Goal: Obtain resource: Download file/media

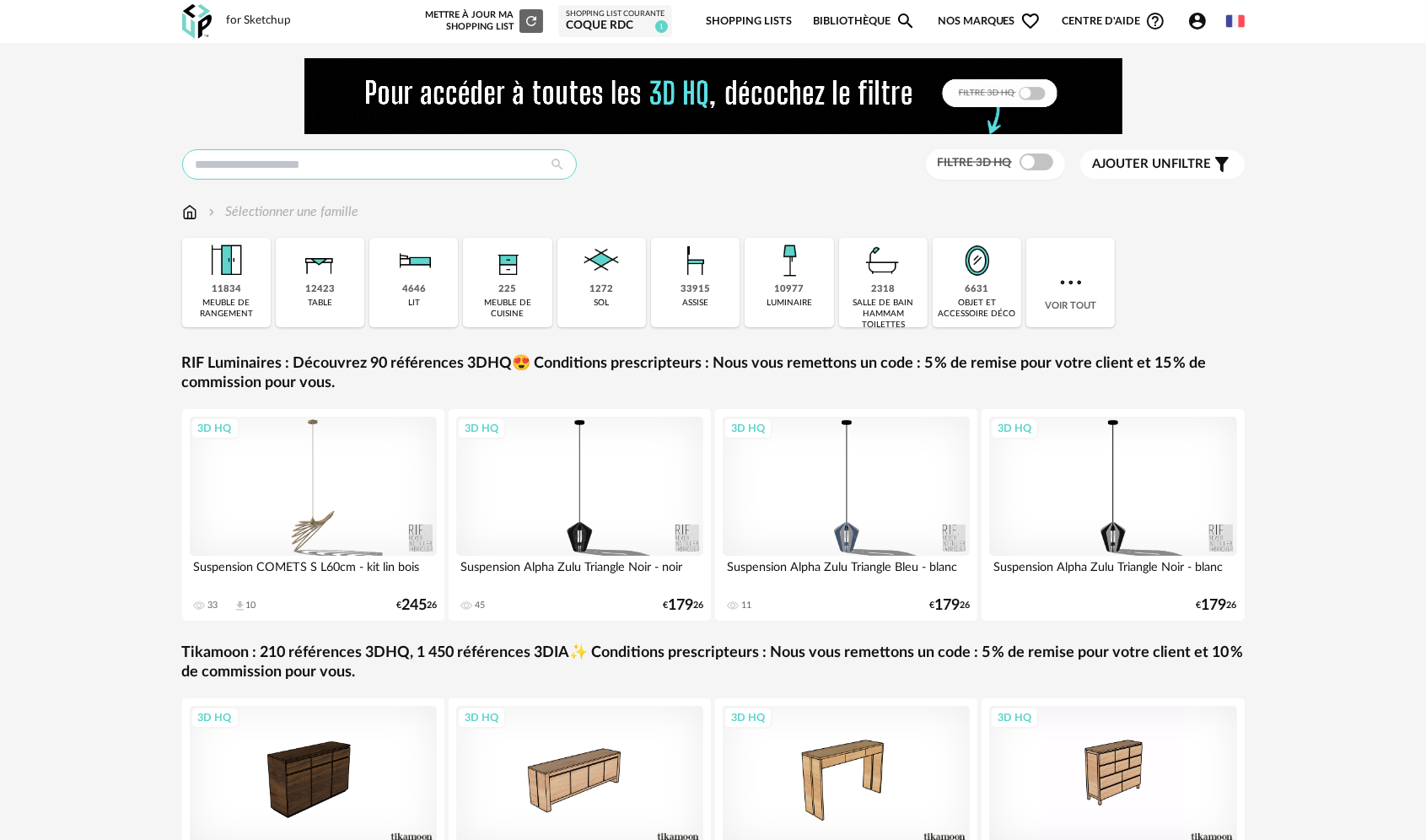
click at [327, 161] on input "text" at bounding box center [379, 164] width 394 height 30
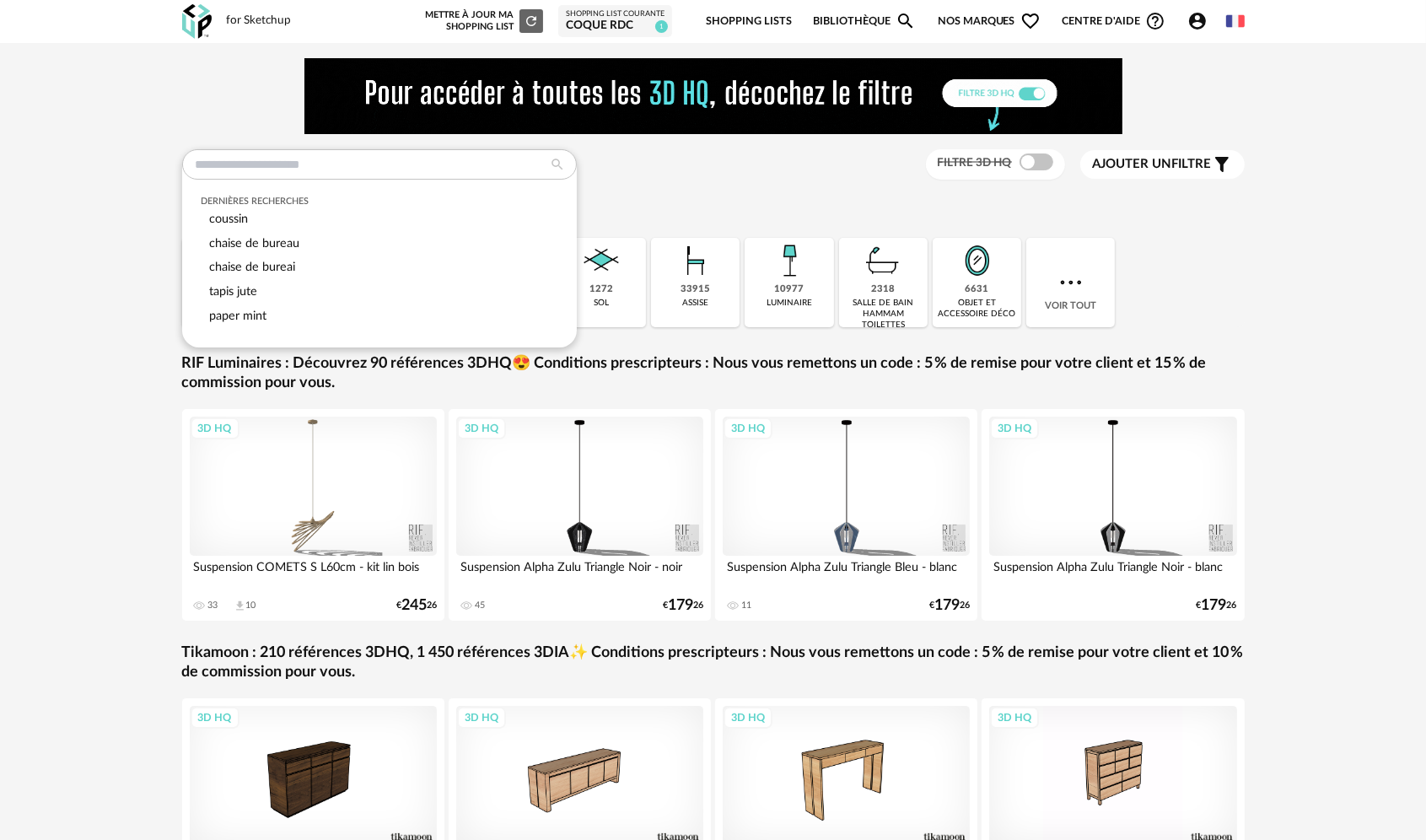
click at [544, 169] on icon at bounding box center [557, 164] width 30 height 15
click at [273, 176] on input "text" at bounding box center [379, 164] width 394 height 30
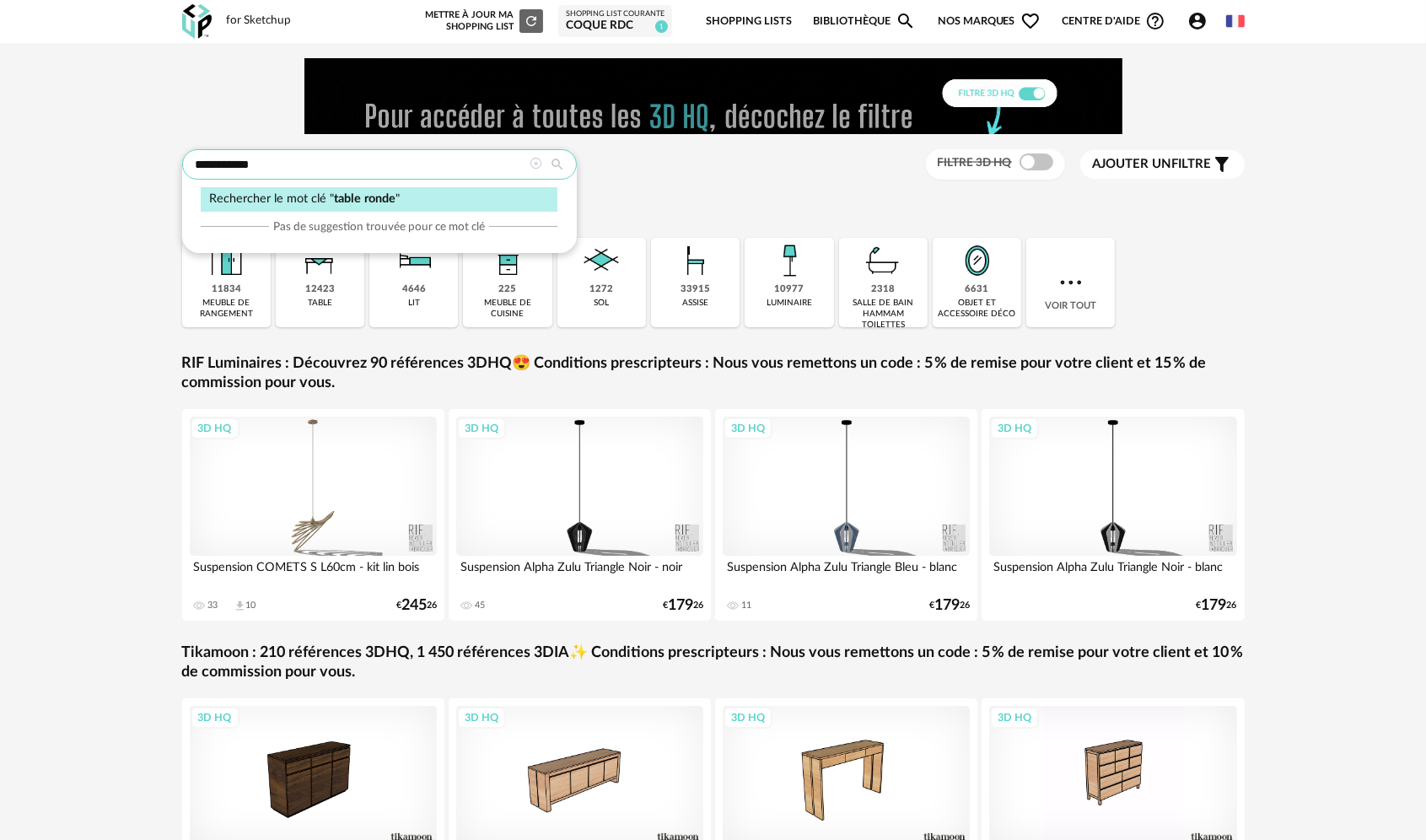
type input "**********"
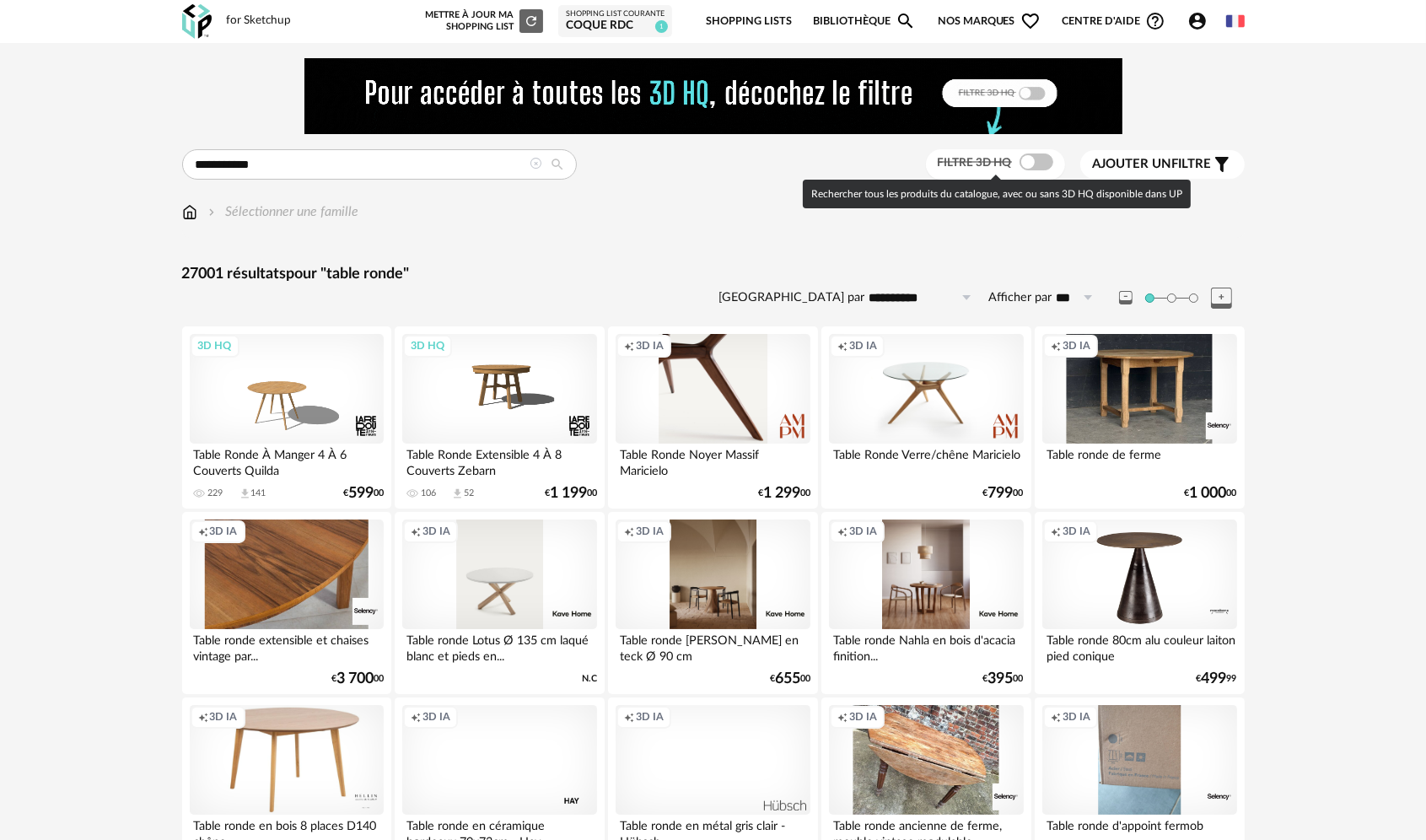
click at [1022, 165] on span at bounding box center [1036, 161] width 34 height 17
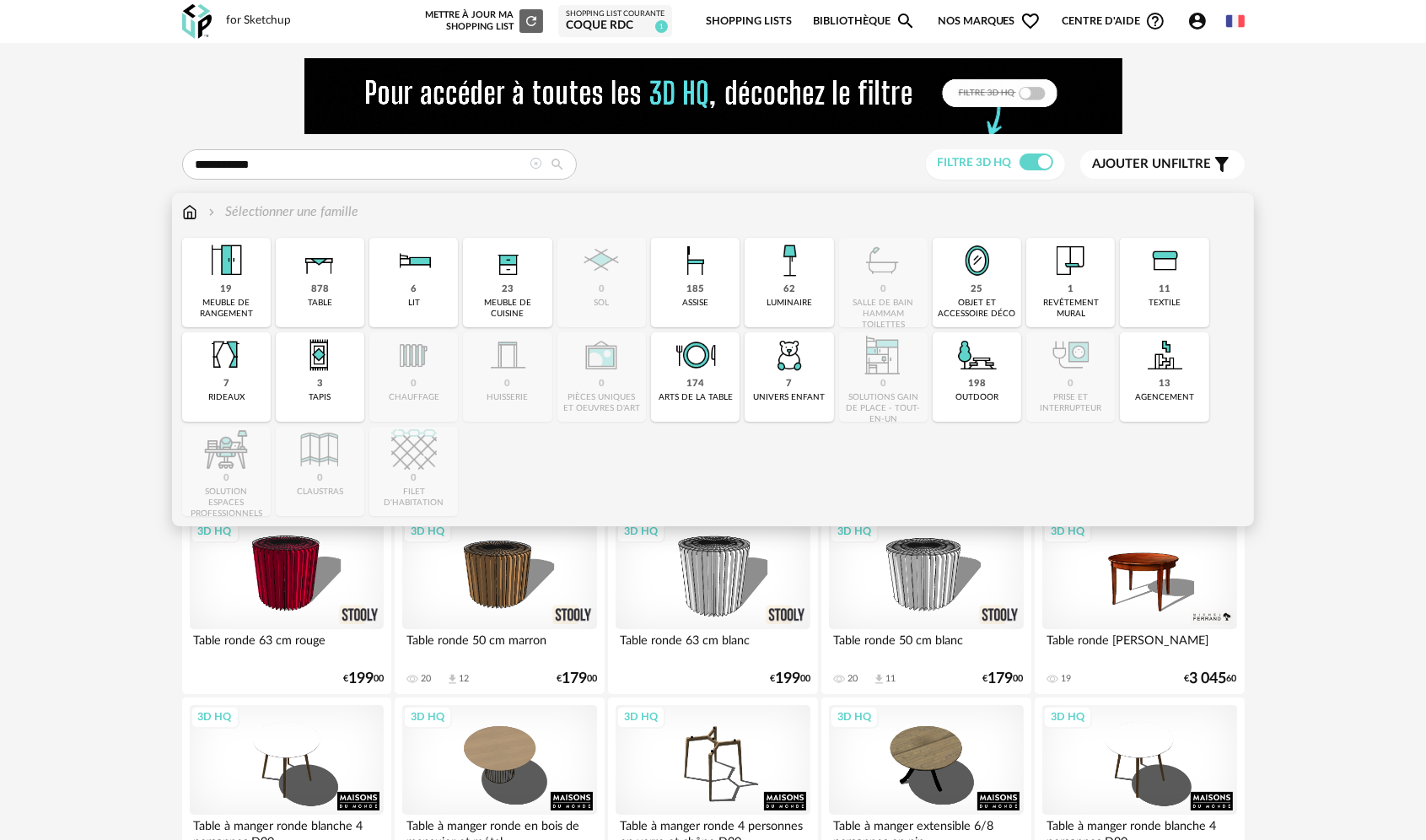
click at [311, 287] on div "878 table" at bounding box center [319, 281] width 88 height 89
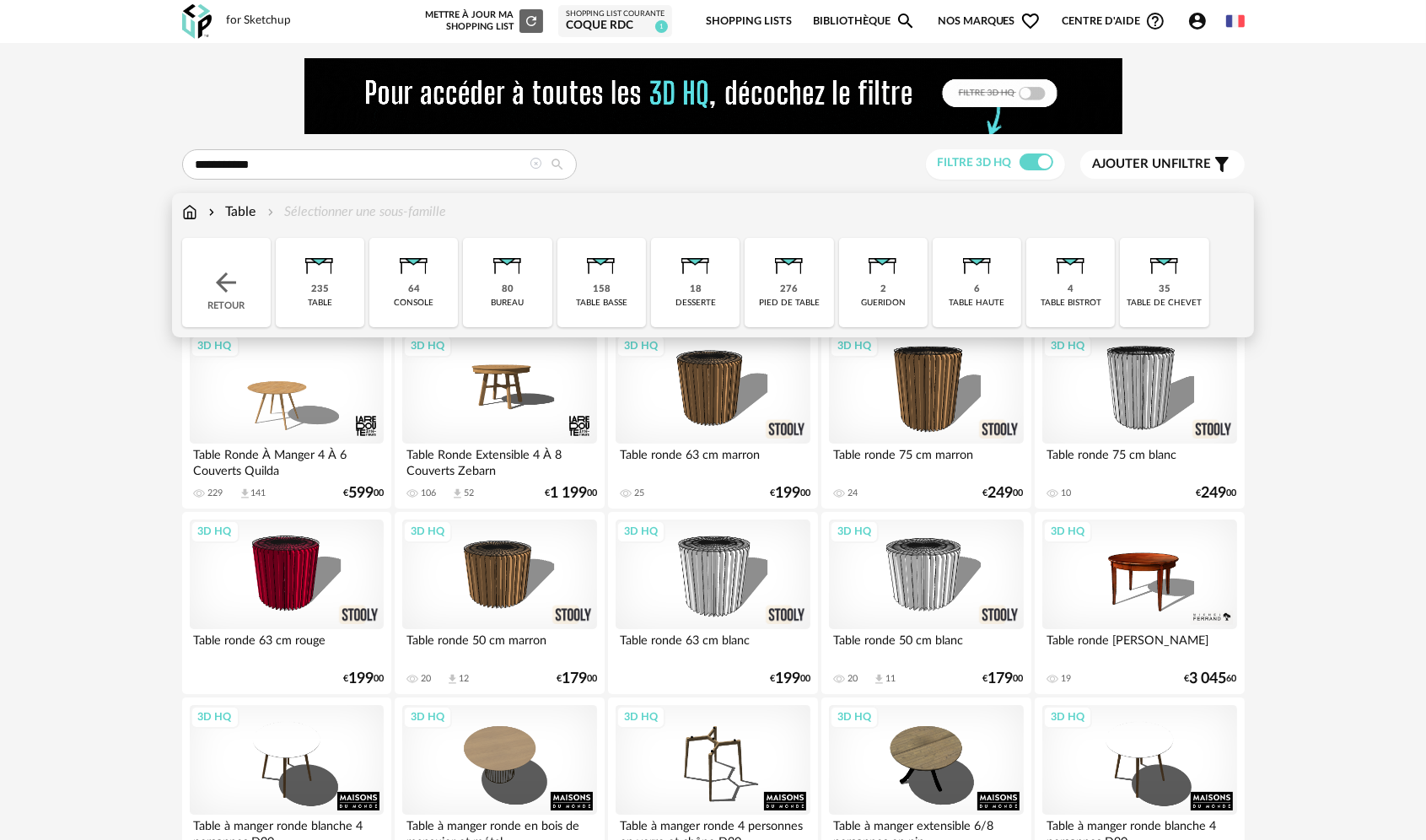
click at [341, 285] on div "235 table" at bounding box center [319, 281] width 88 height 89
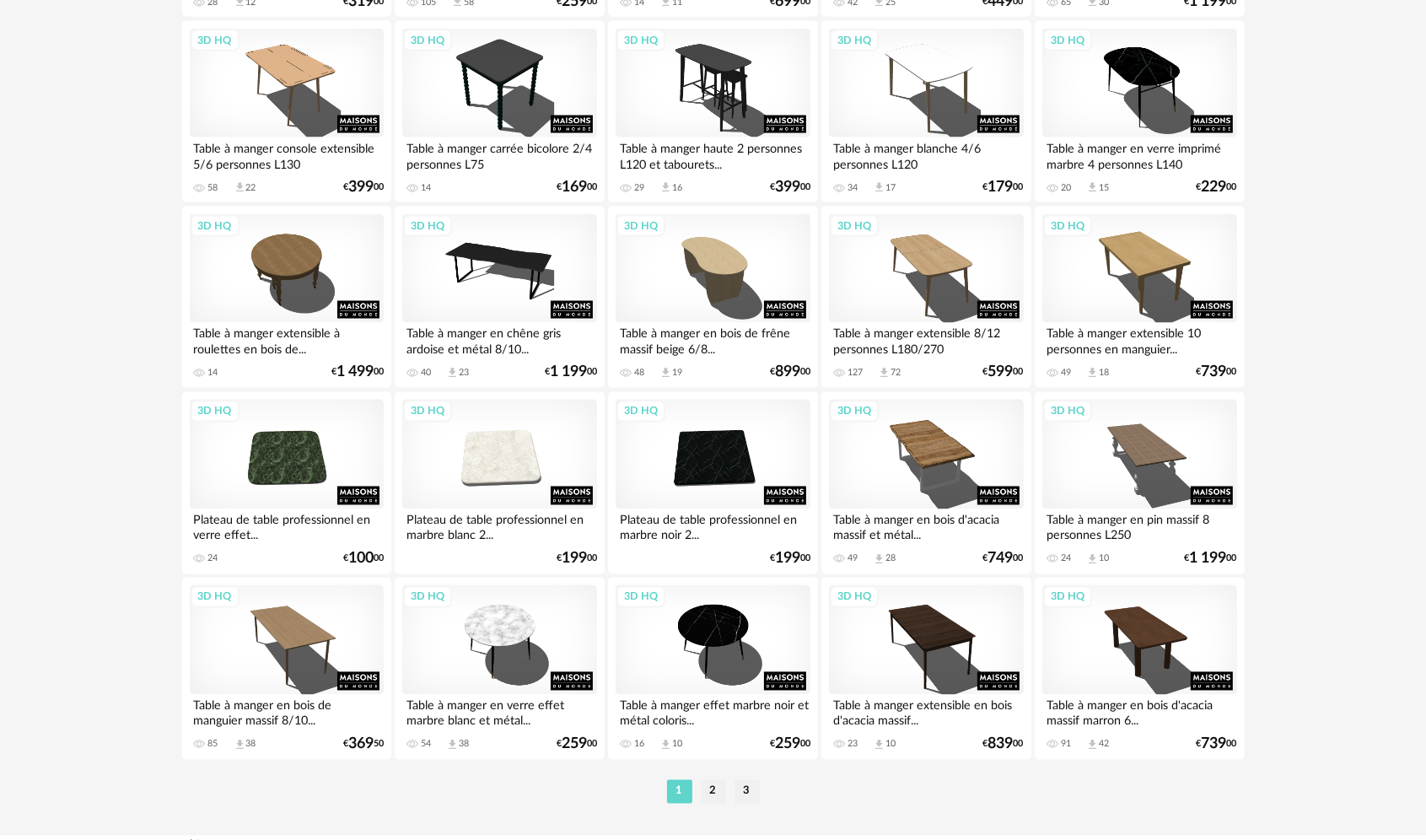
scroll to position [3309, 0]
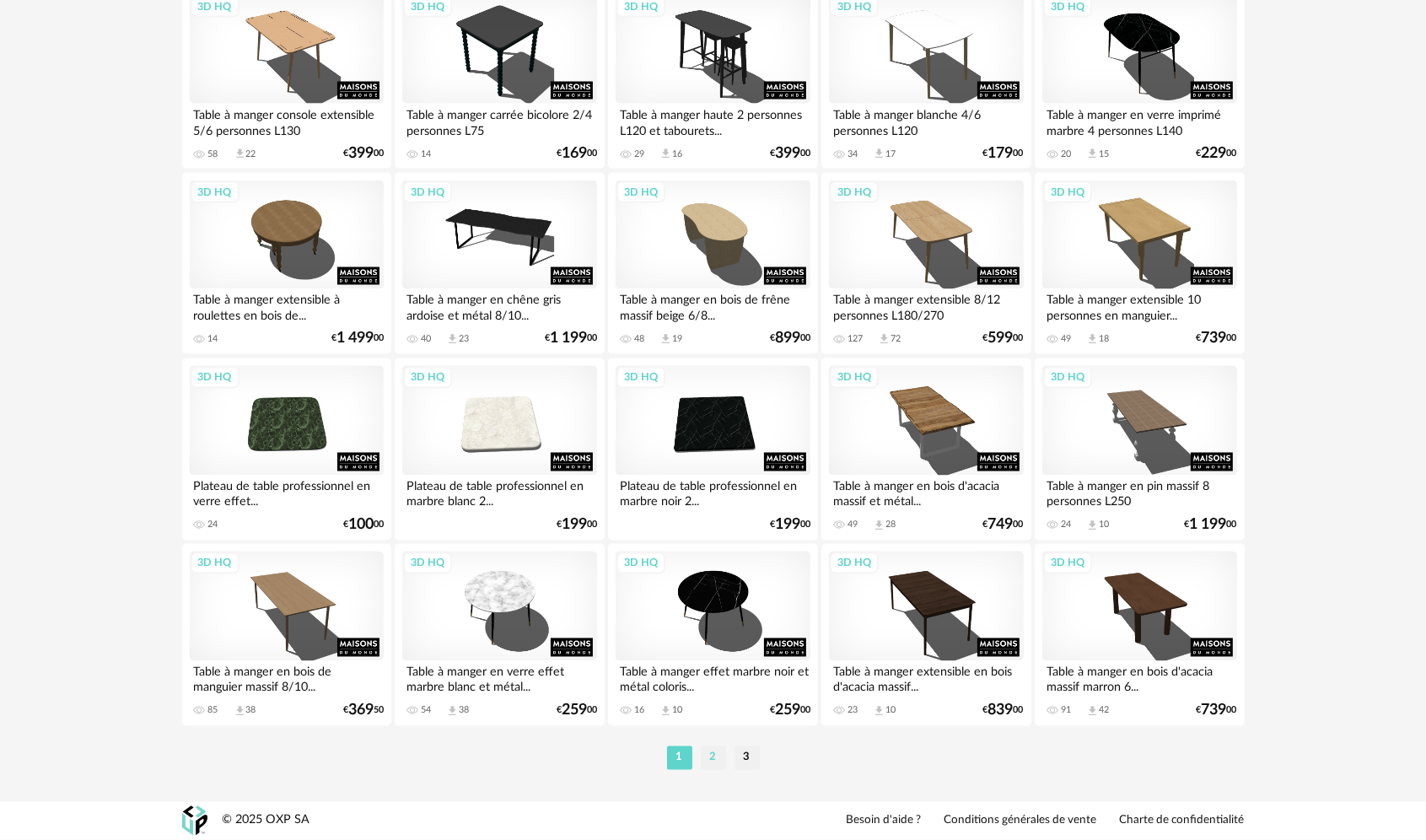
click at [711, 765] on li "2" at bounding box center [713, 758] width 26 height 24
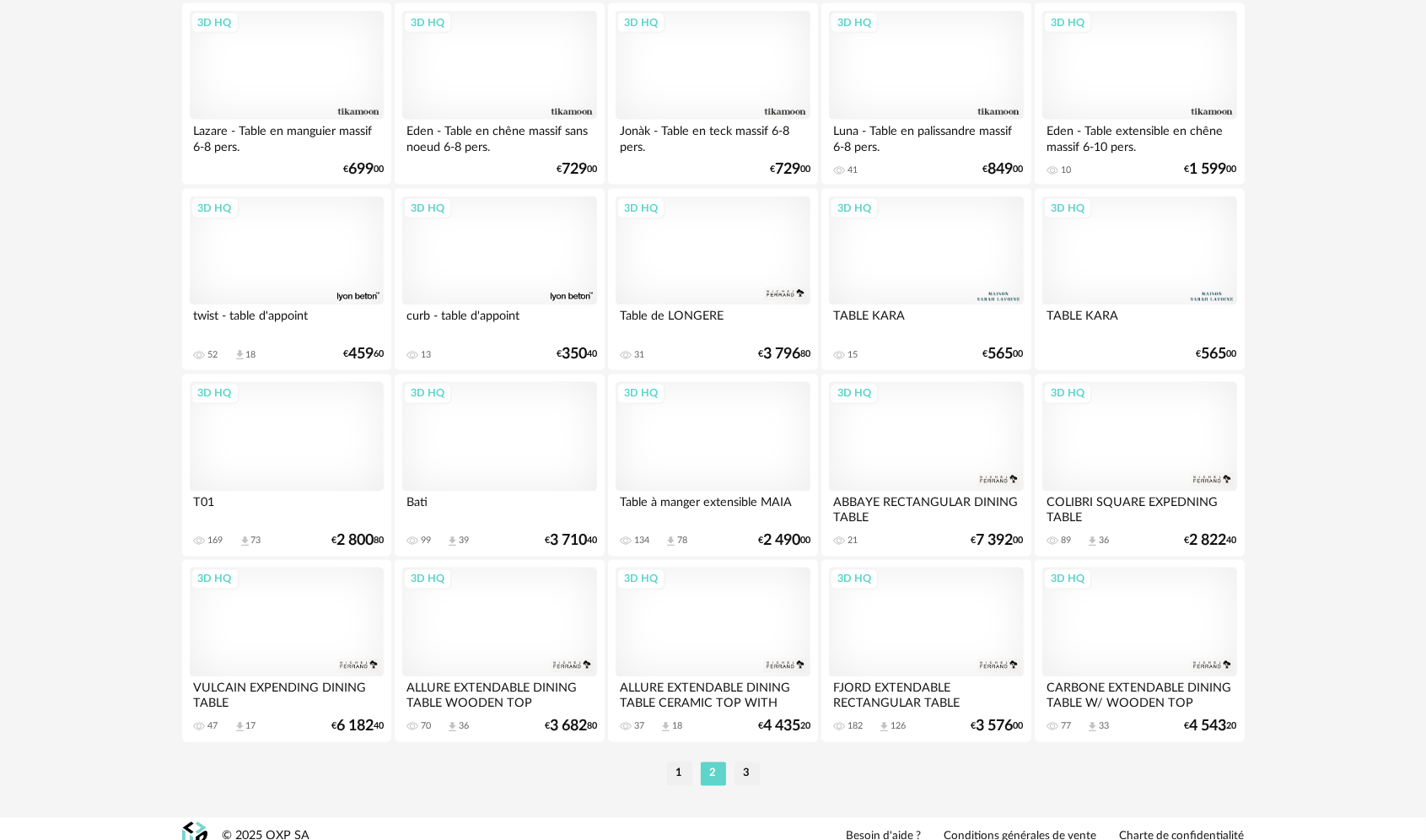
scroll to position [3309, 0]
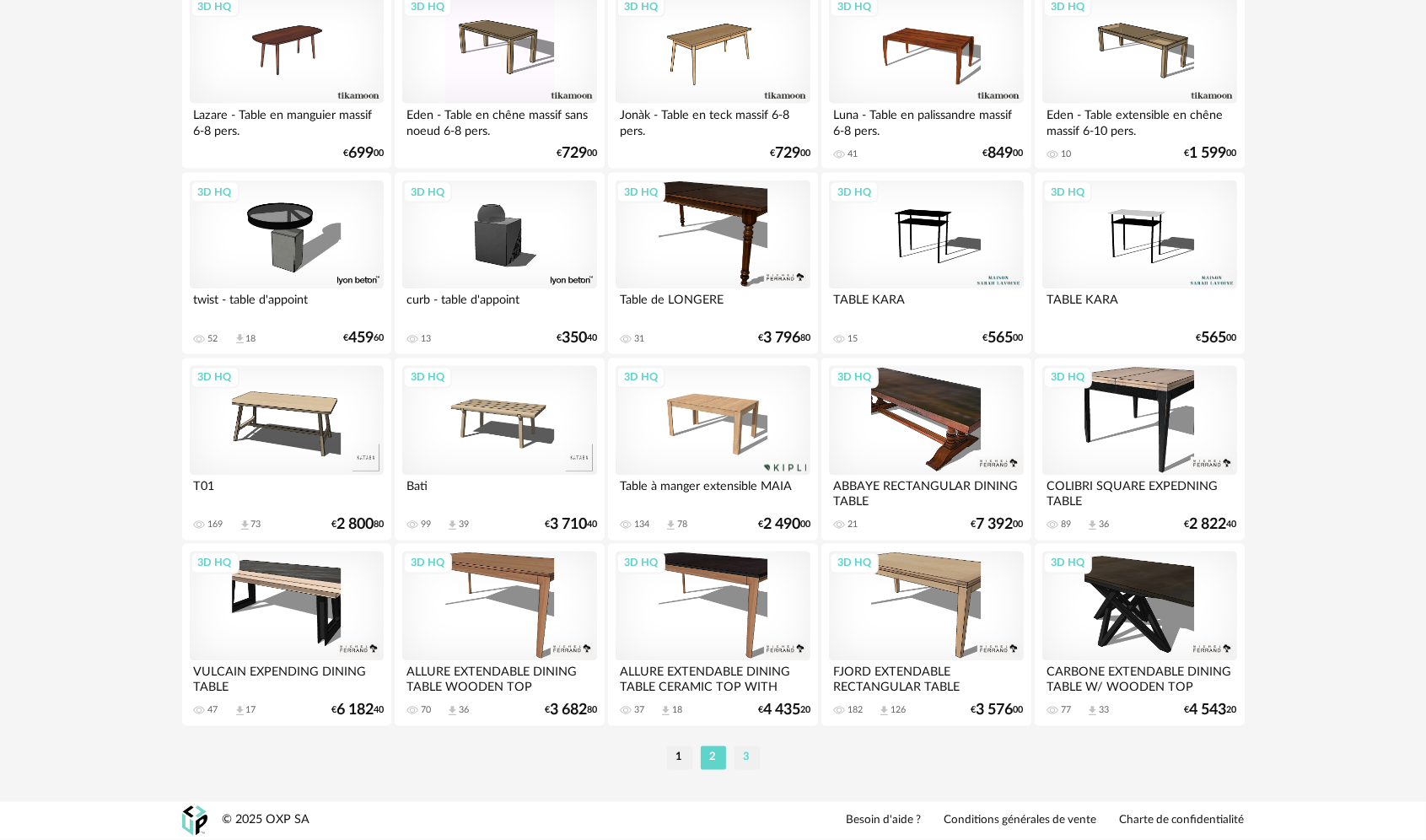
click at [743, 762] on li "3" at bounding box center [747, 758] width 26 height 24
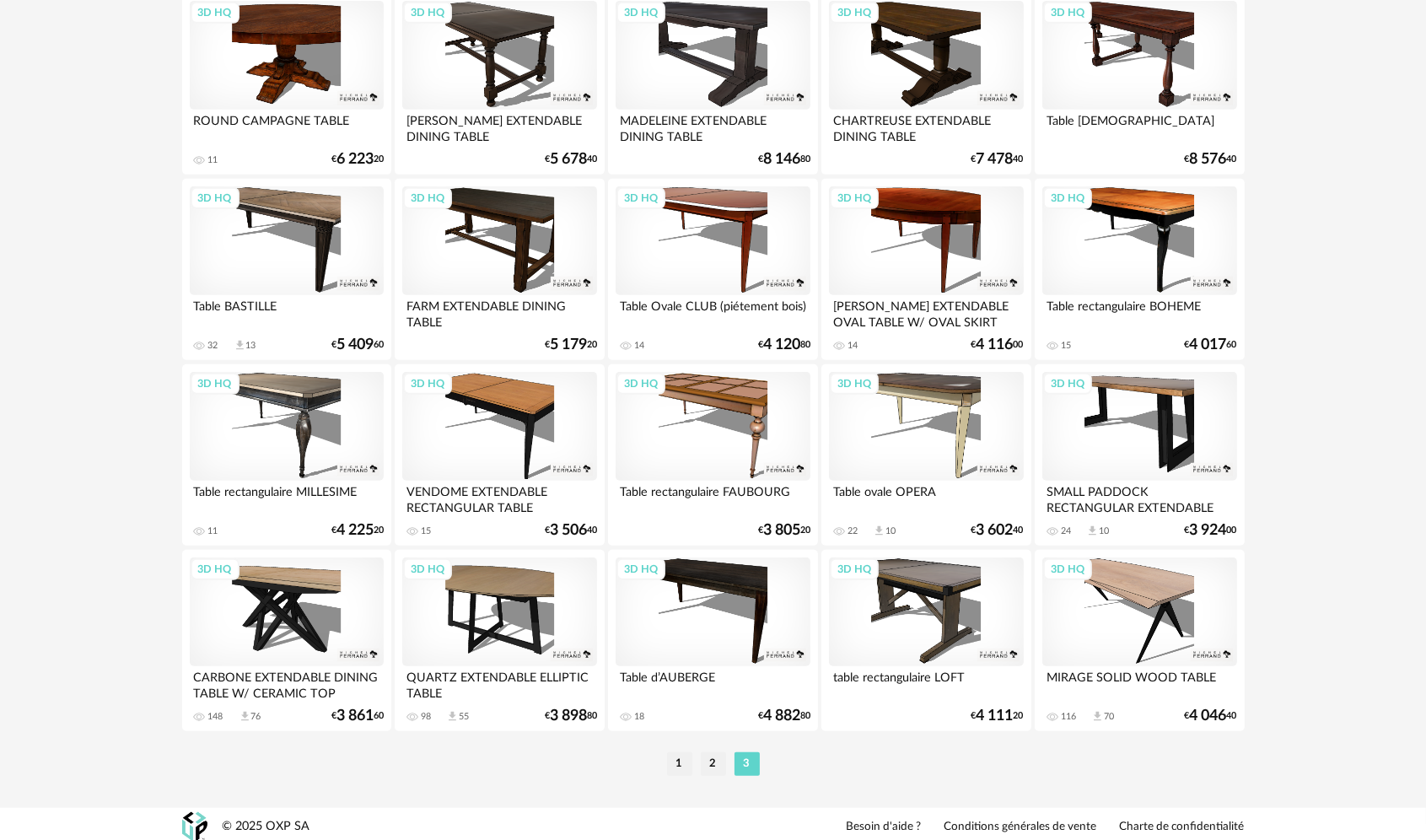
scroll to position [896, 0]
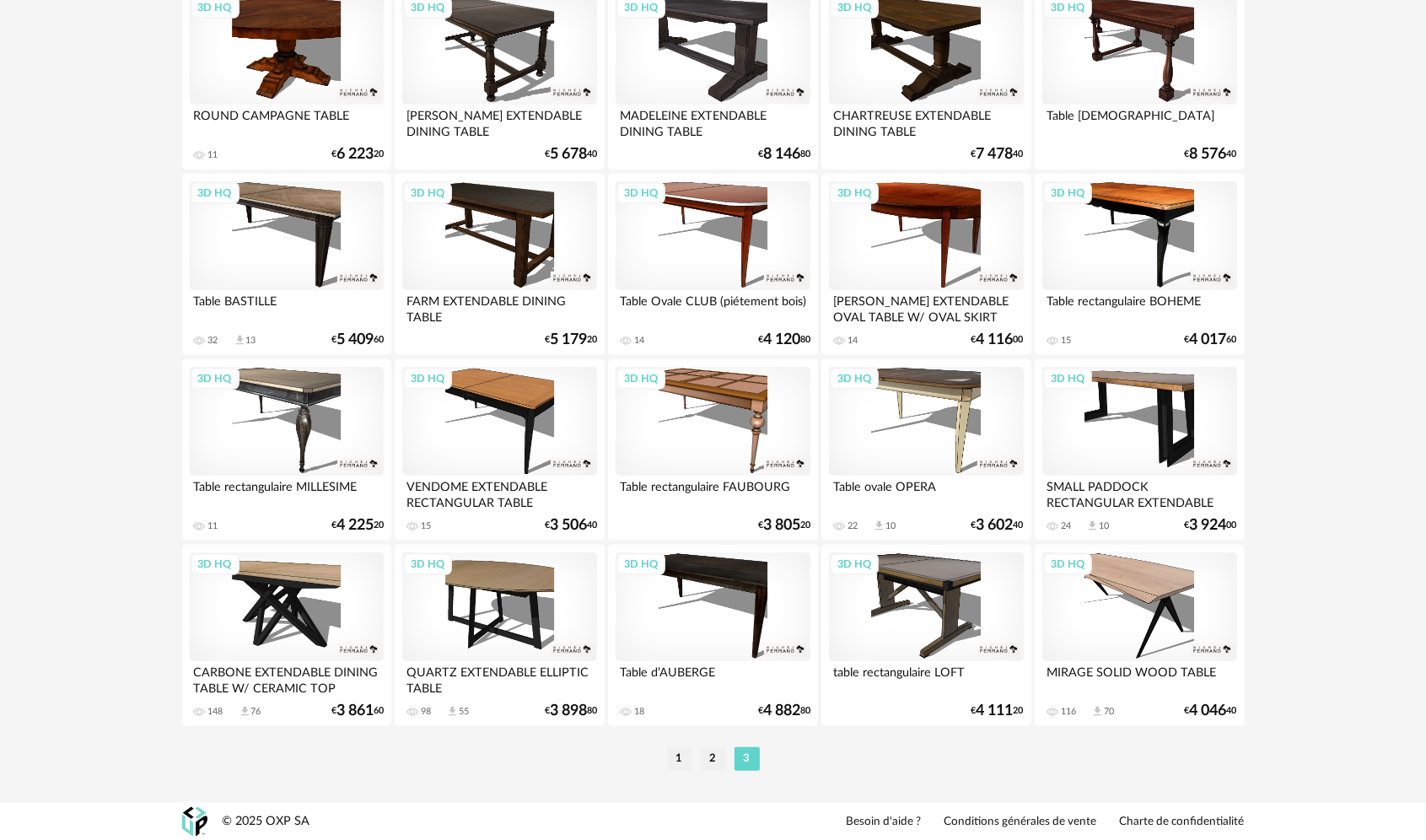
click at [663, 754] on ul "1 2 3" at bounding box center [713, 759] width 101 height 24
click at [672, 759] on li "1" at bounding box center [679, 759] width 26 height 24
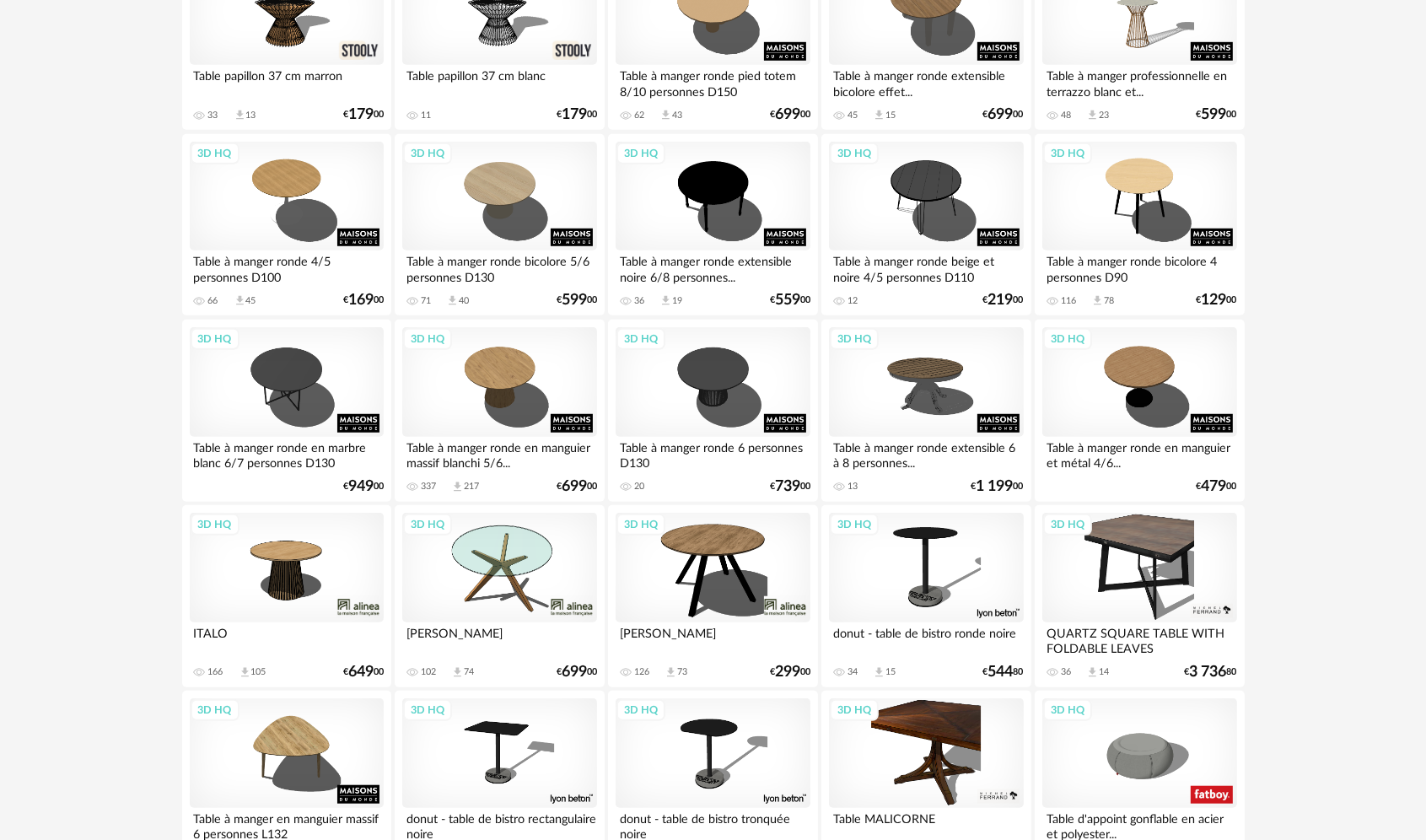
scroll to position [1285, 0]
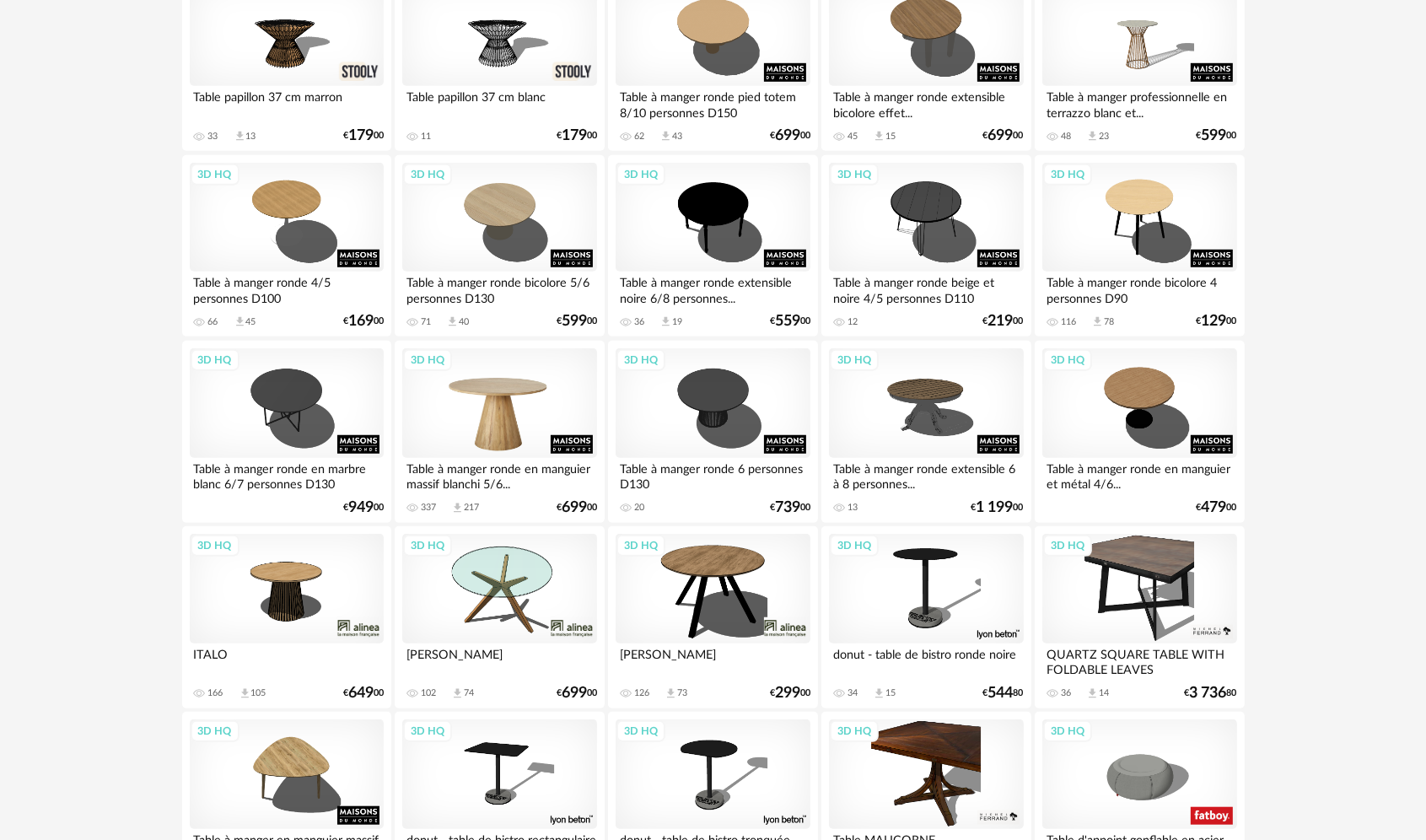
click at [523, 433] on div "3D HQ" at bounding box center [499, 403] width 194 height 109
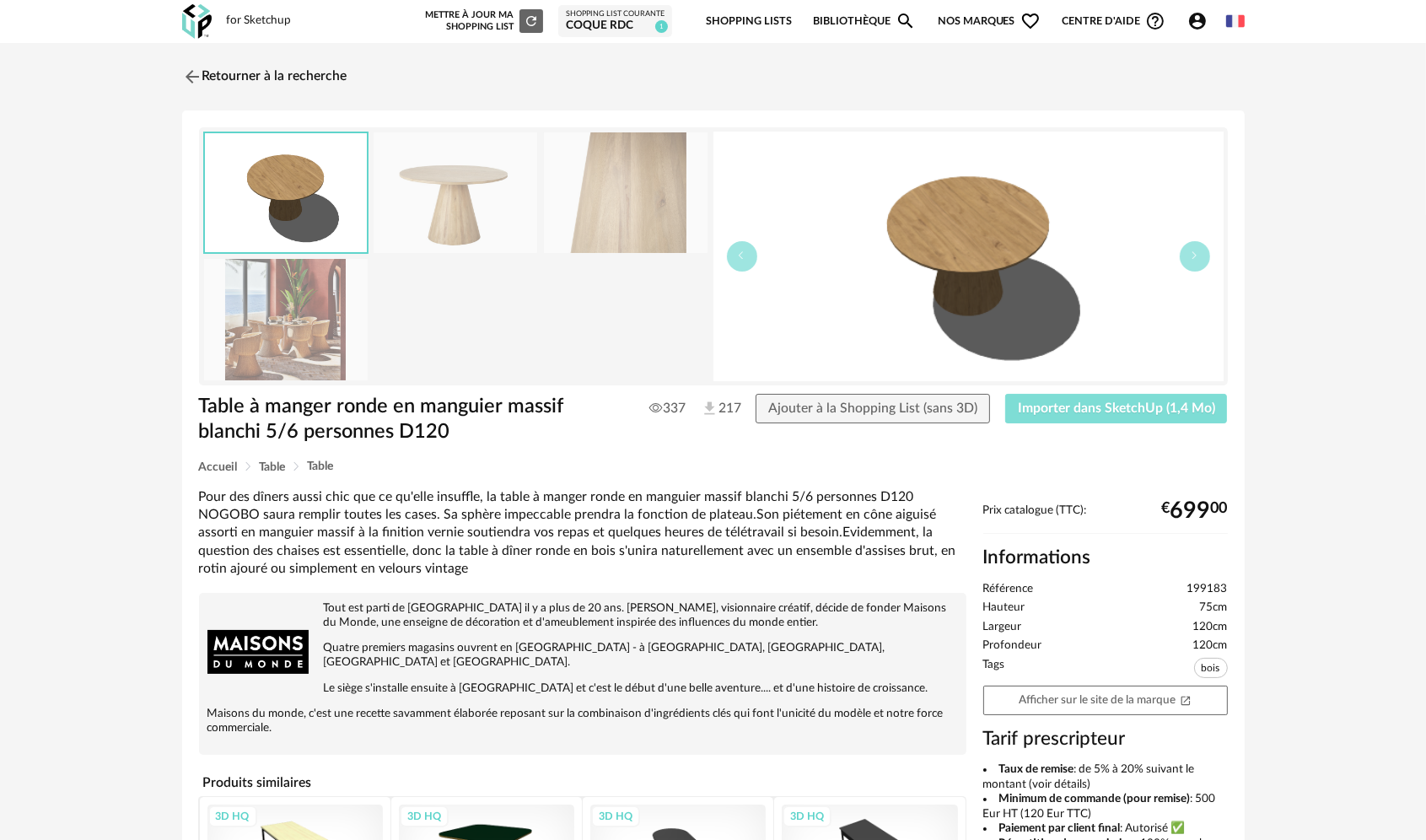
click at [1077, 398] on button "Importer dans SketchUp (1,4 Mo)" at bounding box center [1116, 409] width 222 height 30
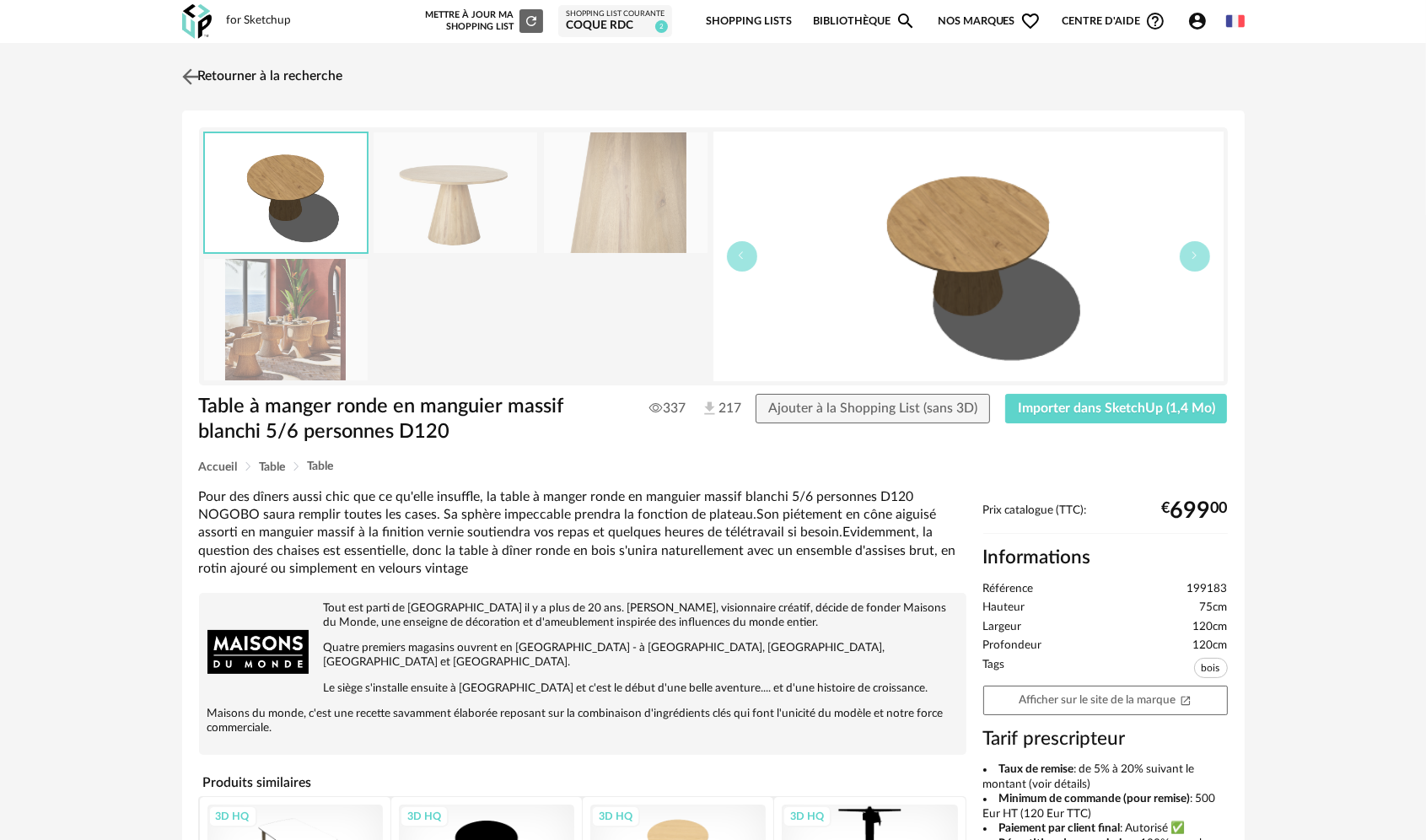
click at [196, 84] on img at bounding box center [191, 77] width 25 height 25
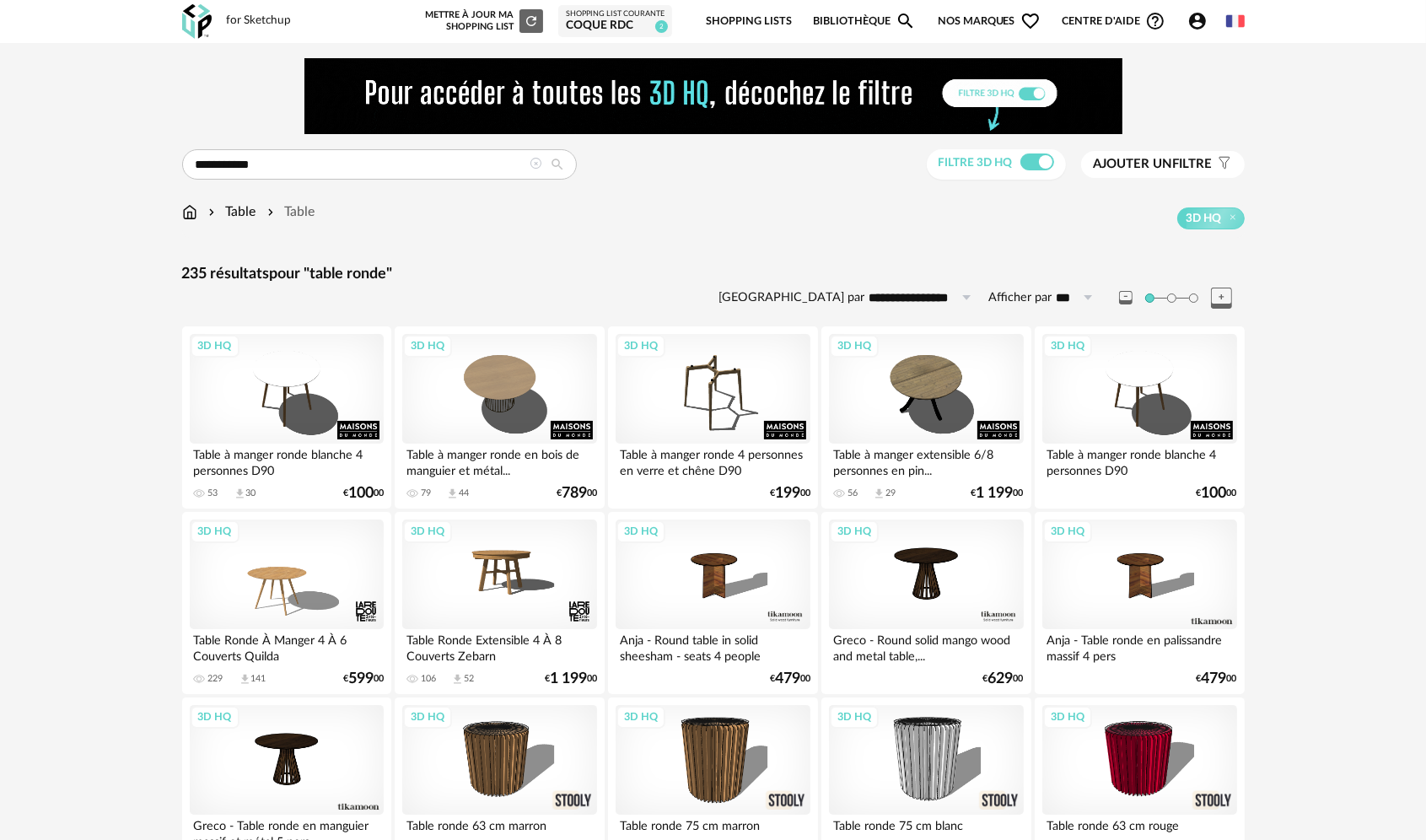
click at [192, 214] on img at bounding box center [189, 212] width 15 height 19
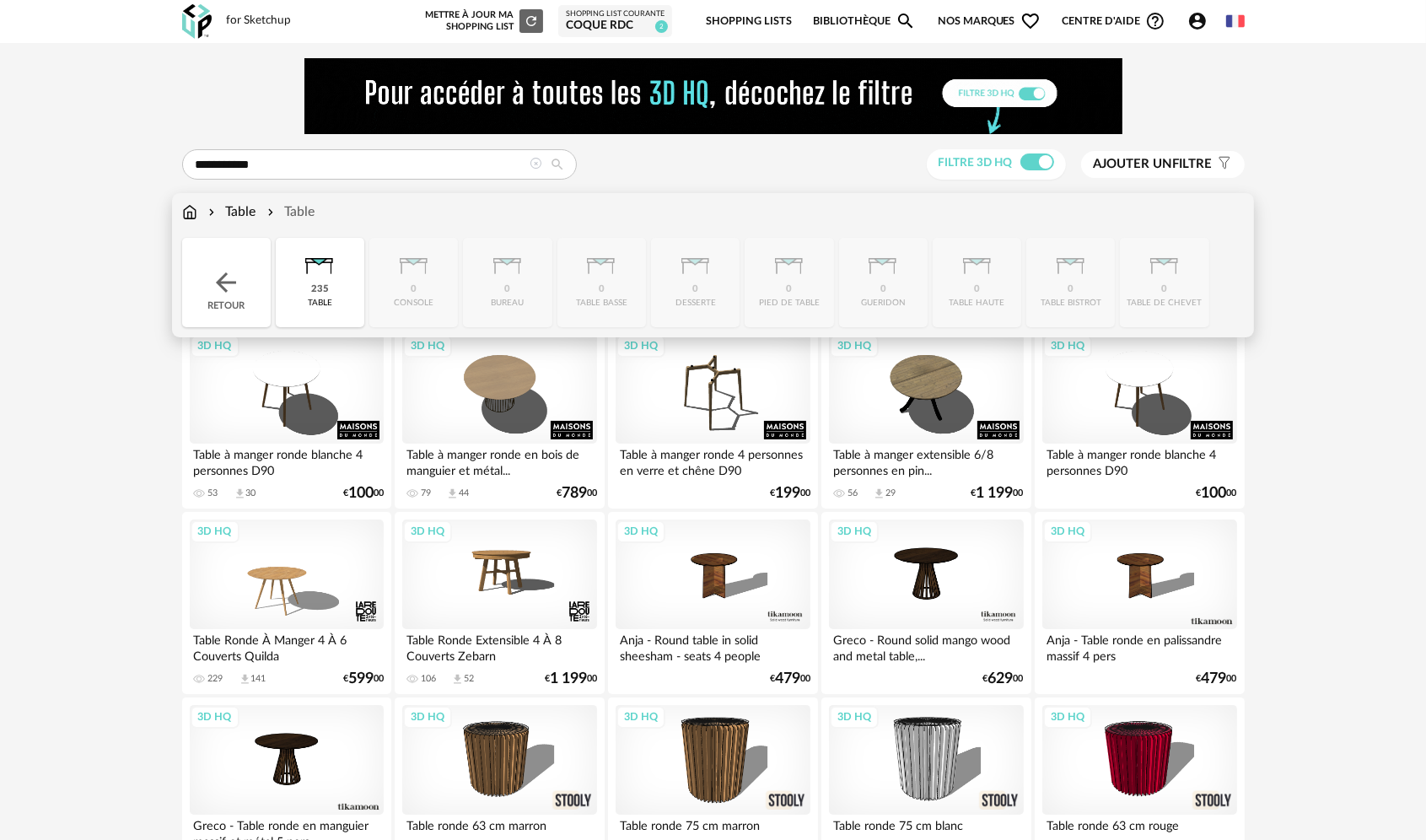
click at [209, 281] on div "Retour" at bounding box center [226, 281] width 88 height 89
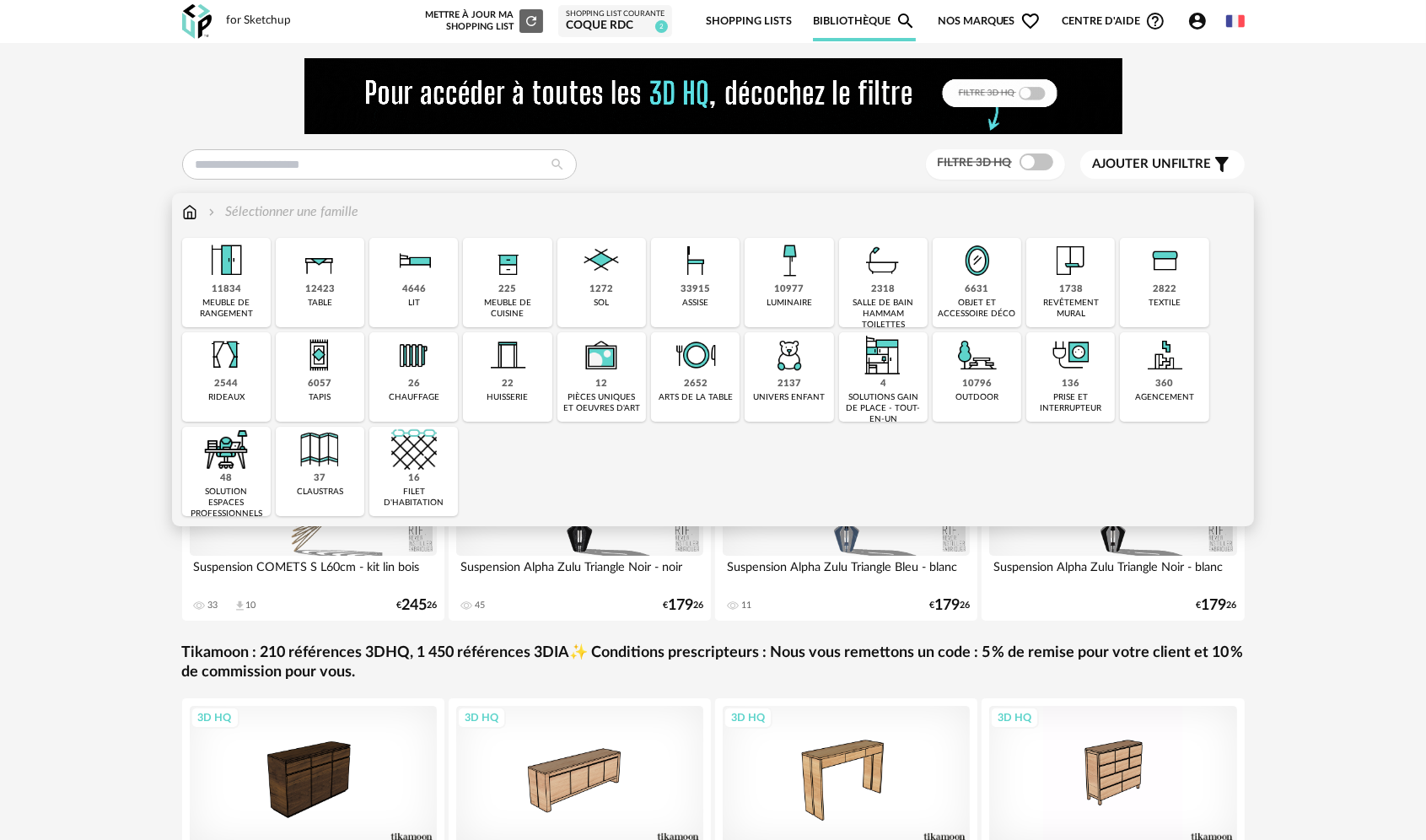
click at [681, 300] on div "33915 assise" at bounding box center [695, 281] width 88 height 89
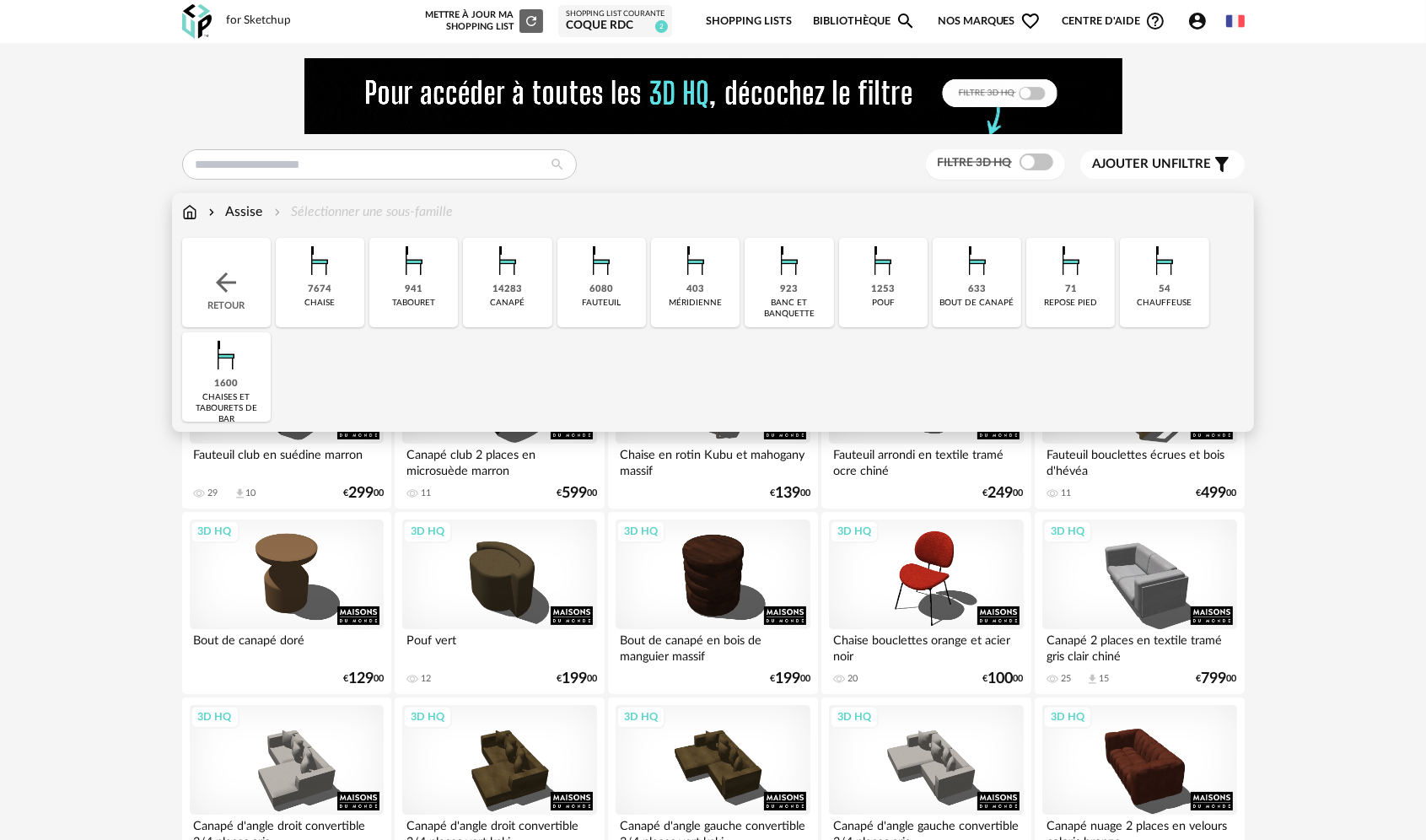
click at [316, 290] on div "7674" at bounding box center [319, 289] width 24 height 12
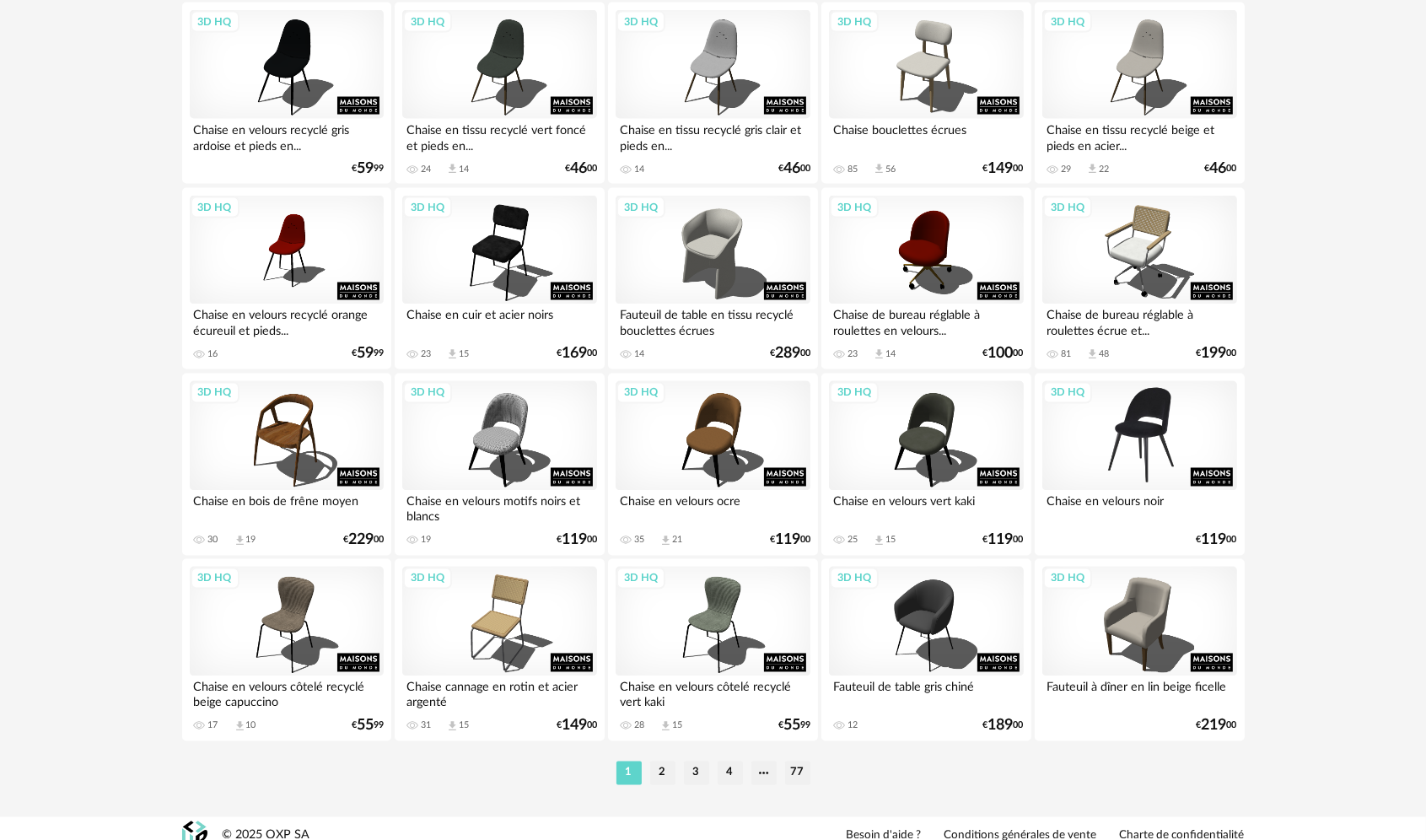
scroll to position [3309, 0]
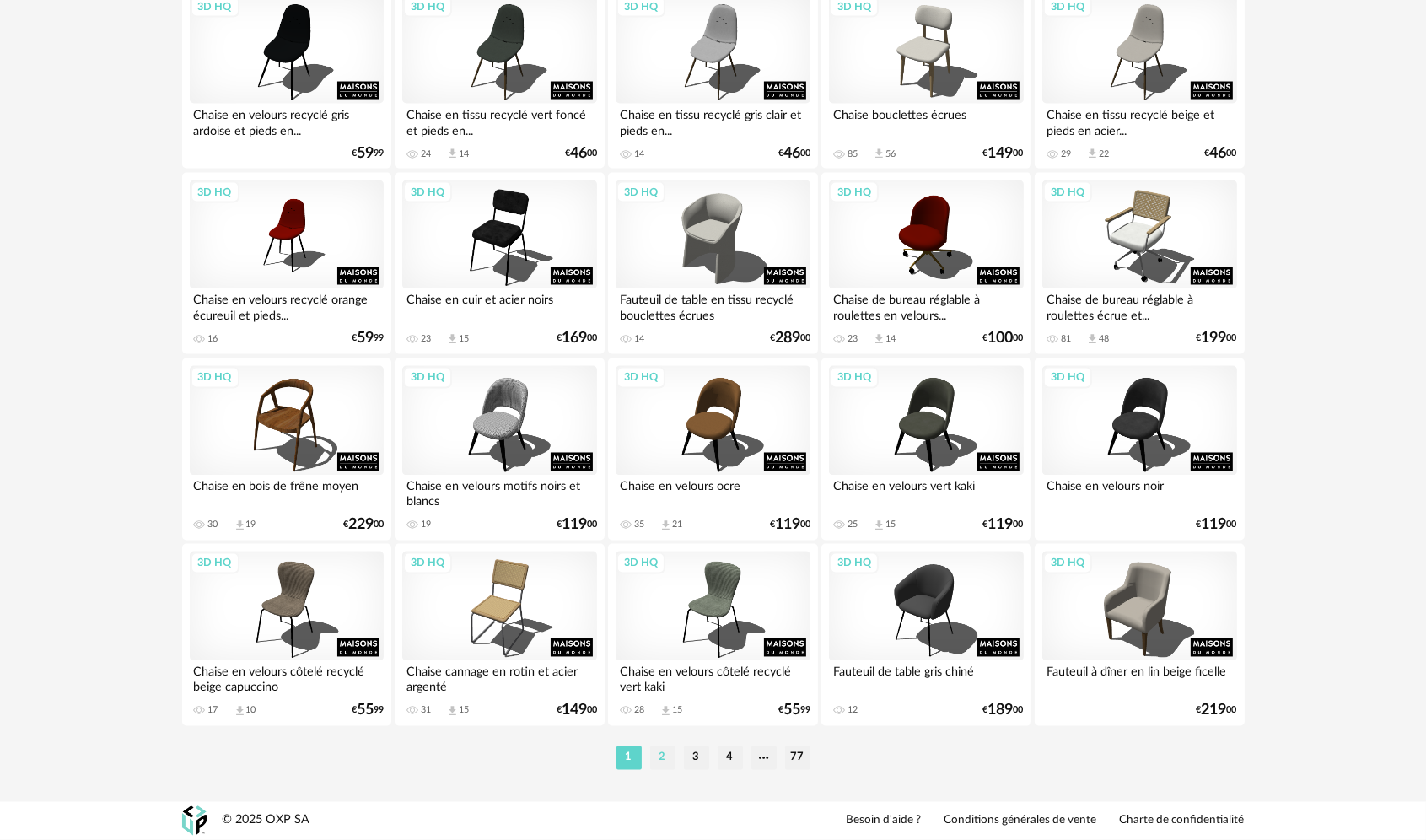
click at [668, 755] on li "2" at bounding box center [663, 758] width 26 height 24
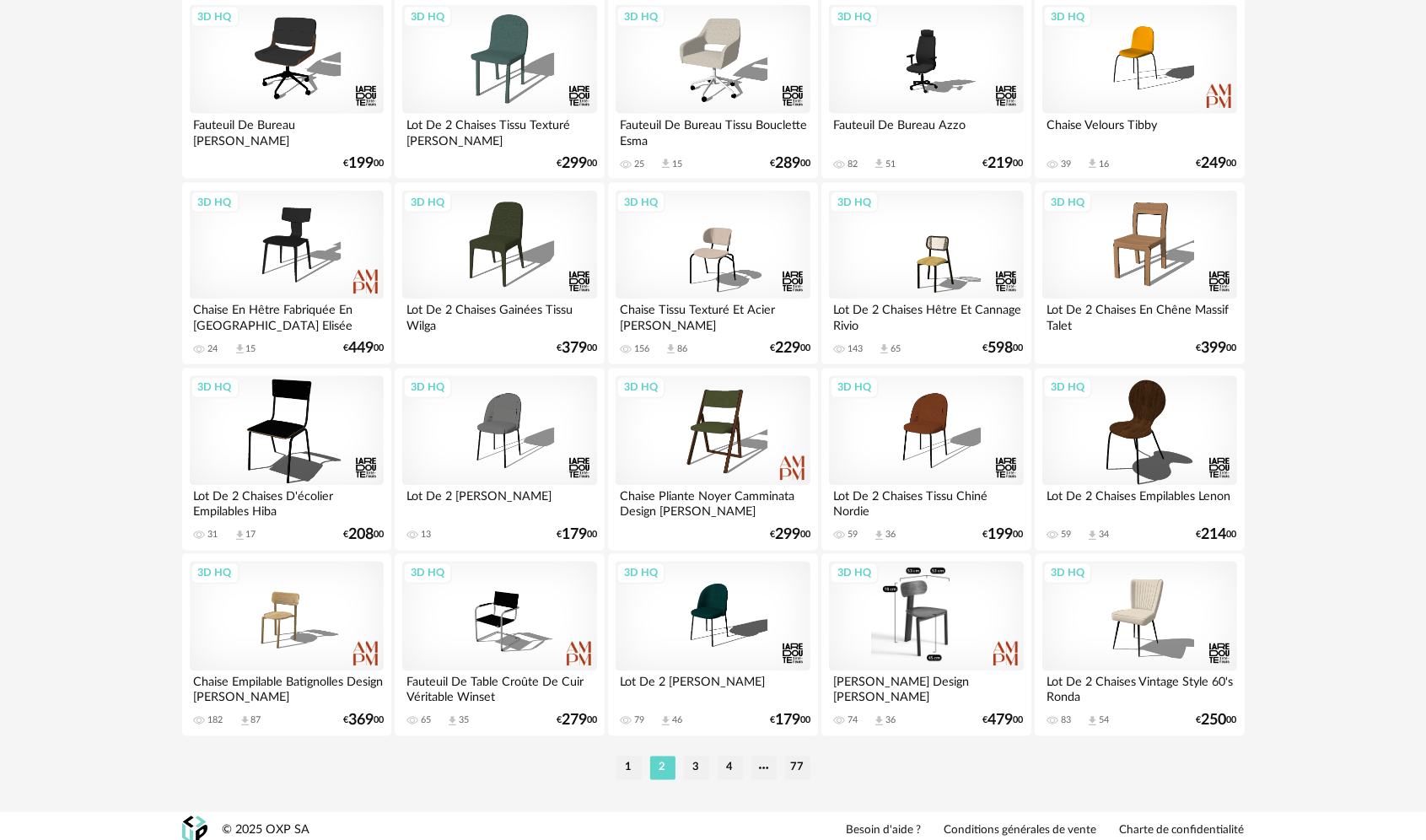
scroll to position [3309, 0]
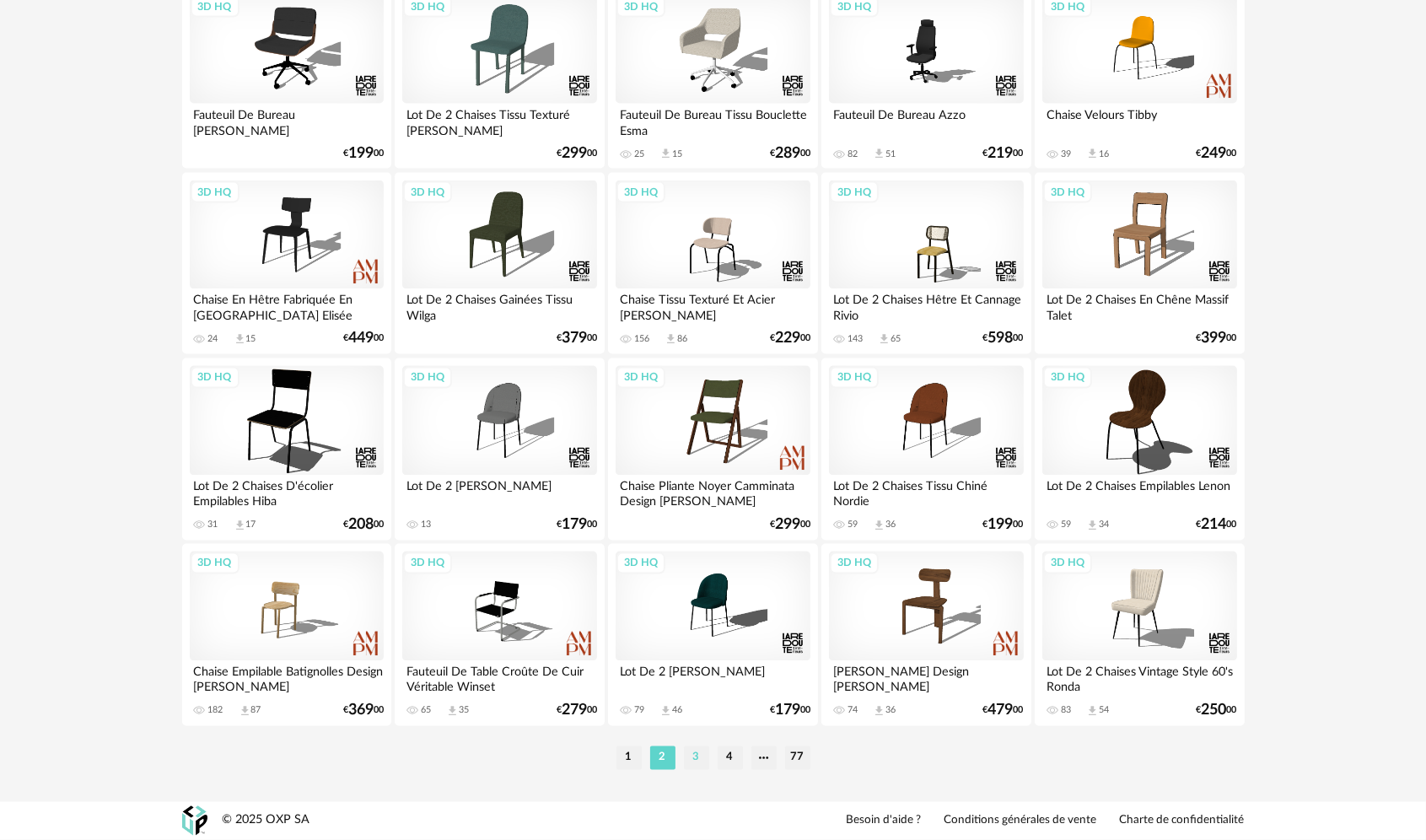
click at [685, 761] on li "3" at bounding box center [696, 758] width 26 height 24
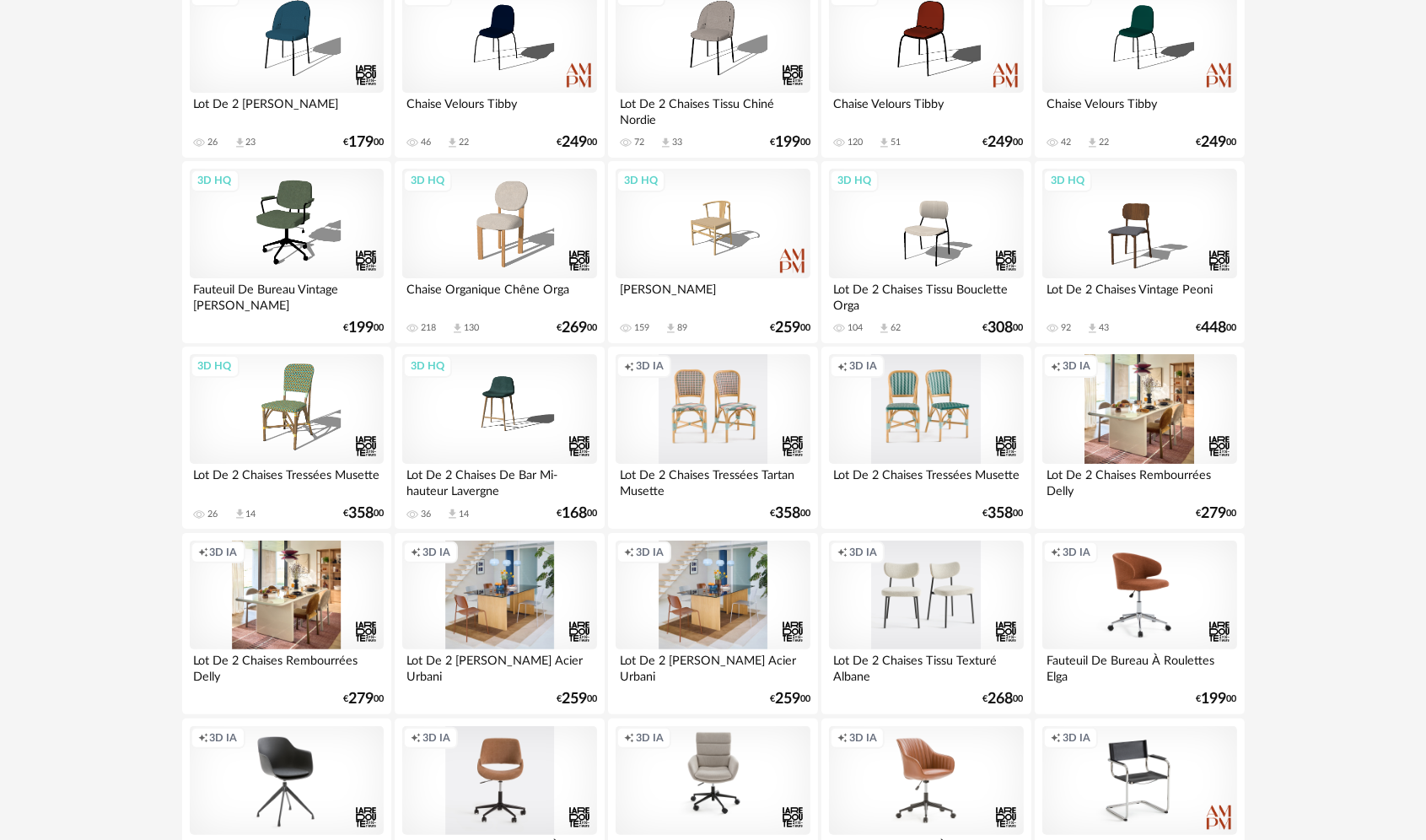
scroll to position [422, 0]
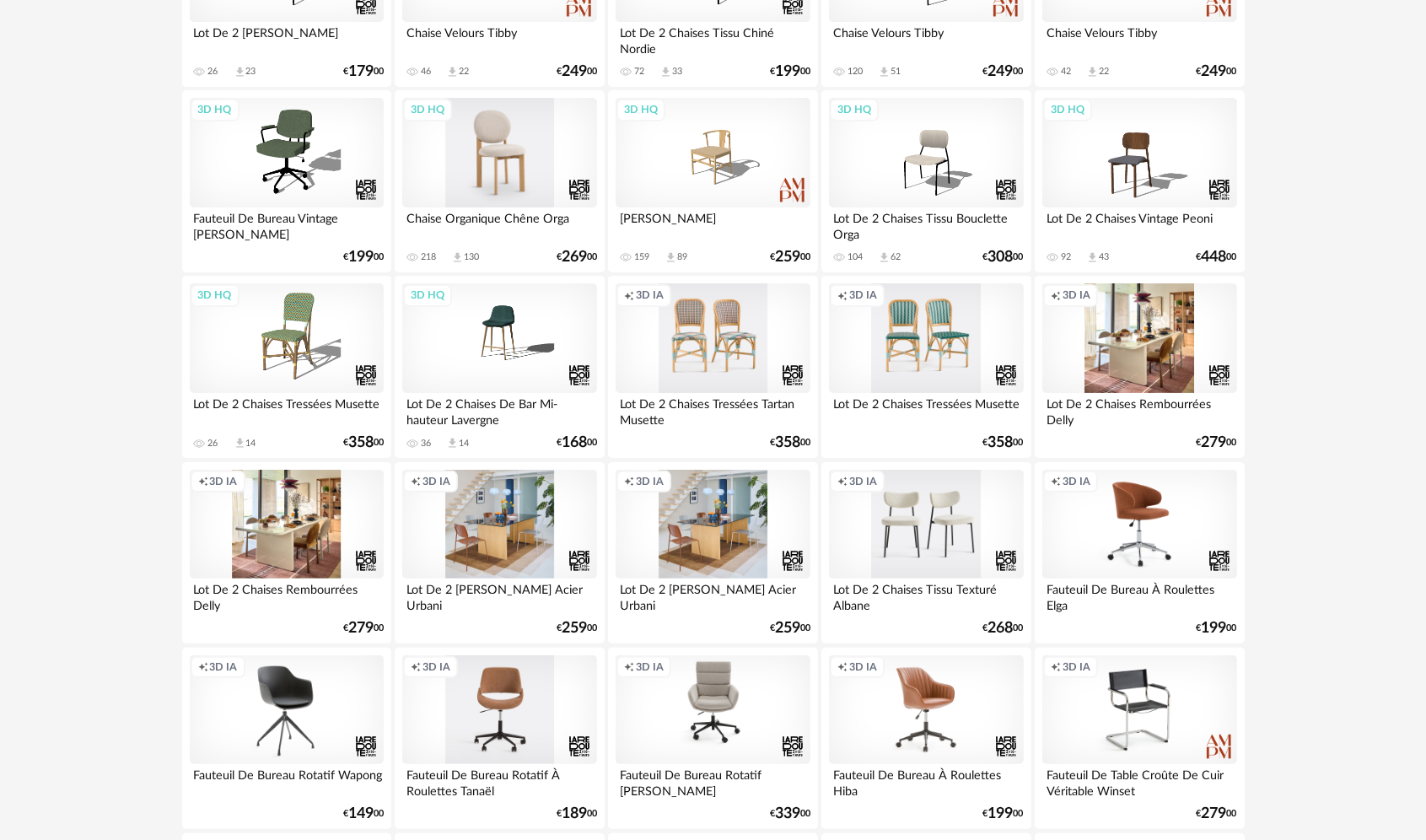
click at [522, 179] on div "3D HQ" at bounding box center [499, 153] width 194 height 109
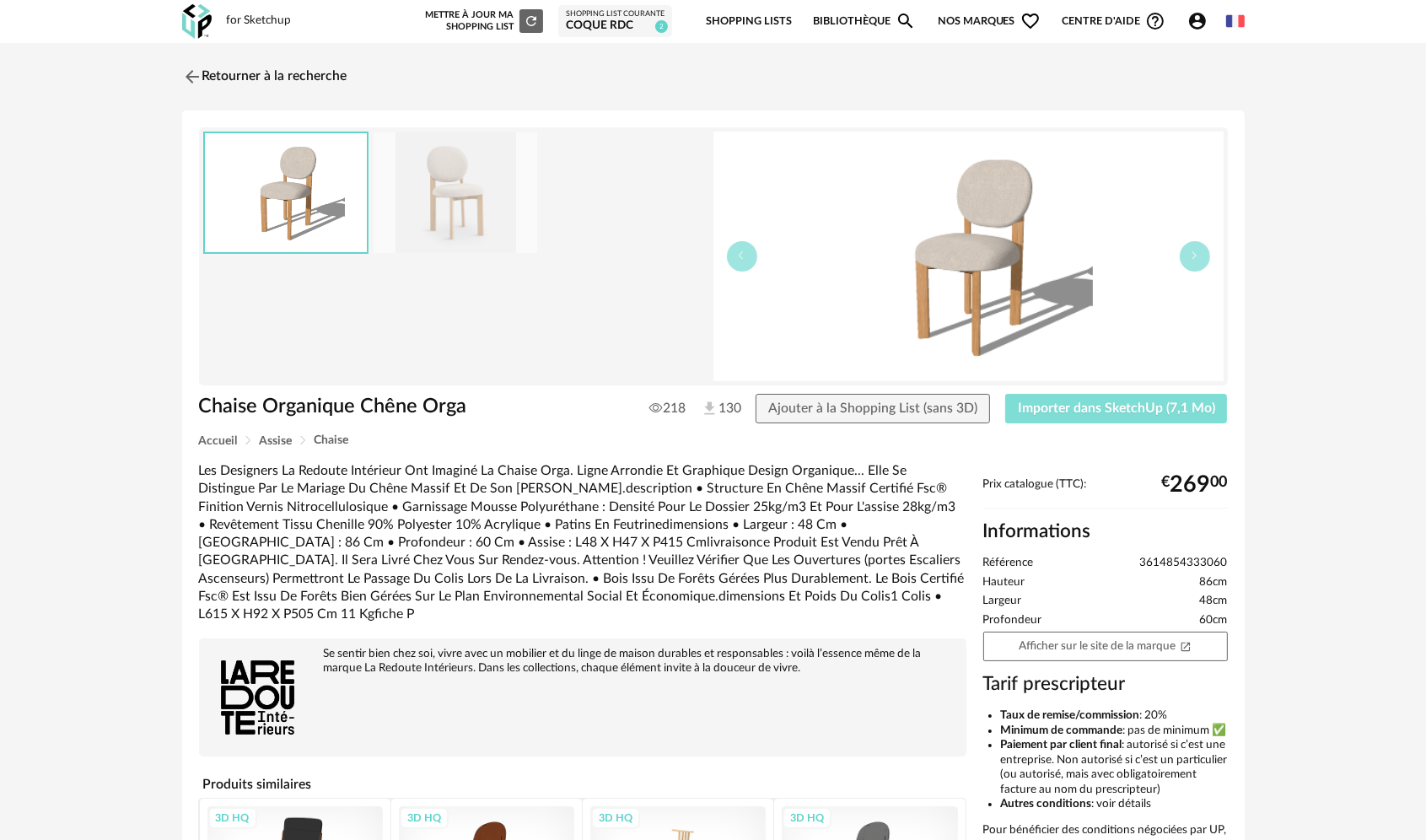
click at [1055, 407] on span "Importer dans SketchUp (7,1 Mo)" at bounding box center [1116, 408] width 198 height 13
click at [188, 82] on img at bounding box center [191, 77] width 25 height 25
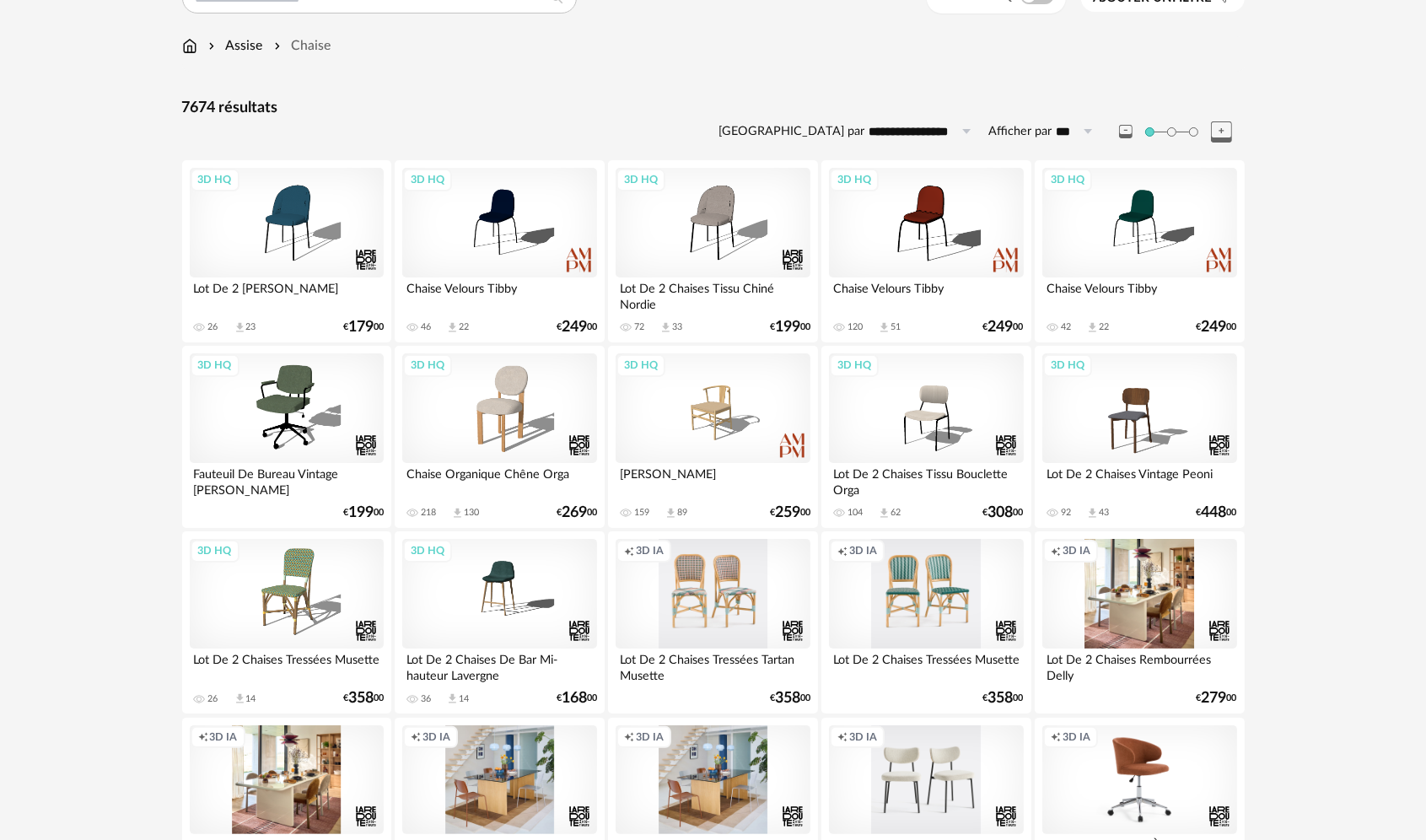
scroll to position [113, 0]
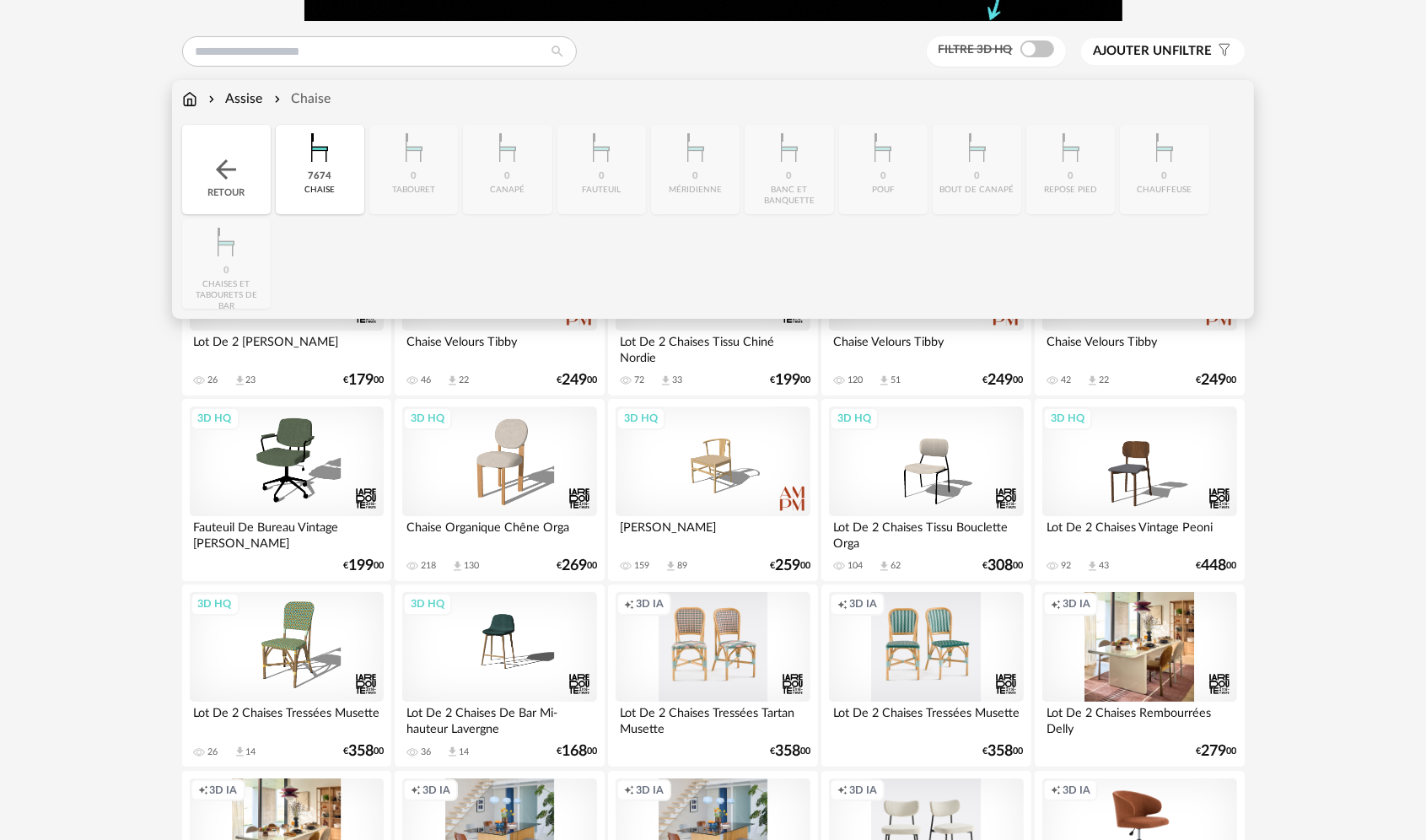
click at [189, 92] on img at bounding box center [189, 99] width 15 height 19
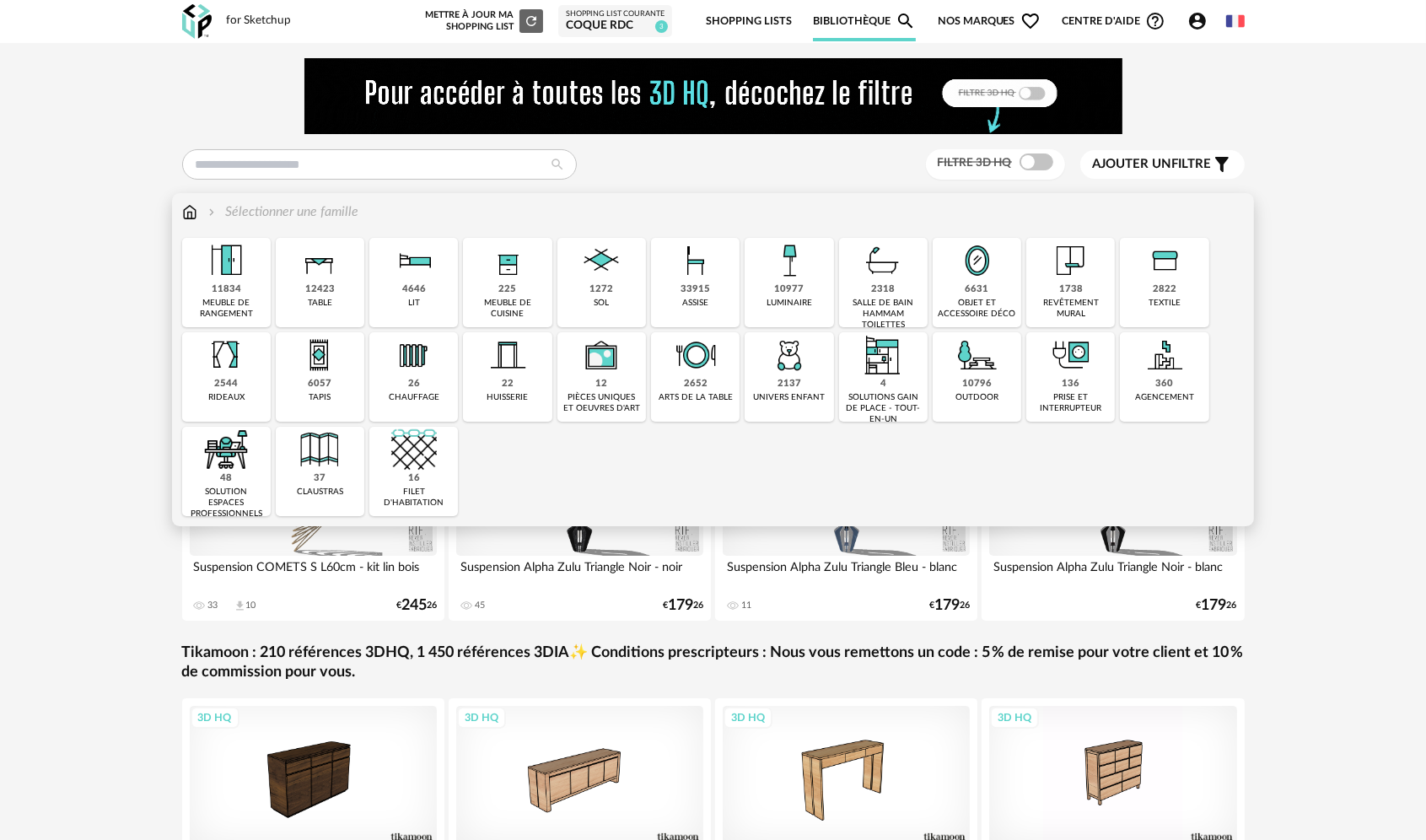
click at [807, 297] on div "luminaire" at bounding box center [790, 303] width 46 height 11
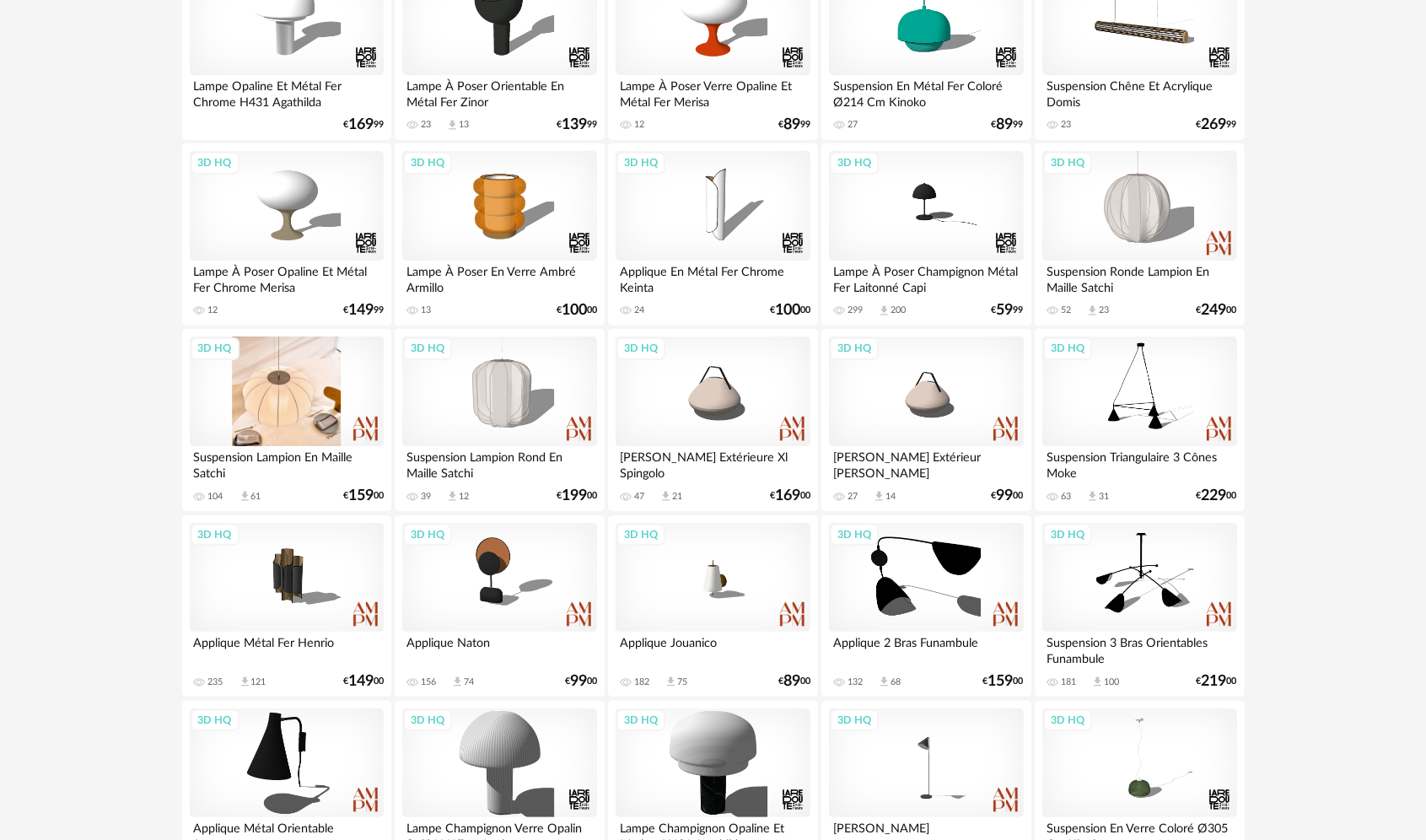
scroll to position [422, 0]
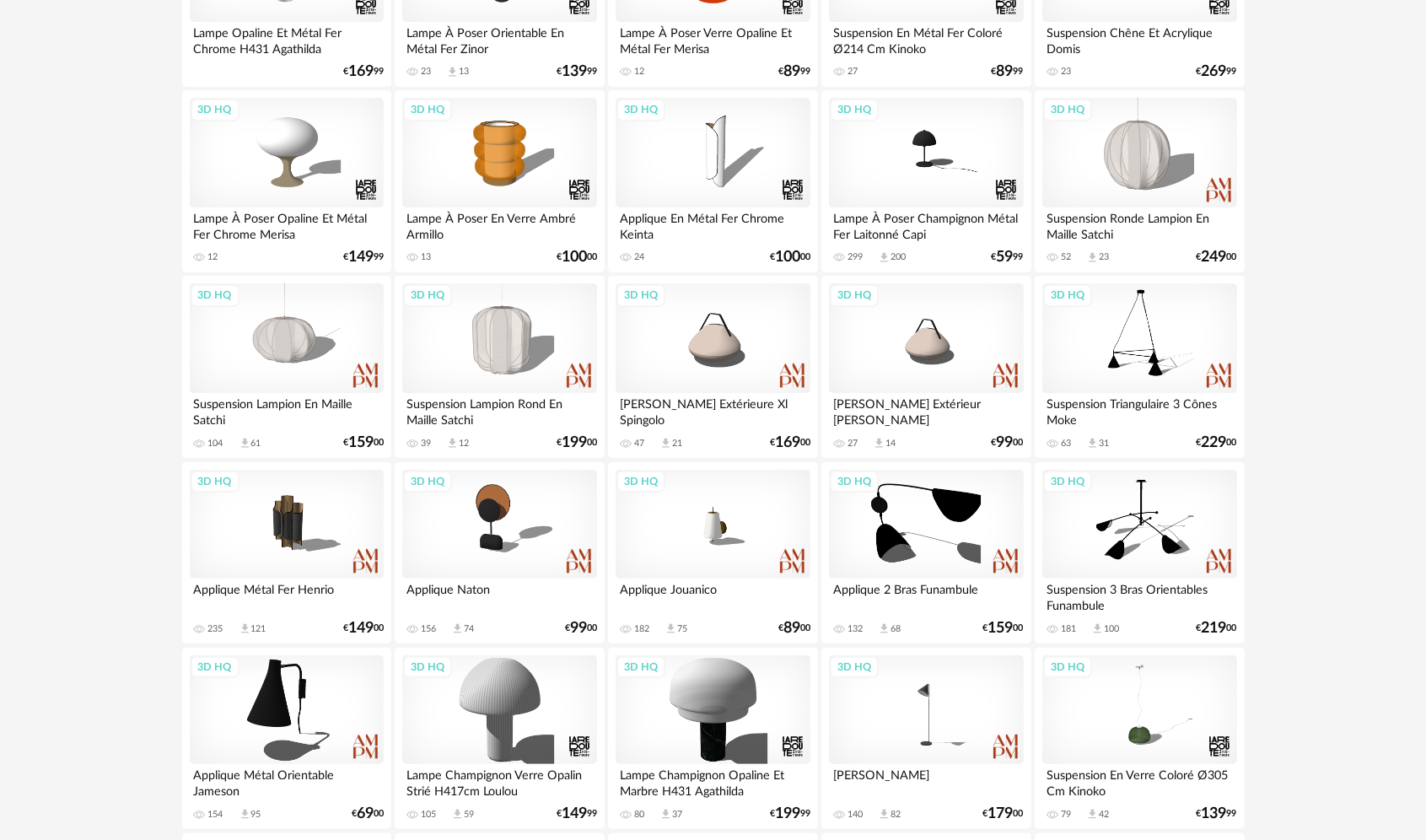
click at [327, 394] on div "Suspension Lampion En Maille Satchi" at bounding box center [287, 409] width 194 height 34
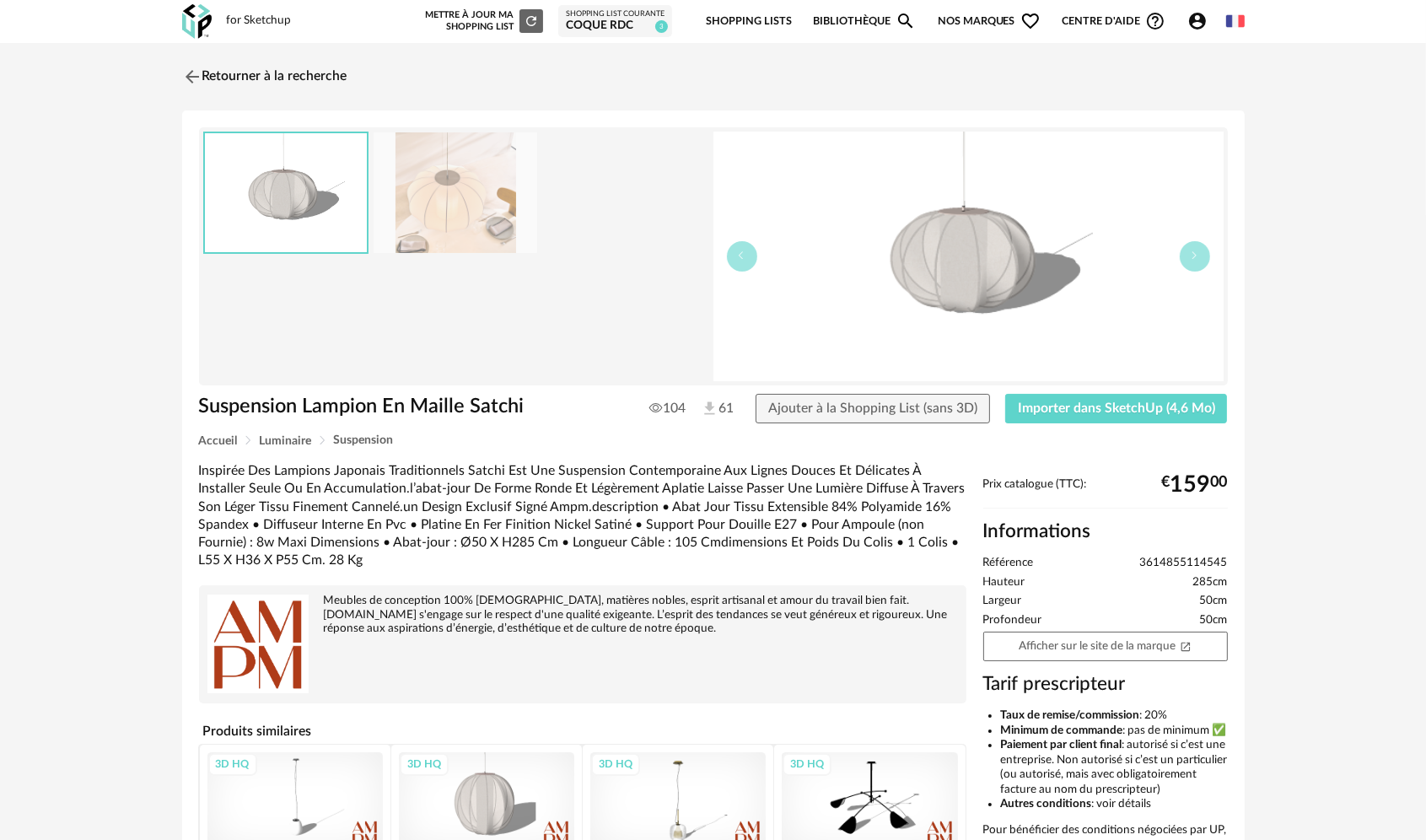
click at [1119, 424] on div "Suspension Lampion En Maille Satchi 104 61 Ajouter à la Shopping List (sans 3D)…" at bounding box center [713, 414] width 1046 height 41
click at [1116, 412] on span "Importer dans SketchUp (4,6 Mo)" at bounding box center [1116, 408] width 198 height 13
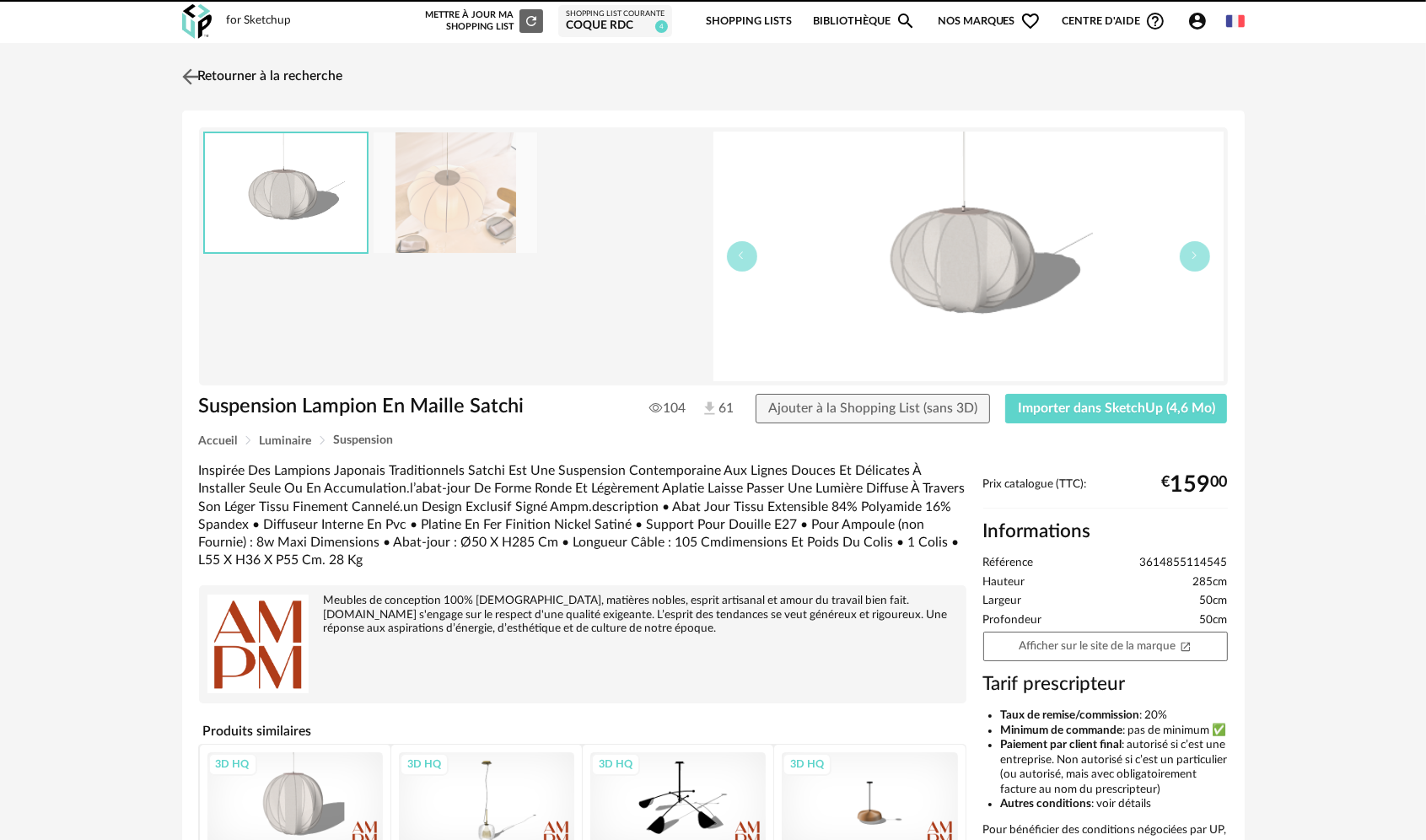
click at [179, 74] on img at bounding box center [191, 77] width 25 height 25
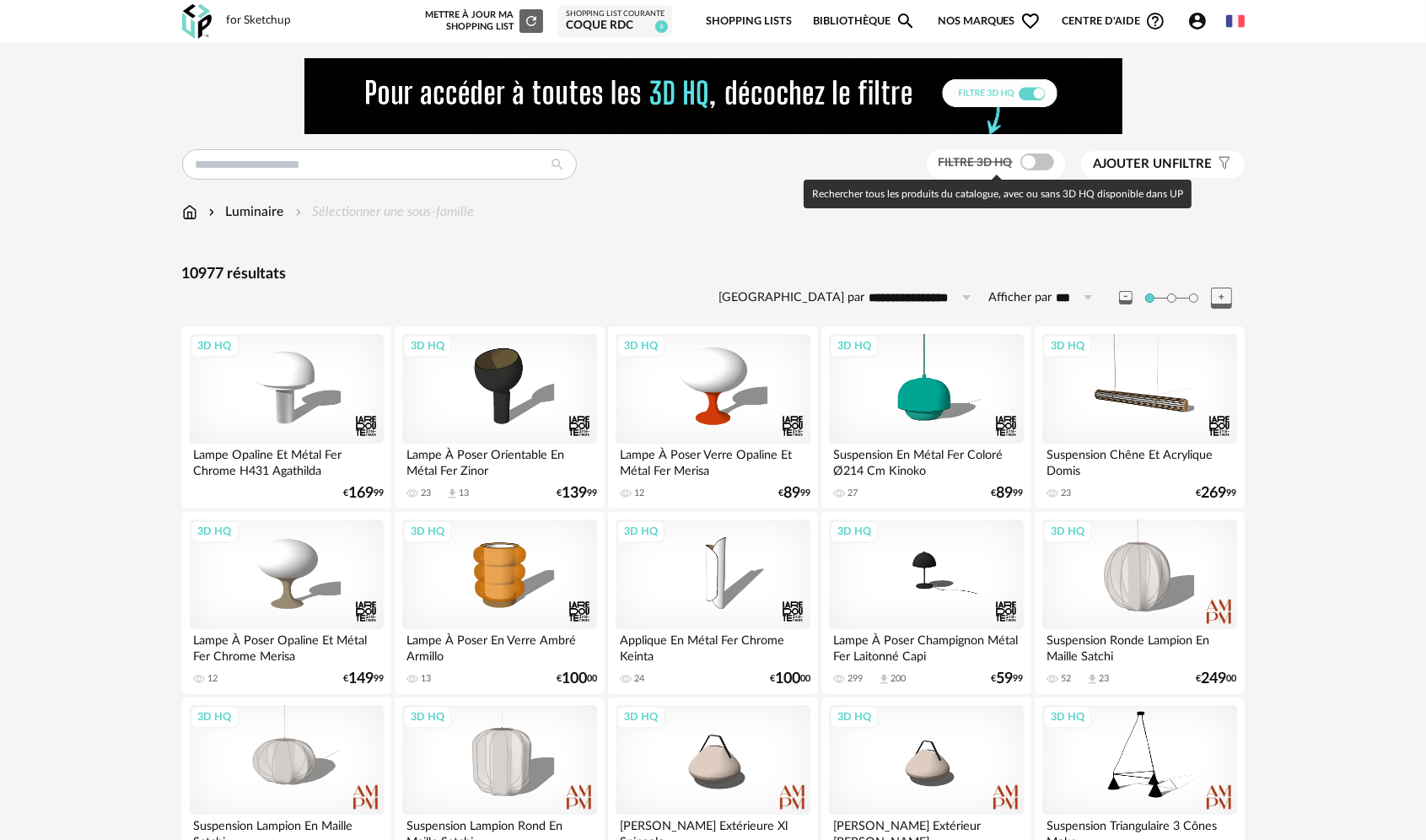
click at [1024, 159] on span at bounding box center [1037, 161] width 34 height 17
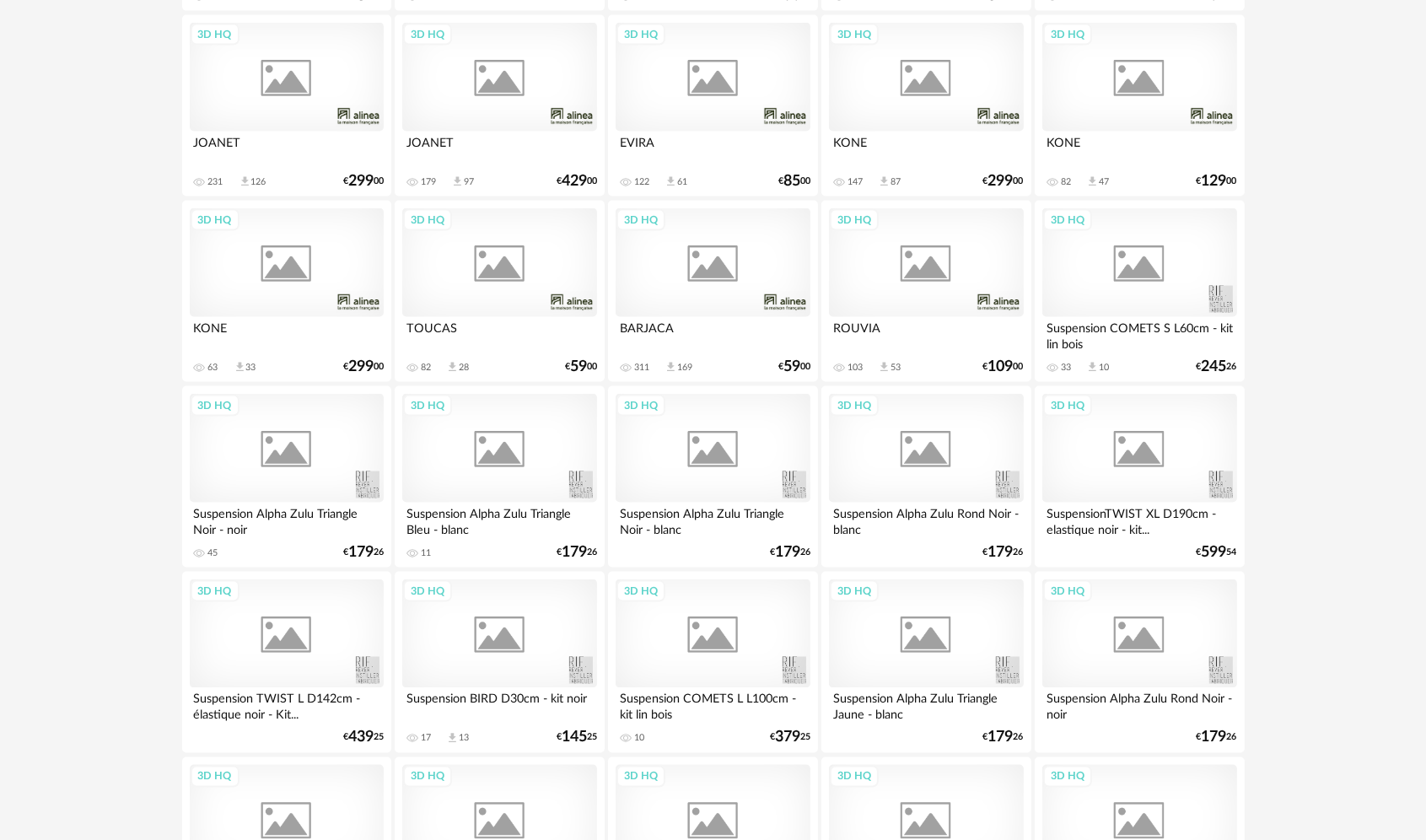
scroll to position [3309, 0]
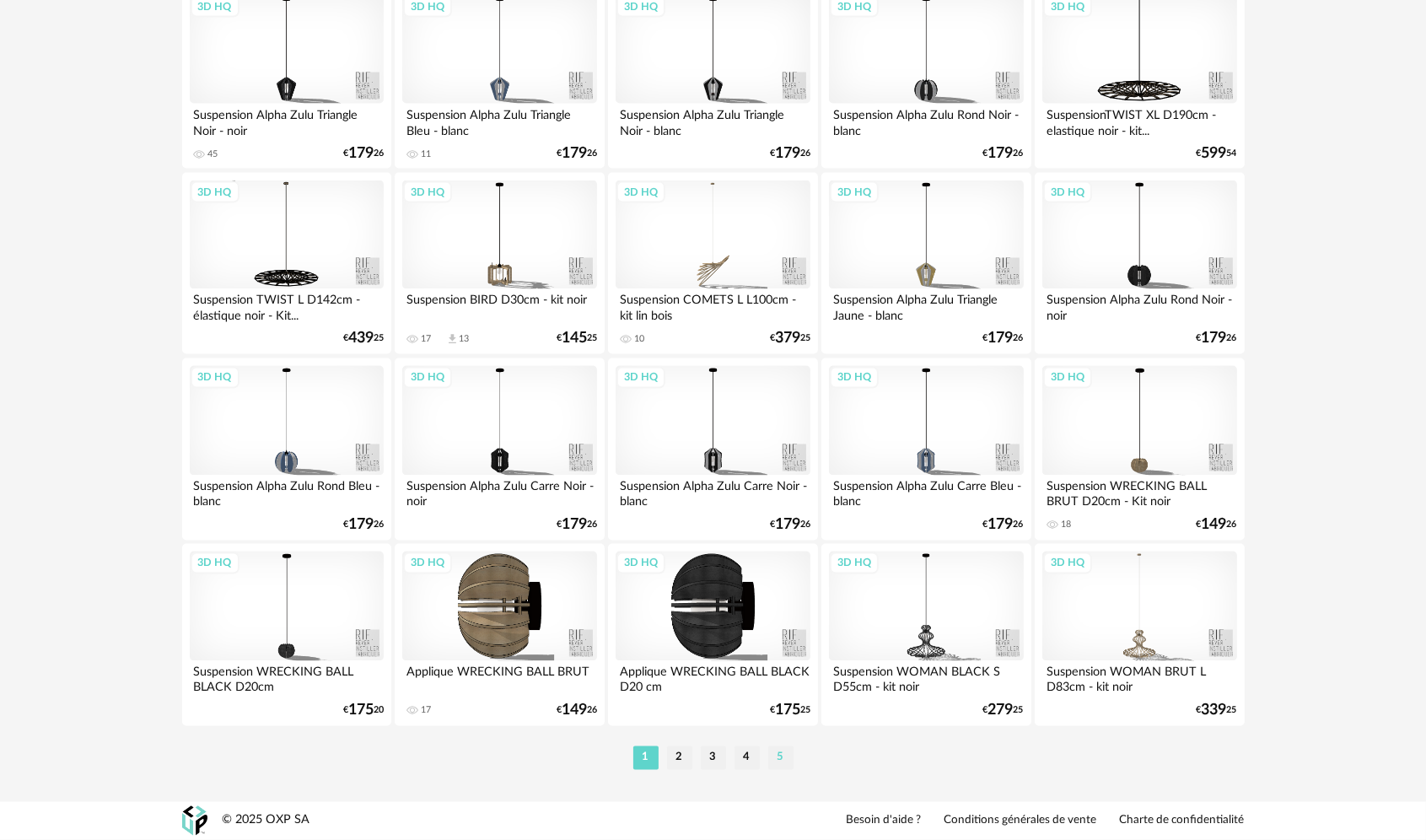
click at [784, 764] on li "5" at bounding box center [781, 758] width 26 height 24
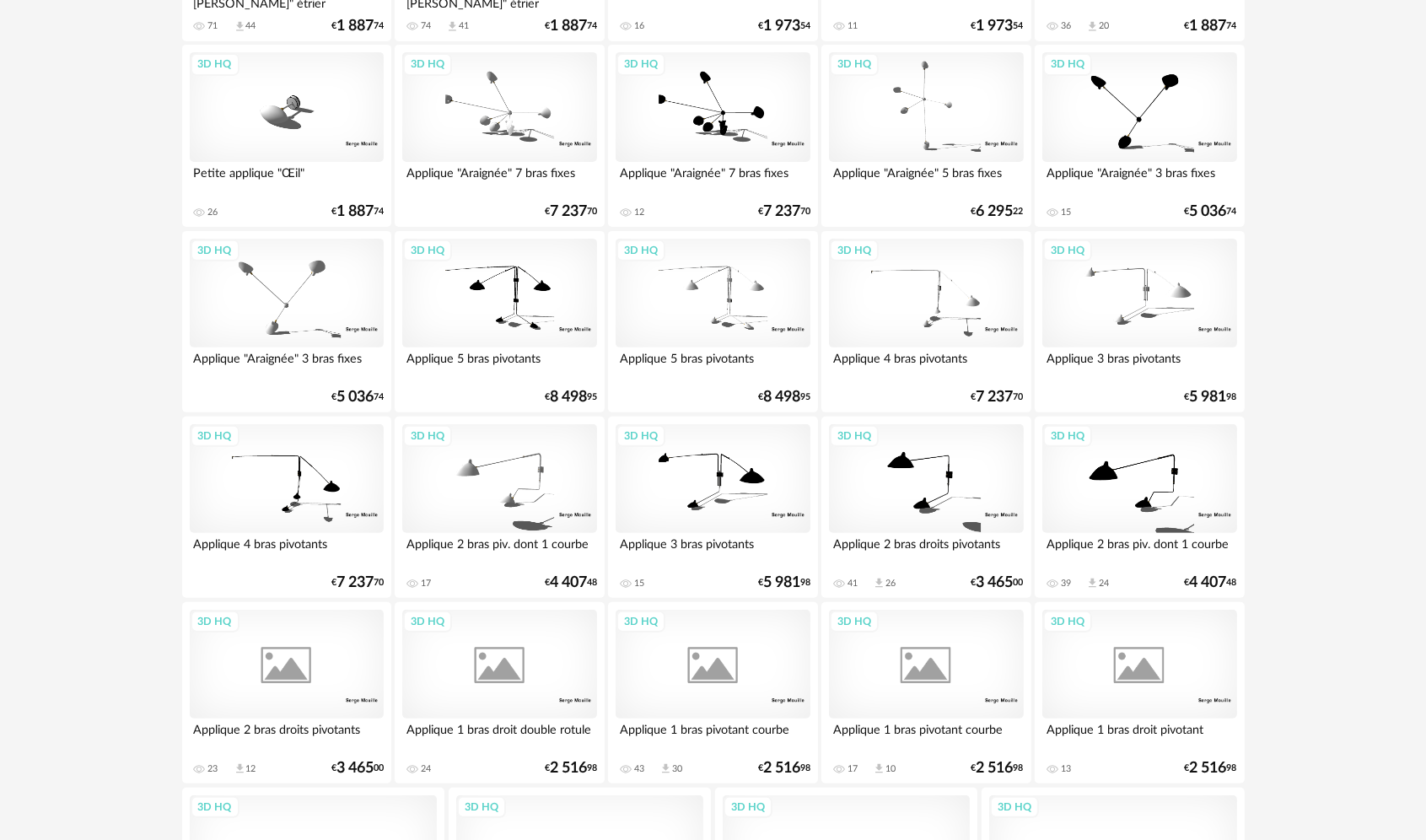
scroll to position [926, 0]
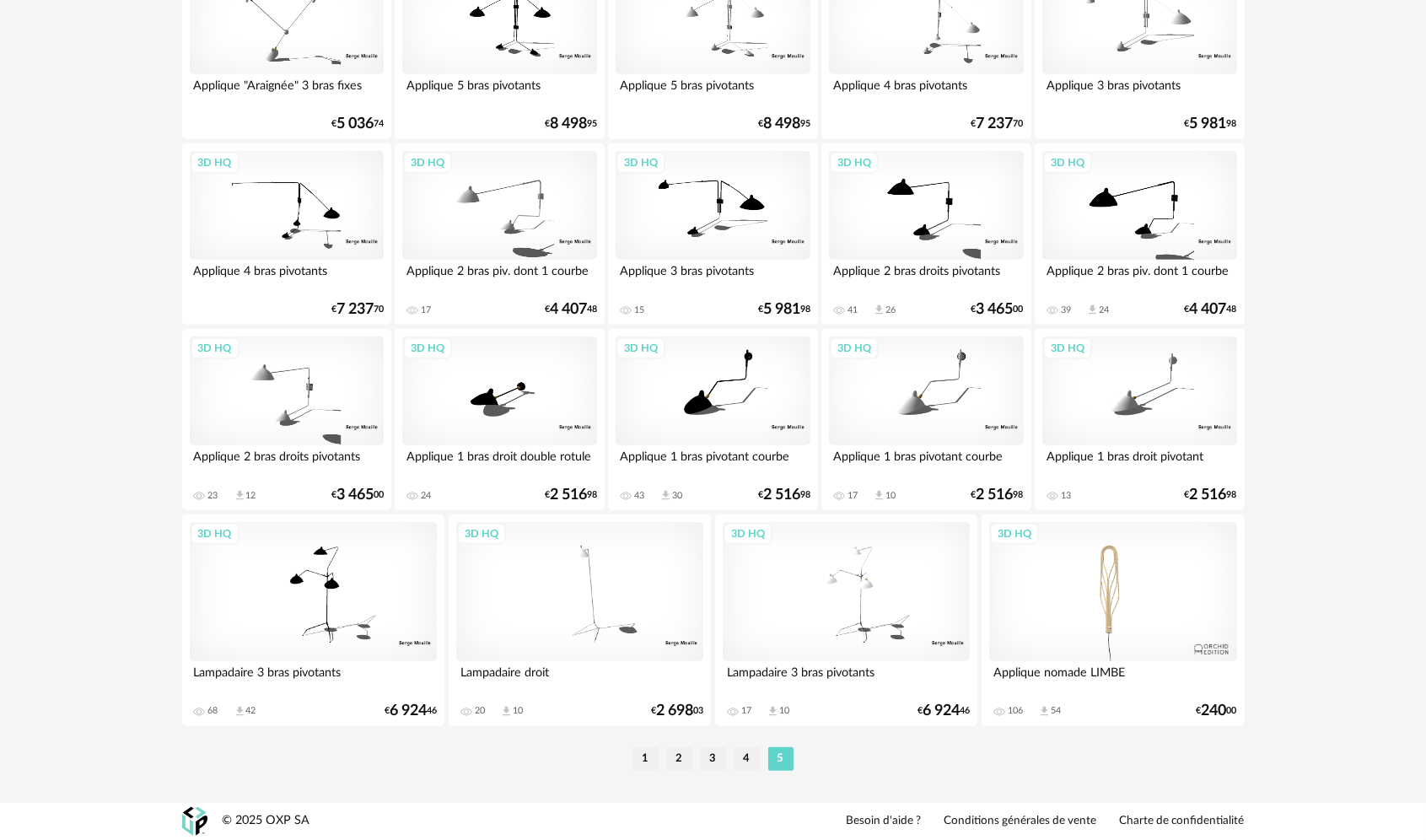
click at [661, 768] on ul "1 2 3 4 5" at bounding box center [713, 759] width 169 height 24
click at [658, 768] on ul "1 2 3 4 5" at bounding box center [713, 759] width 169 height 24
click at [655, 762] on li "1" at bounding box center [646, 759] width 26 height 24
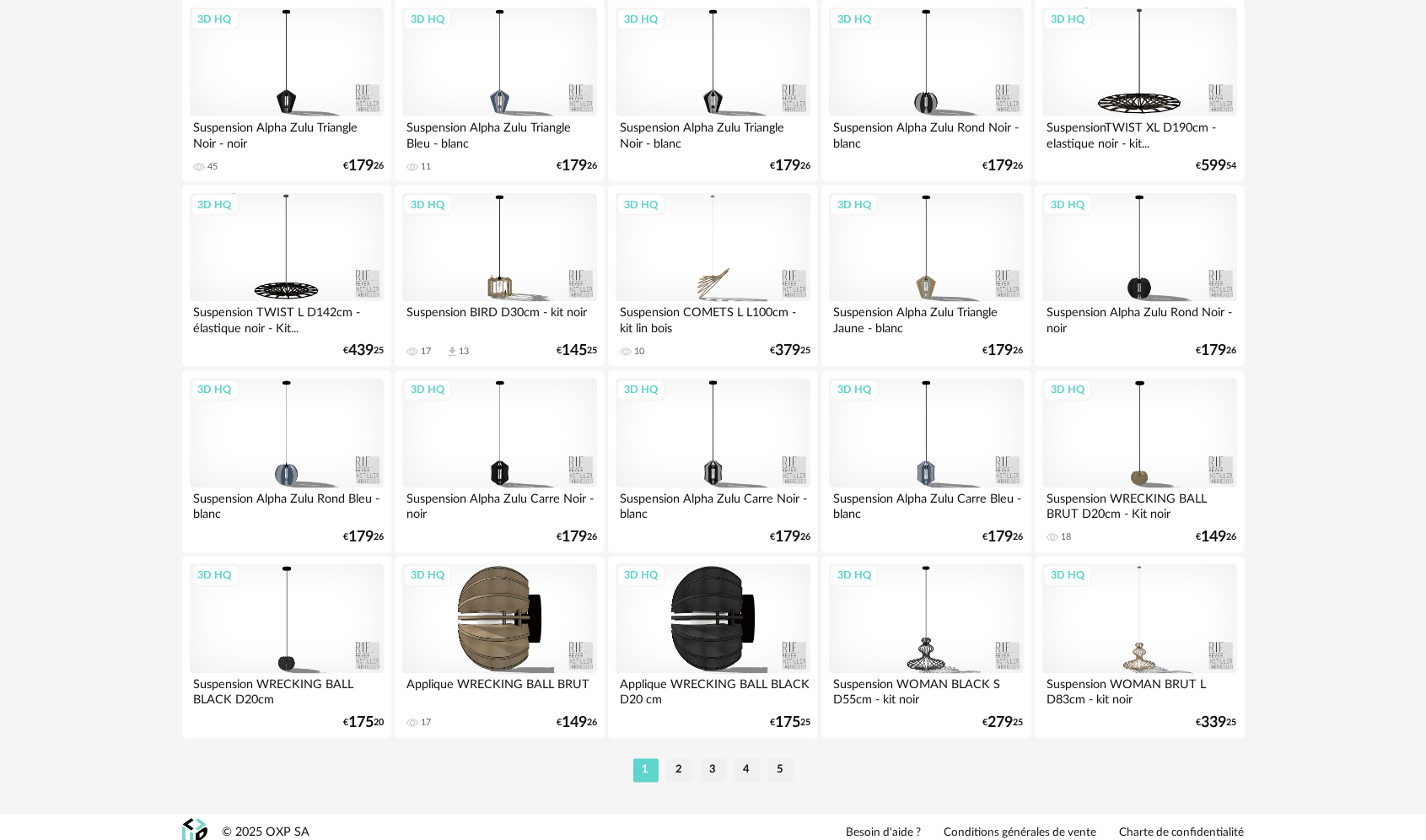
scroll to position [3309, 0]
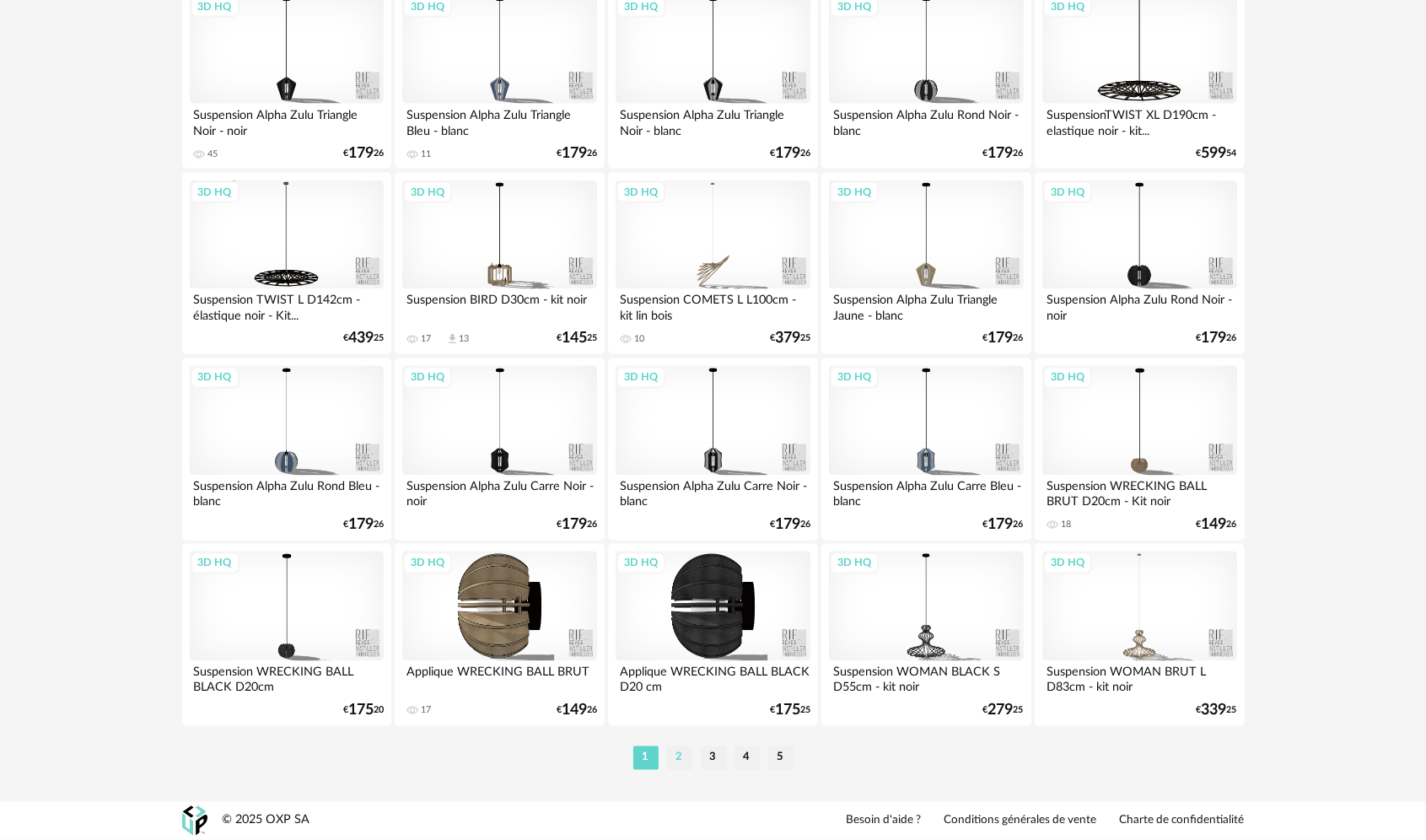
click at [682, 761] on li "2" at bounding box center [679, 758] width 26 height 24
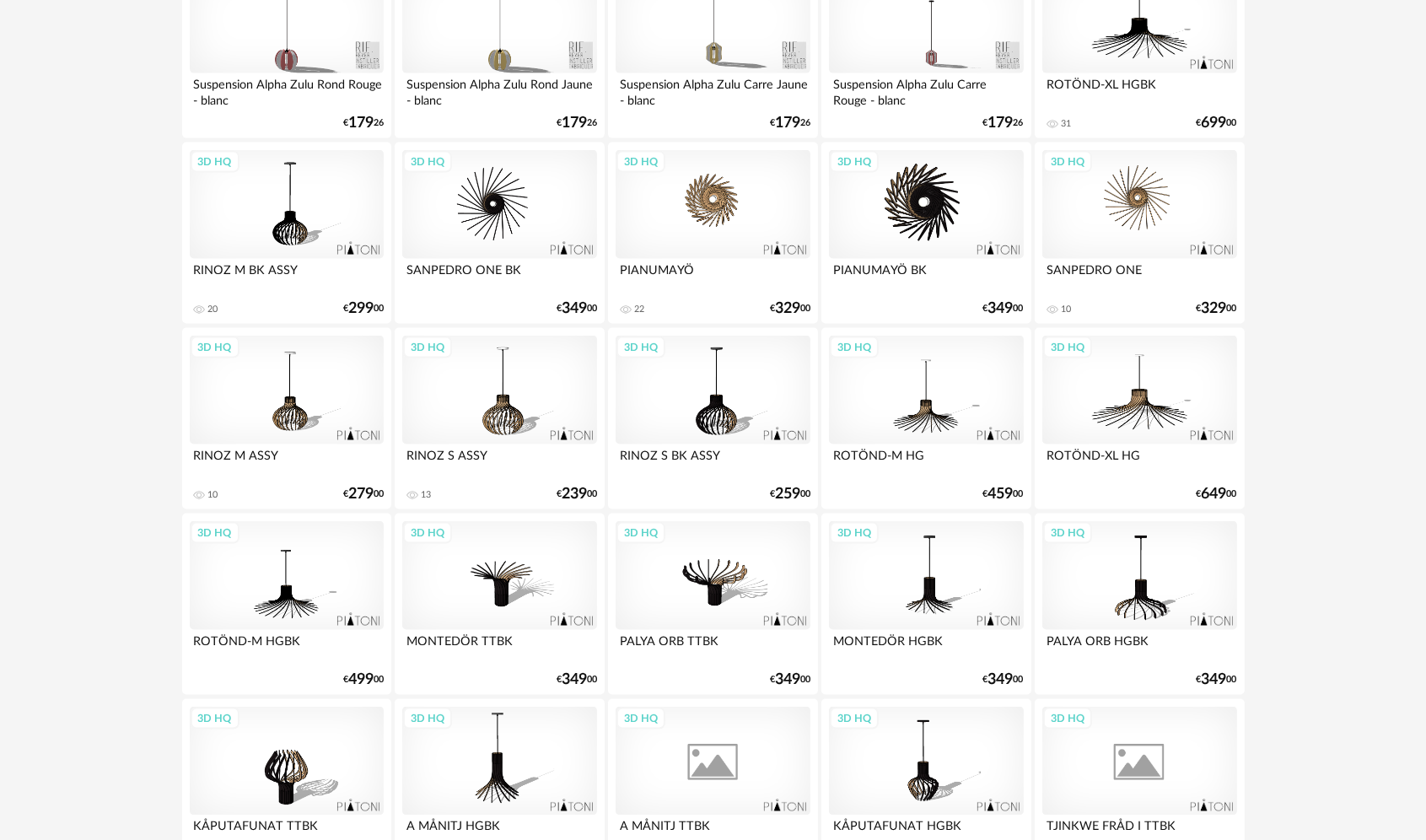
scroll to position [3309, 0]
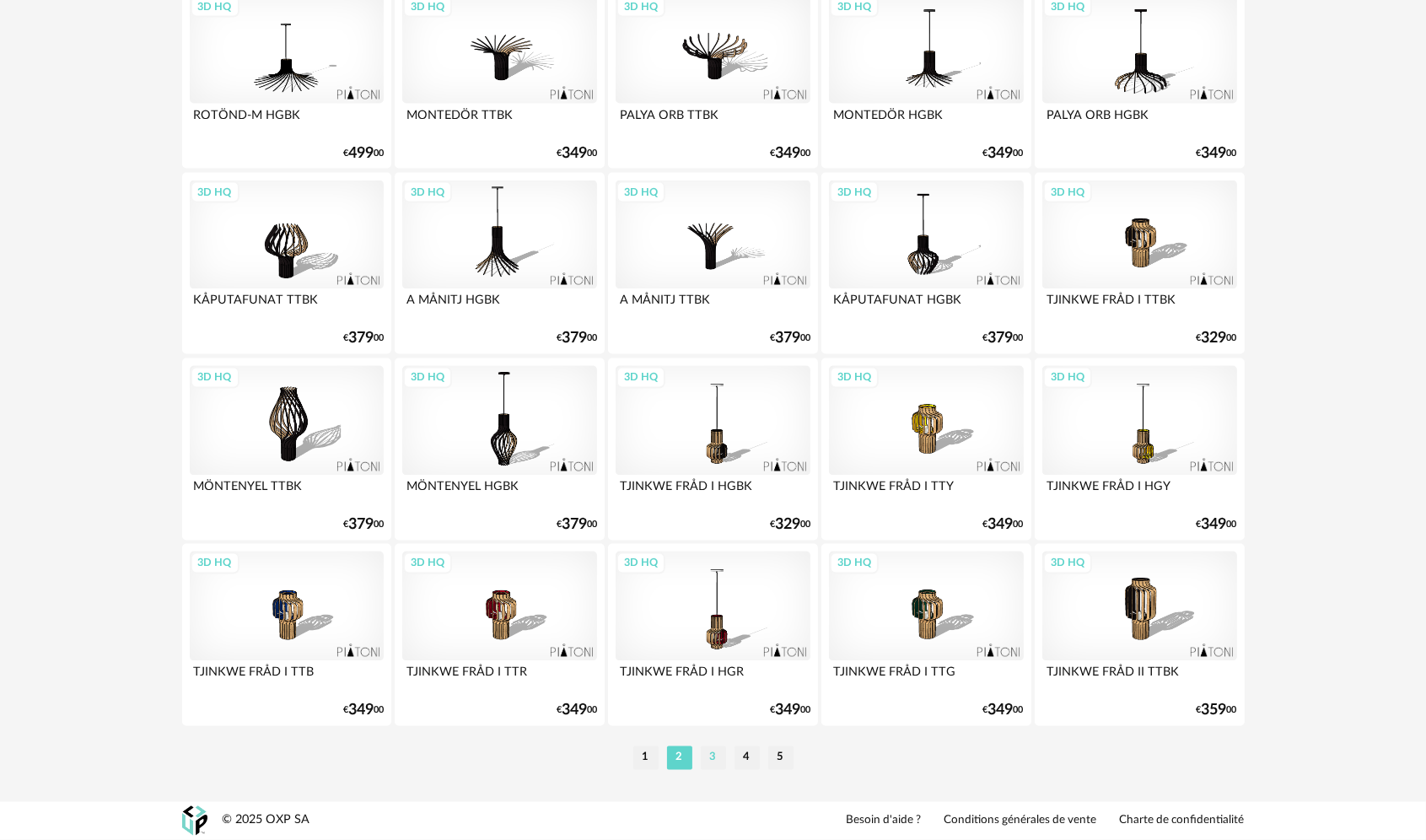
click at [717, 759] on li "3" at bounding box center [713, 758] width 26 height 24
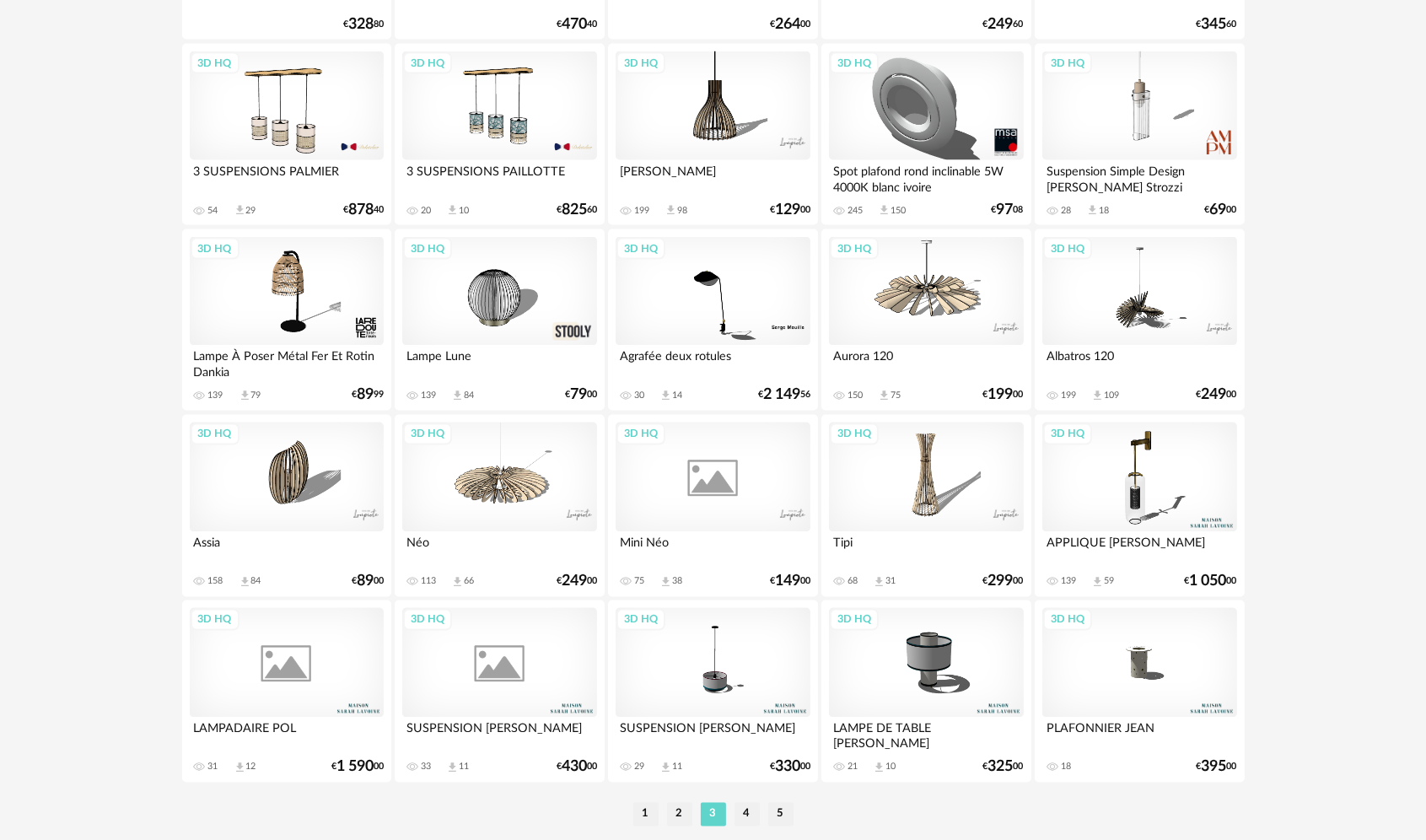
scroll to position [3289, 0]
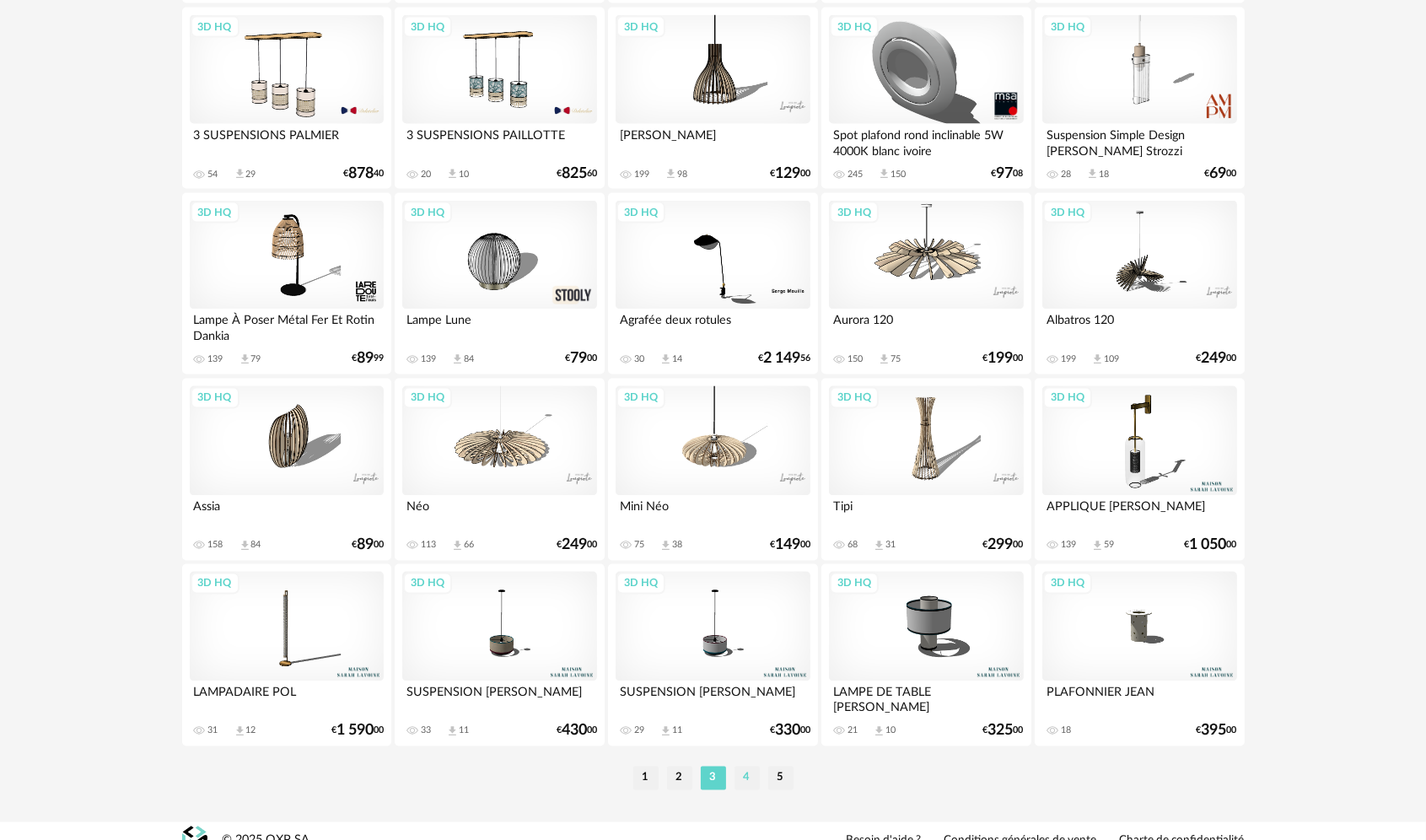
click at [749, 775] on li "4" at bounding box center [747, 778] width 26 height 24
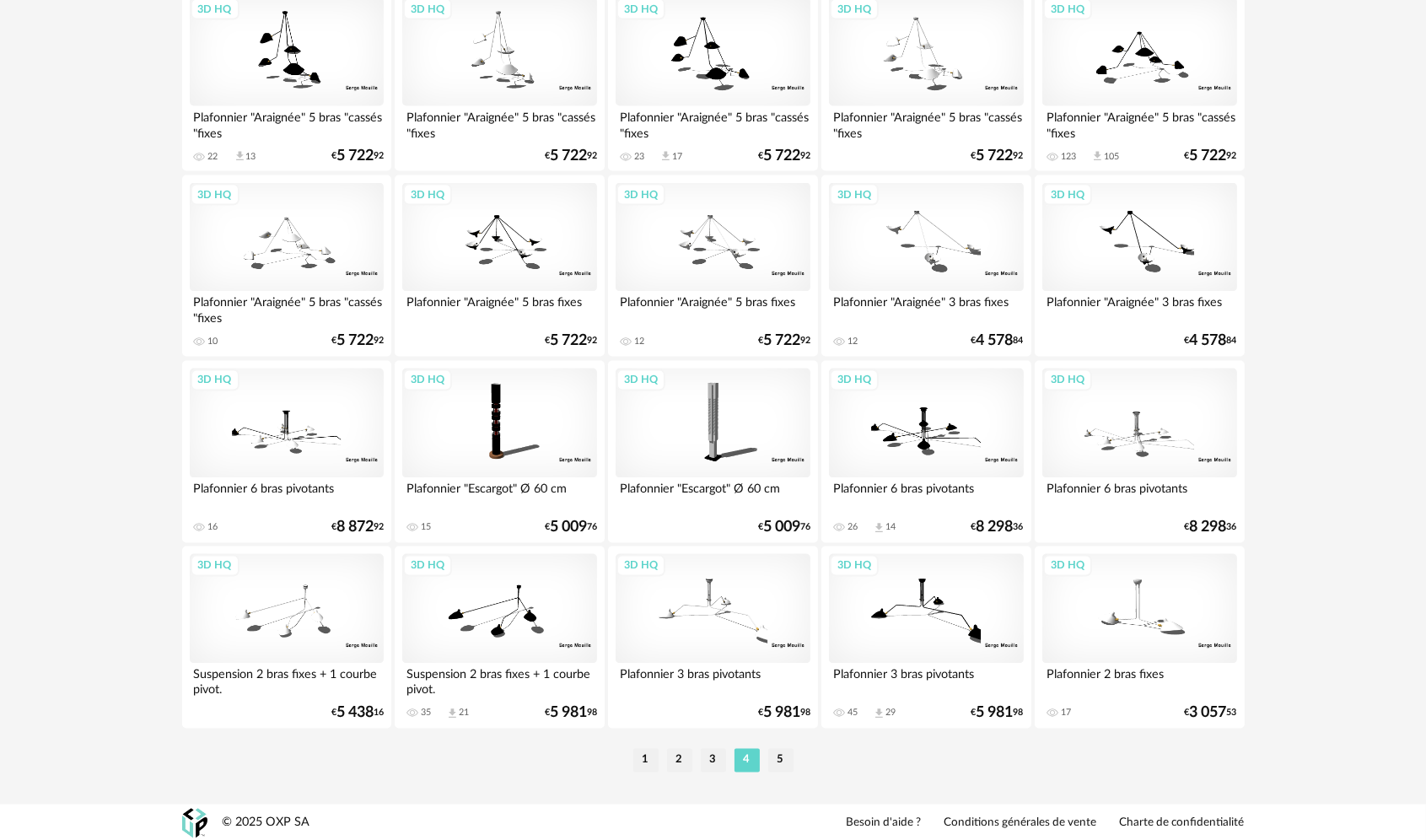
scroll to position [3309, 0]
click at [782, 759] on li "5" at bounding box center [781, 758] width 26 height 24
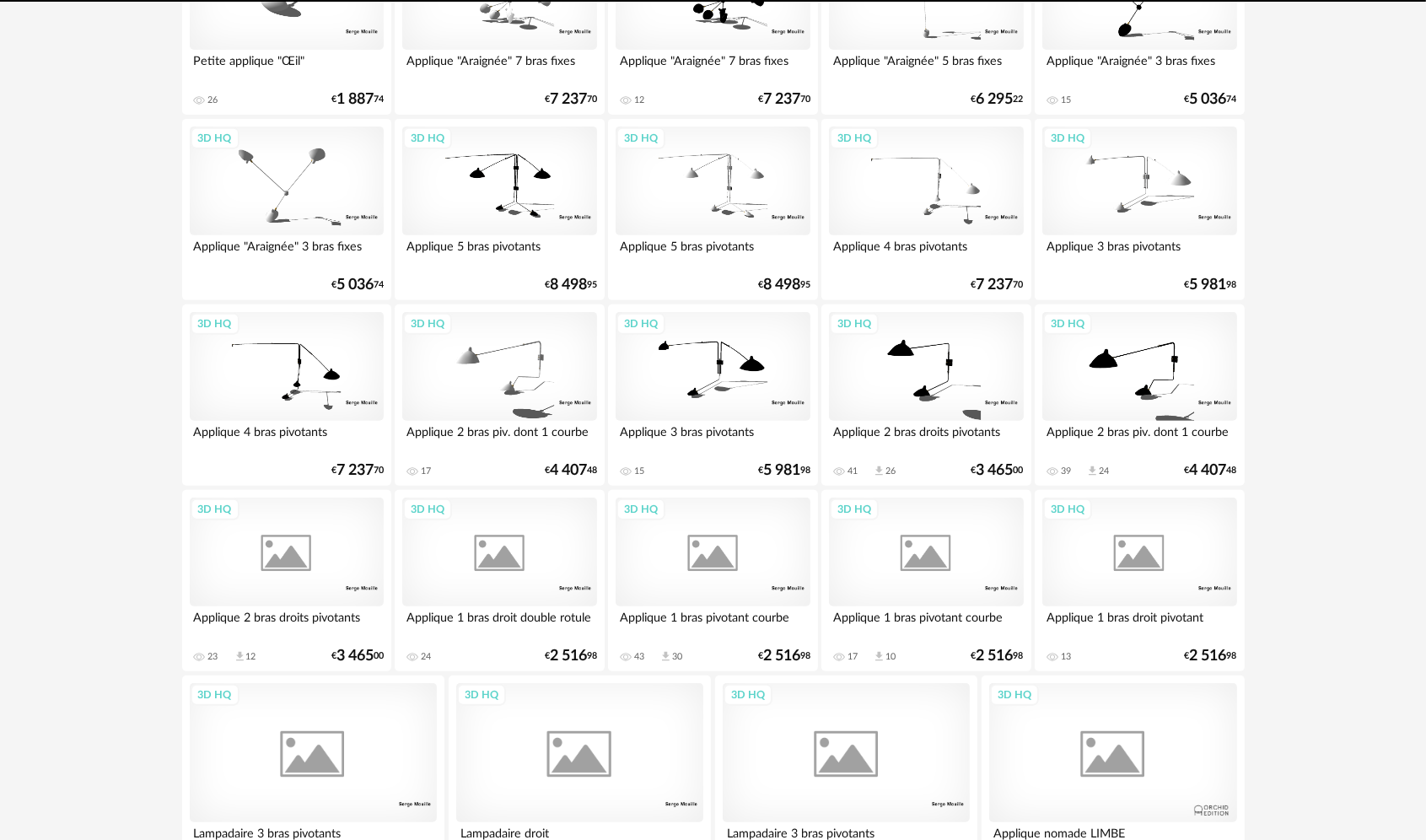
scroll to position [926, 0]
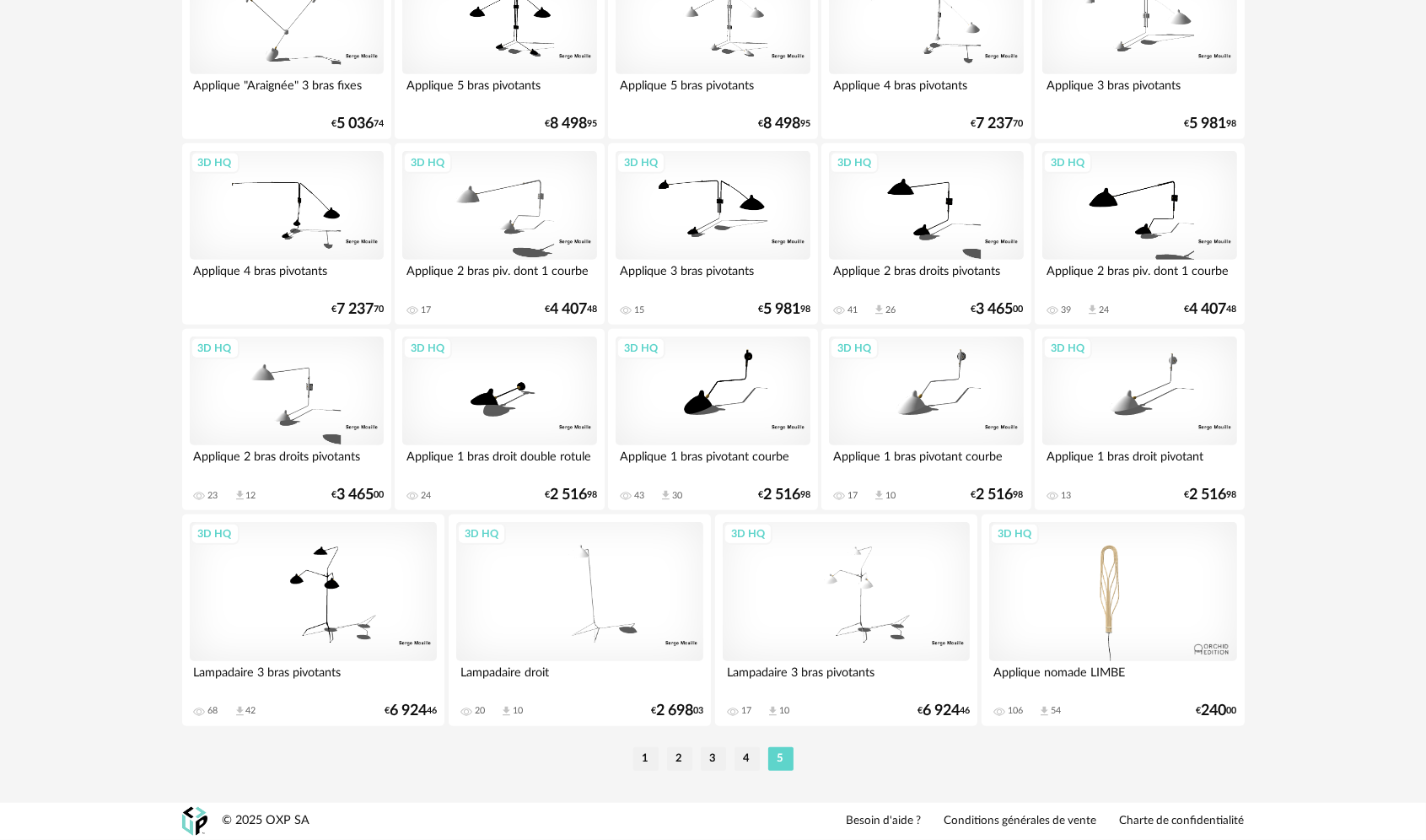
click at [657, 750] on li "1" at bounding box center [646, 759] width 26 height 24
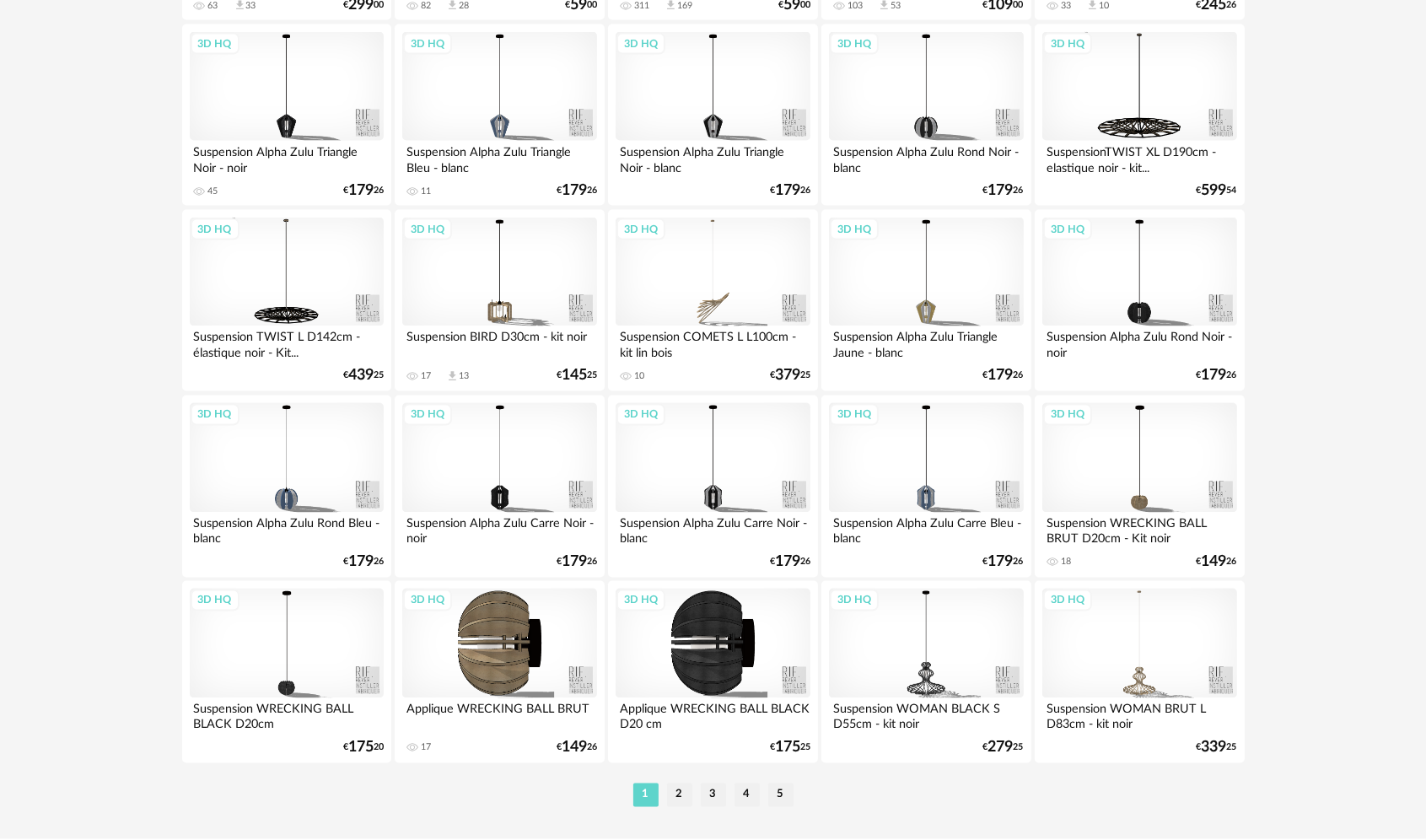
scroll to position [3289, 0]
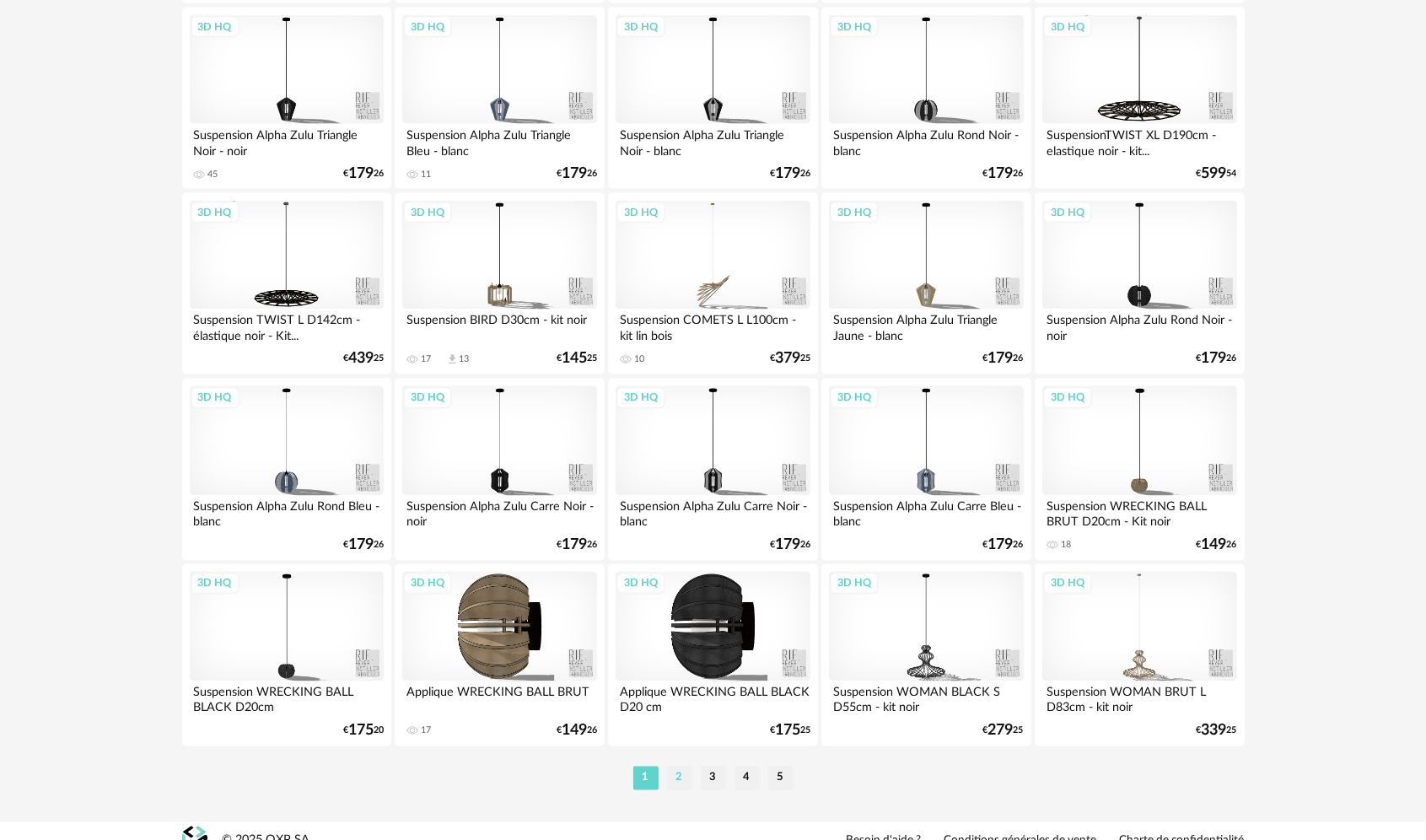
click at [684, 778] on li "2" at bounding box center [679, 778] width 26 height 24
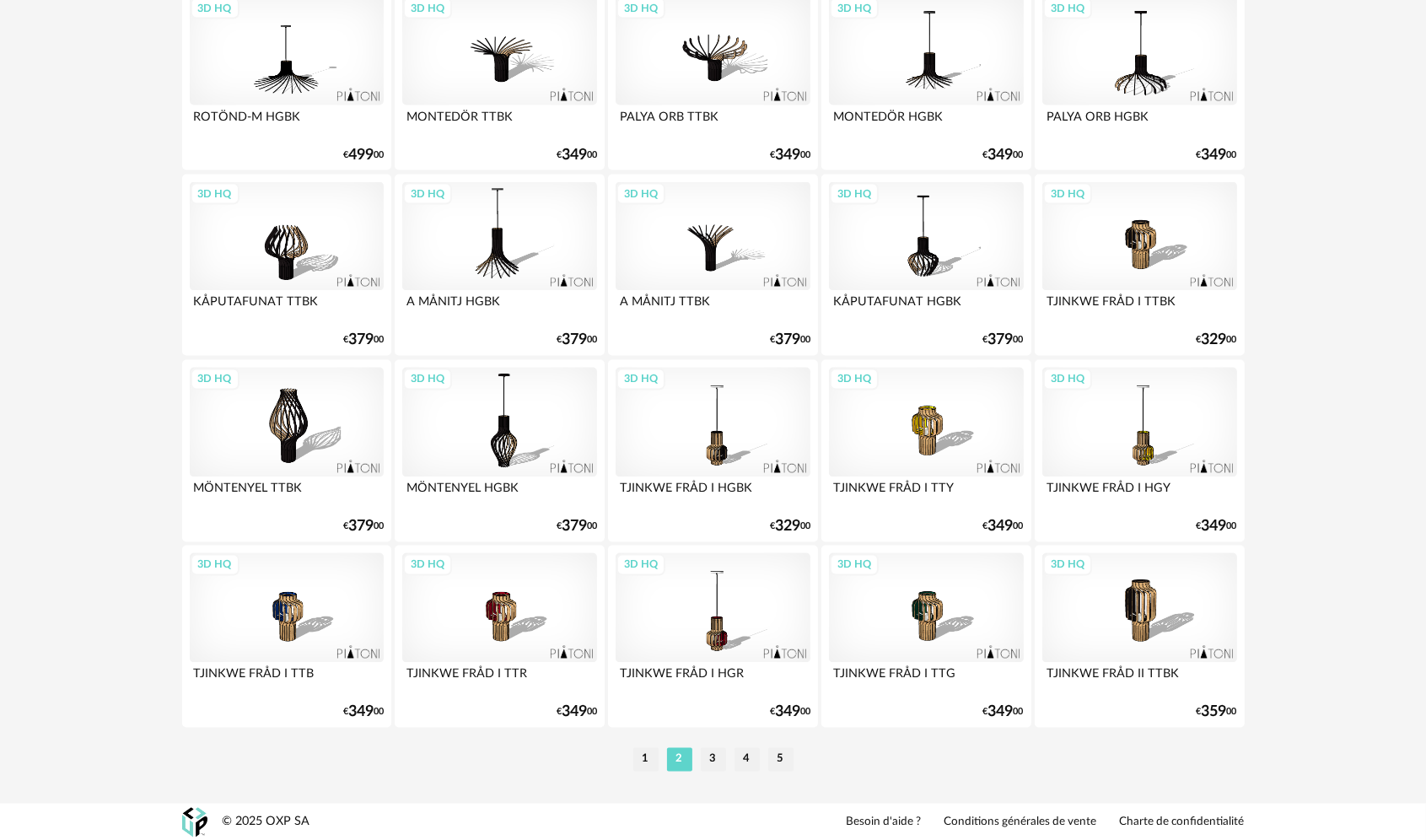
scroll to position [3309, 0]
click at [715, 756] on li "3" at bounding box center [713, 758] width 26 height 24
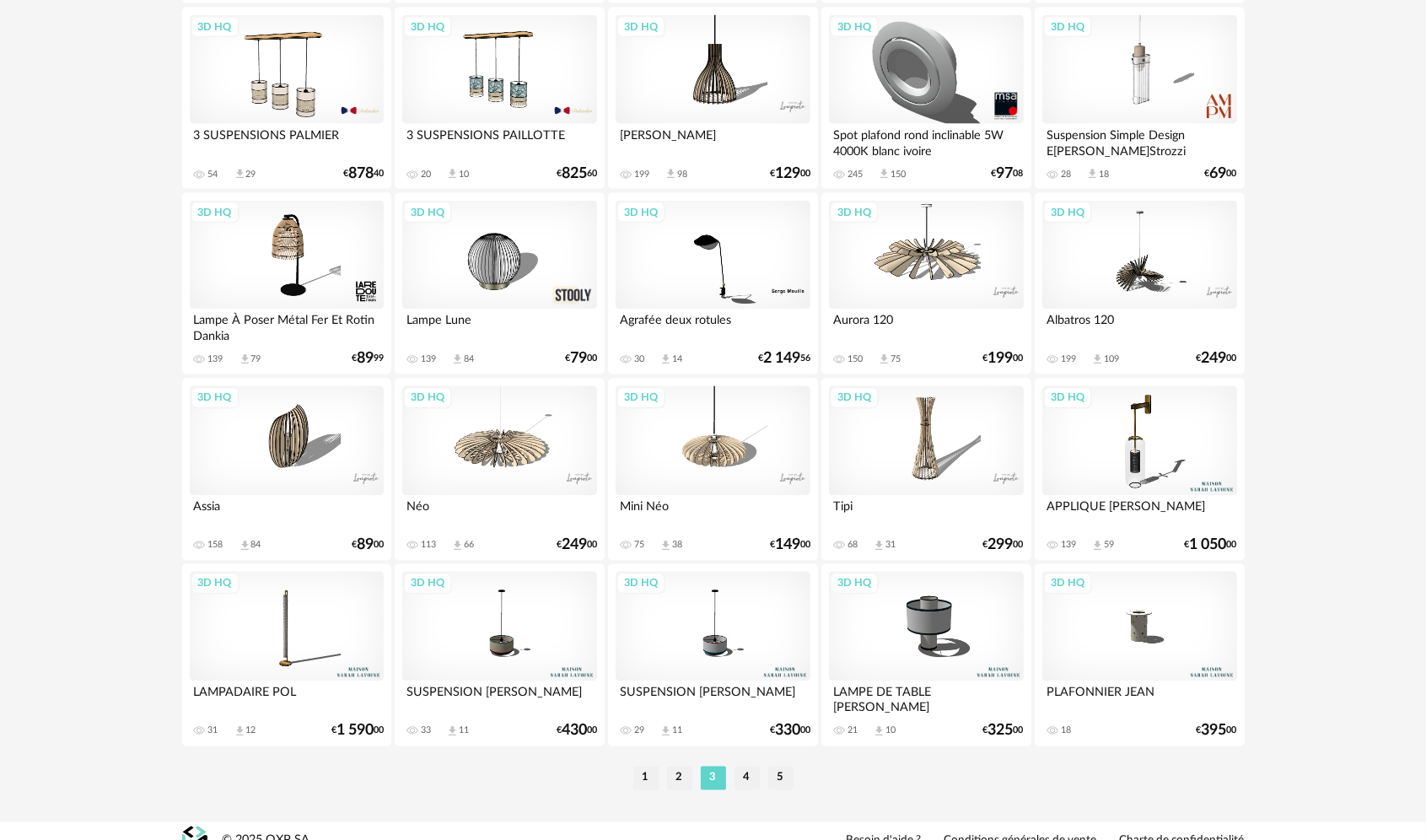
scroll to position [3309, 0]
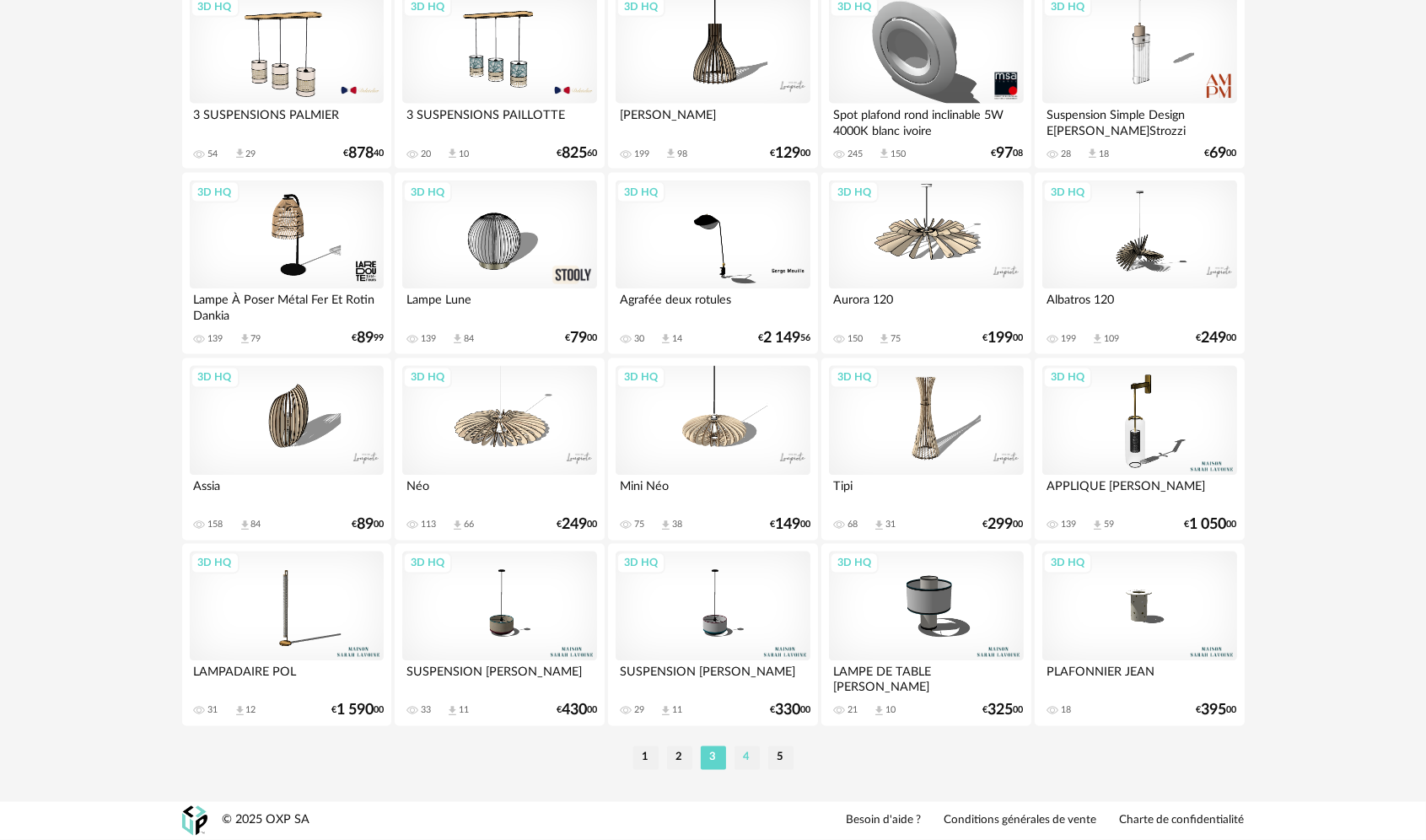
click at [748, 758] on li "4" at bounding box center [747, 758] width 26 height 24
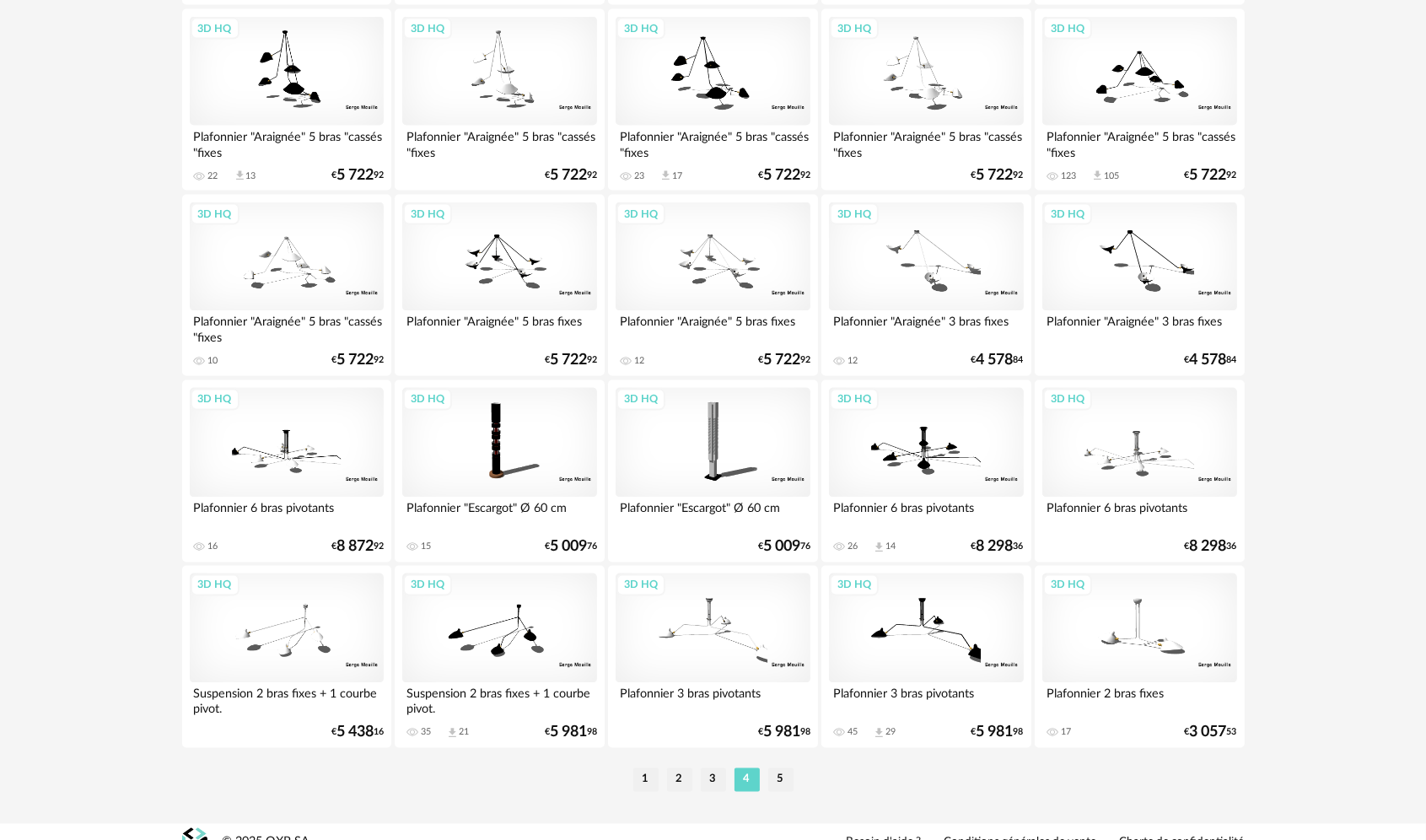
scroll to position [3309, 0]
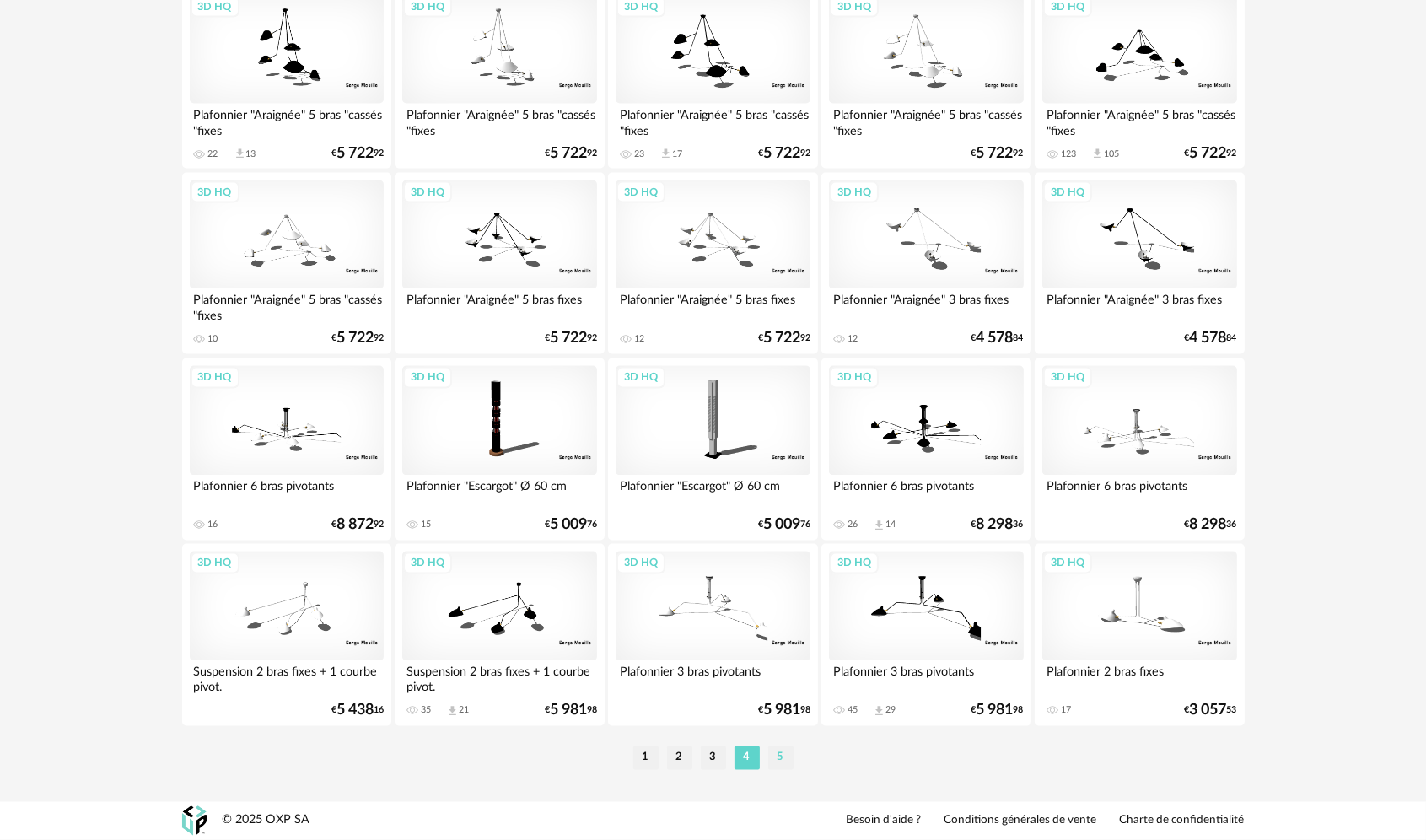
click at [784, 760] on li "5" at bounding box center [781, 758] width 26 height 24
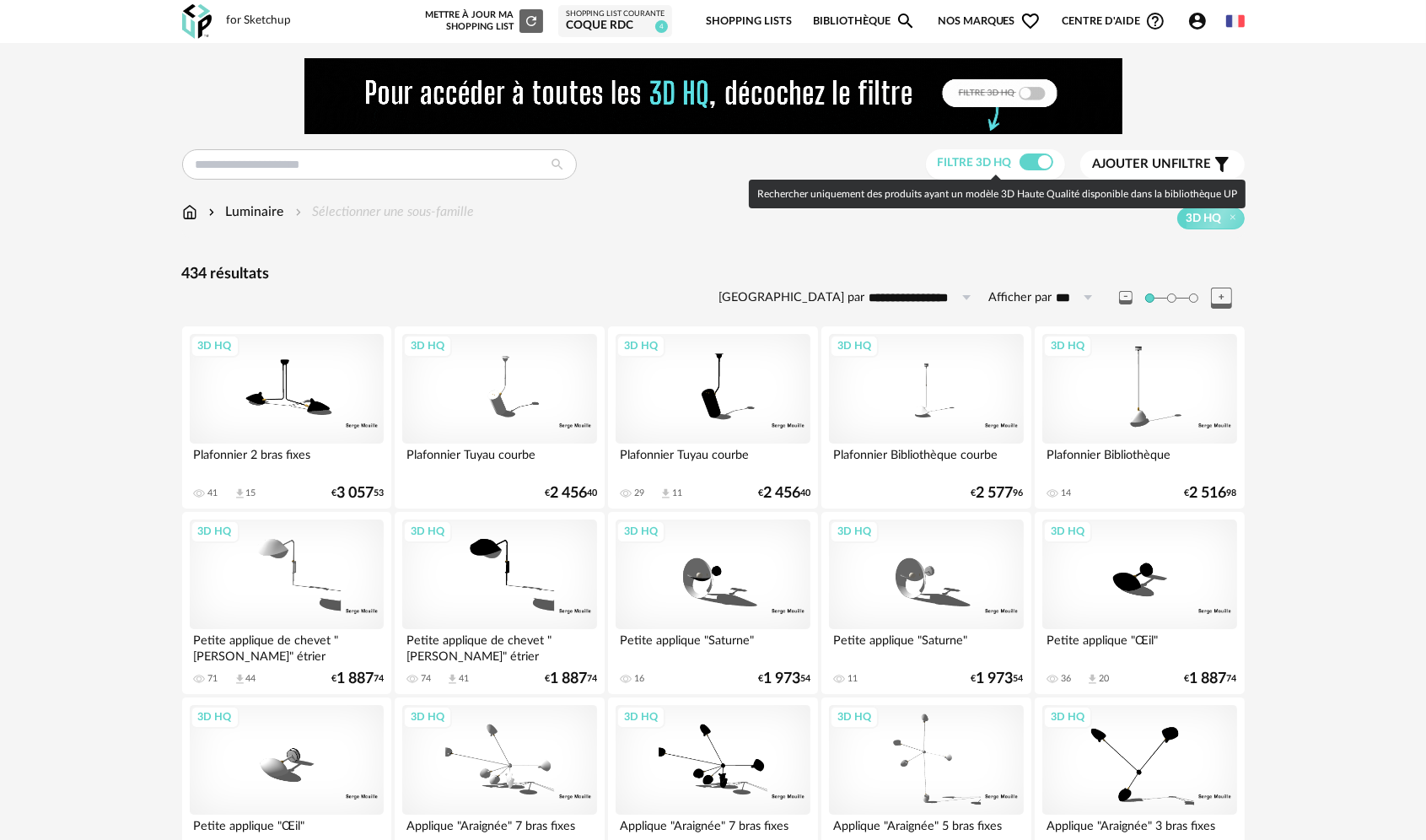
click at [1032, 163] on span at bounding box center [1036, 161] width 34 height 17
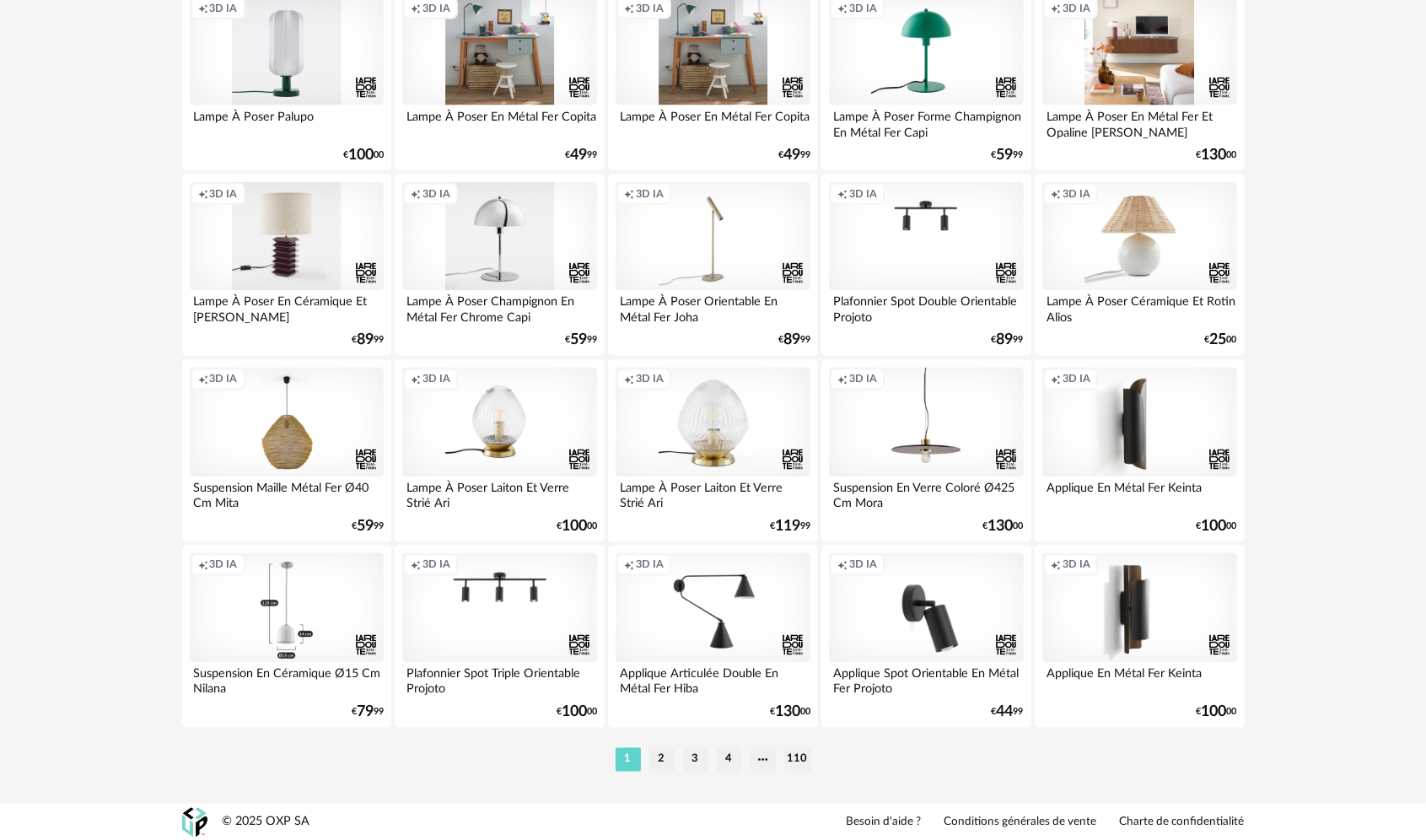
scroll to position [3309, 0]
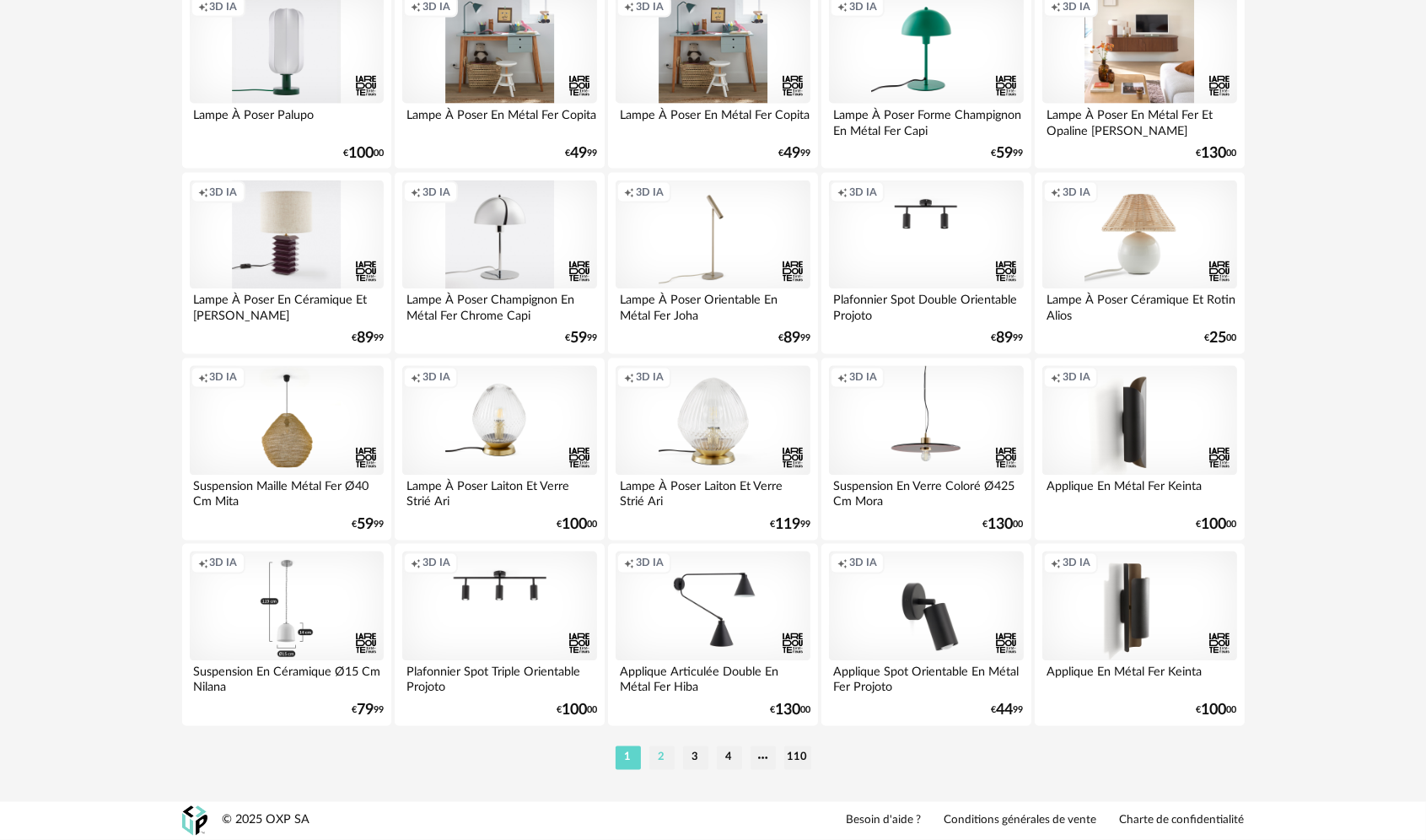
click at [668, 758] on li "2" at bounding box center [662, 758] width 26 height 24
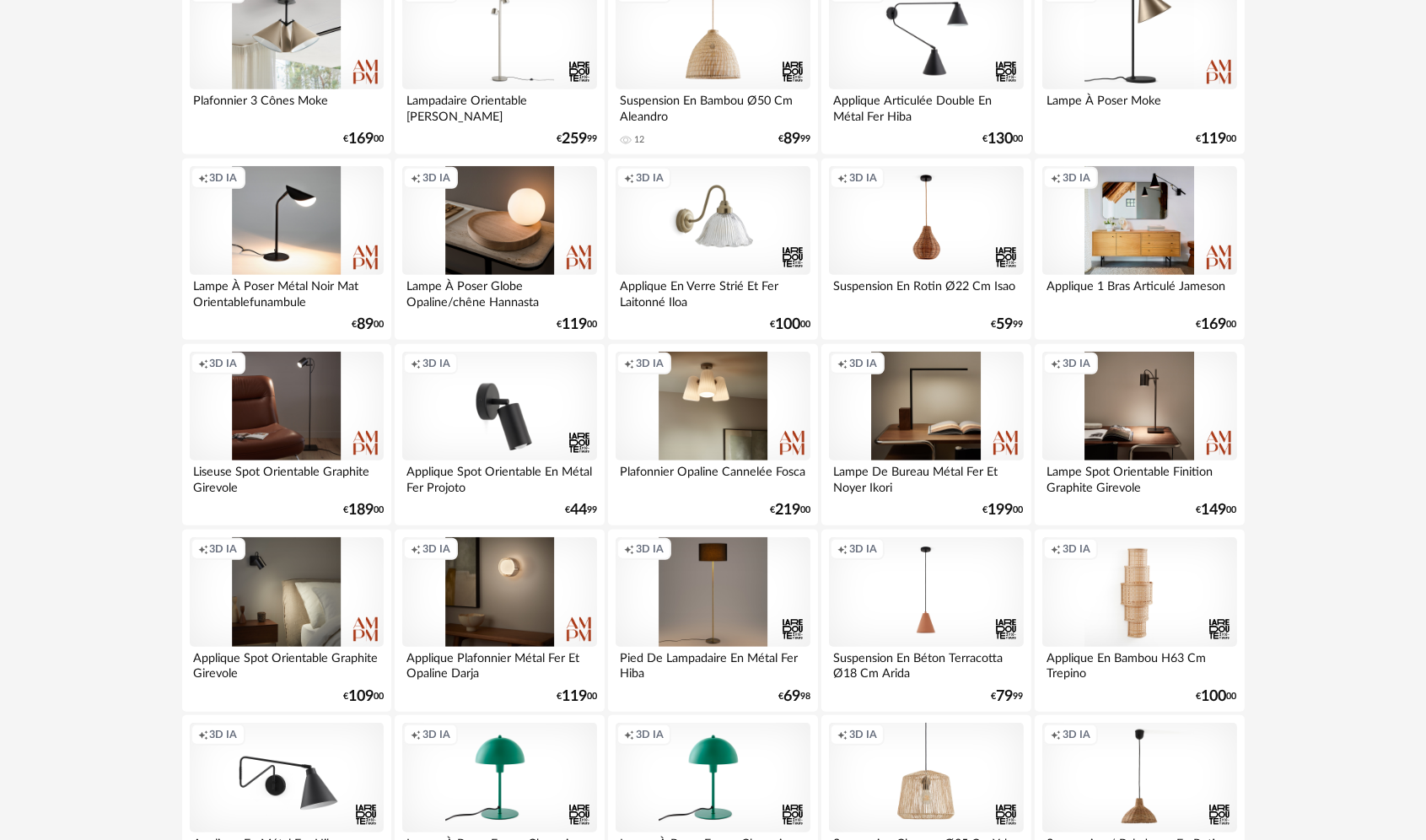
scroll to position [1518, 0]
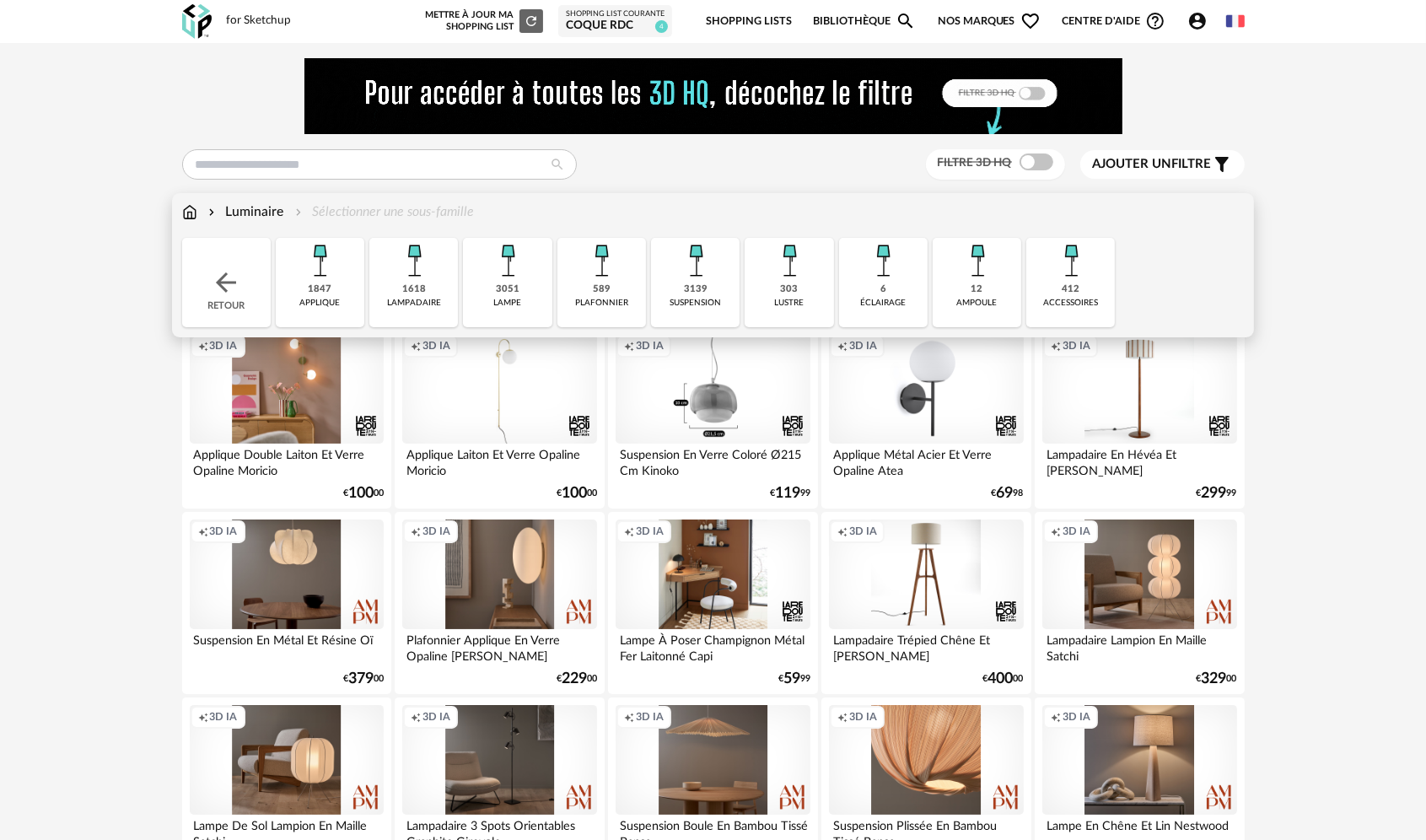
click at [184, 214] on img at bounding box center [189, 212] width 15 height 19
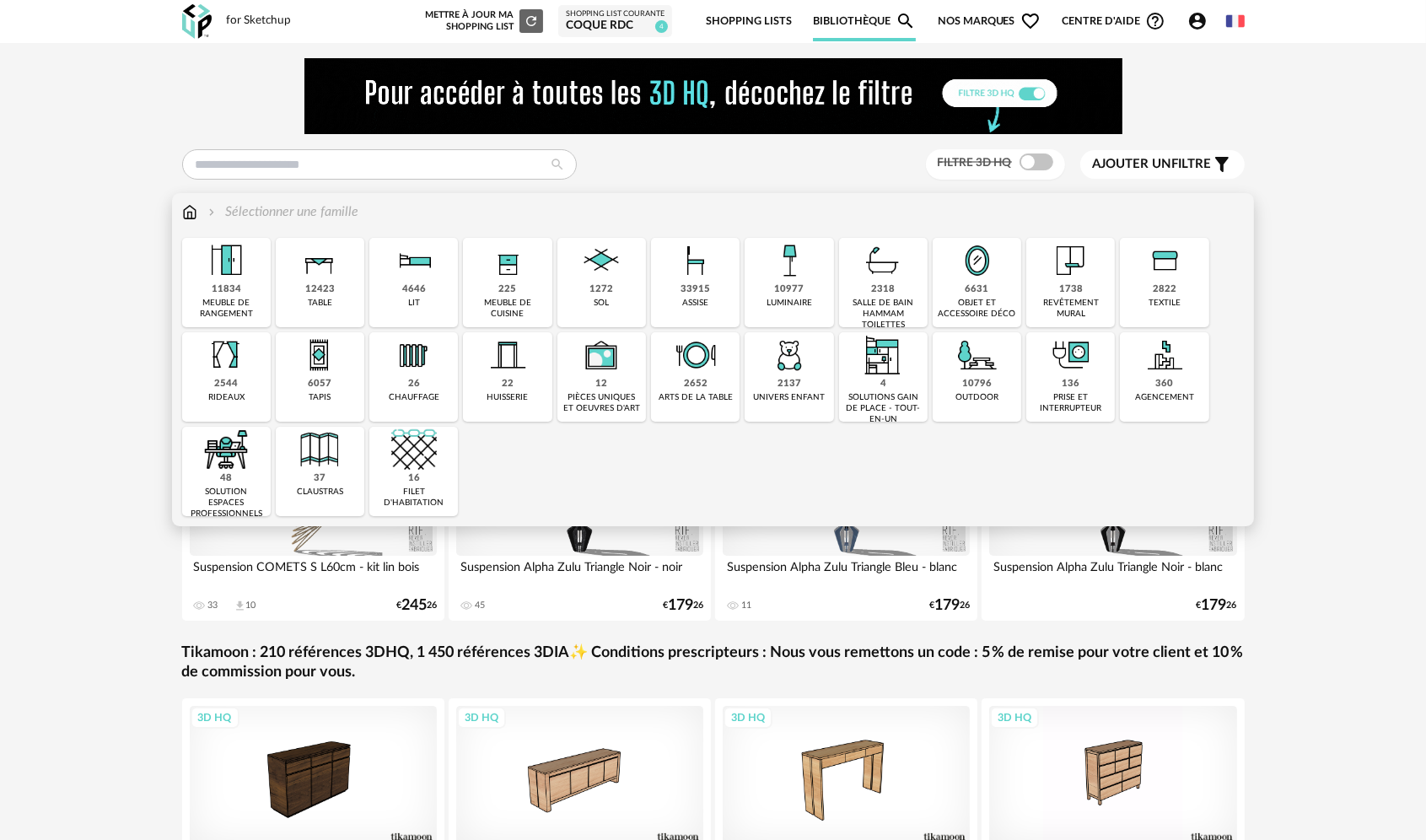
click at [712, 283] on div "33915 assise" at bounding box center [695, 281] width 88 height 89
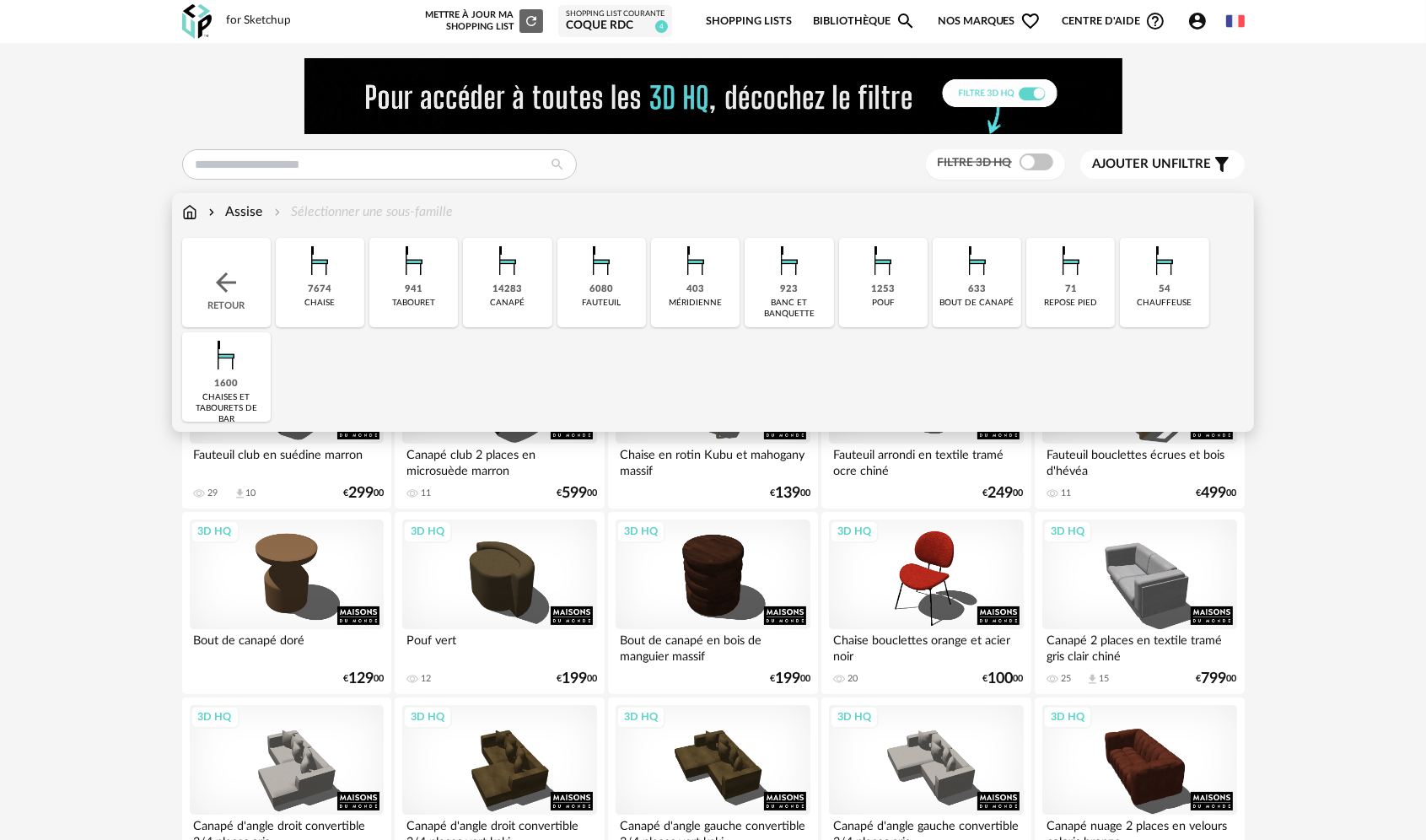
click at [319, 275] on img at bounding box center [319, 260] width 46 height 46
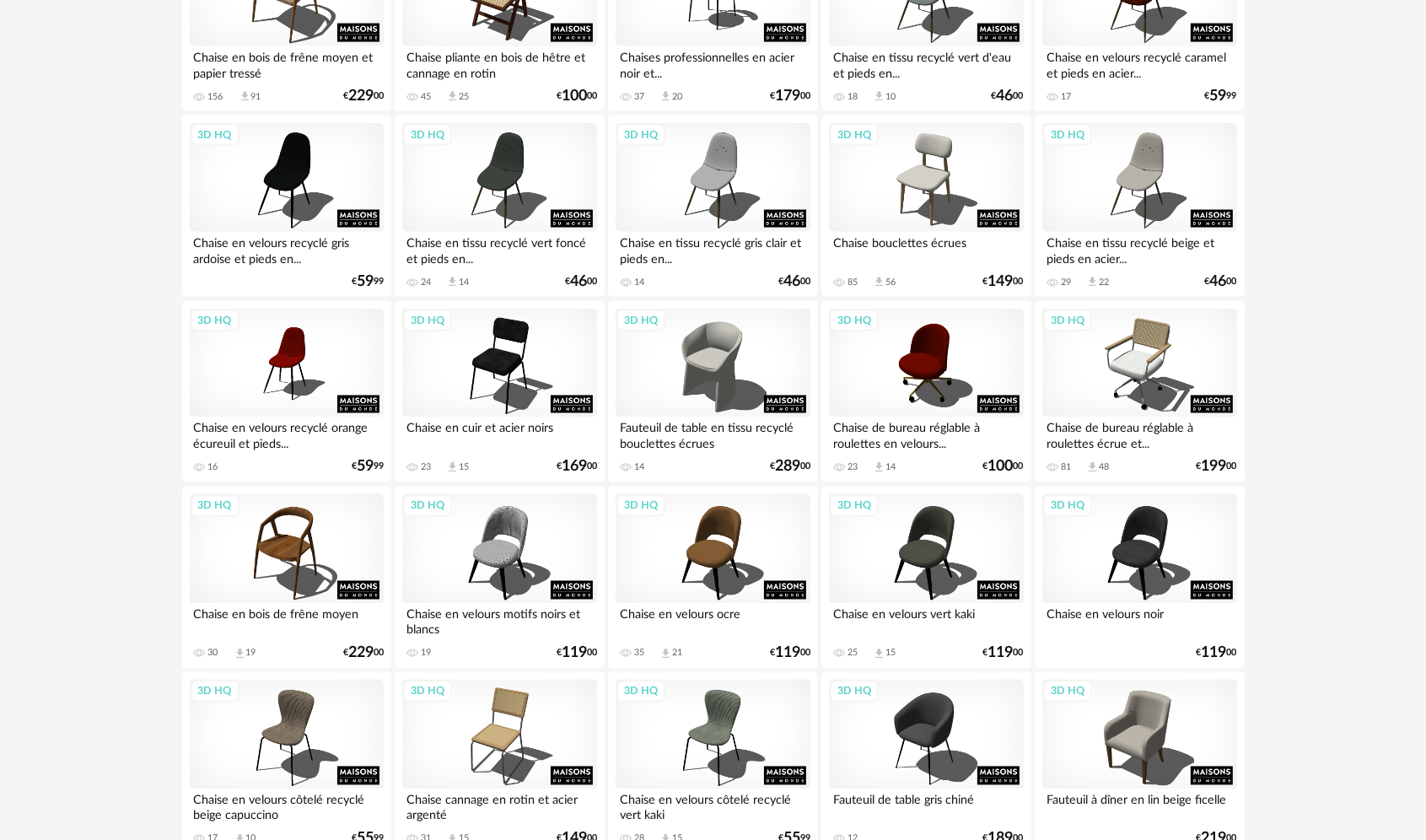
scroll to position [3309, 0]
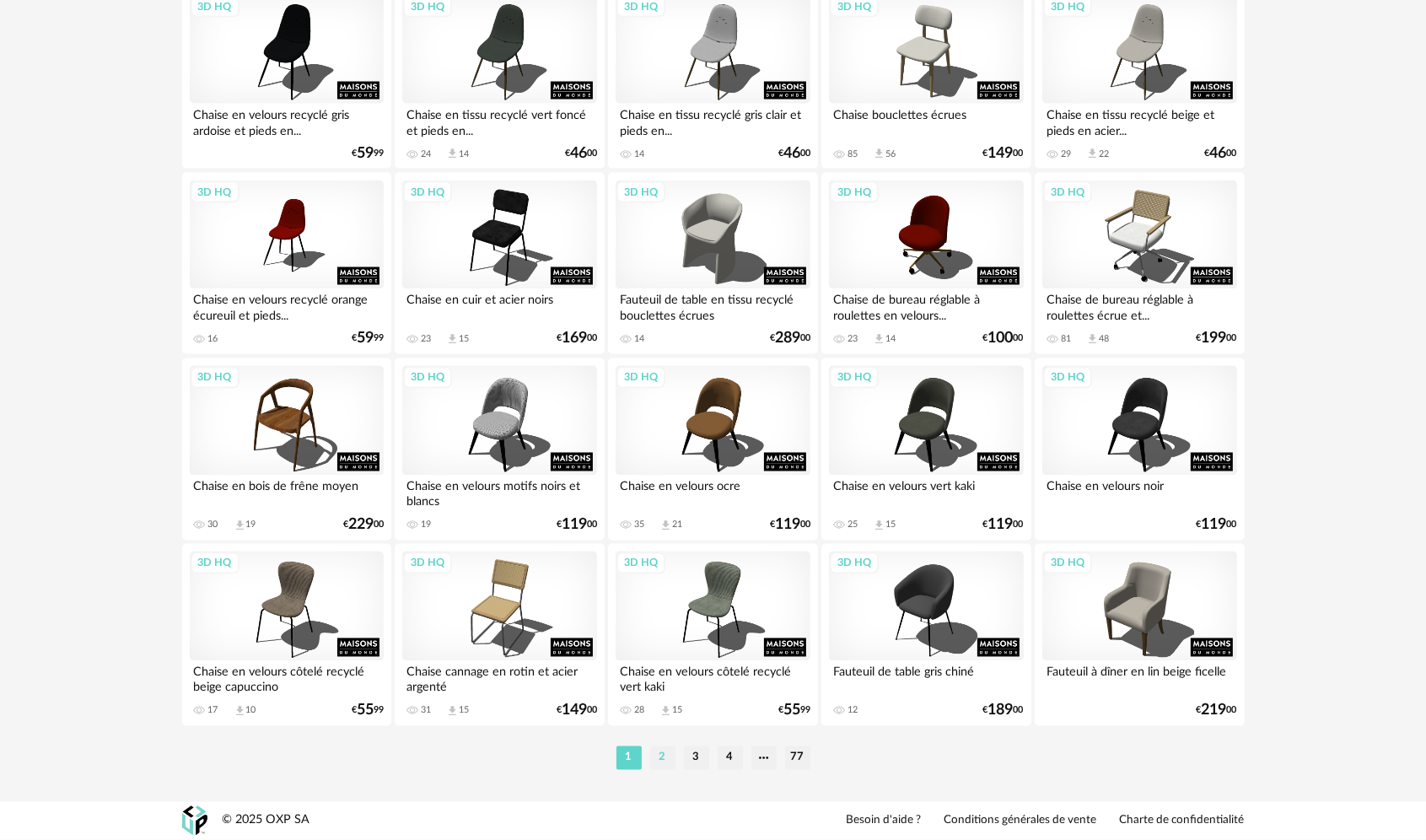
click at [668, 755] on li "2" at bounding box center [663, 758] width 26 height 24
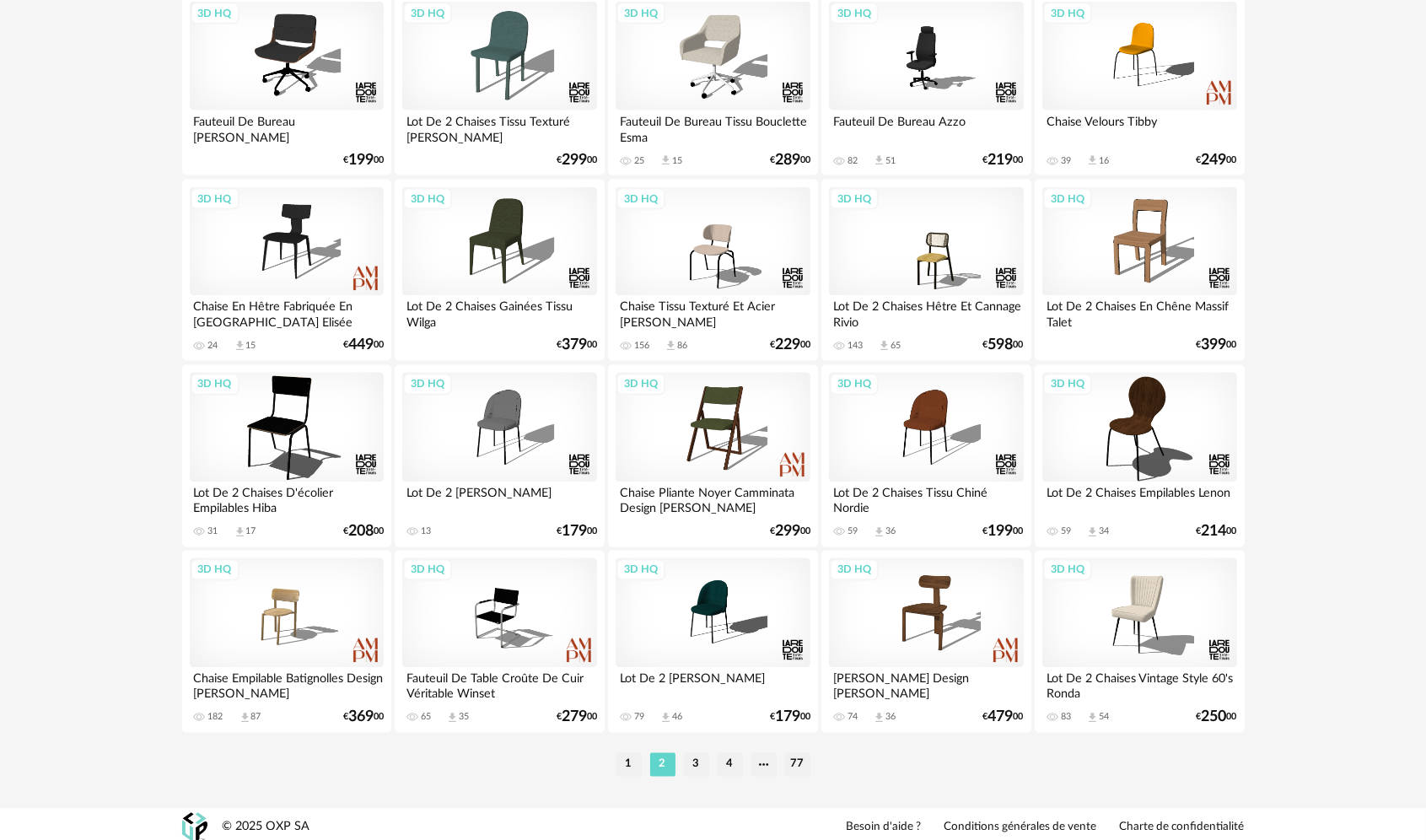
scroll to position [3309, 0]
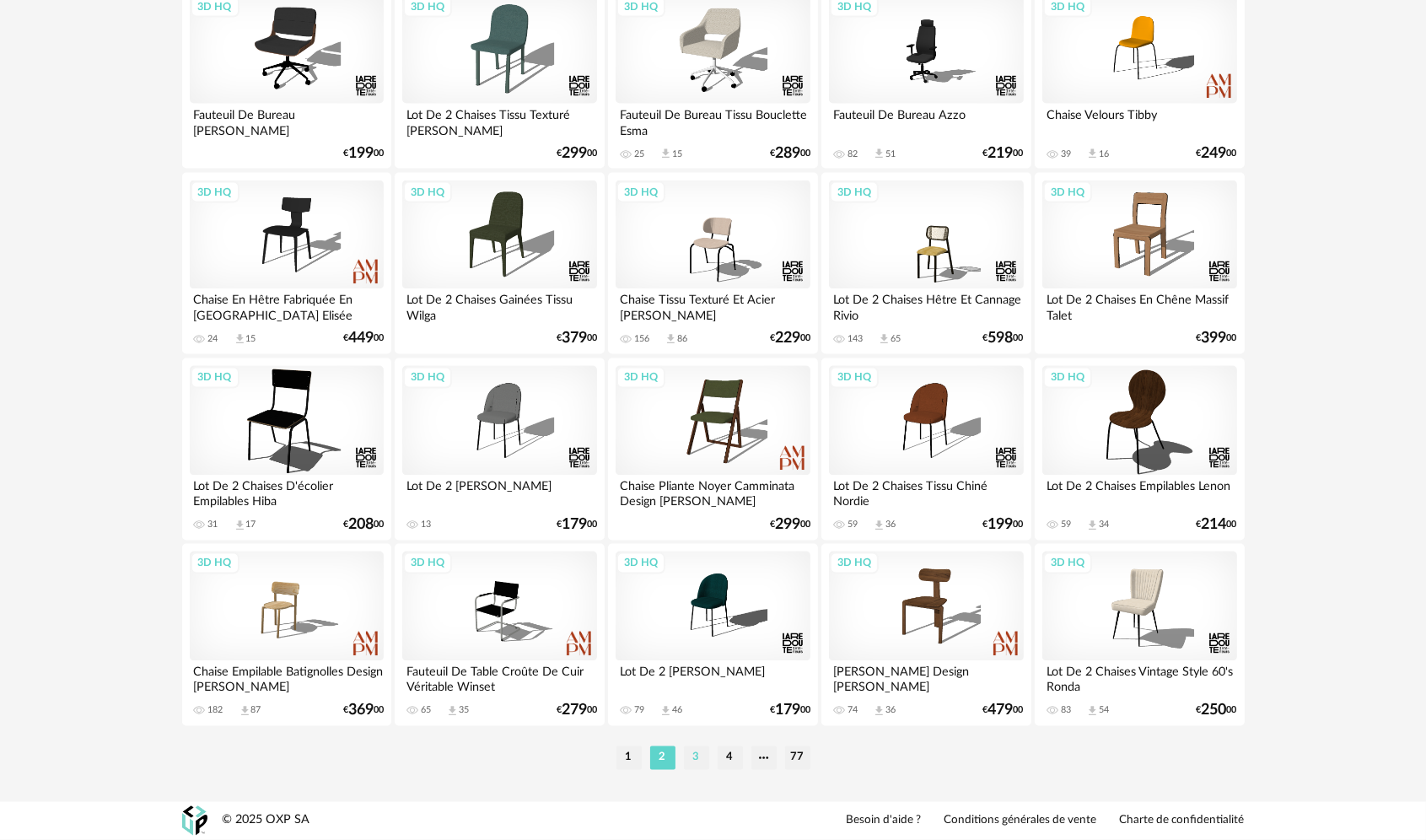
click at [693, 760] on li "3" at bounding box center [696, 758] width 26 height 24
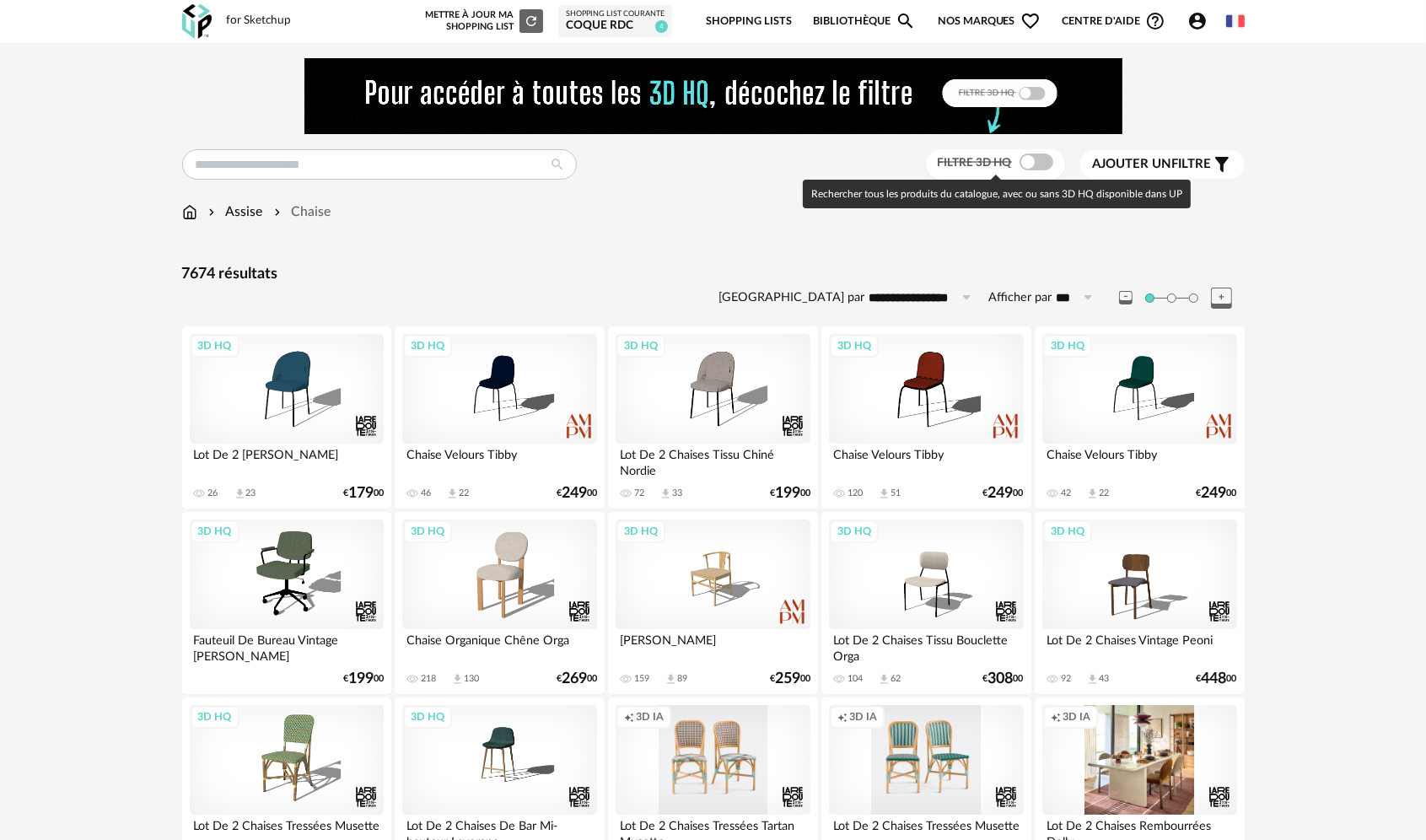
click at [1042, 161] on span at bounding box center [1036, 161] width 34 height 17
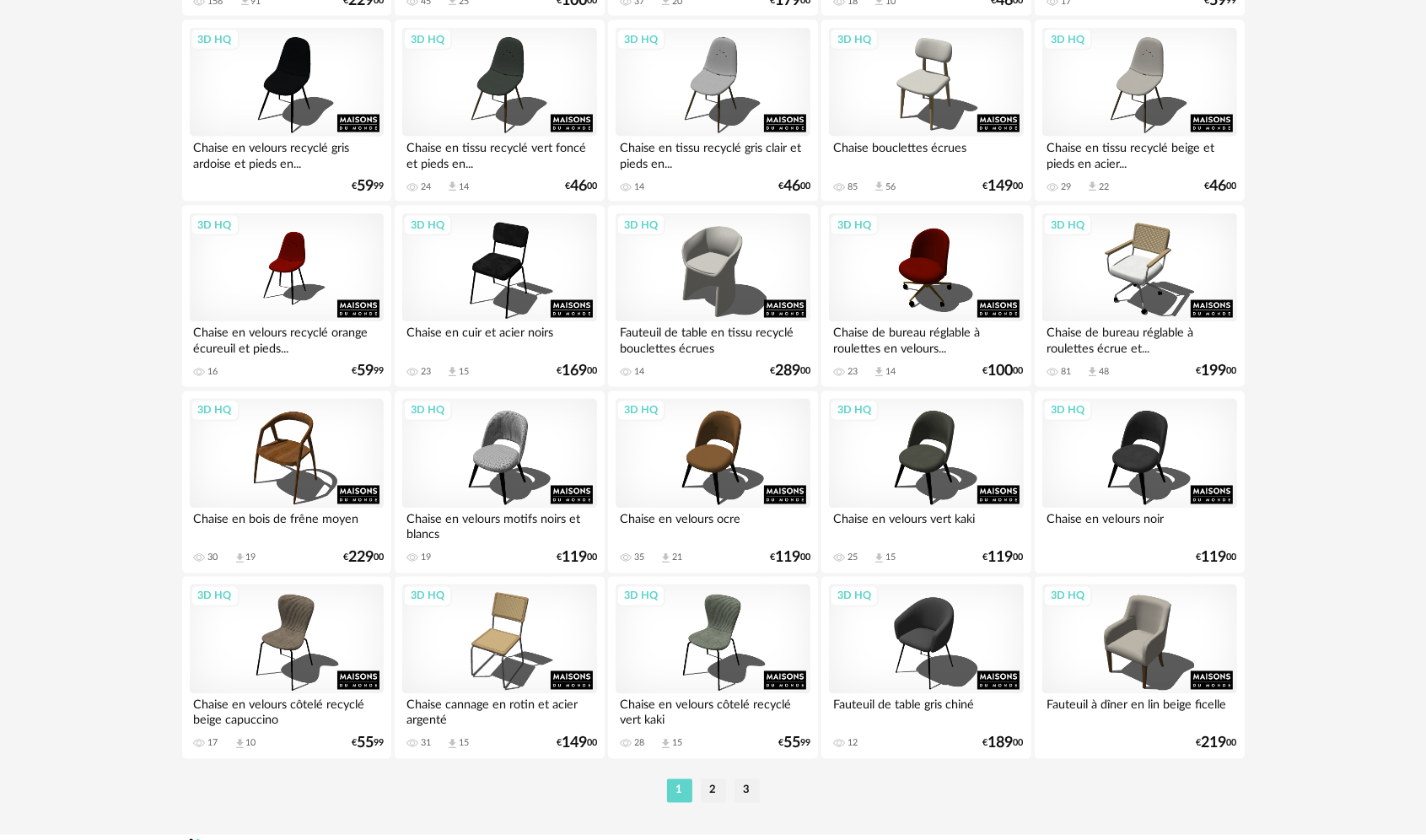
scroll to position [3309, 0]
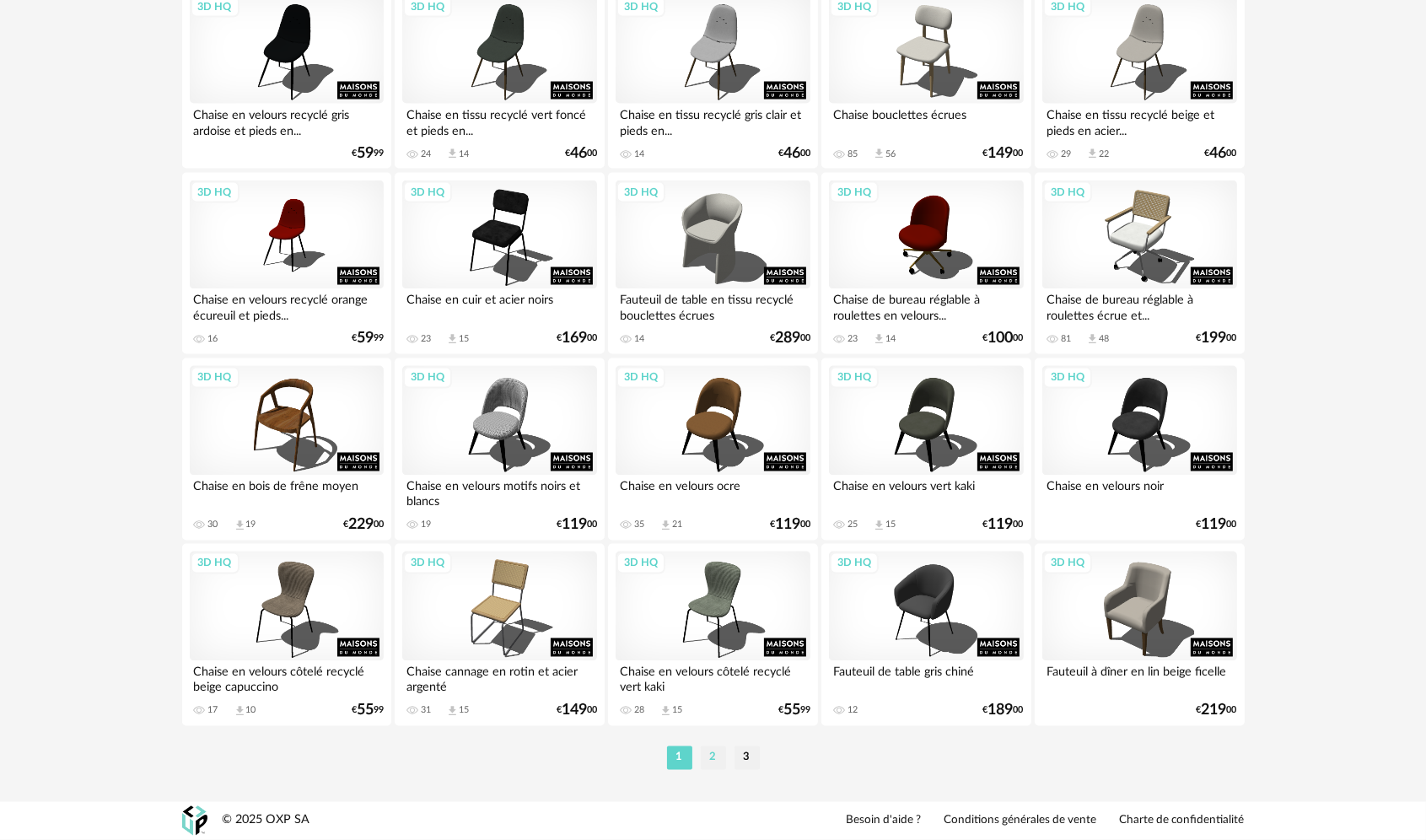
click at [715, 751] on li "2" at bounding box center [713, 758] width 26 height 24
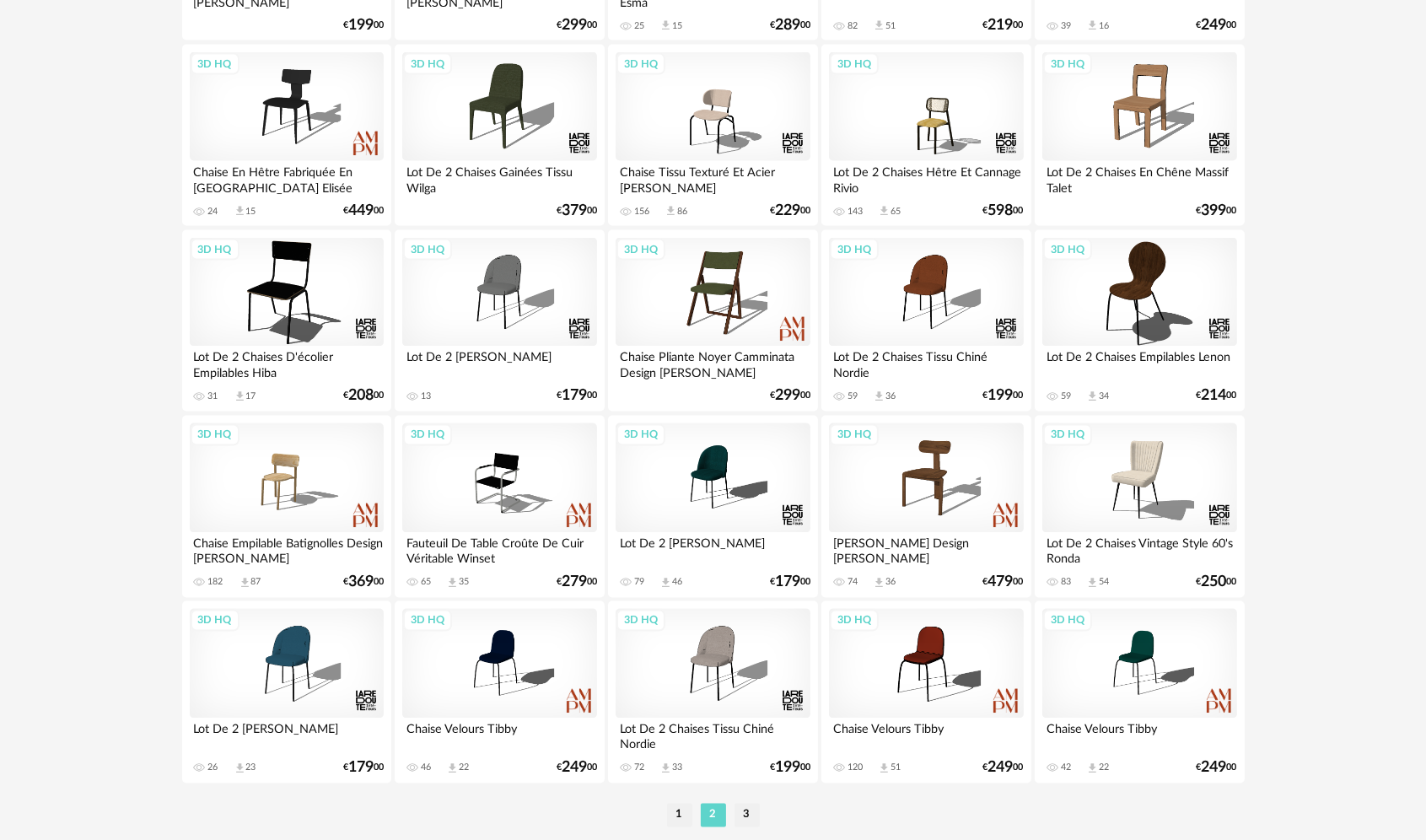
scroll to position [3309, 0]
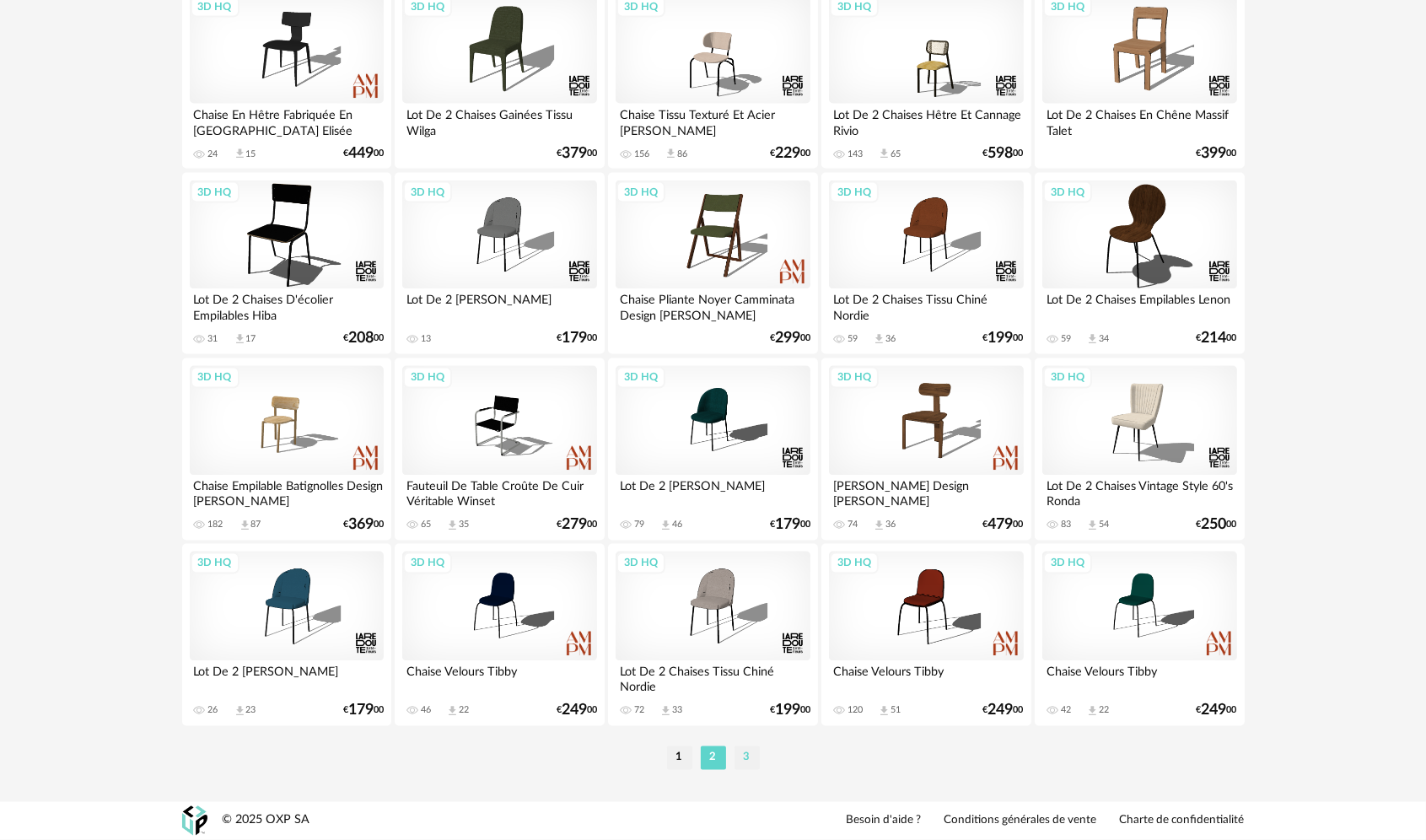
click at [740, 759] on li "3" at bounding box center [747, 758] width 26 height 24
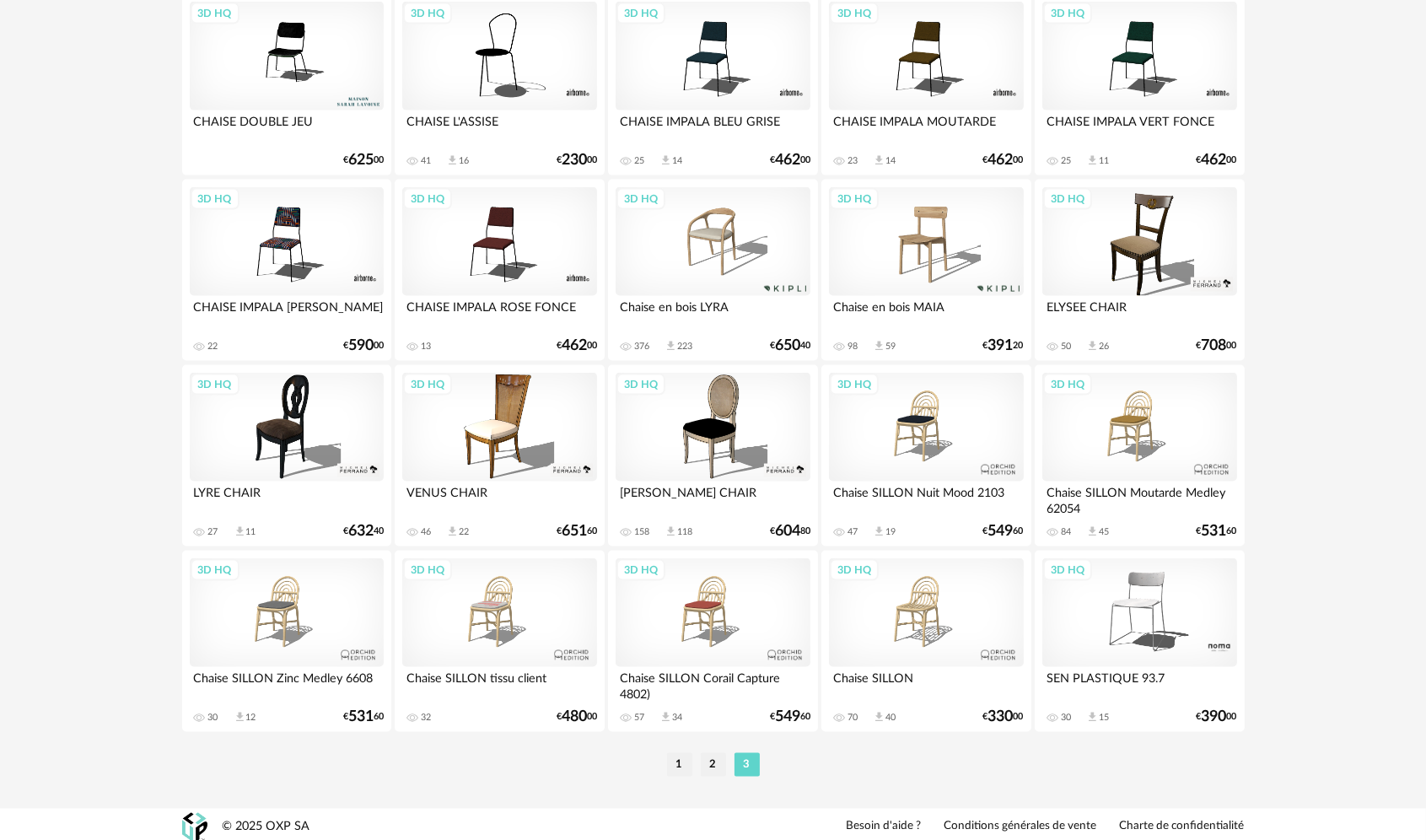
scroll to position [2752, 0]
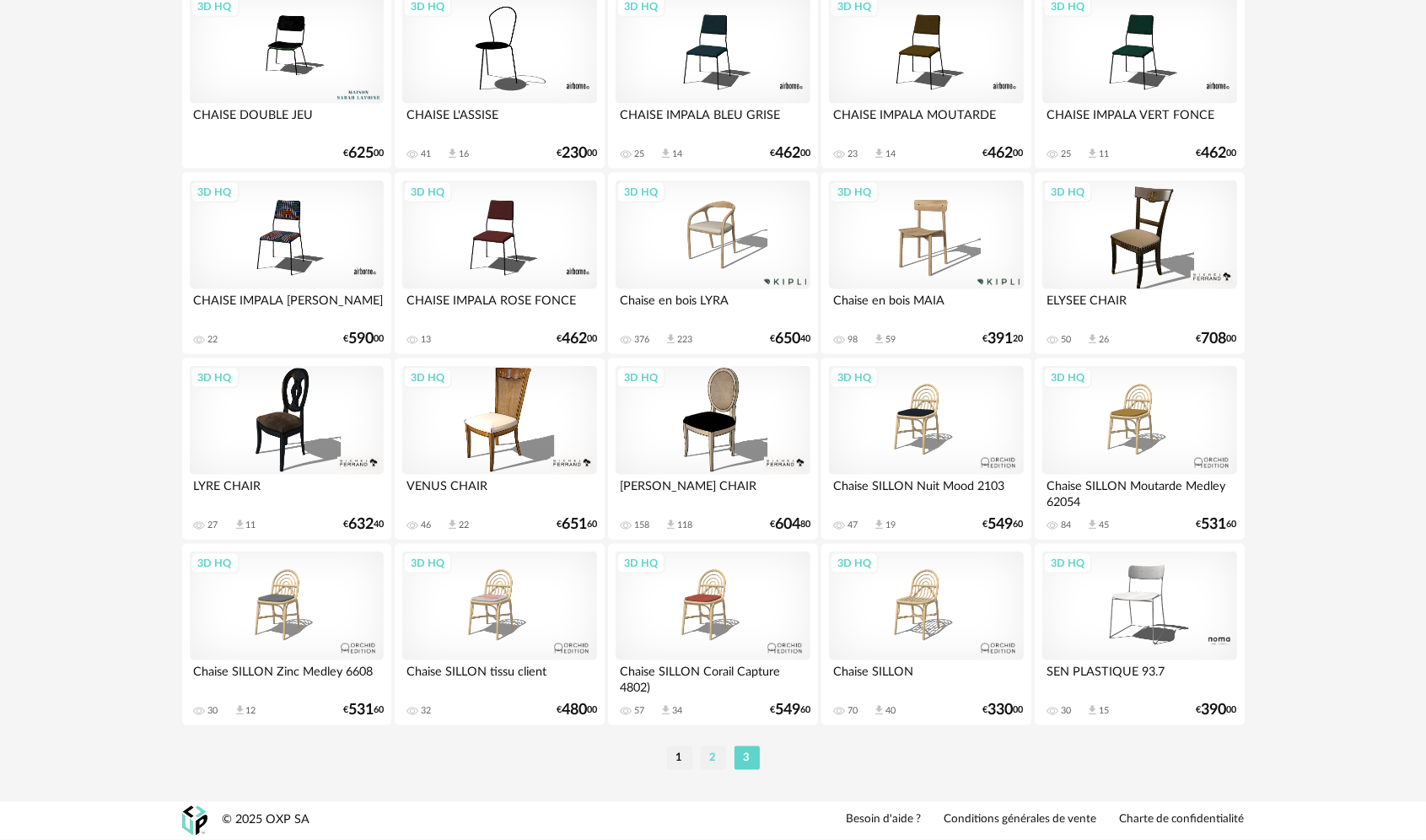
click at [723, 762] on li "2" at bounding box center [713, 758] width 26 height 24
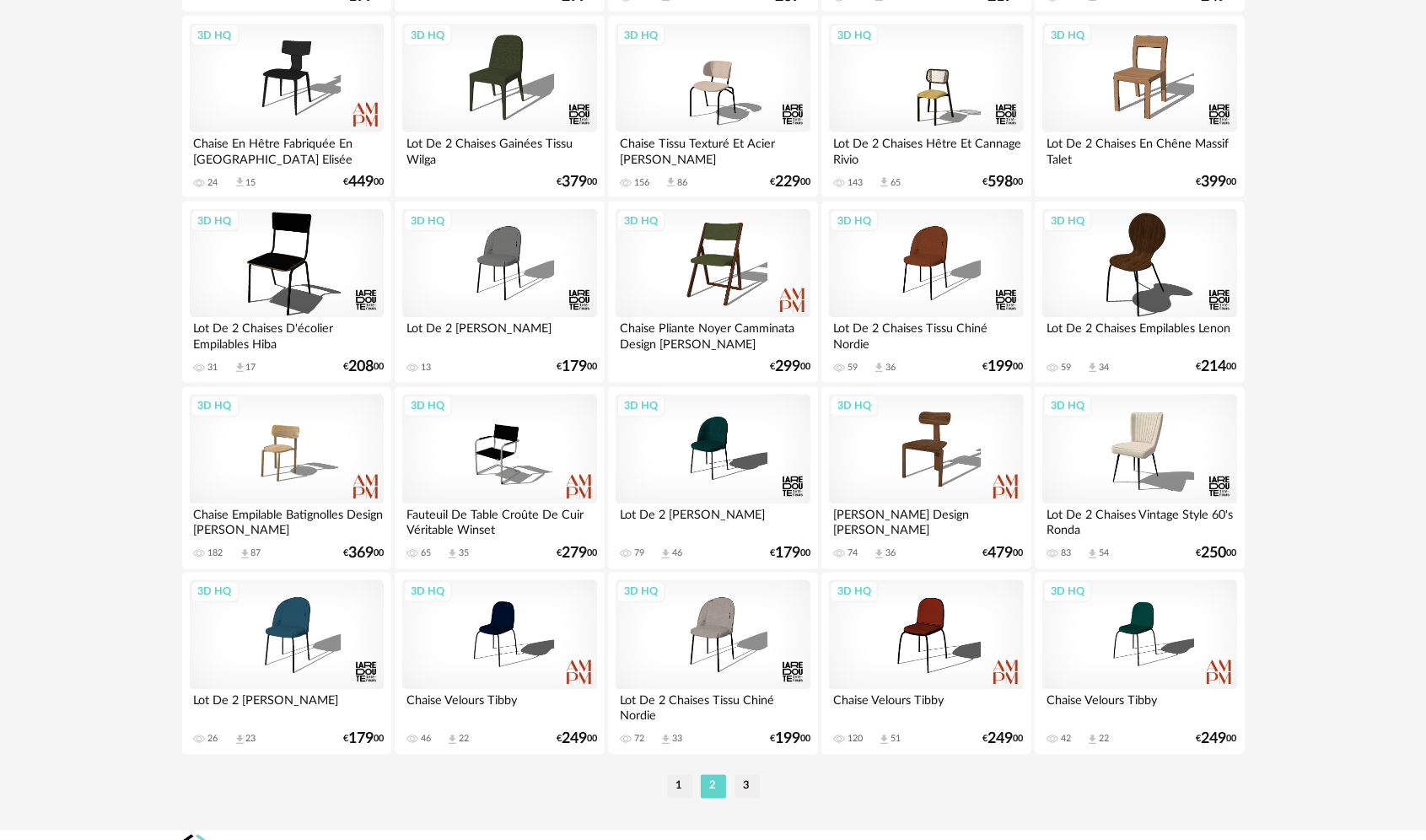
scroll to position [3309, 0]
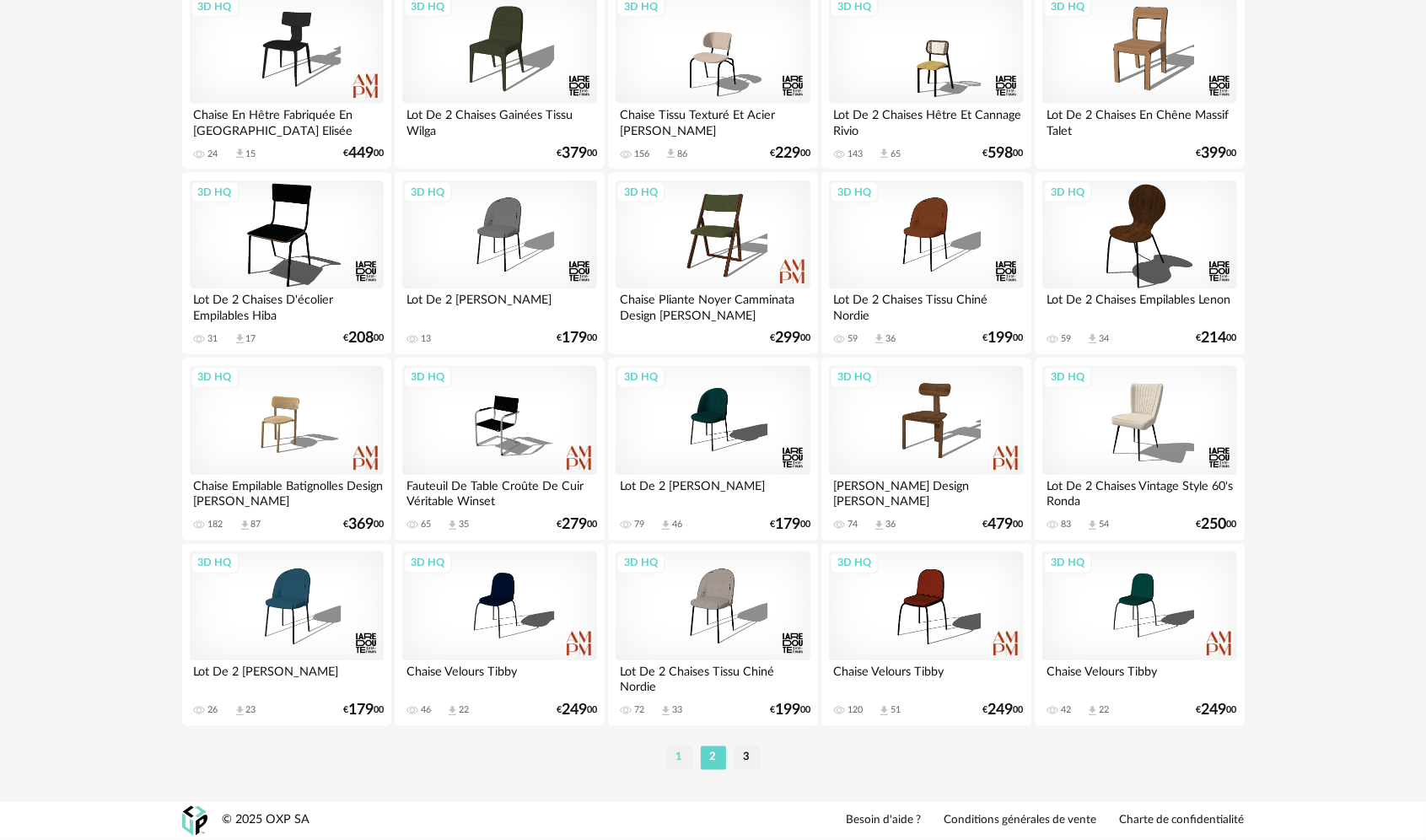
click at [685, 755] on li "1" at bounding box center [679, 758] width 26 height 24
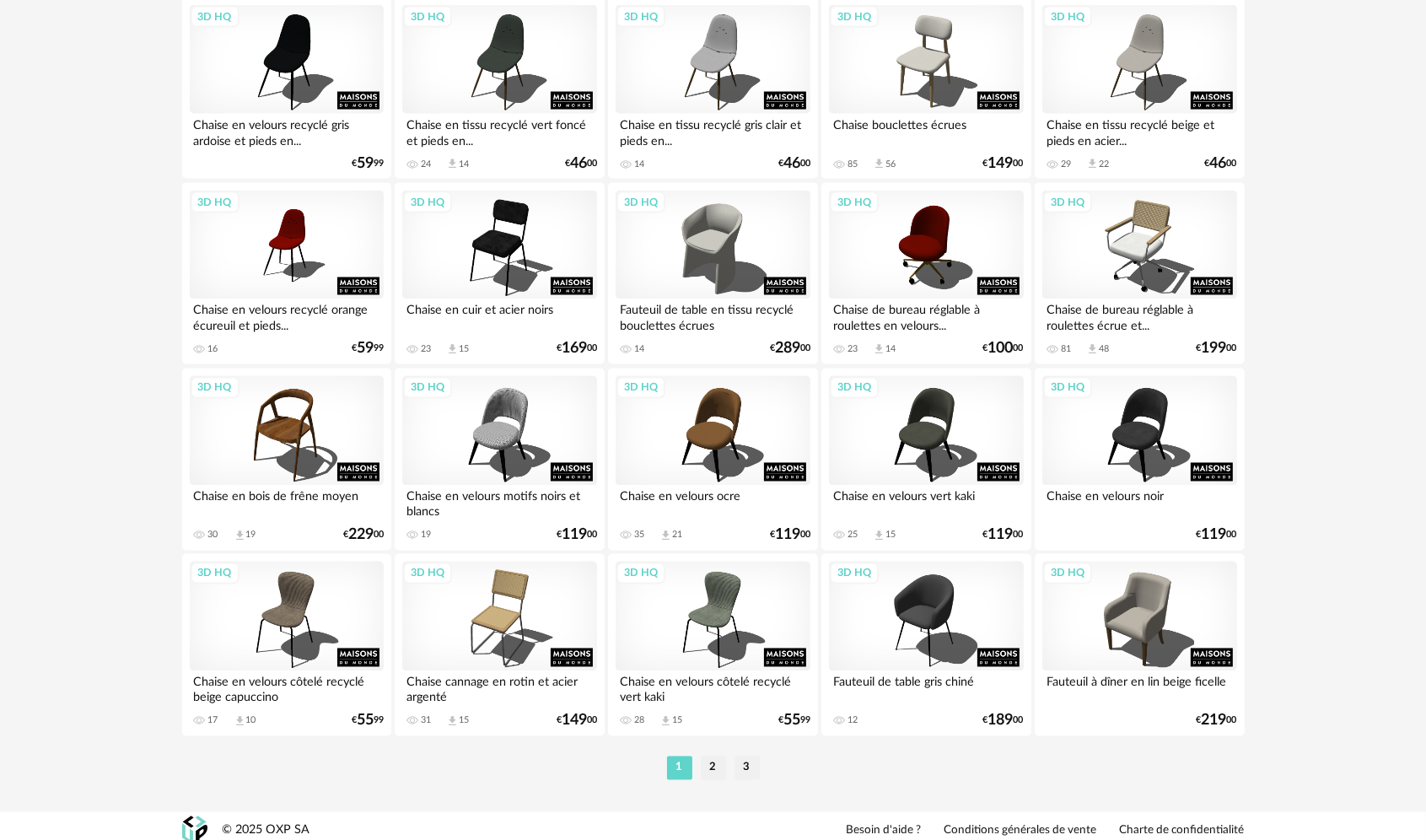
scroll to position [3309, 0]
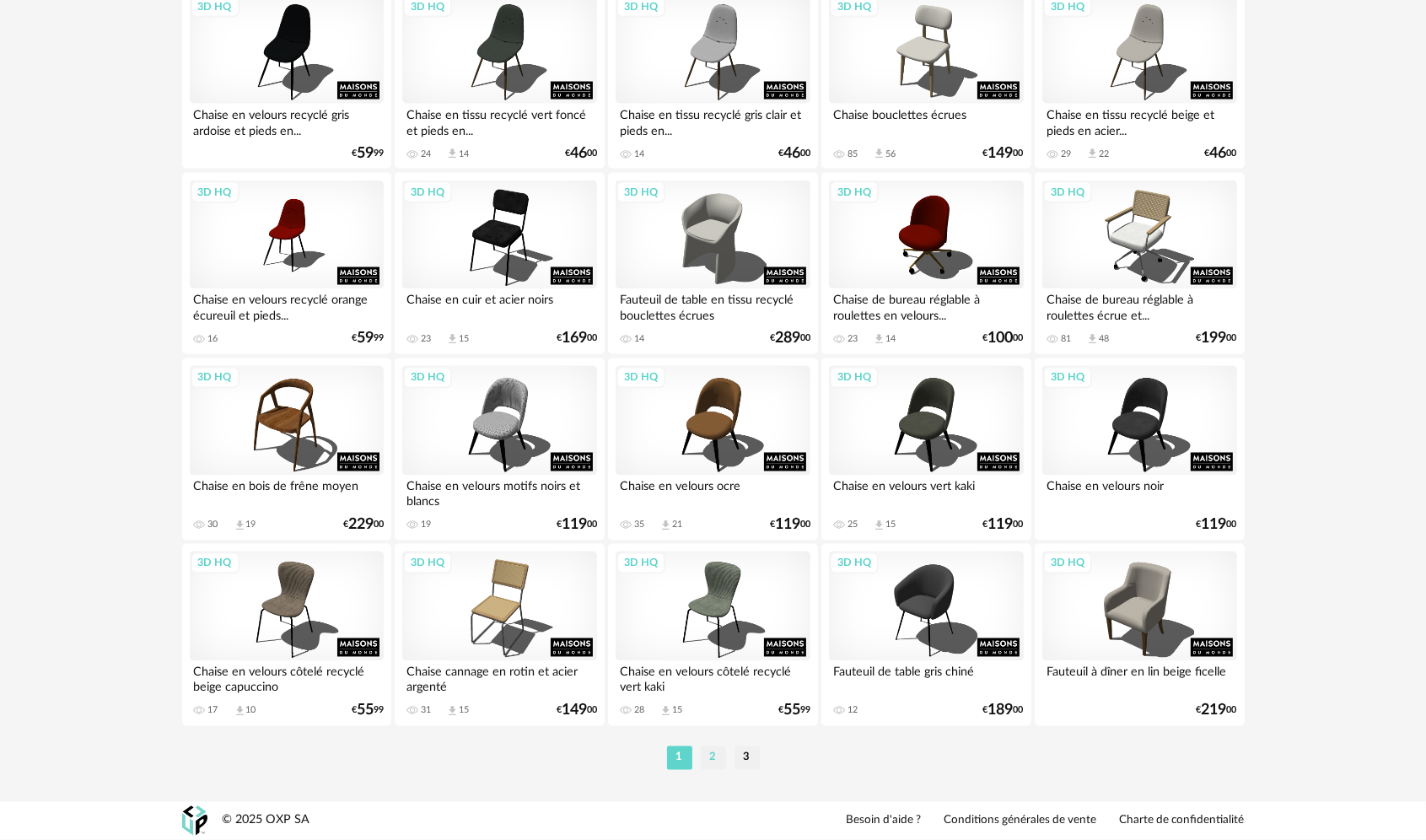
click at [709, 757] on li "2" at bounding box center [713, 758] width 26 height 24
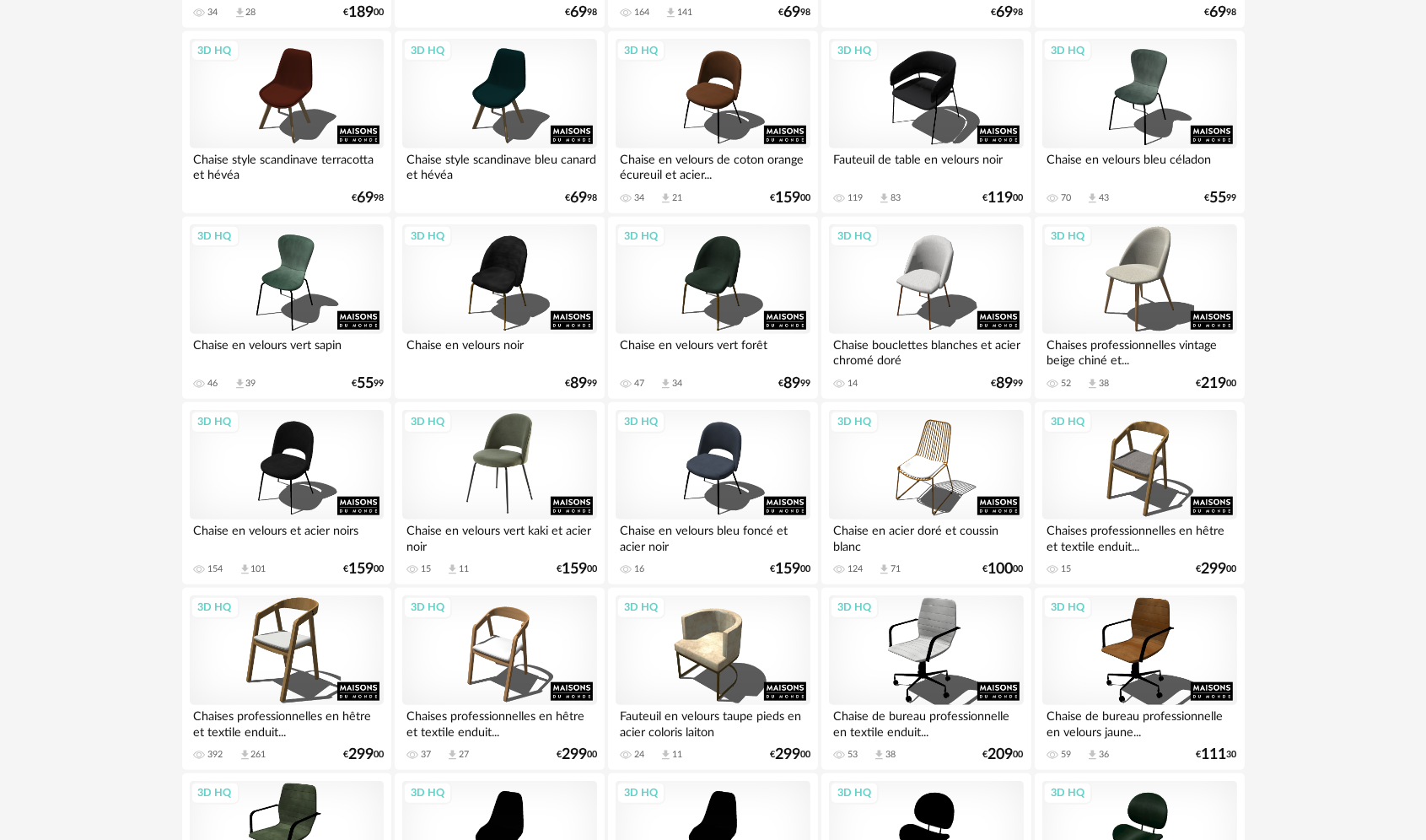
scroll to position [1771, 0]
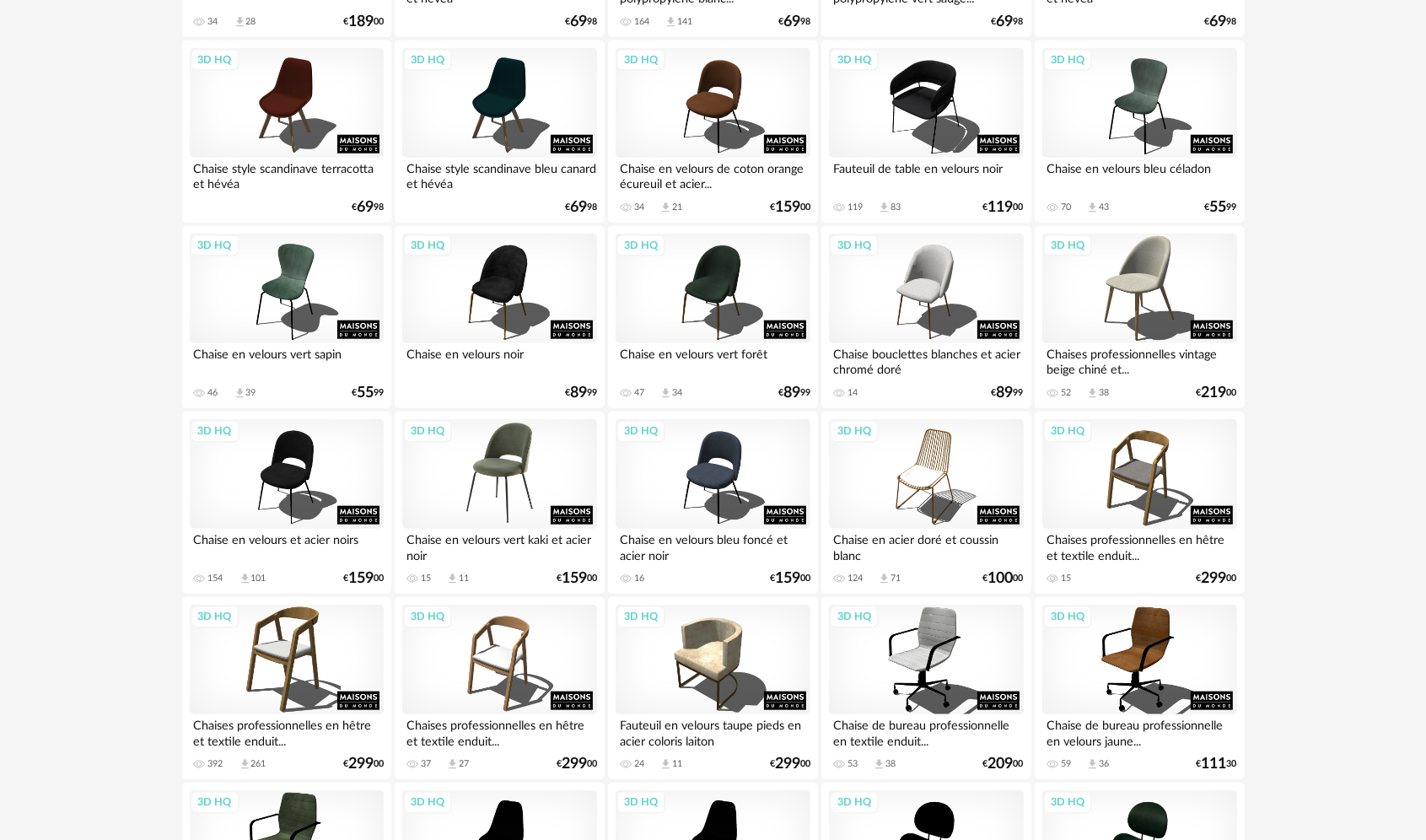
click at [528, 519] on div "3D HQ" at bounding box center [499, 474] width 194 height 109
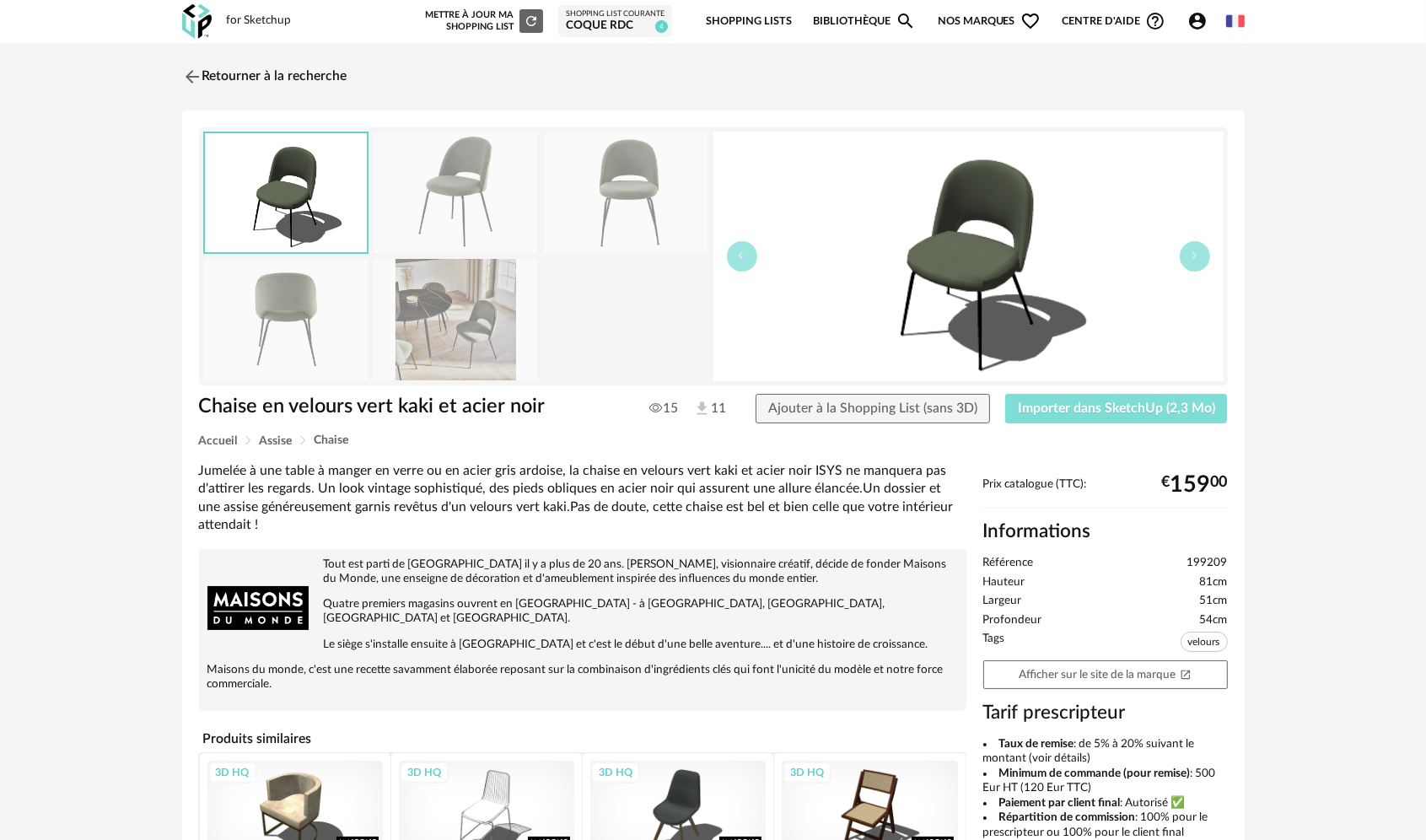
click at [1122, 413] on span "Importer dans SketchUp (2,3 Mo)" at bounding box center [1116, 408] width 198 height 13
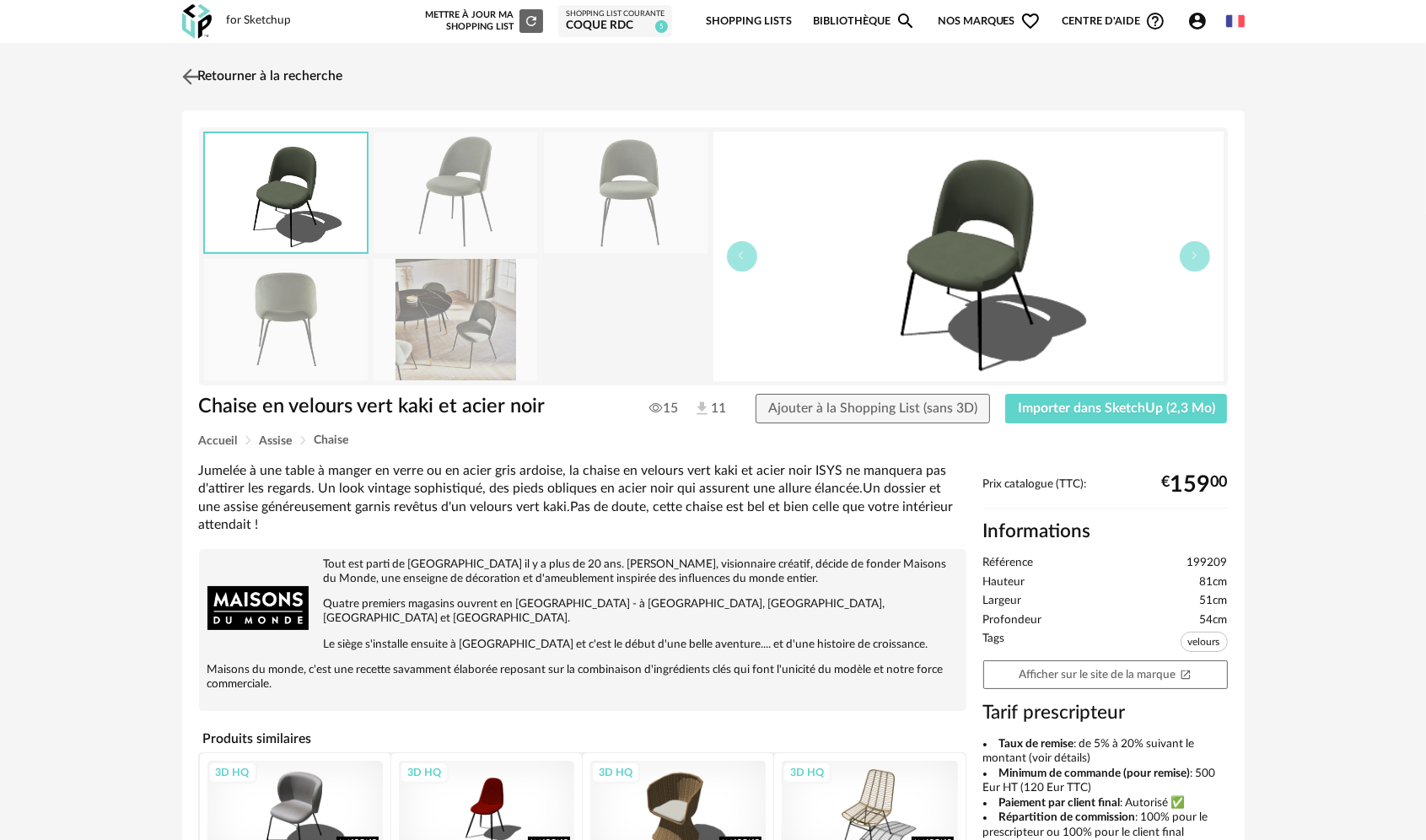
click at [194, 80] on img at bounding box center [191, 77] width 25 height 25
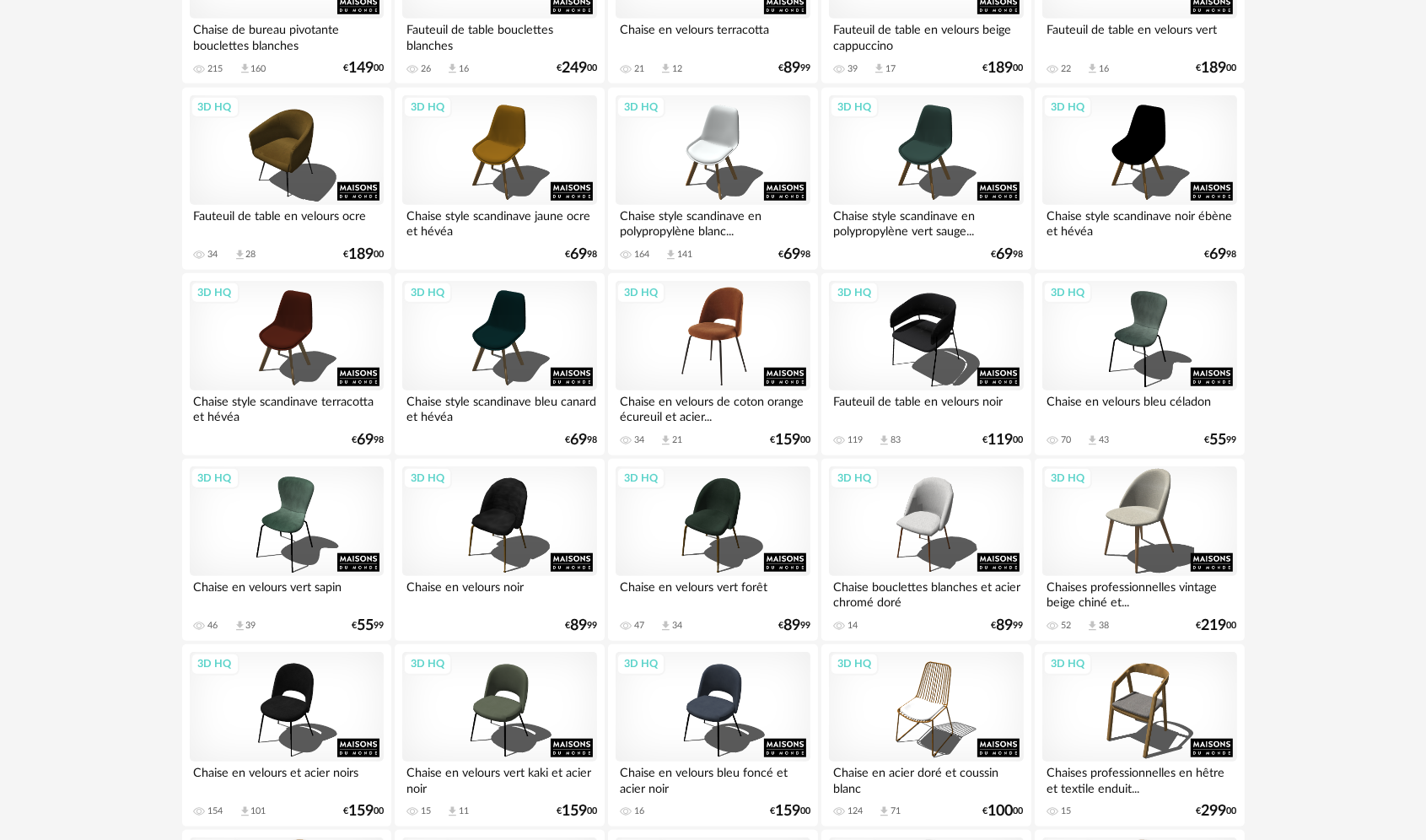
scroll to position [1530, 0]
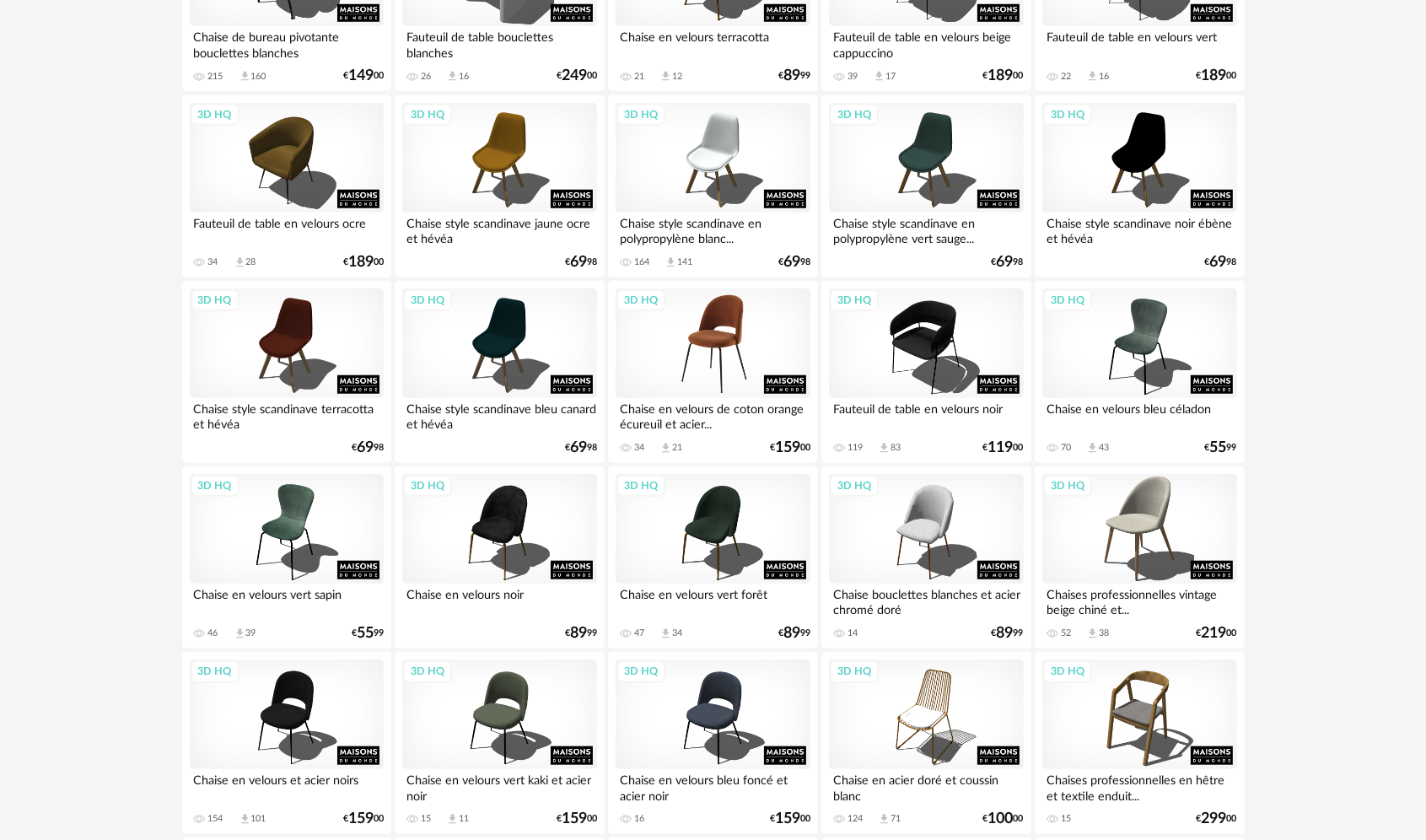
click at [713, 345] on div "3D HQ" at bounding box center [713, 343] width 194 height 109
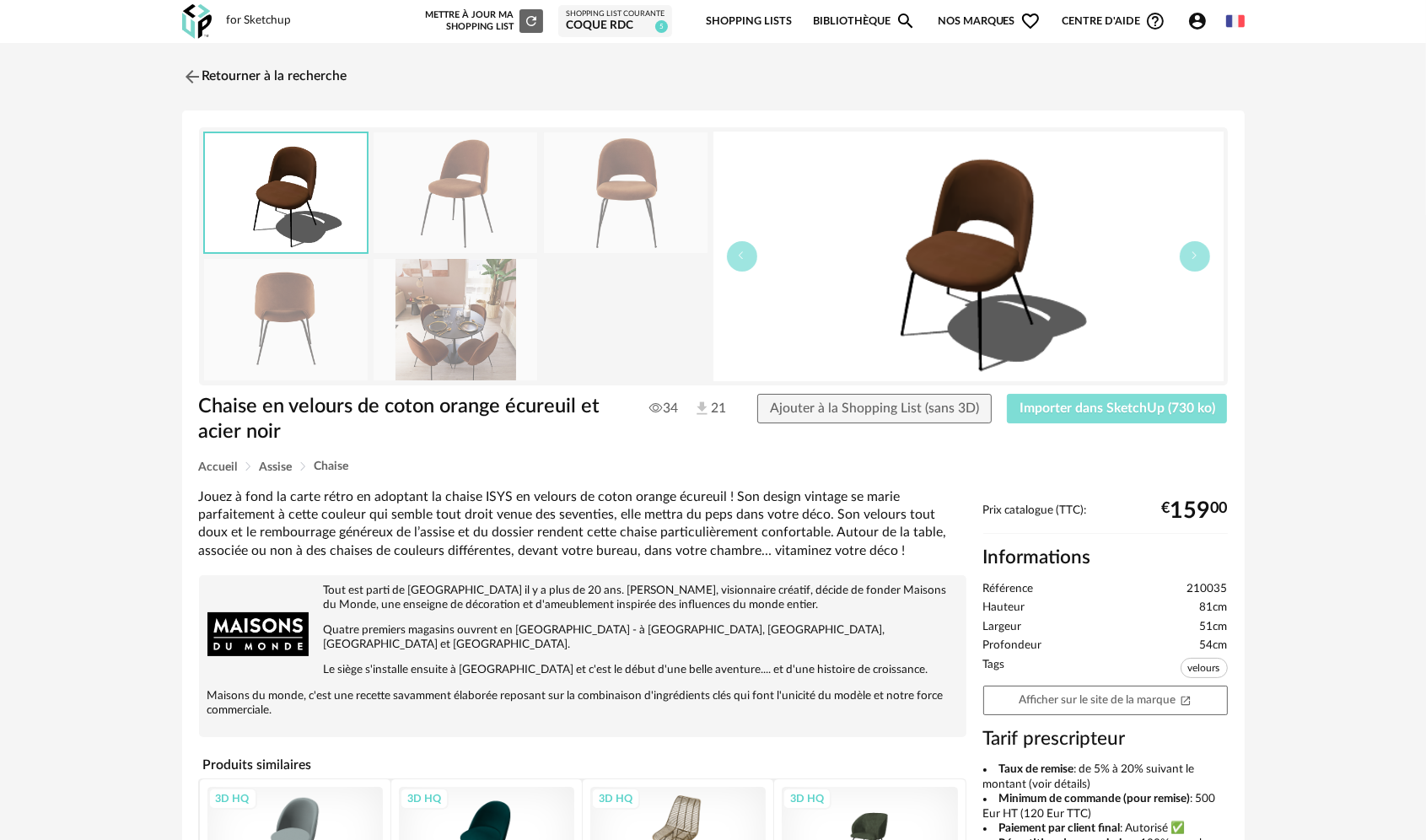
click at [1122, 409] on span "Importer dans SketchUp (730 ko)" at bounding box center [1117, 408] width 196 height 13
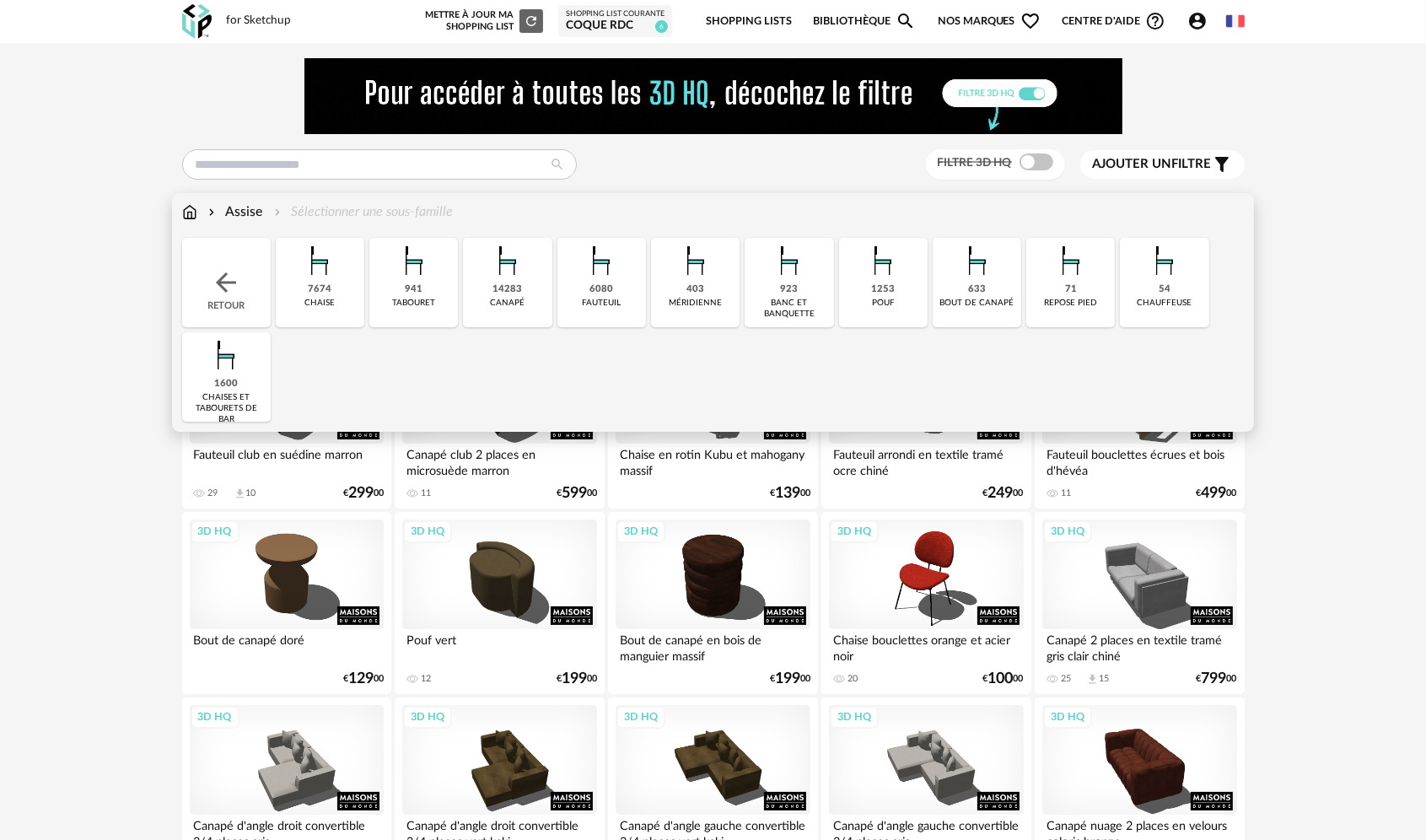
click at [493, 278] on img at bounding box center [507, 260] width 46 height 46
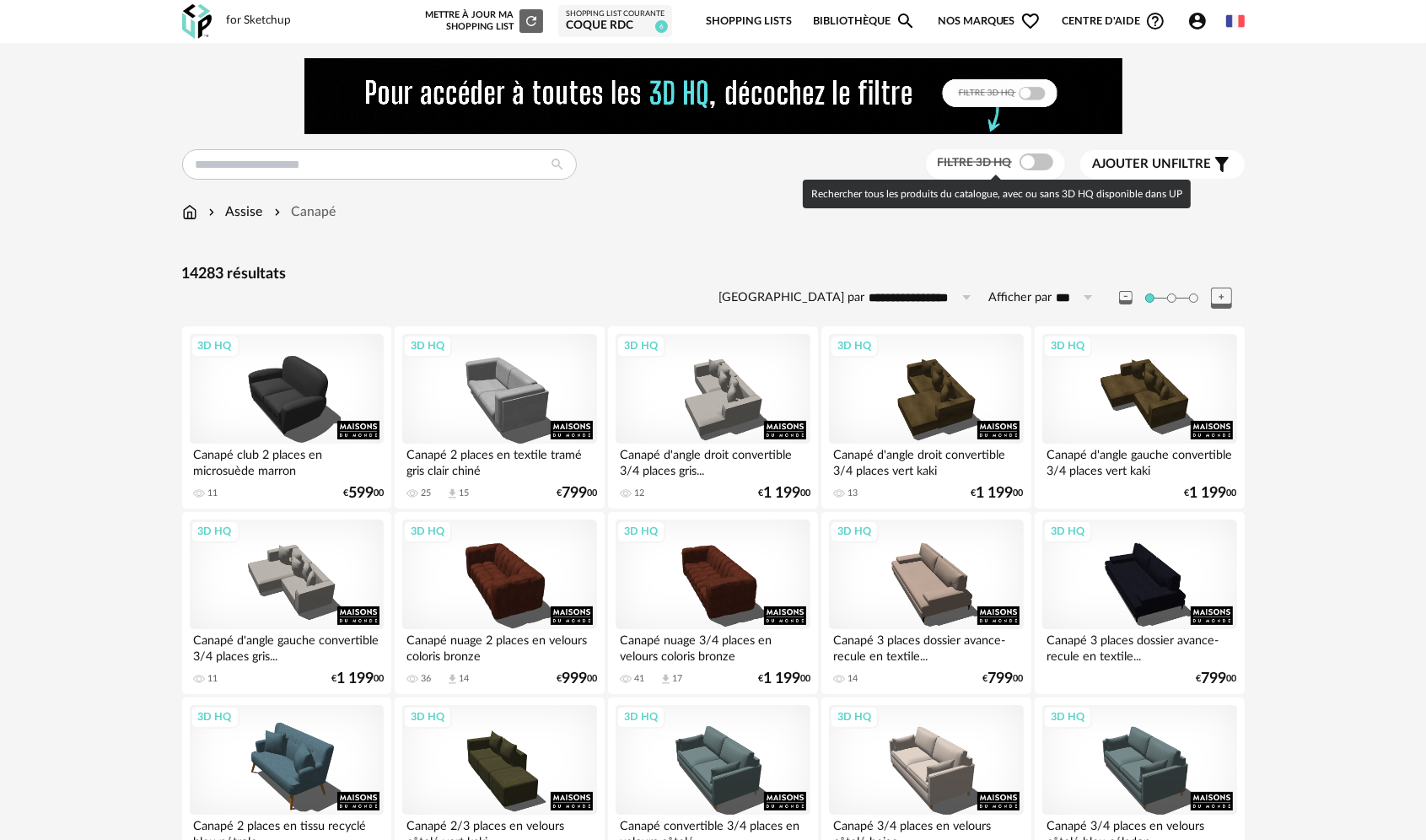
drag, startPoint x: 1036, startPoint y: 149, endPoint x: 1035, endPoint y: 165, distance: 16.0
click at [1036, 149] on div "Filtre 3D HQ" at bounding box center [995, 164] width 139 height 31
click at [1038, 165] on span at bounding box center [1036, 161] width 34 height 17
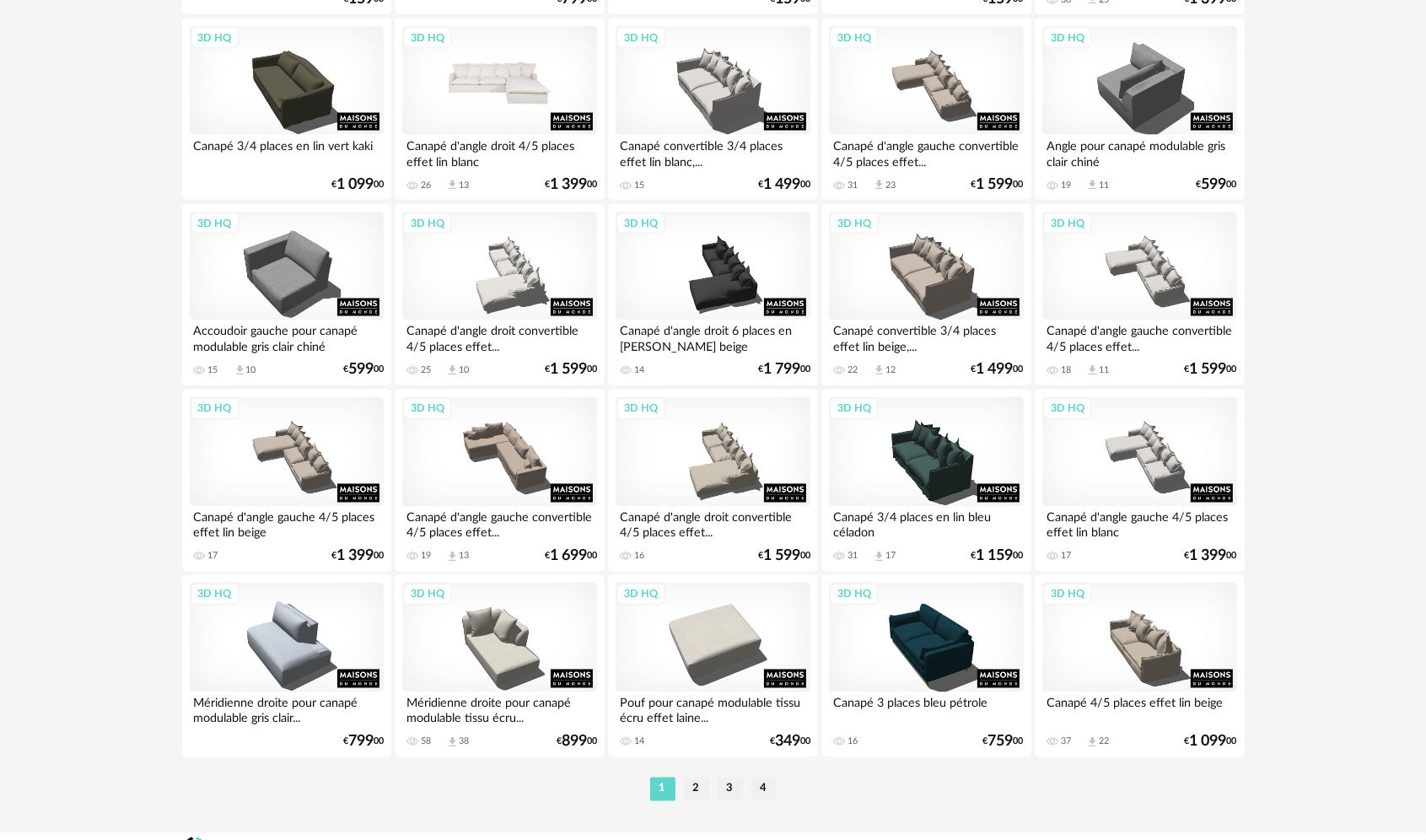
scroll to position [3309, 0]
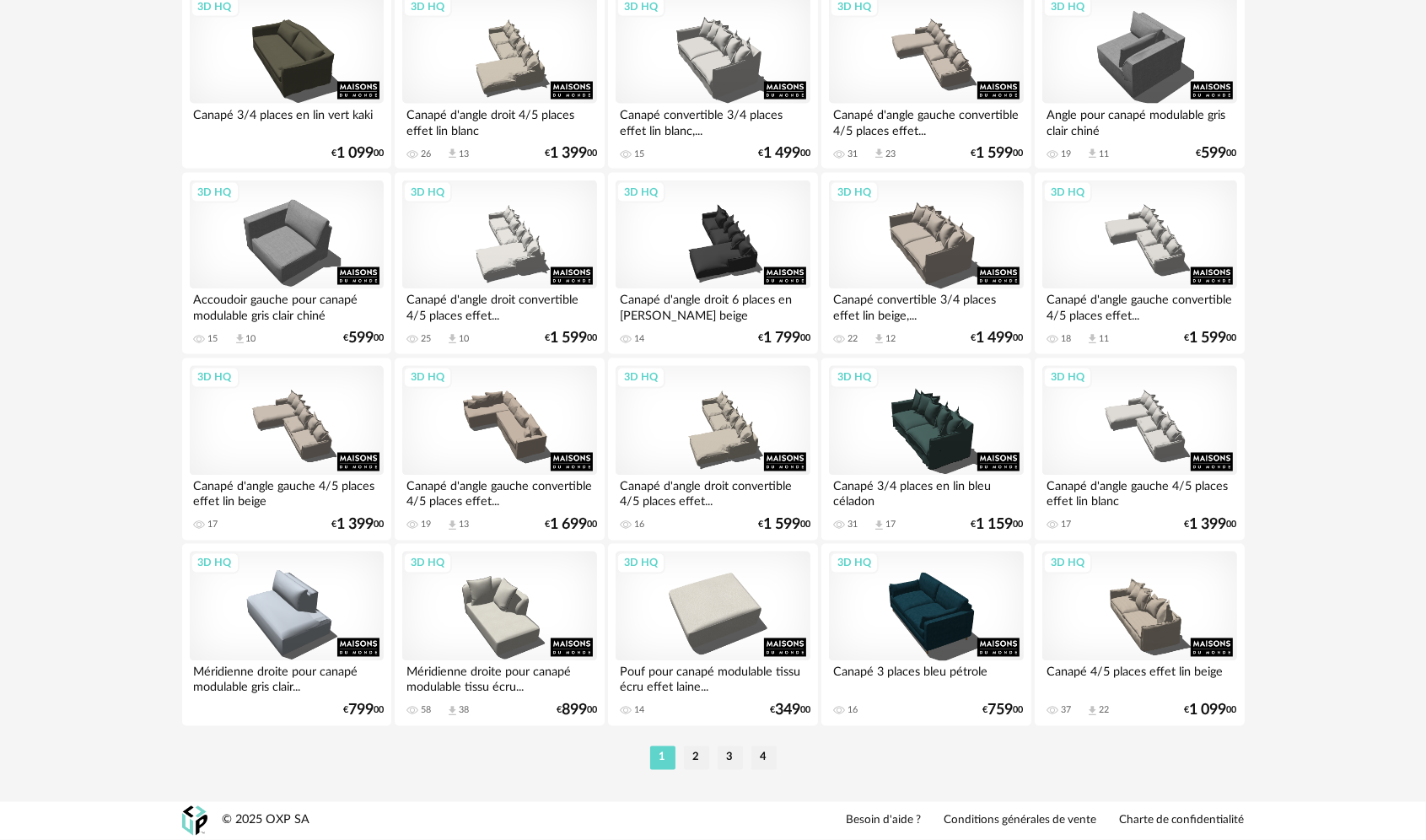
click at [694, 762] on li "2" at bounding box center [696, 758] width 26 height 24
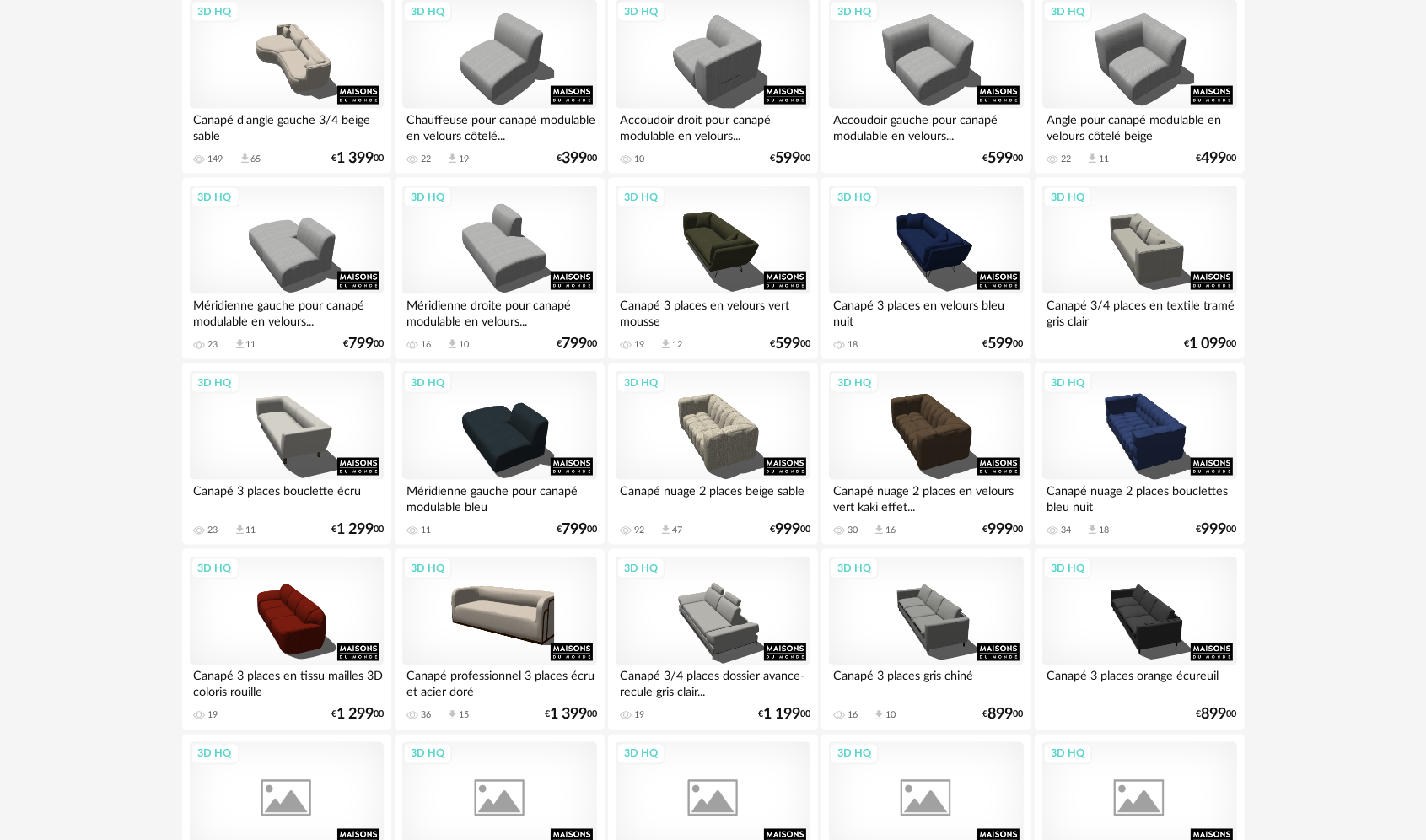
scroll to position [3035, 0]
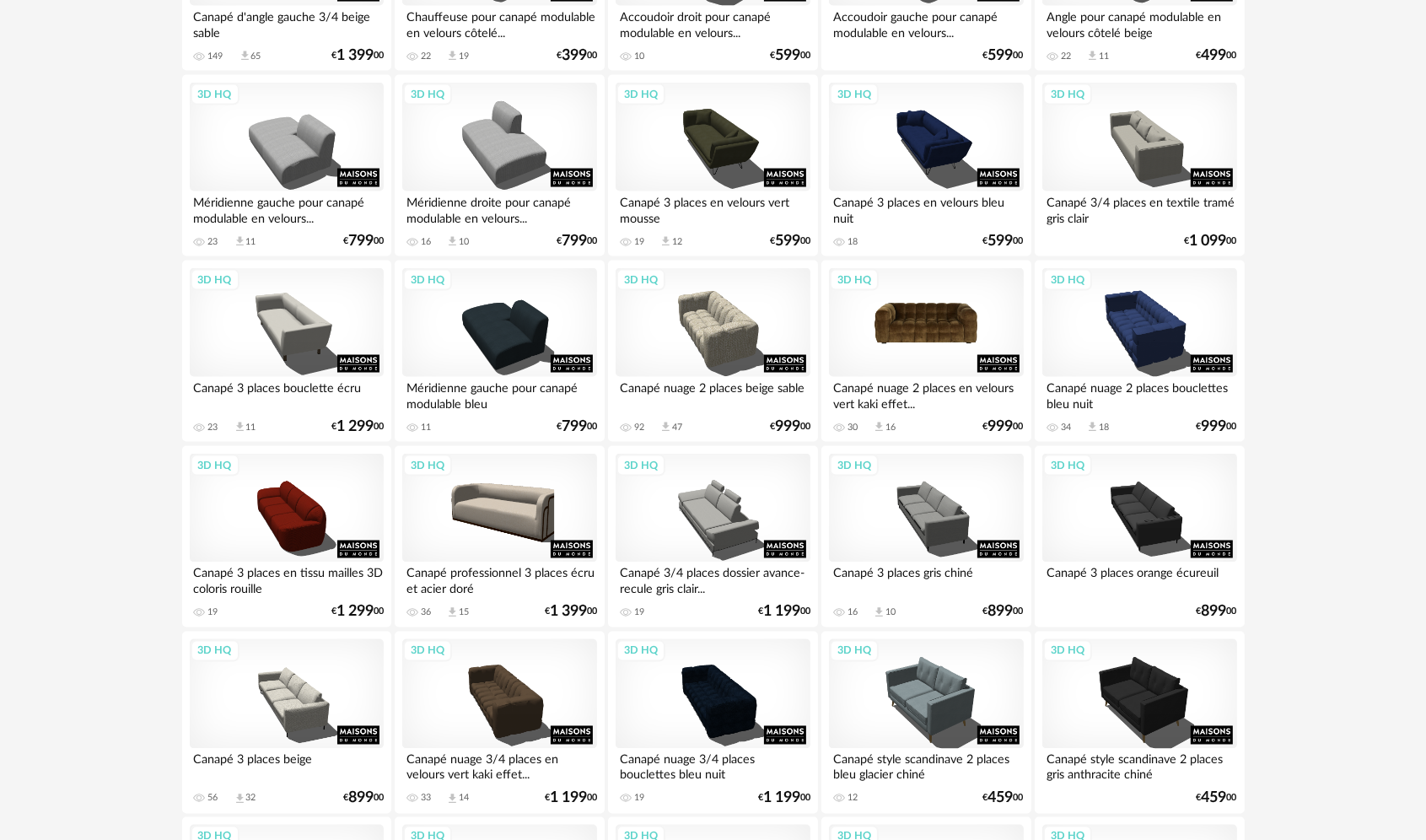
click at [936, 334] on div "3D HQ" at bounding box center [926, 323] width 194 height 109
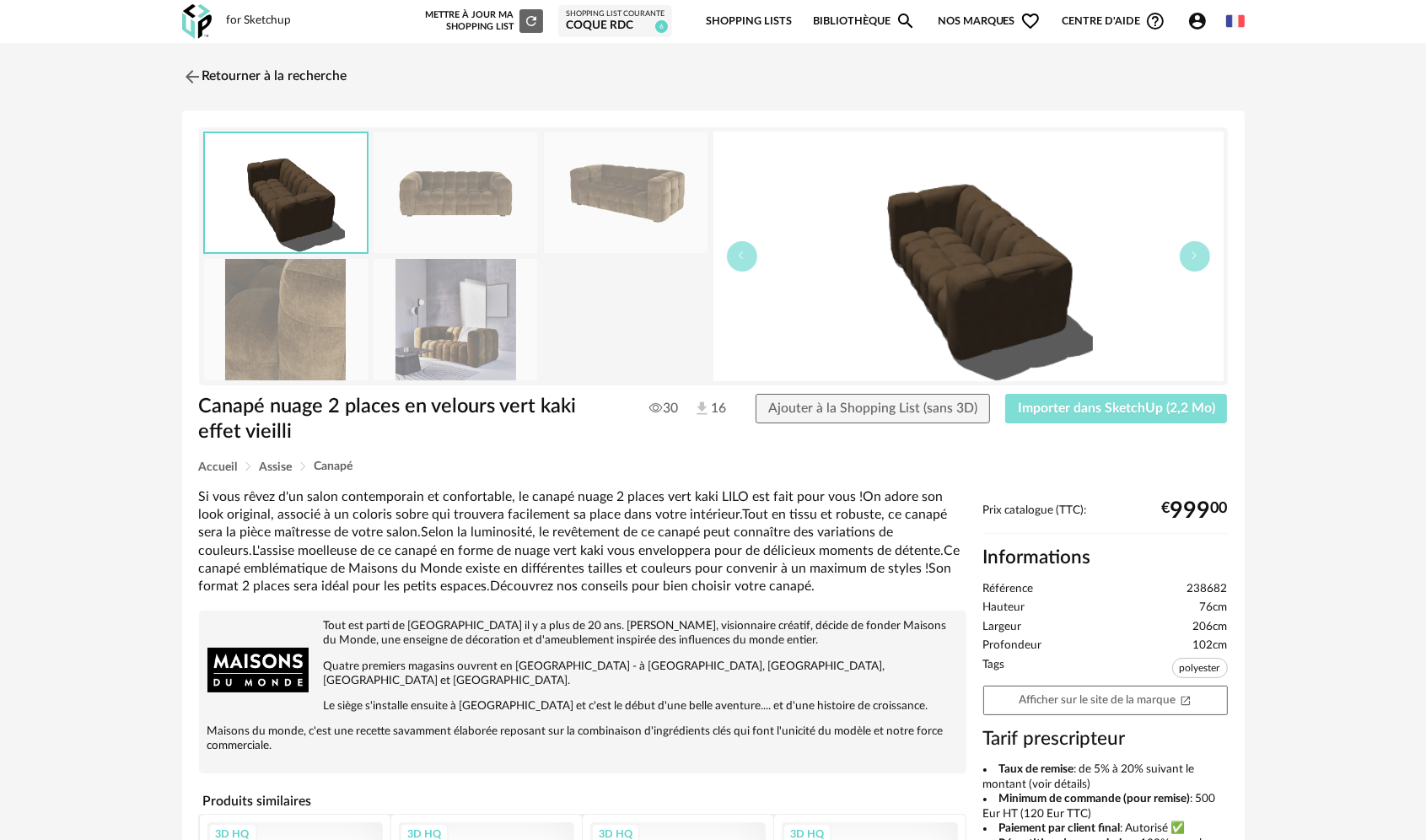
click at [1062, 401] on span "Importer dans SketchUp (2,2 Mo)" at bounding box center [1116, 408] width 198 height 13
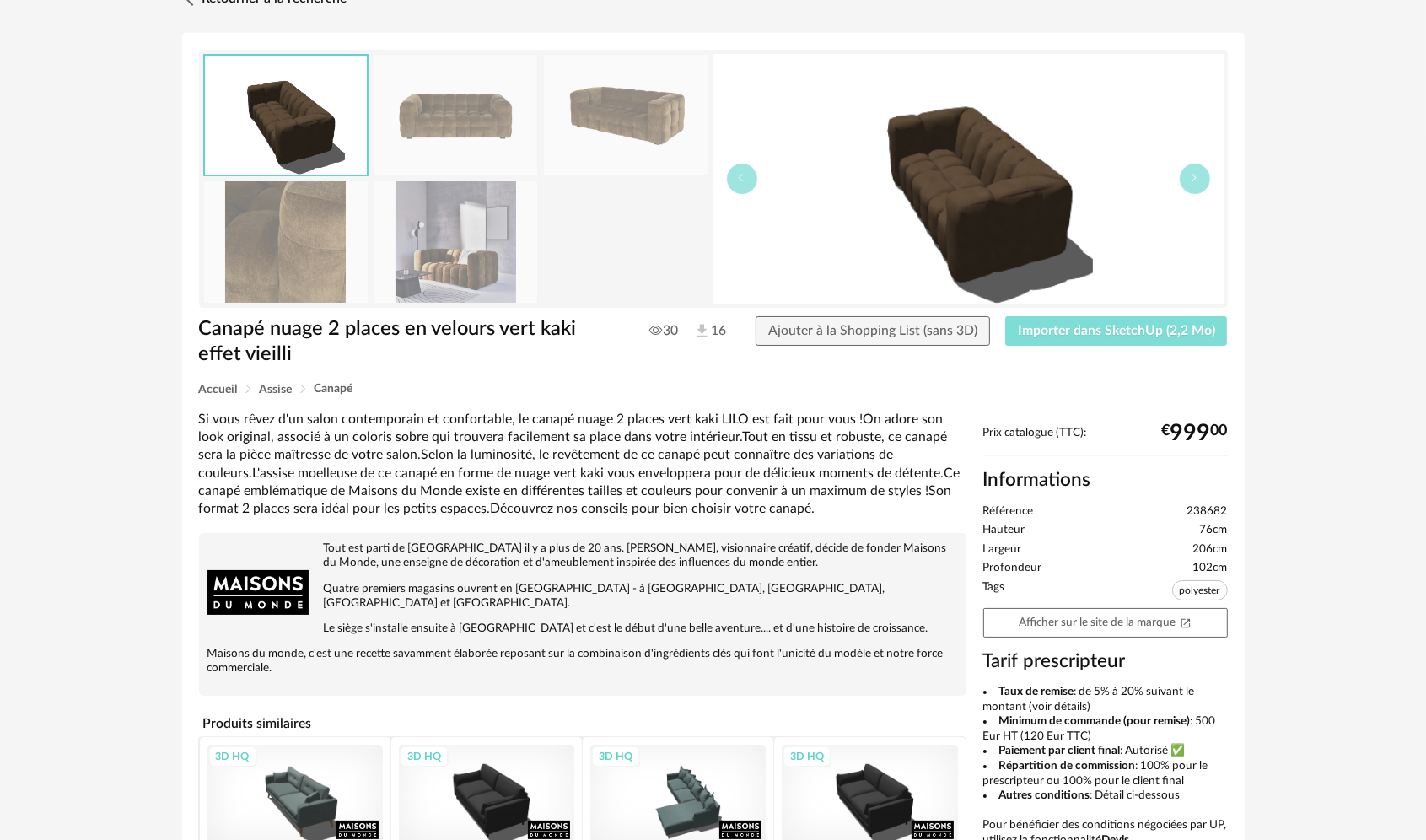
scroll to position [85, 0]
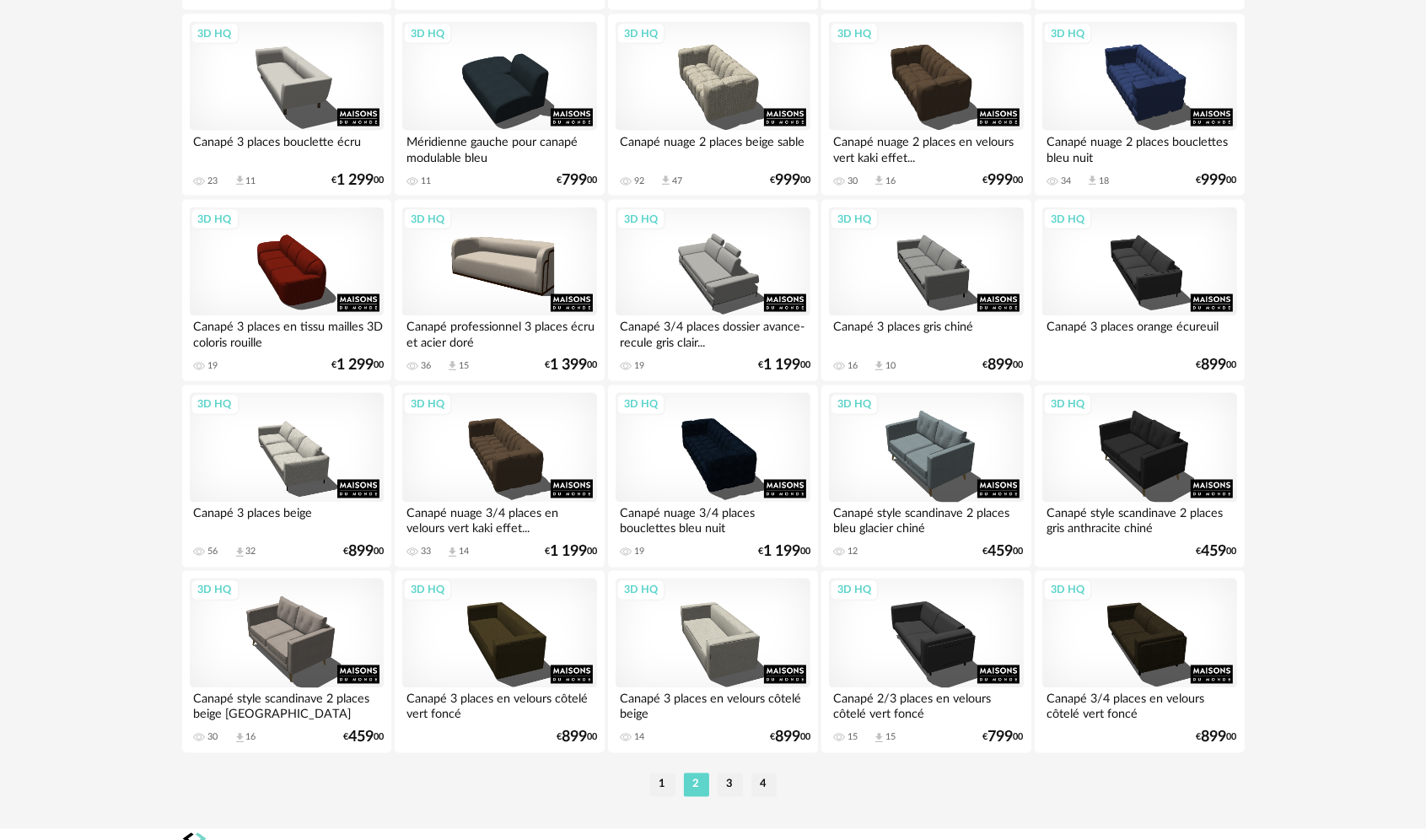
scroll to position [3309, 0]
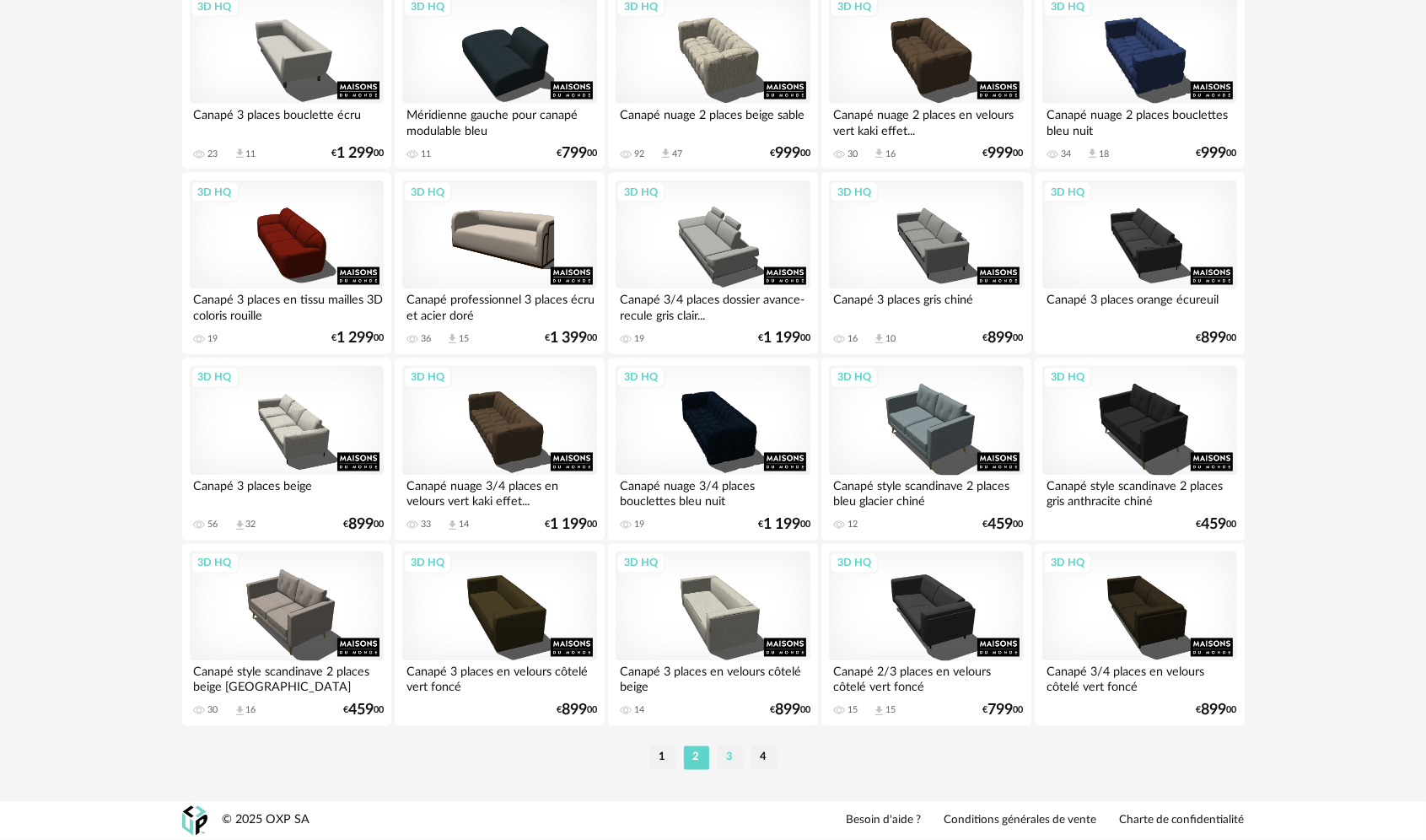
click at [729, 754] on li "3" at bounding box center [730, 758] width 26 height 24
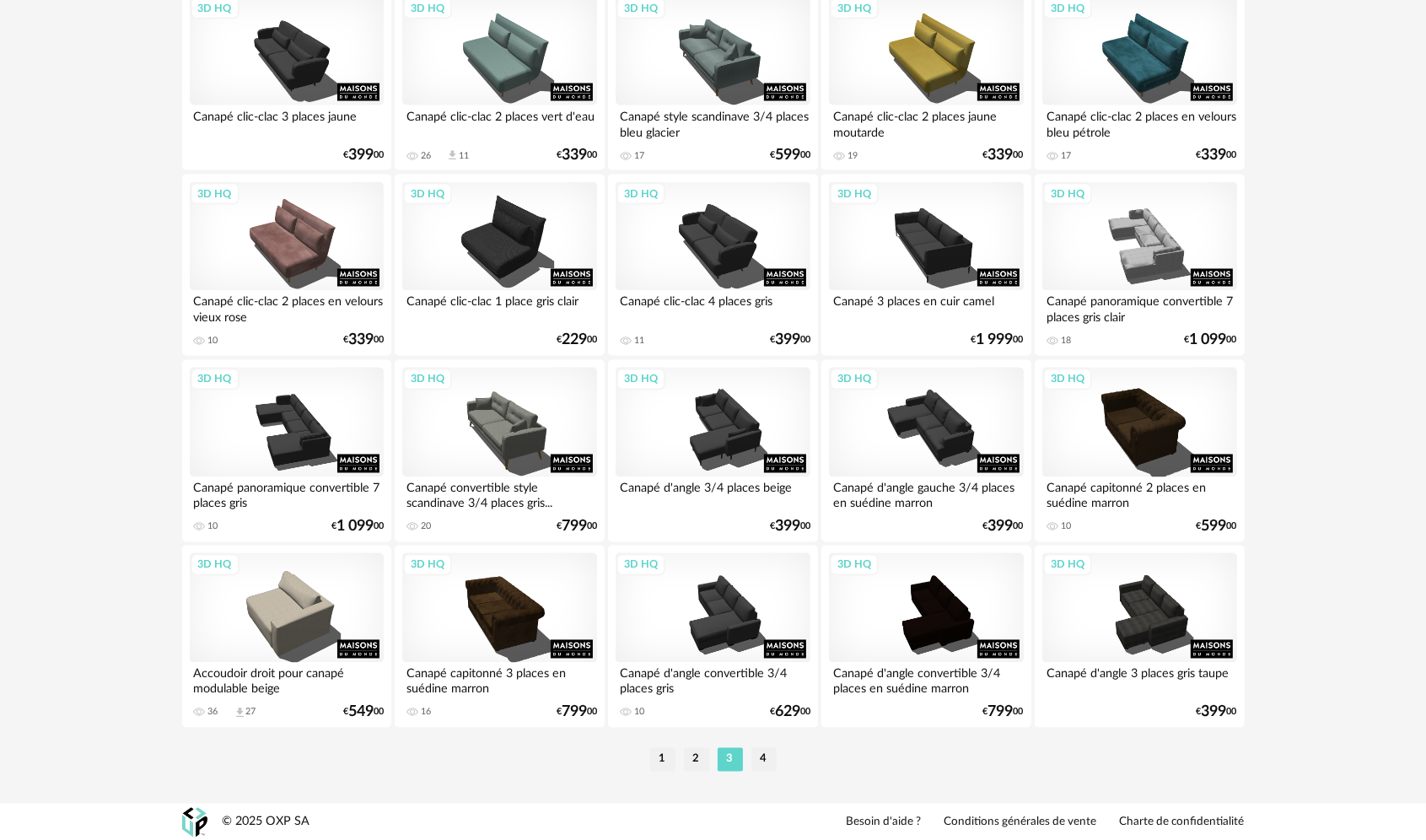
scroll to position [3309, 0]
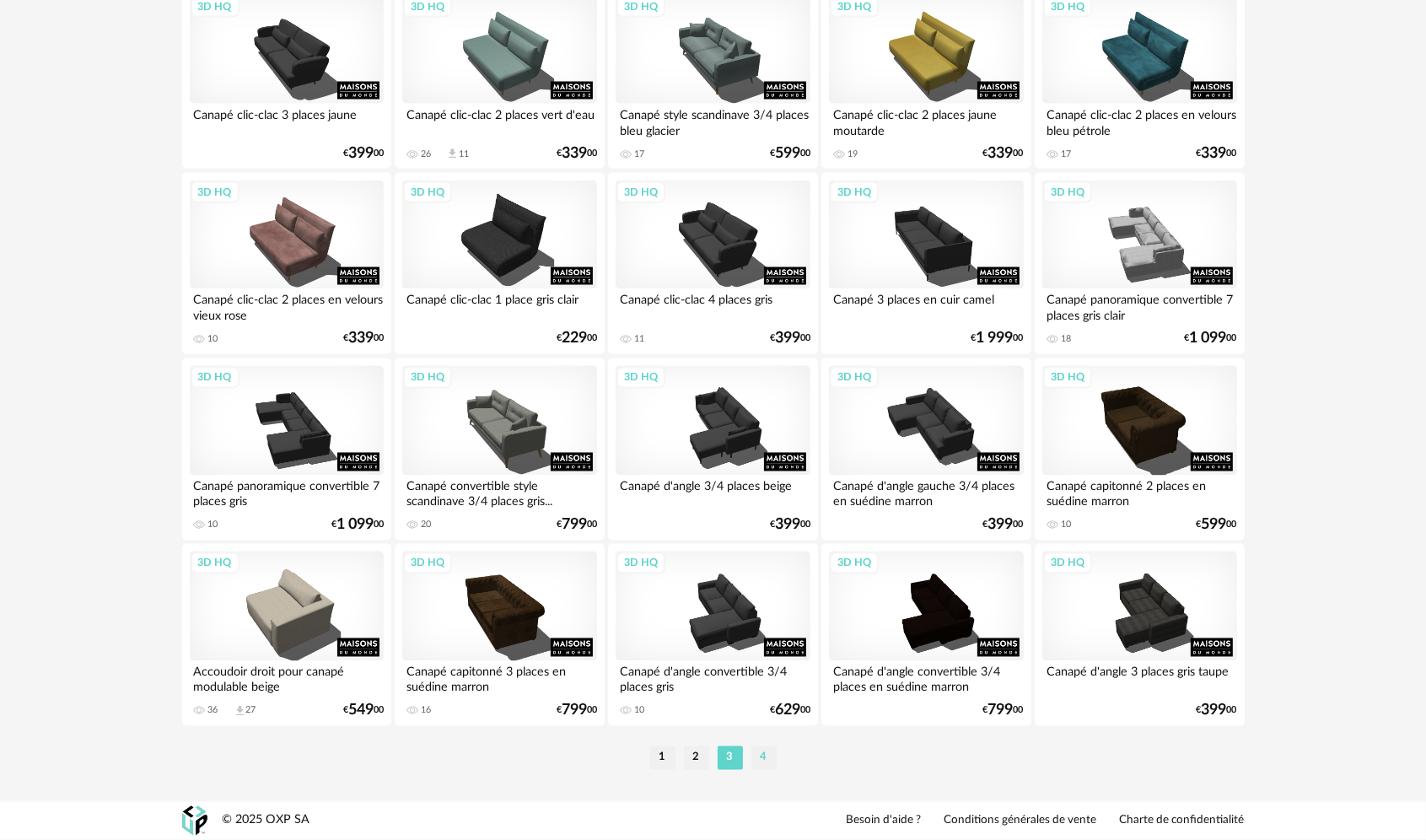
click at [752, 750] on li "4" at bounding box center [763, 758] width 26 height 24
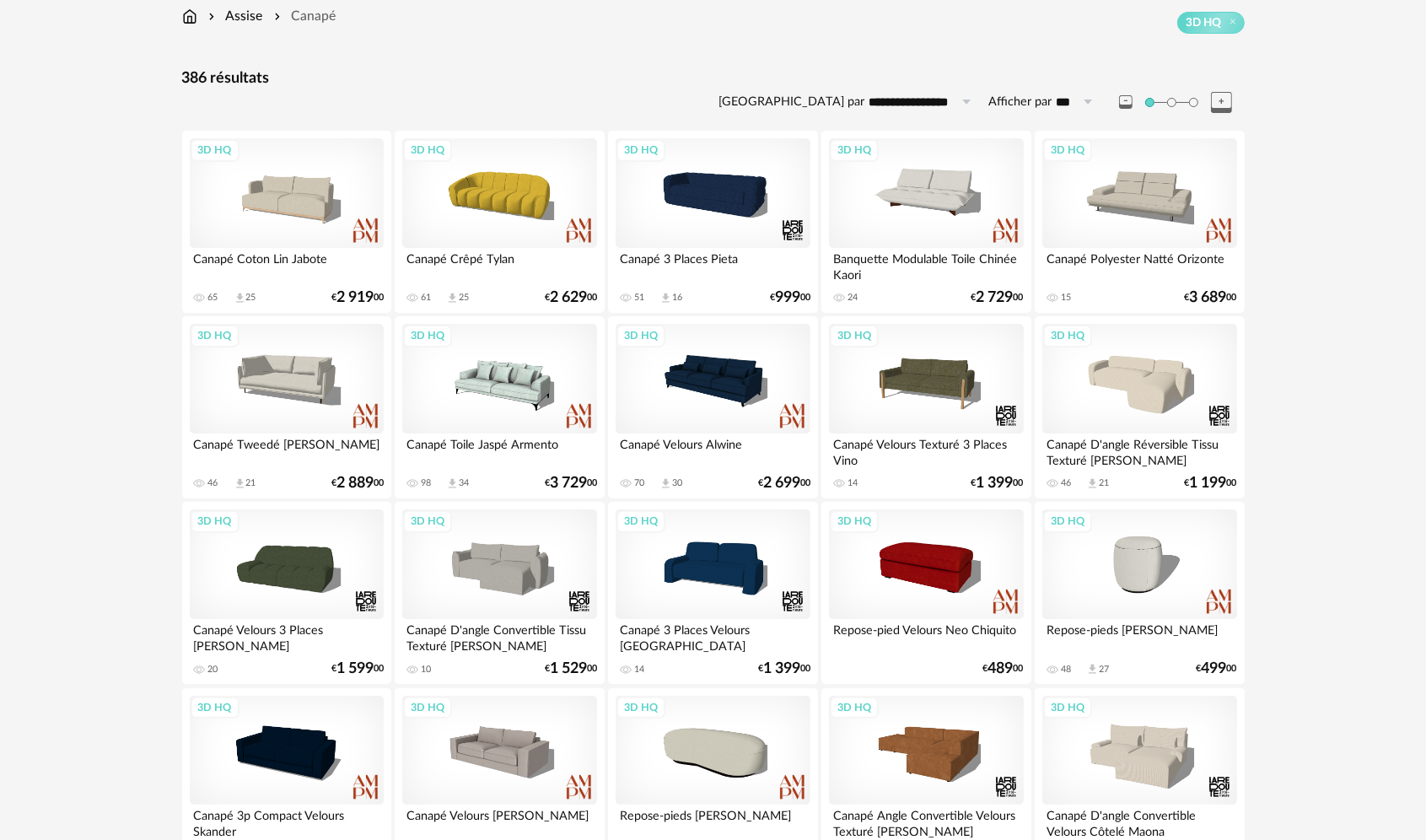
scroll to position [142, 0]
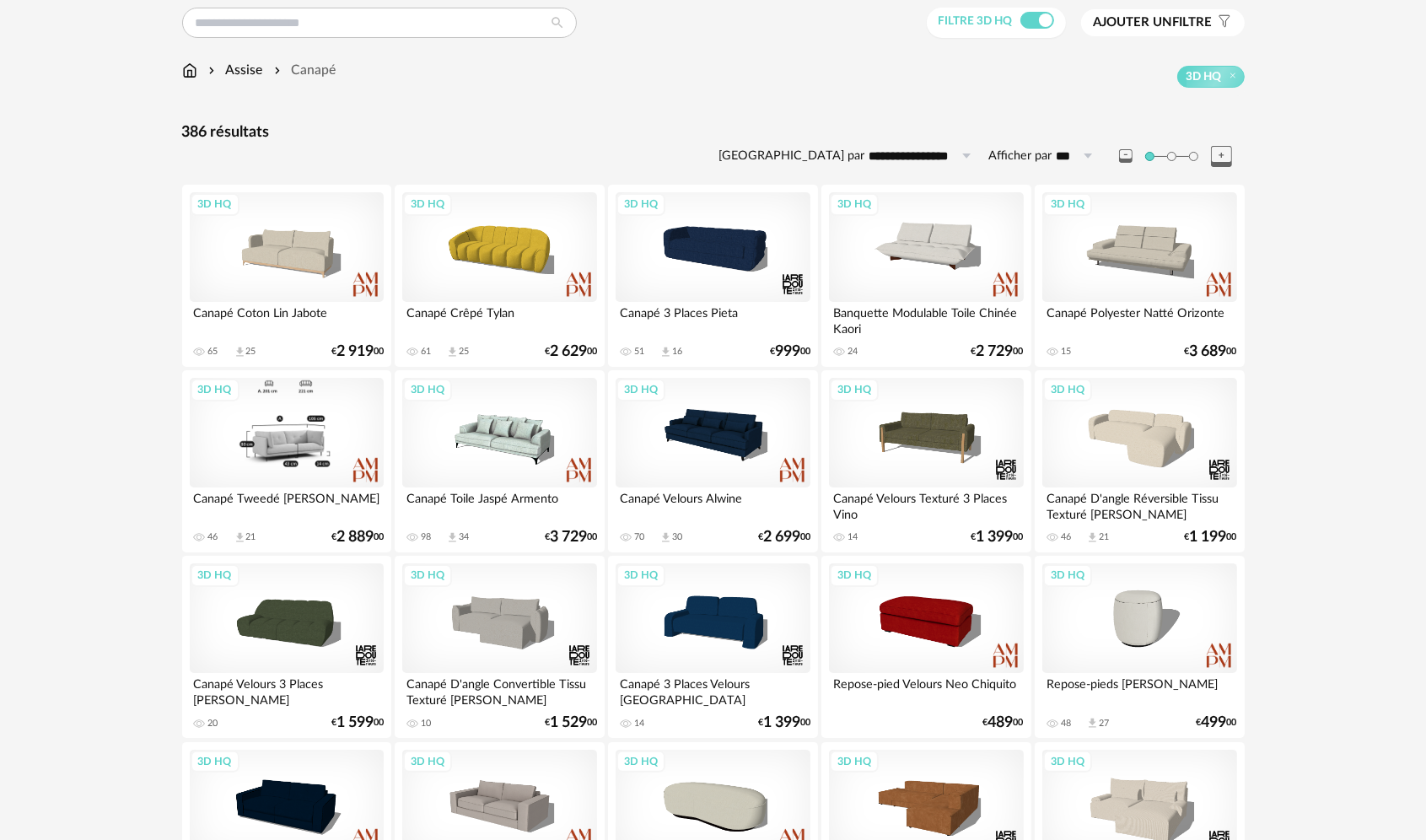
click at [320, 446] on div "3D HQ" at bounding box center [287, 432] width 194 height 109
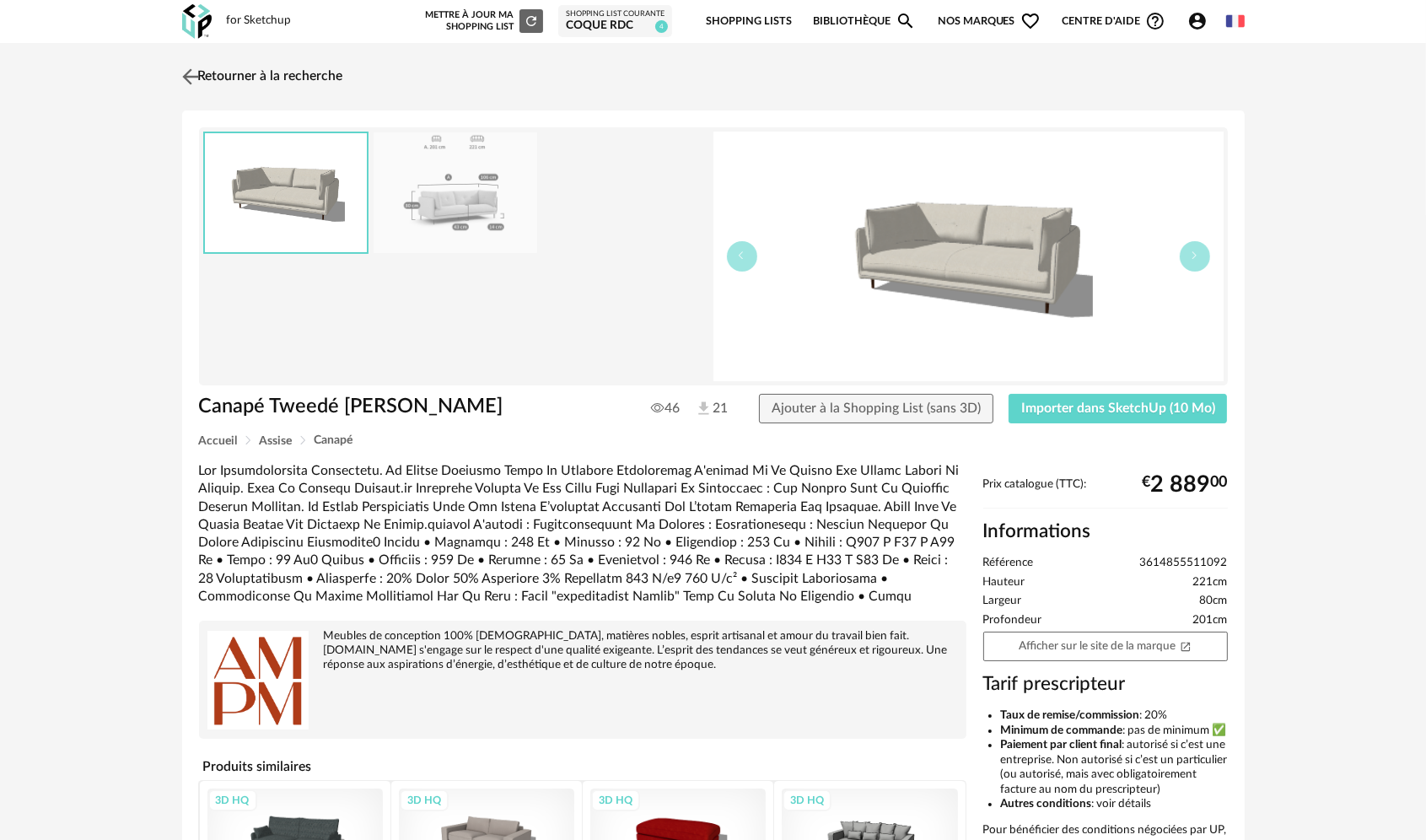
click at [192, 72] on img at bounding box center [191, 77] width 25 height 25
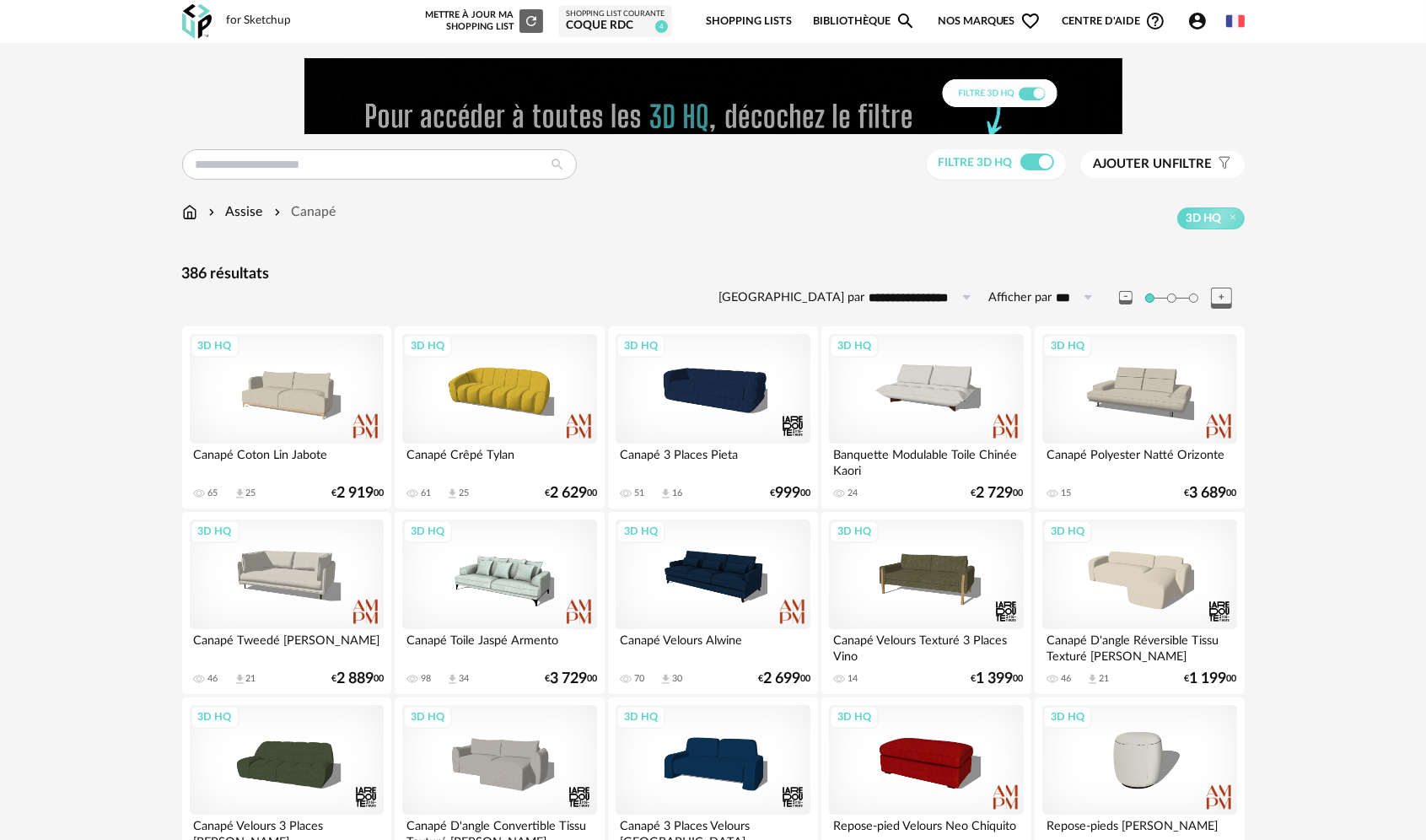
scroll to position [142, 0]
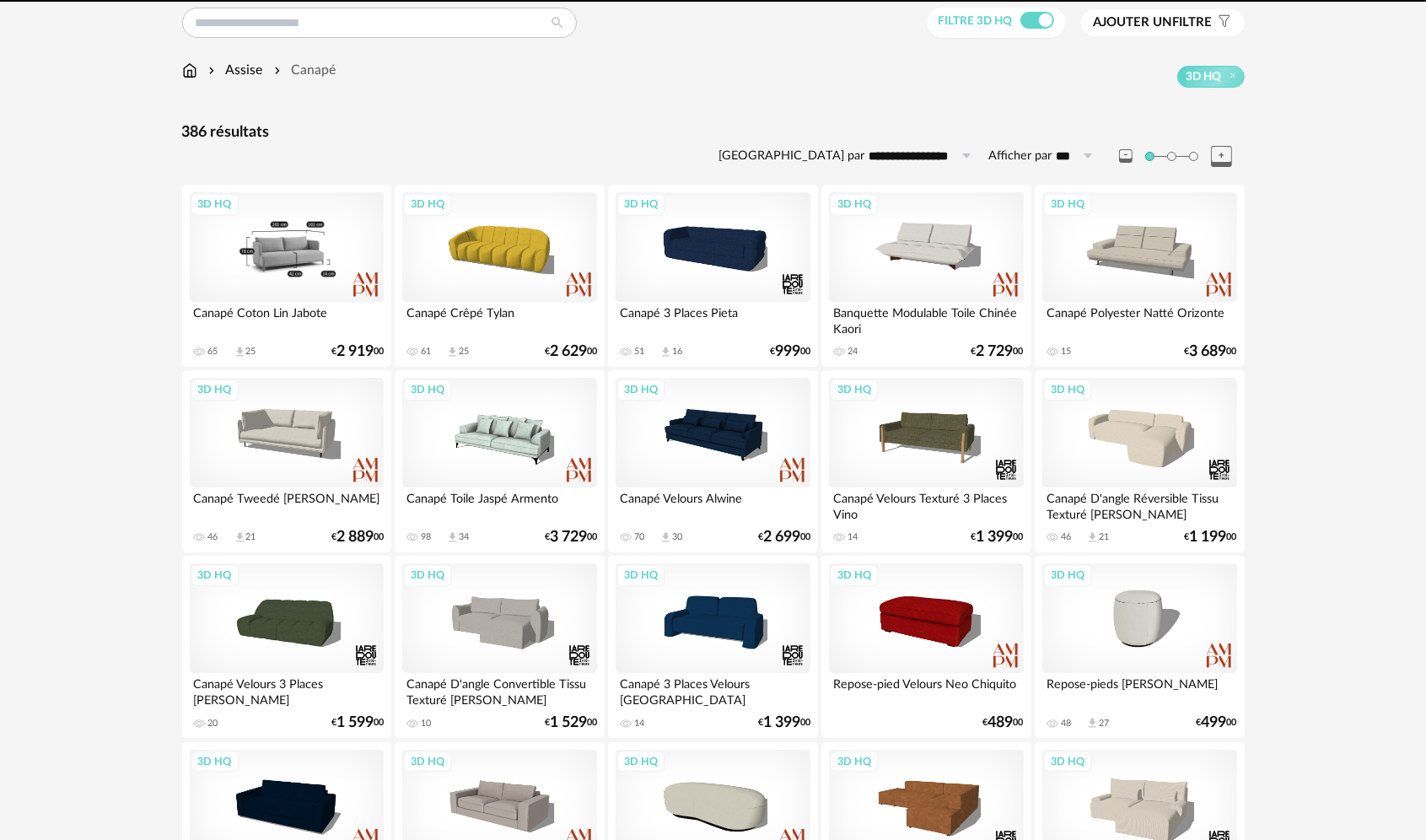
click at [244, 258] on div "3D HQ" at bounding box center [287, 247] width 194 height 109
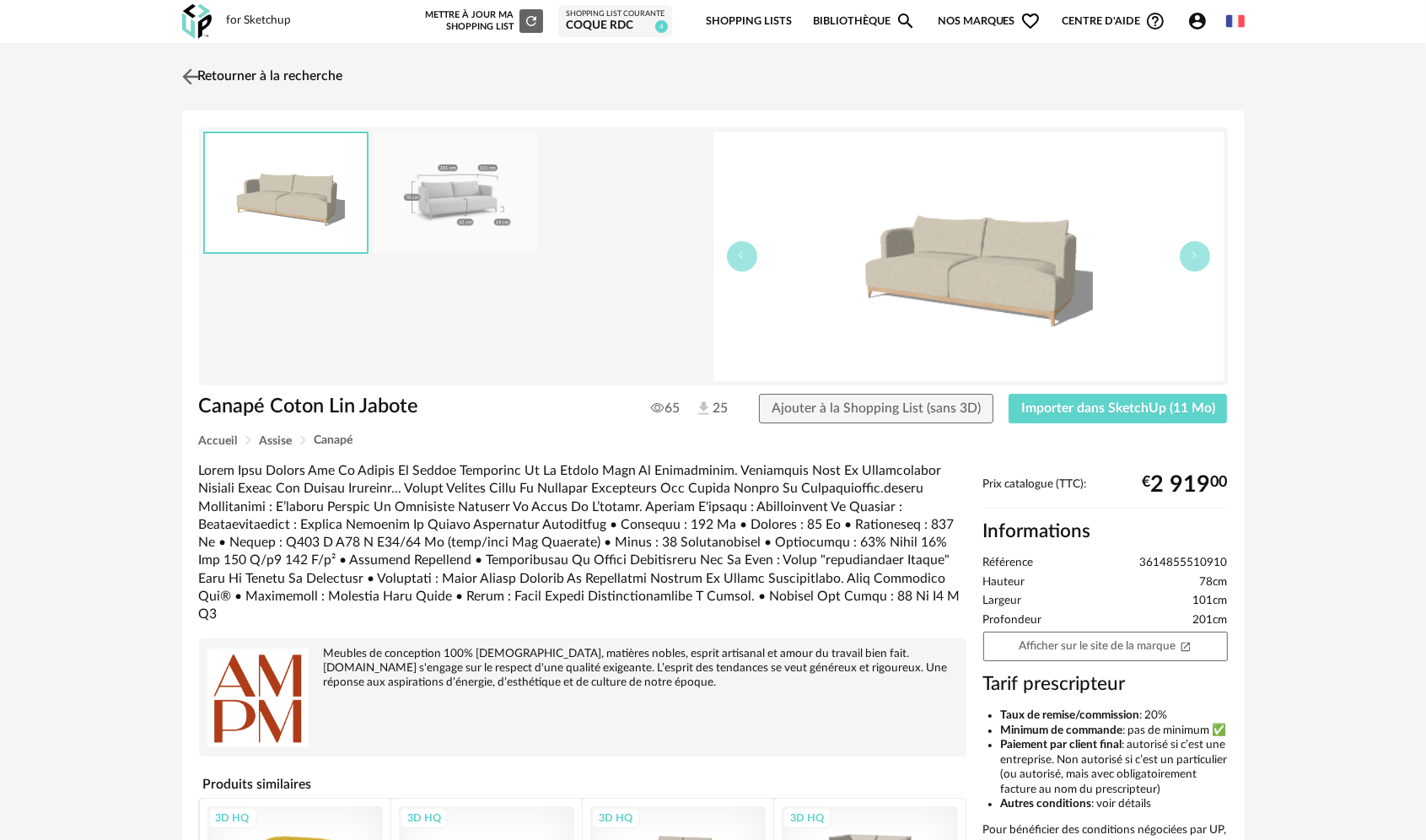
click at [193, 86] on img at bounding box center [191, 77] width 25 height 25
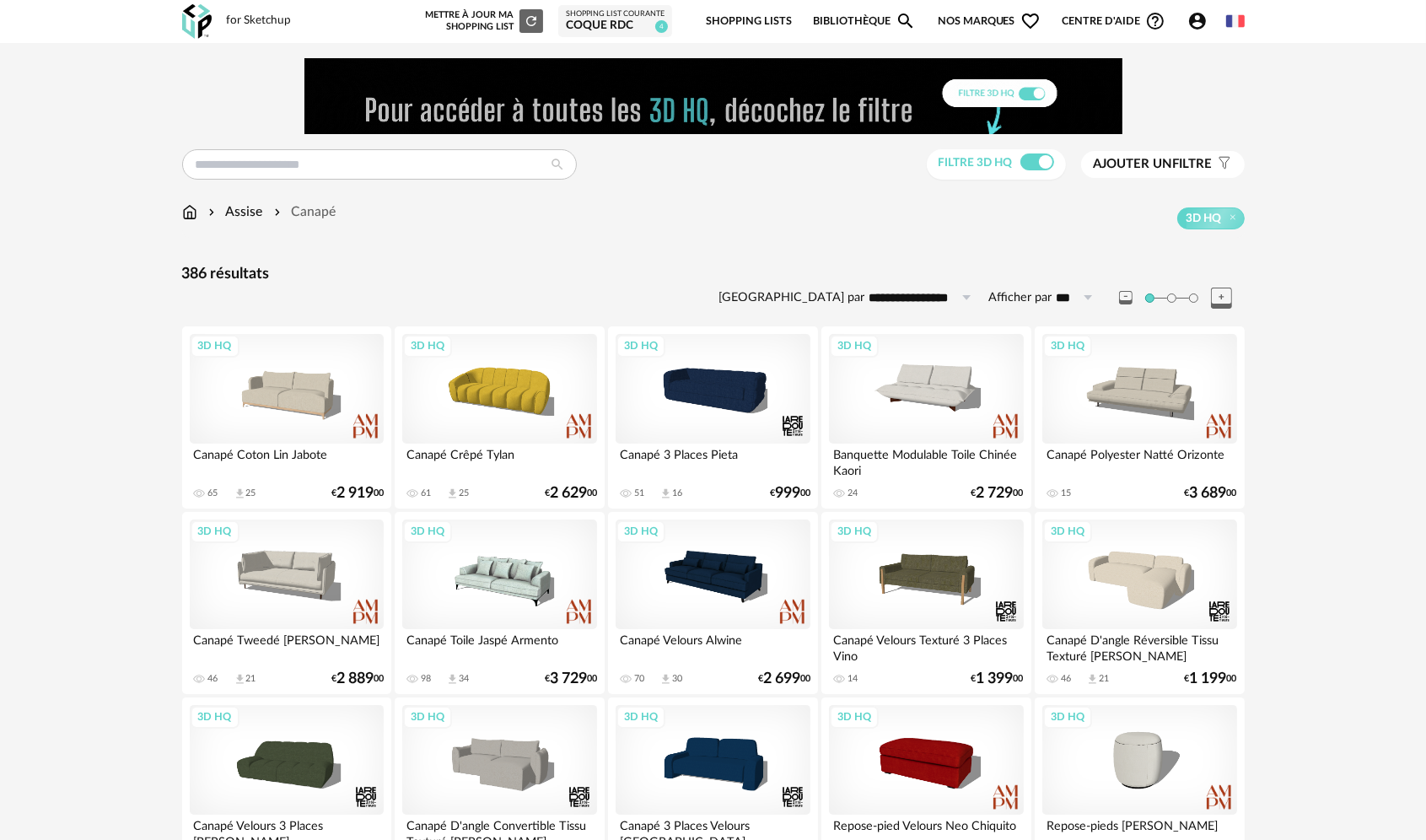
scroll to position [142, 0]
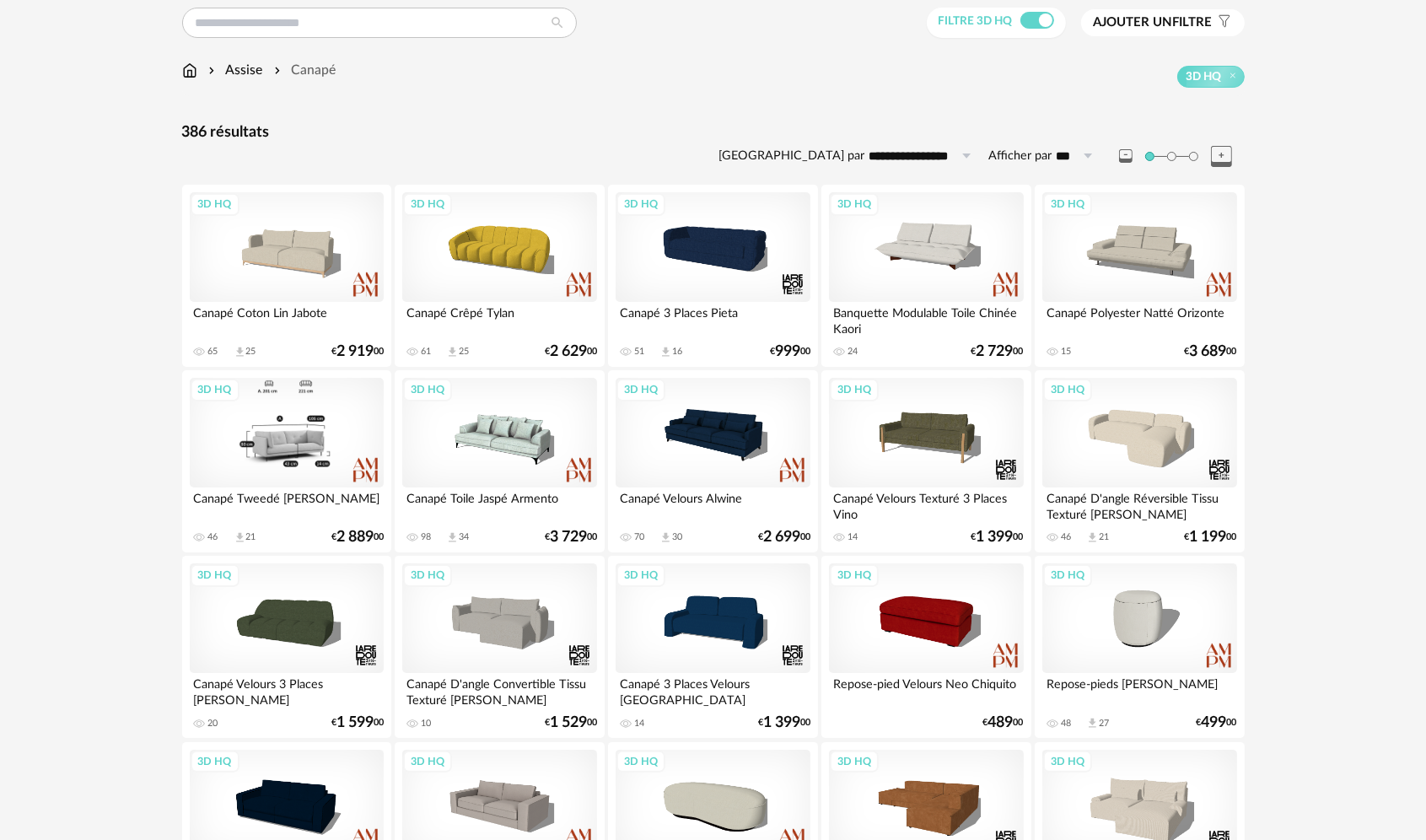
click at [328, 437] on div "3D HQ" at bounding box center [287, 432] width 194 height 109
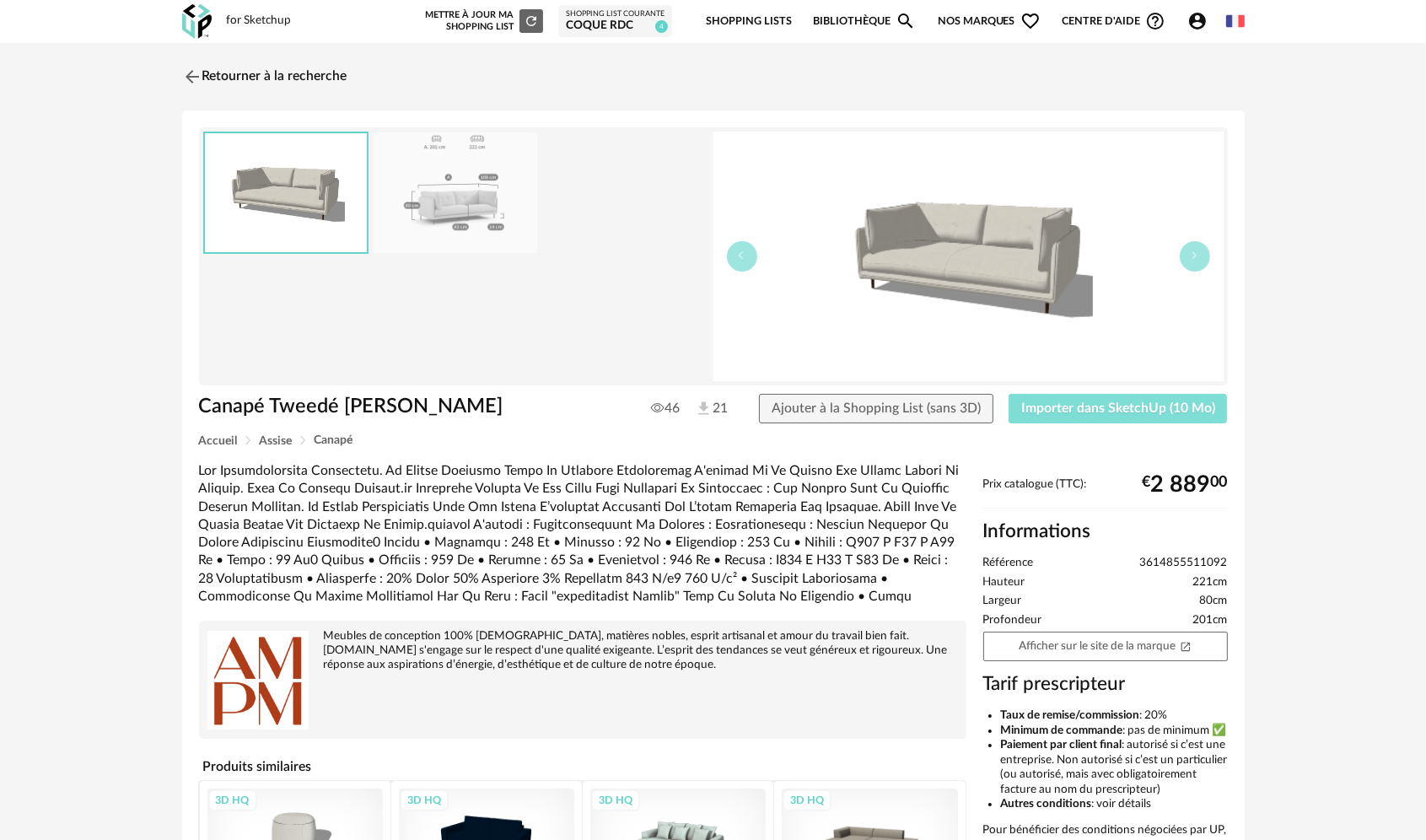
click at [1178, 394] on button "Importer dans SketchUp (10 Mo)" at bounding box center [1118, 409] width 219 height 30
click at [1169, 400] on button "Importer dans SketchUp (10 Mo)" at bounding box center [1118, 409] width 219 height 30
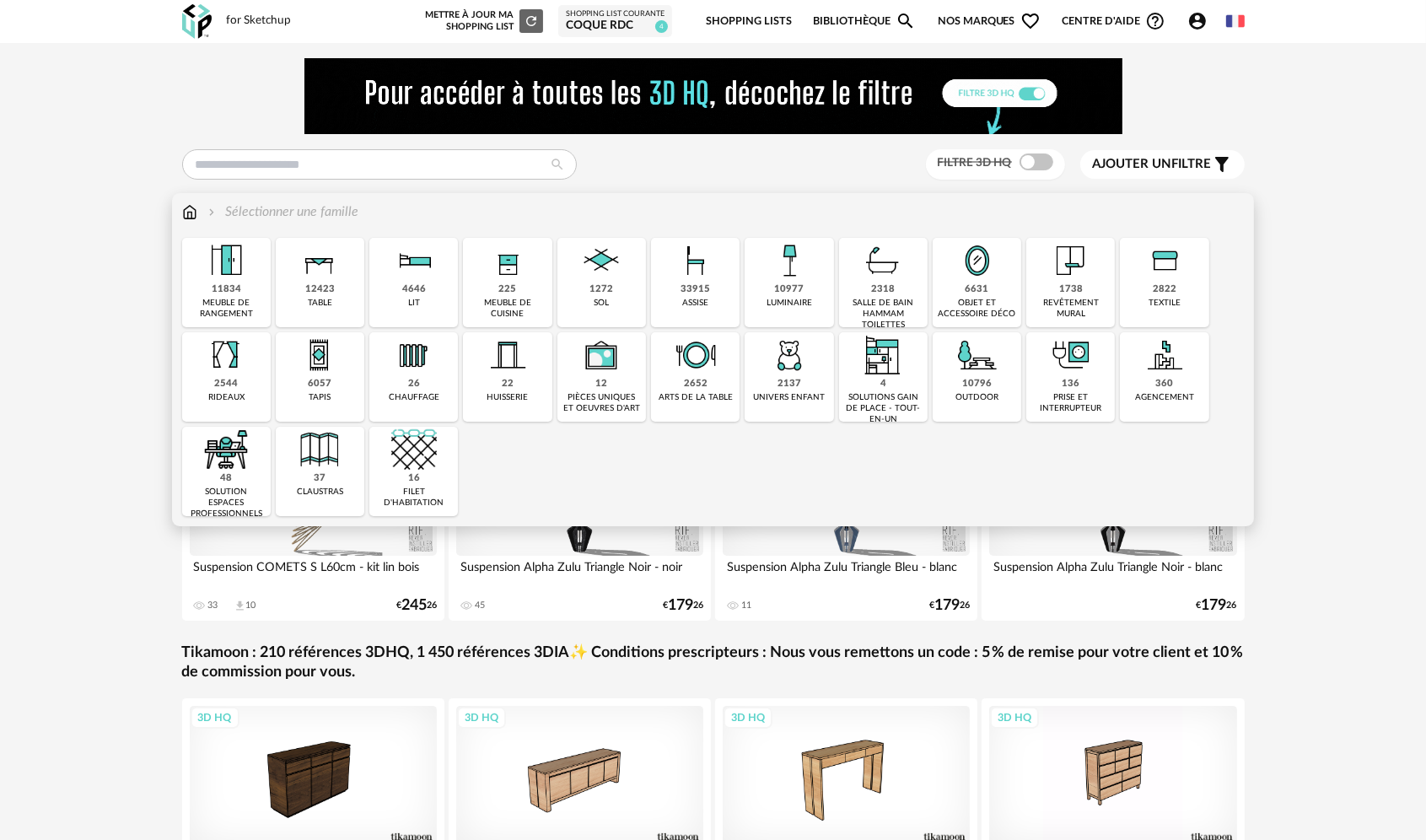
click at [693, 289] on div "33915" at bounding box center [694, 289] width 29 height 12
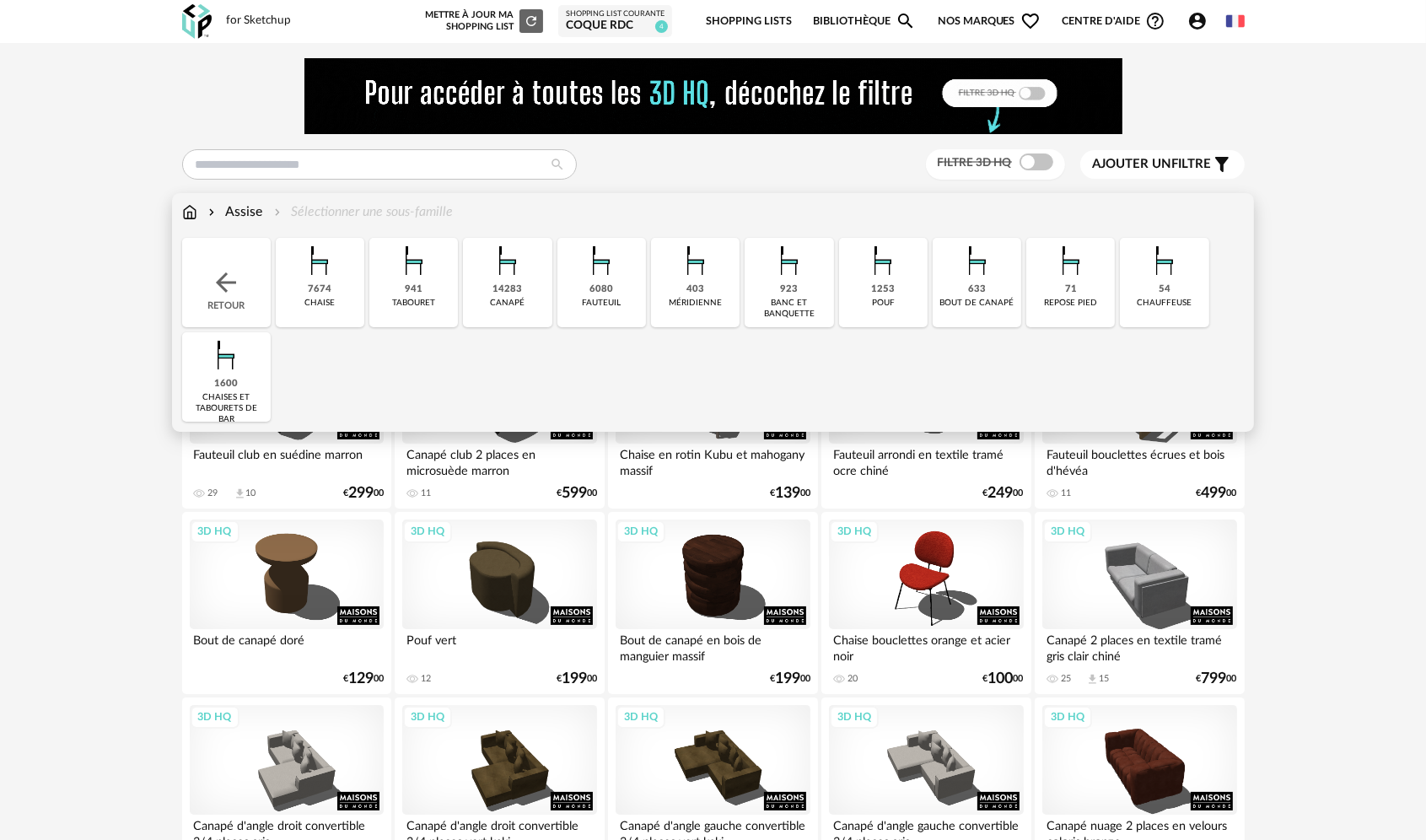
click at [290, 270] on div "7674 [GEOGRAPHIC_DATA]" at bounding box center [319, 281] width 88 height 89
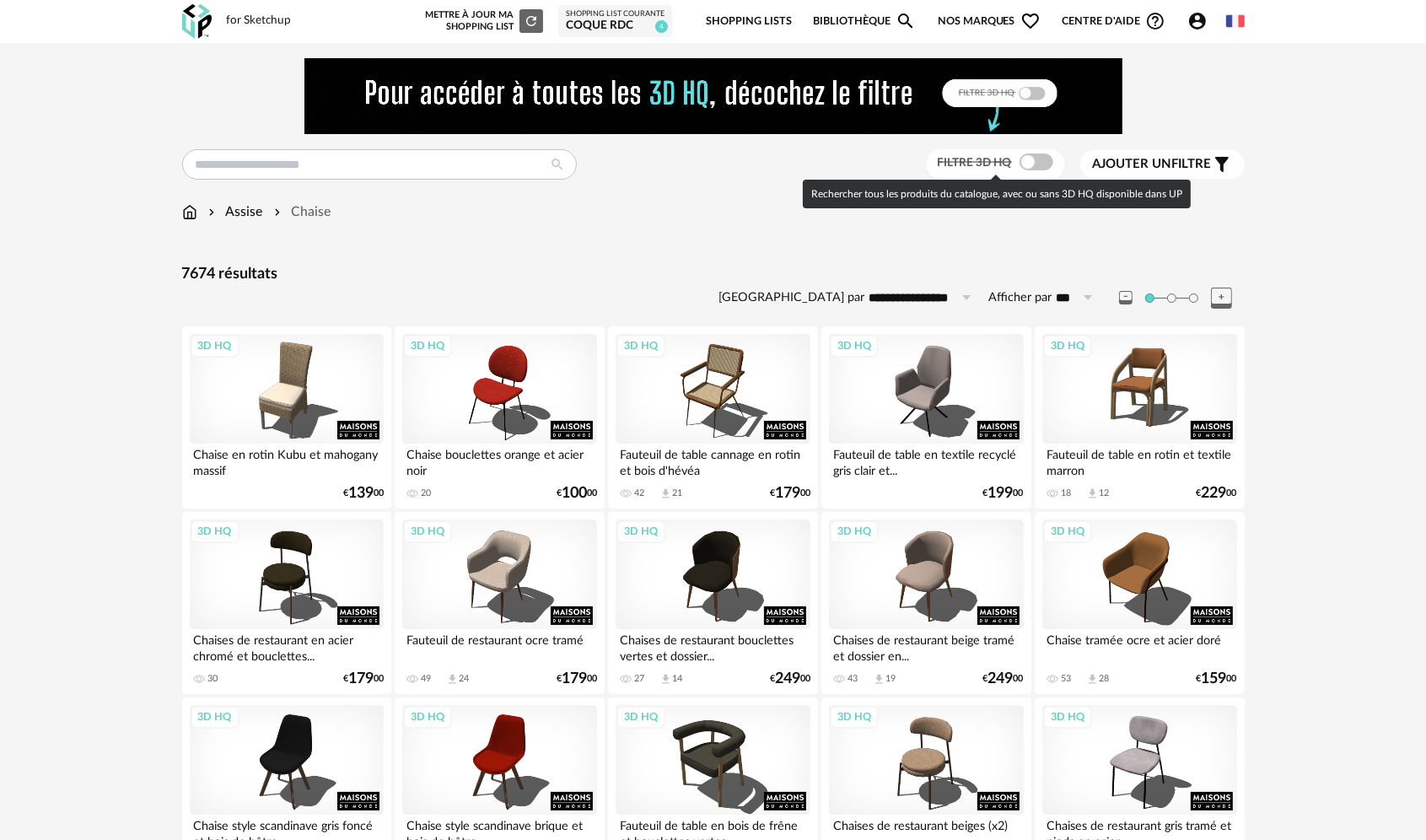
click at [1013, 161] on label "Filtre 3D HQ" at bounding box center [998, 161] width 120 height 15
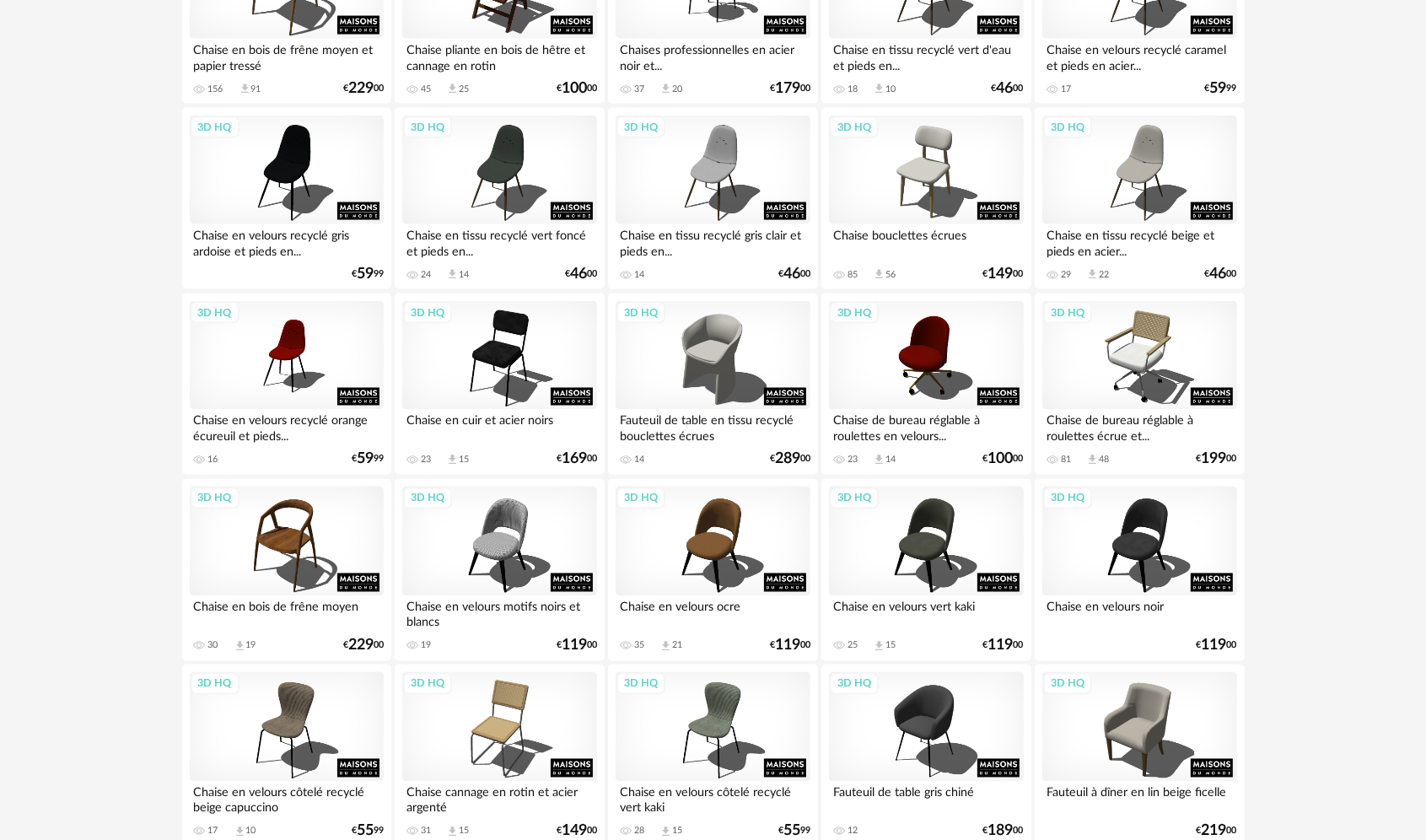
scroll to position [3309, 0]
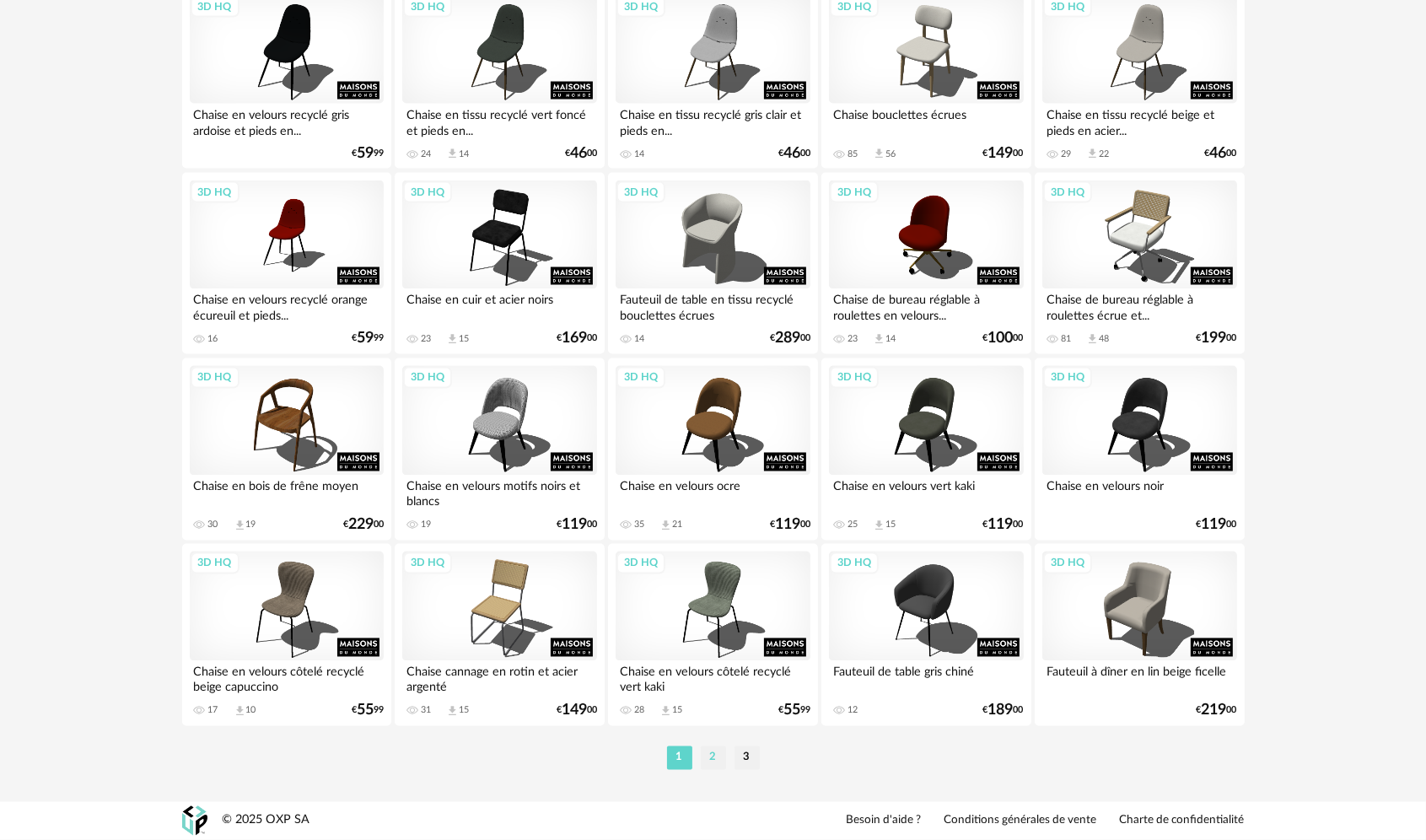
click at [712, 751] on li "2" at bounding box center [713, 758] width 26 height 24
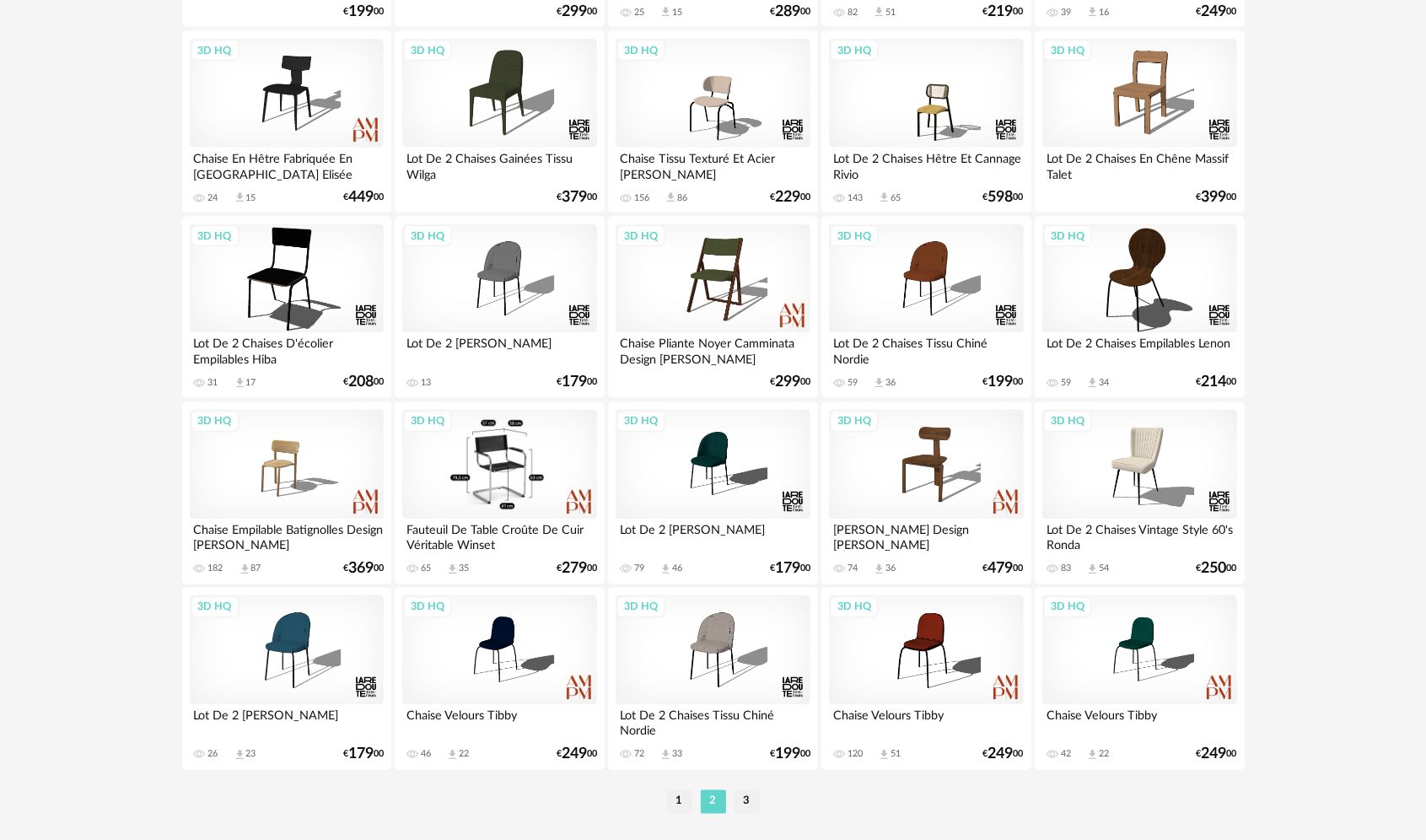
scroll to position [3309, 0]
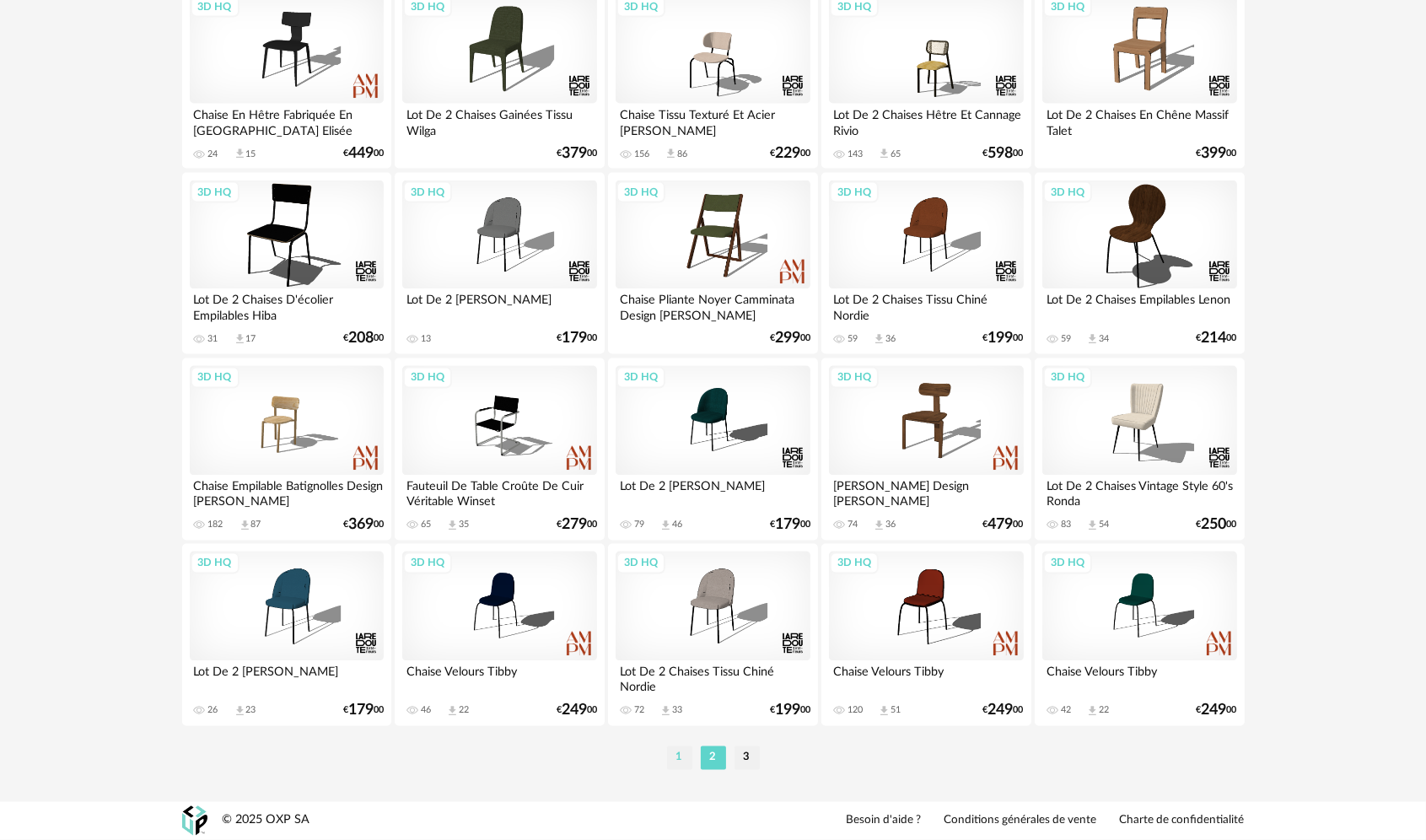
click at [672, 752] on li "1" at bounding box center [679, 758] width 26 height 24
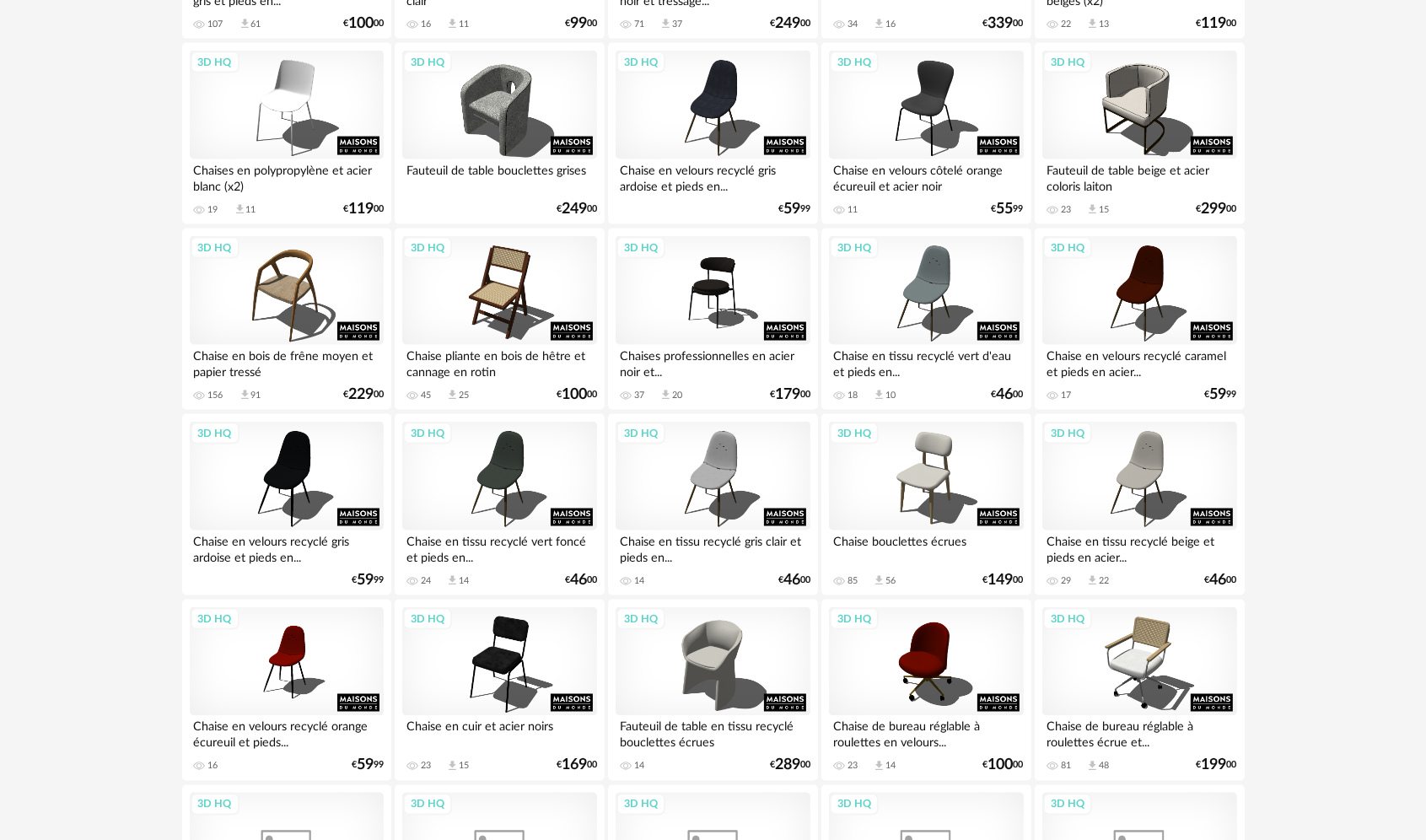
scroll to position [3309, 0]
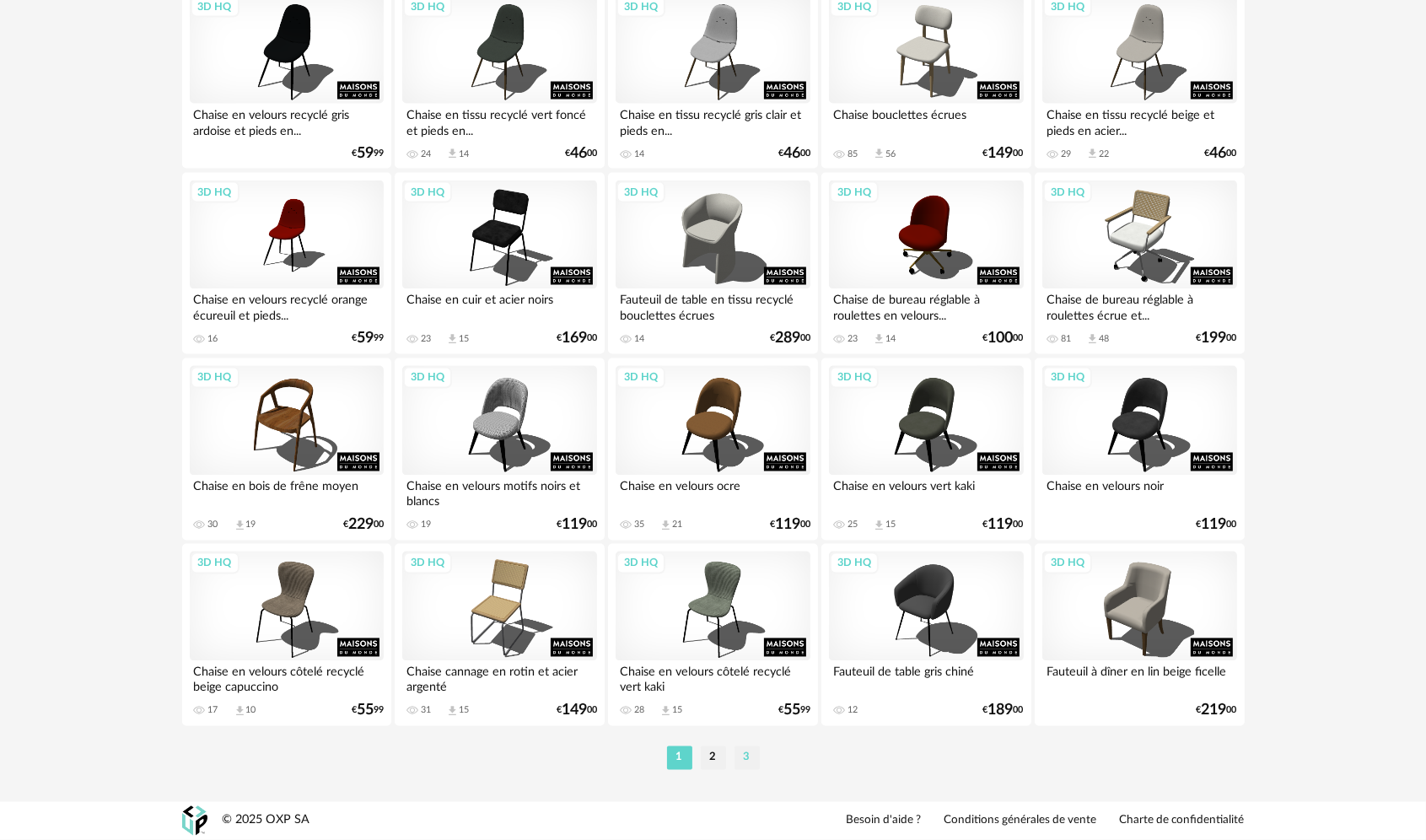
click at [743, 755] on li "3" at bounding box center [747, 758] width 26 height 24
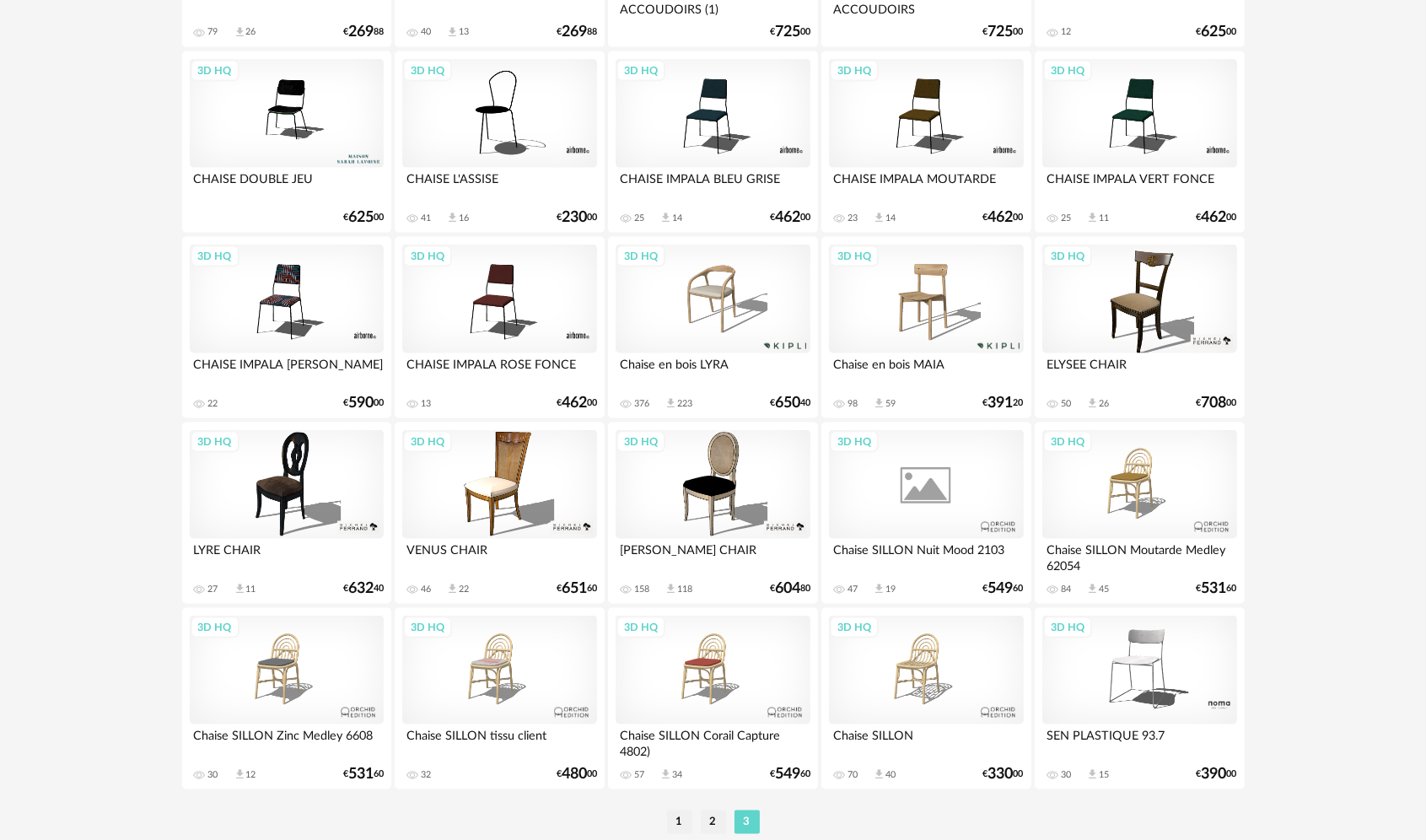
scroll to position [2698, 0]
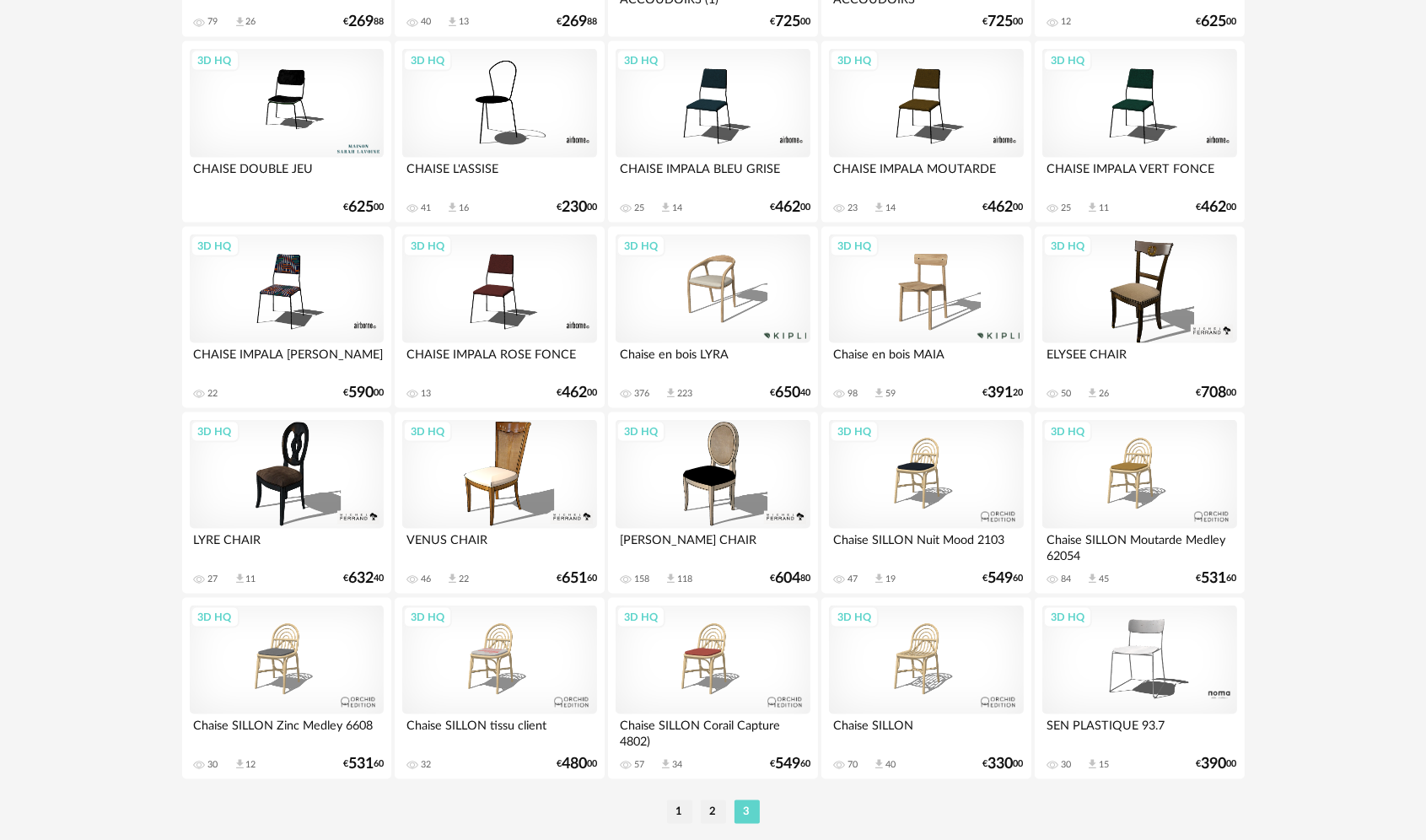
click at [732, 334] on div "3D HQ" at bounding box center [713, 289] width 194 height 109
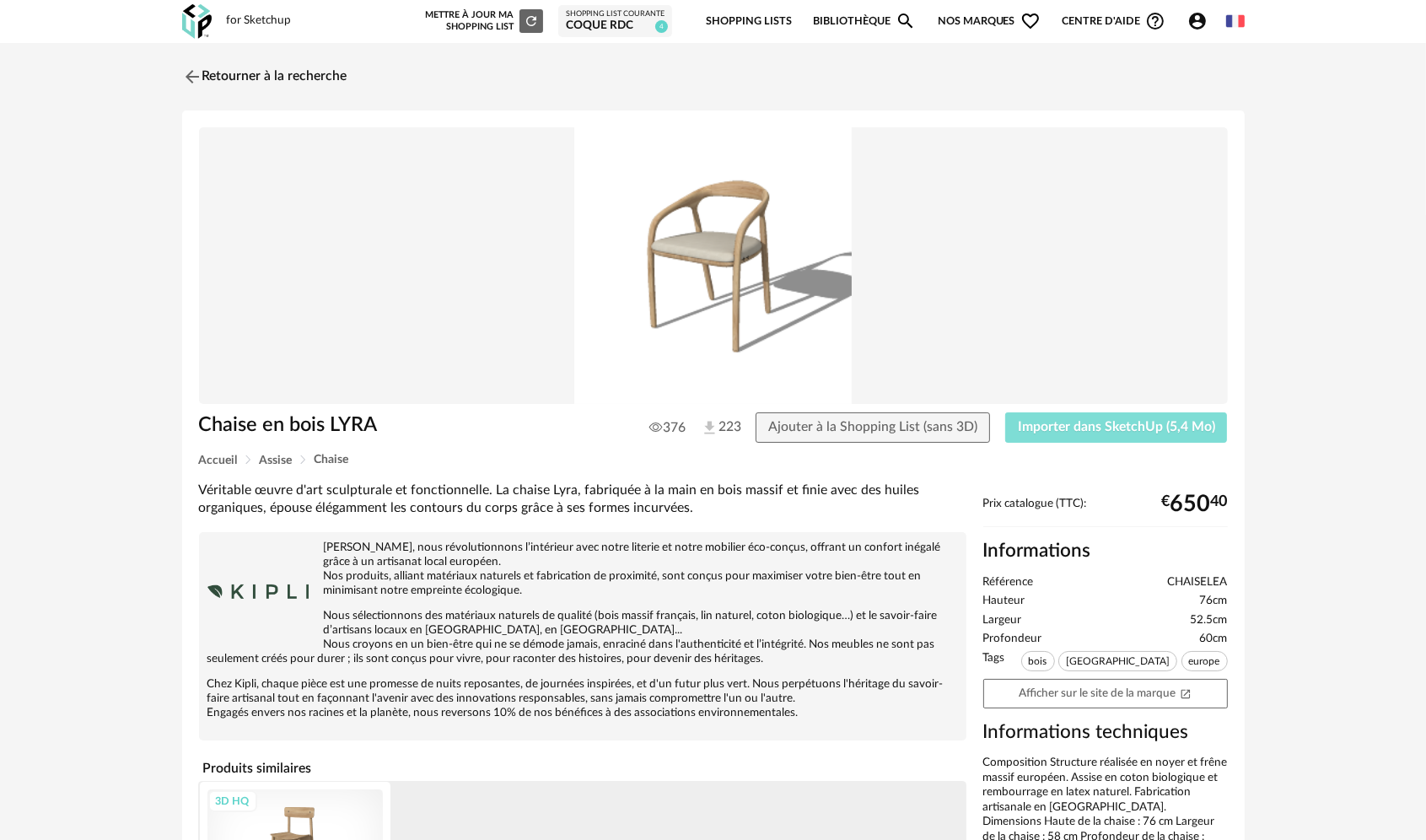
click at [1045, 415] on button "Importer dans SketchUp (5,4 Mo)" at bounding box center [1116, 427] width 222 height 30
click at [179, 75] on img at bounding box center [191, 77] width 25 height 25
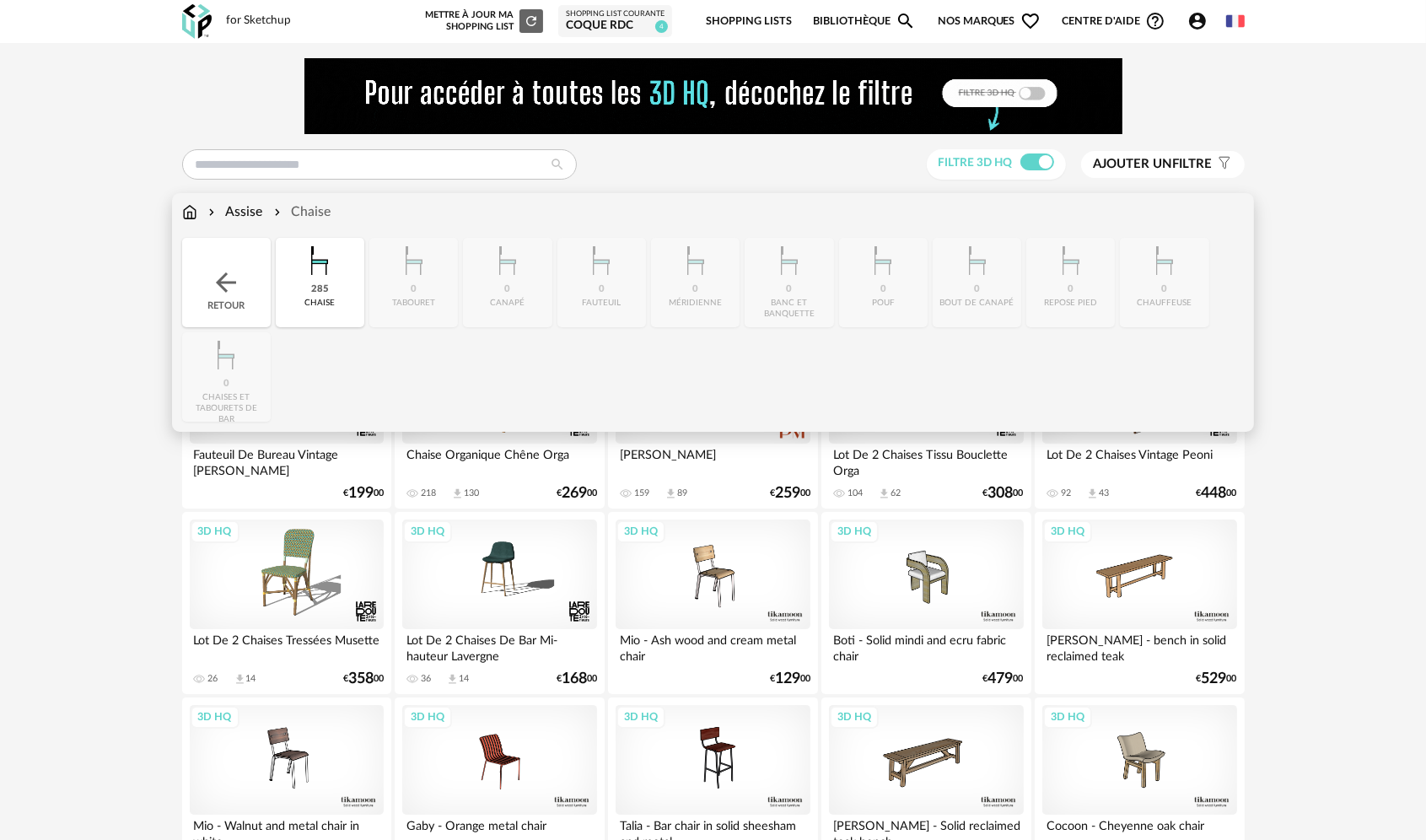
click at [330, 298] on div "chaise" at bounding box center [319, 303] width 30 height 11
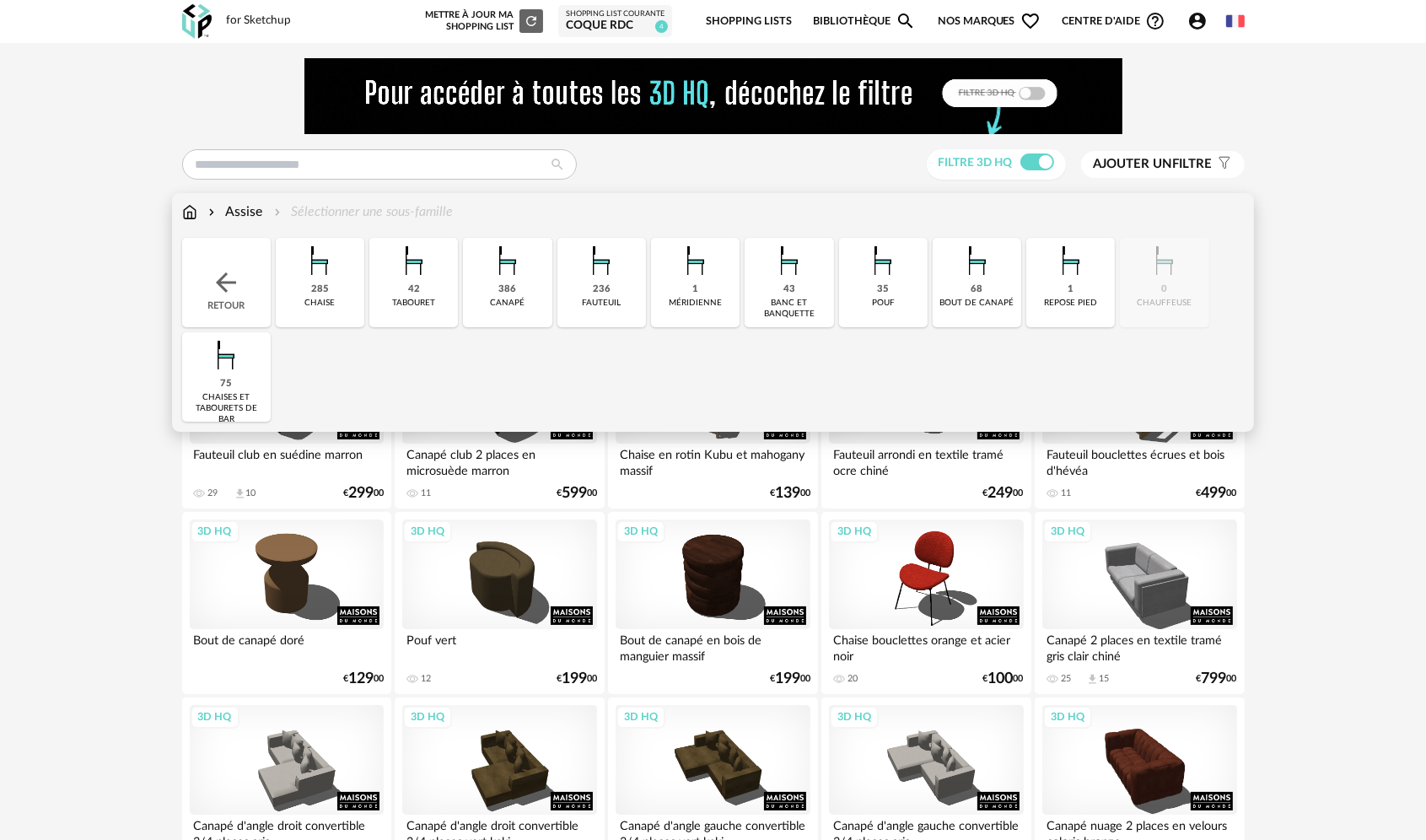
click at [542, 304] on div "386 canapé" at bounding box center [507, 281] width 88 height 89
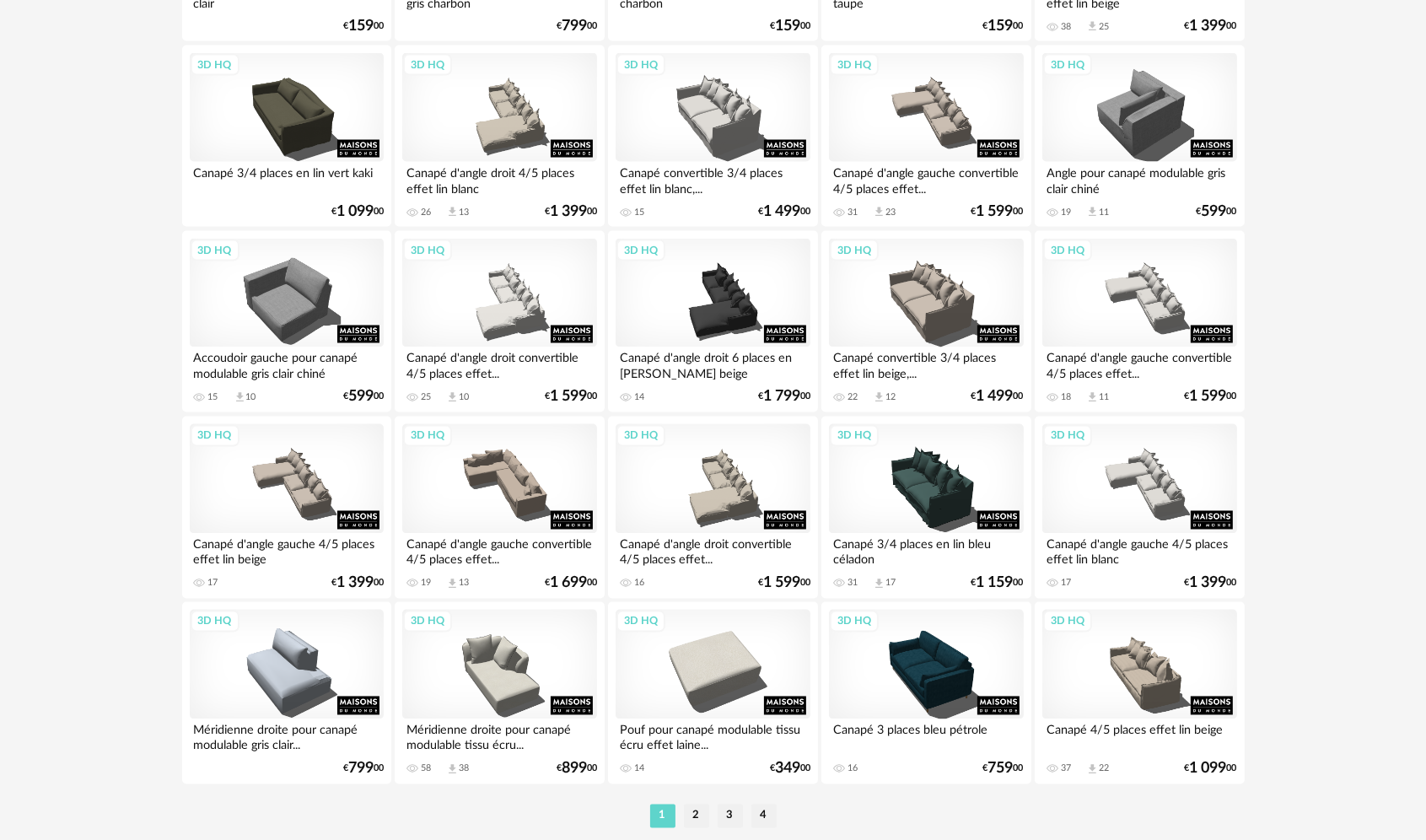
scroll to position [3309, 0]
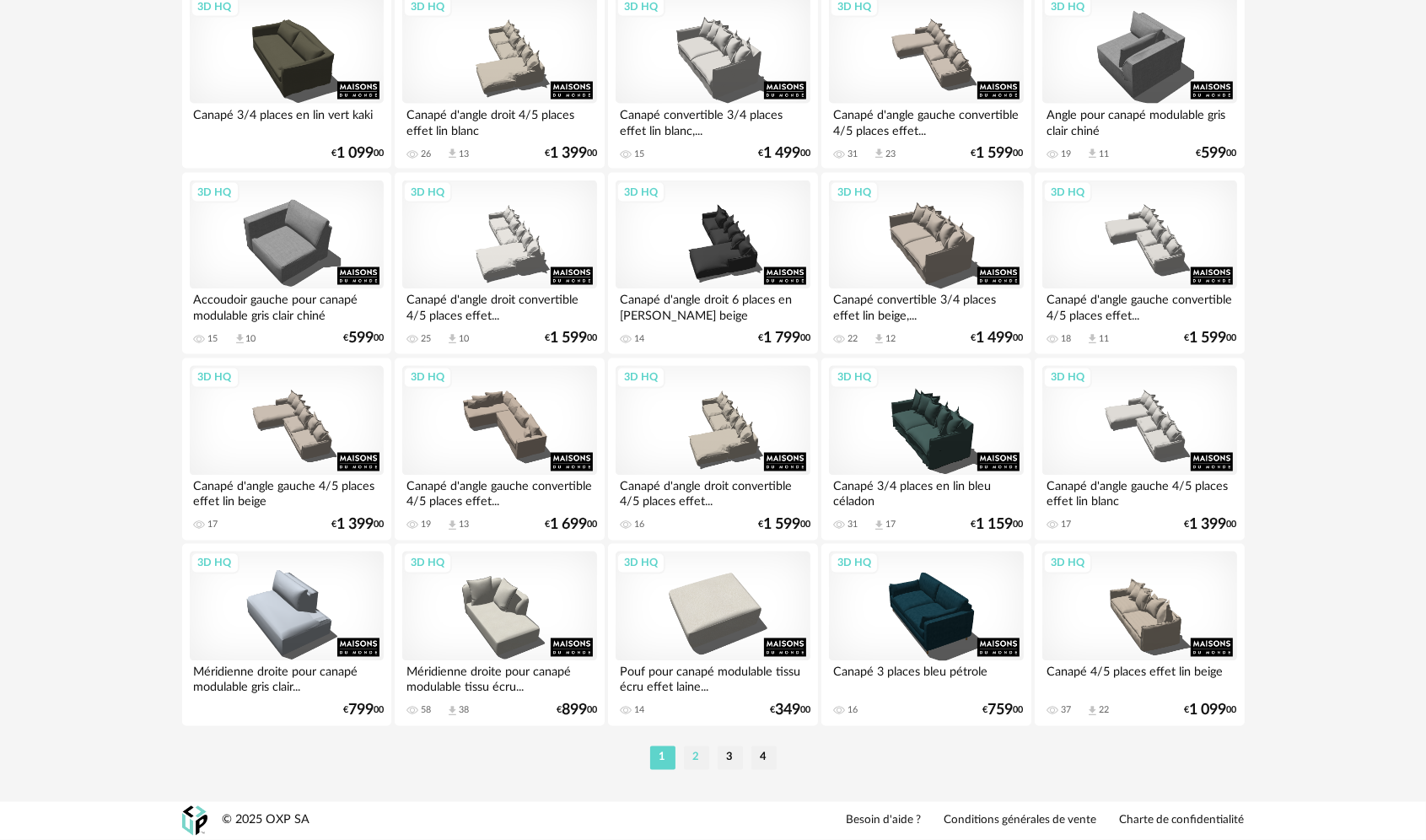
click at [701, 761] on li "2" at bounding box center [696, 758] width 26 height 24
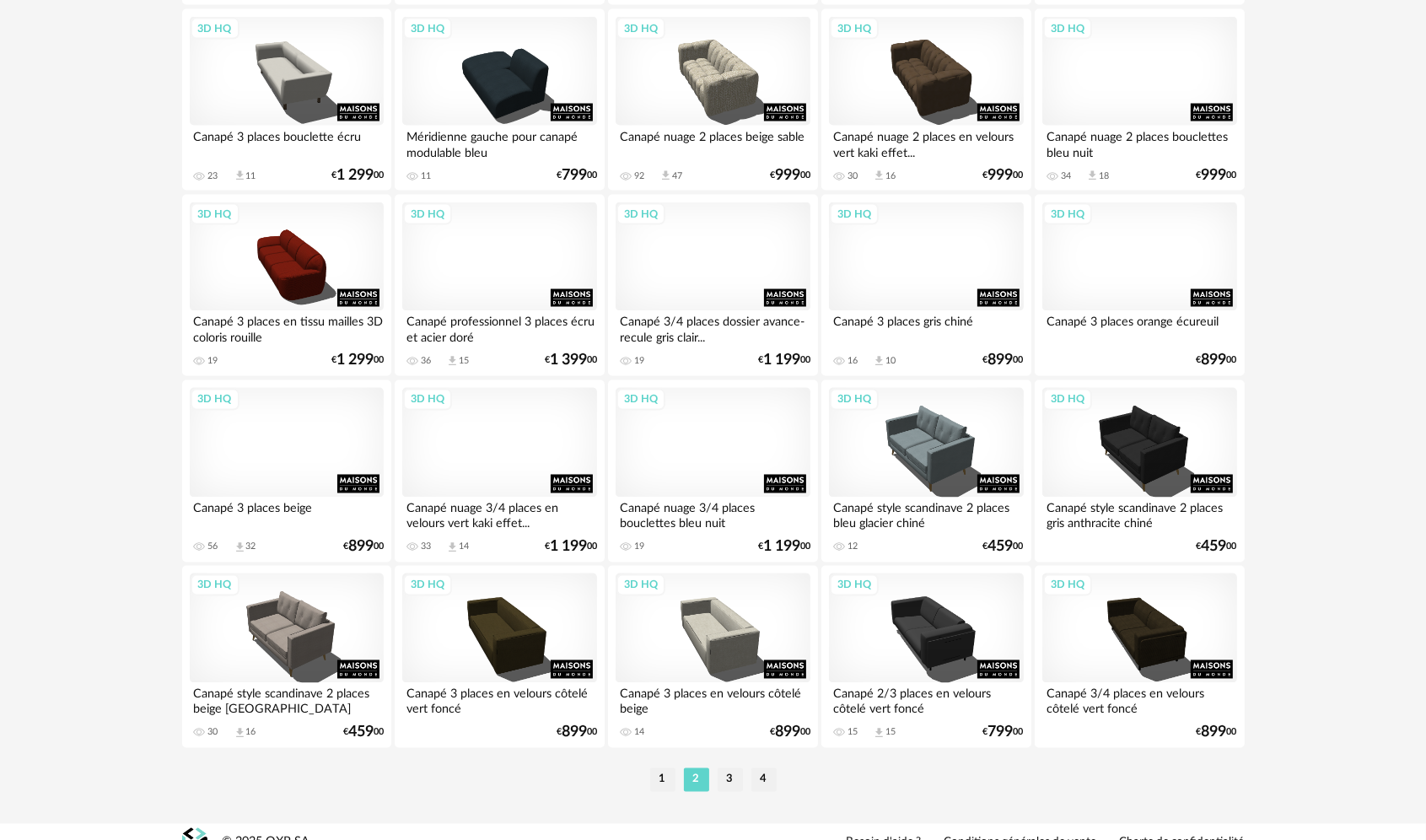
scroll to position [3309, 0]
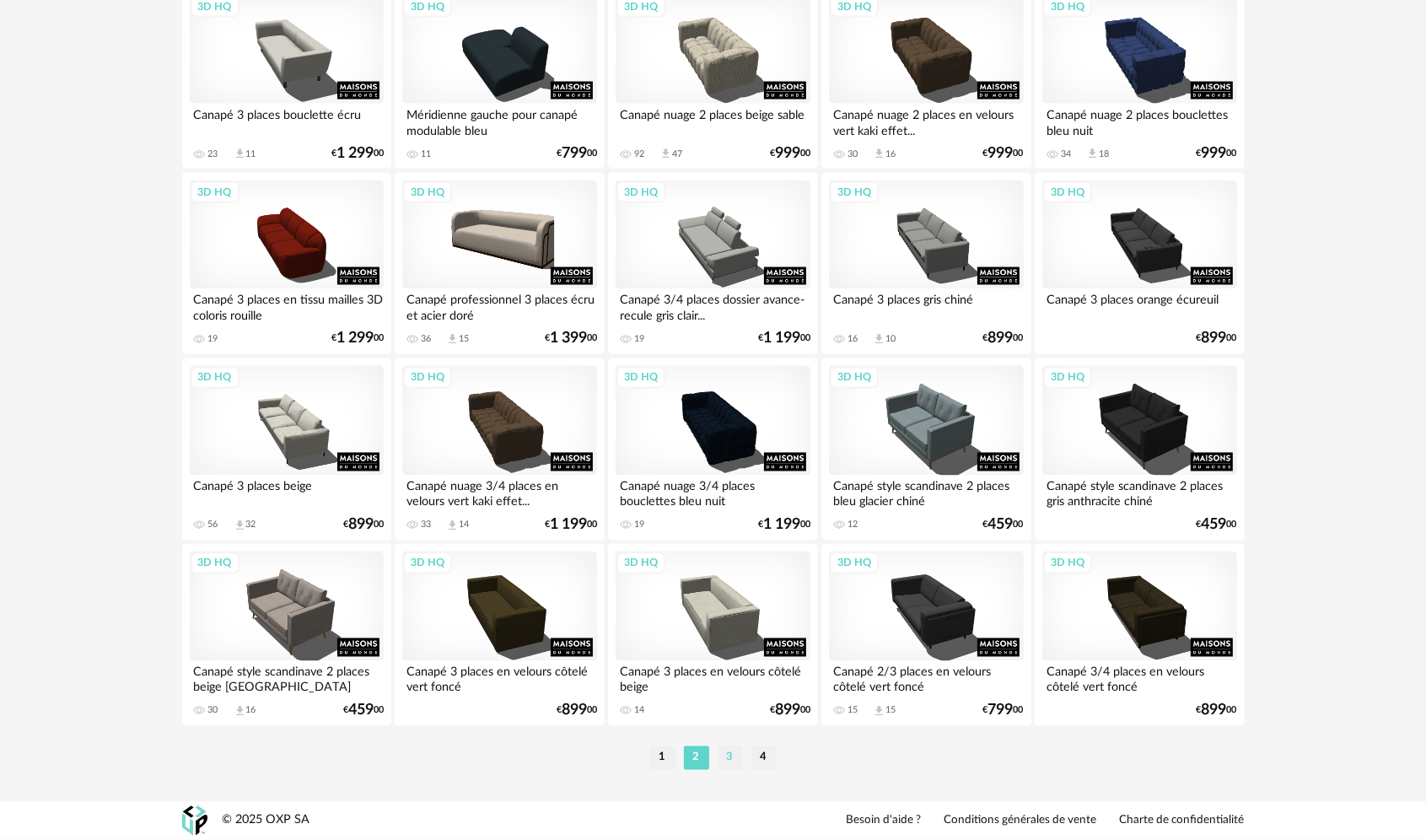
click at [735, 759] on li "3" at bounding box center [730, 758] width 26 height 24
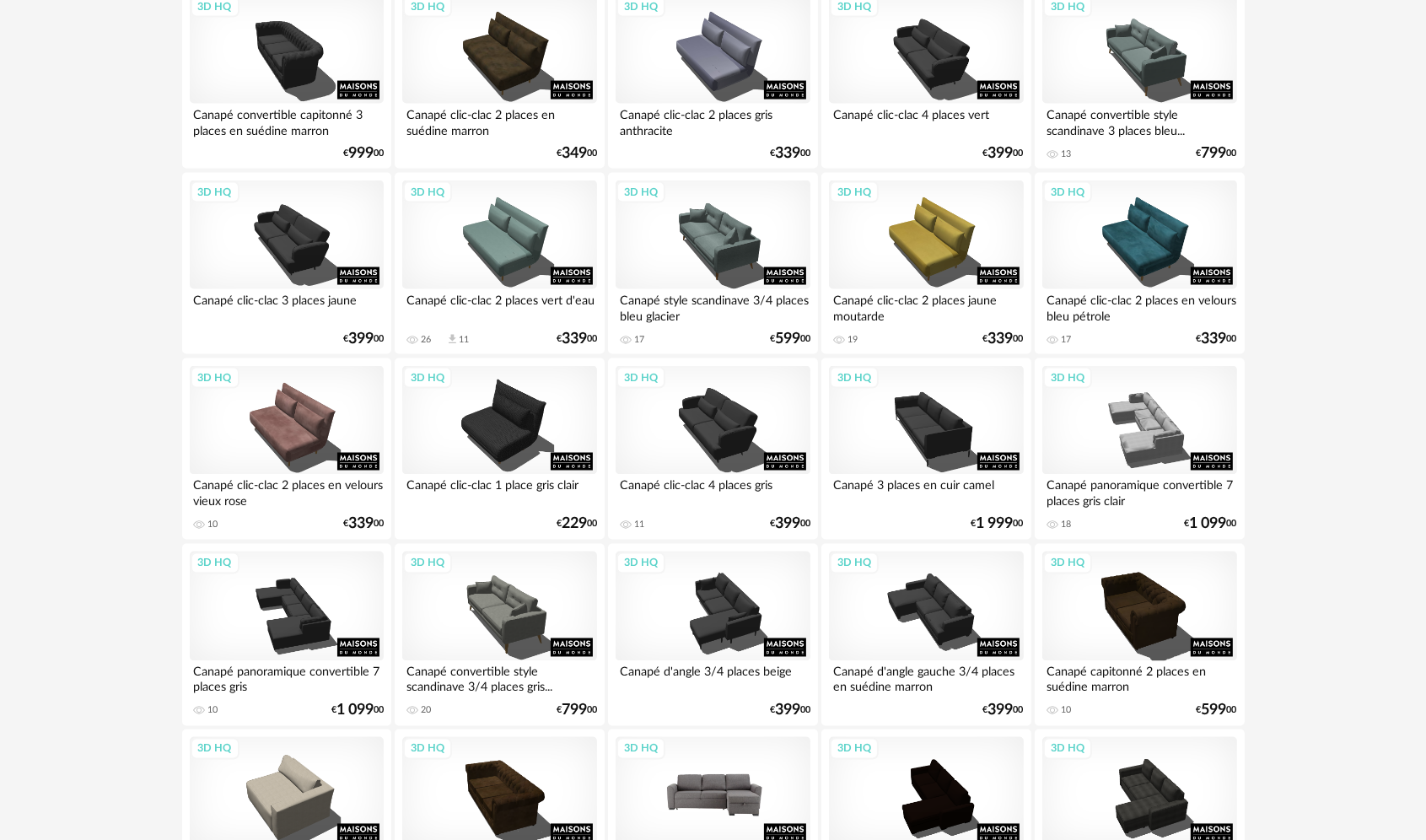
scroll to position [3309, 0]
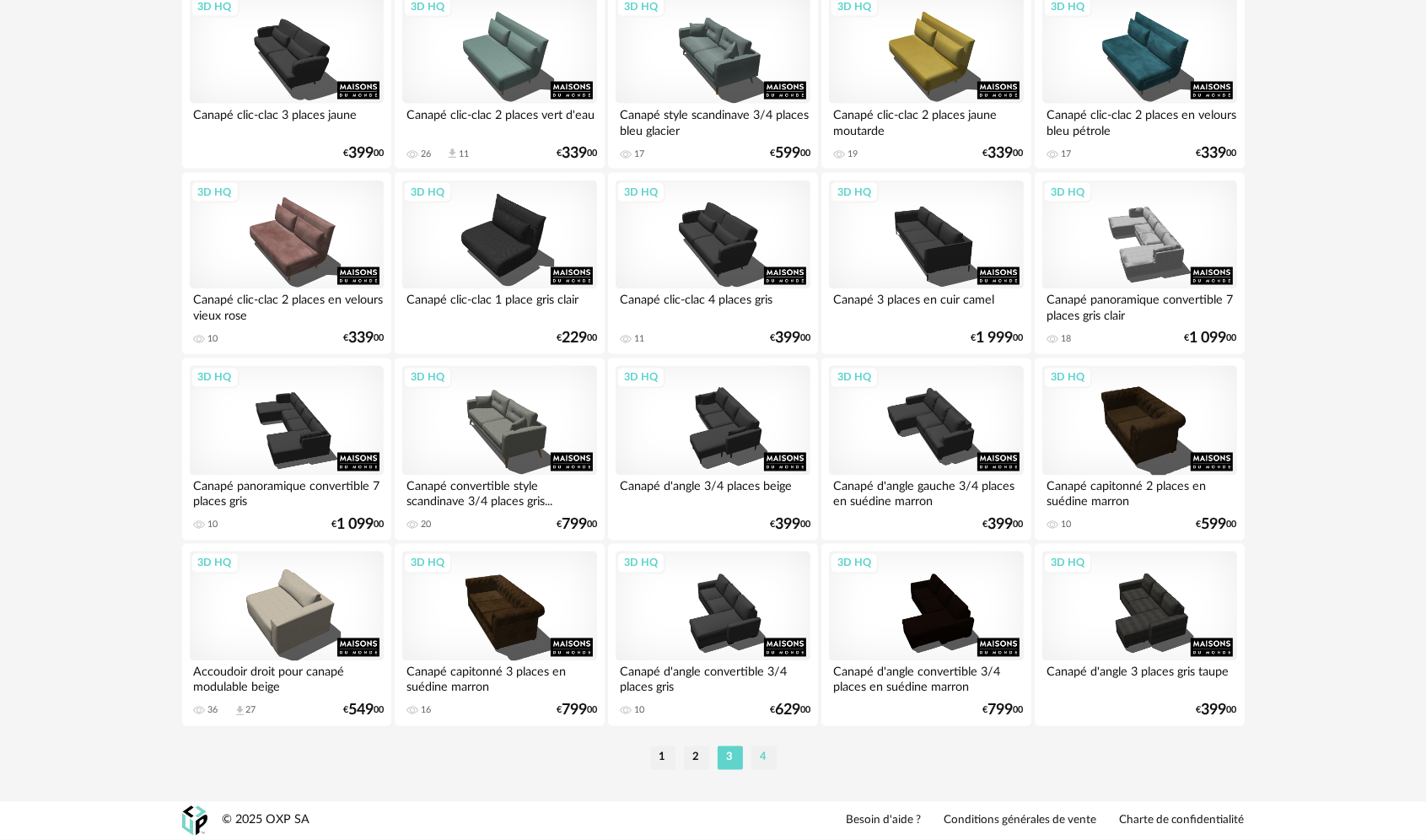
click at [759, 764] on li "4" at bounding box center [763, 758] width 26 height 24
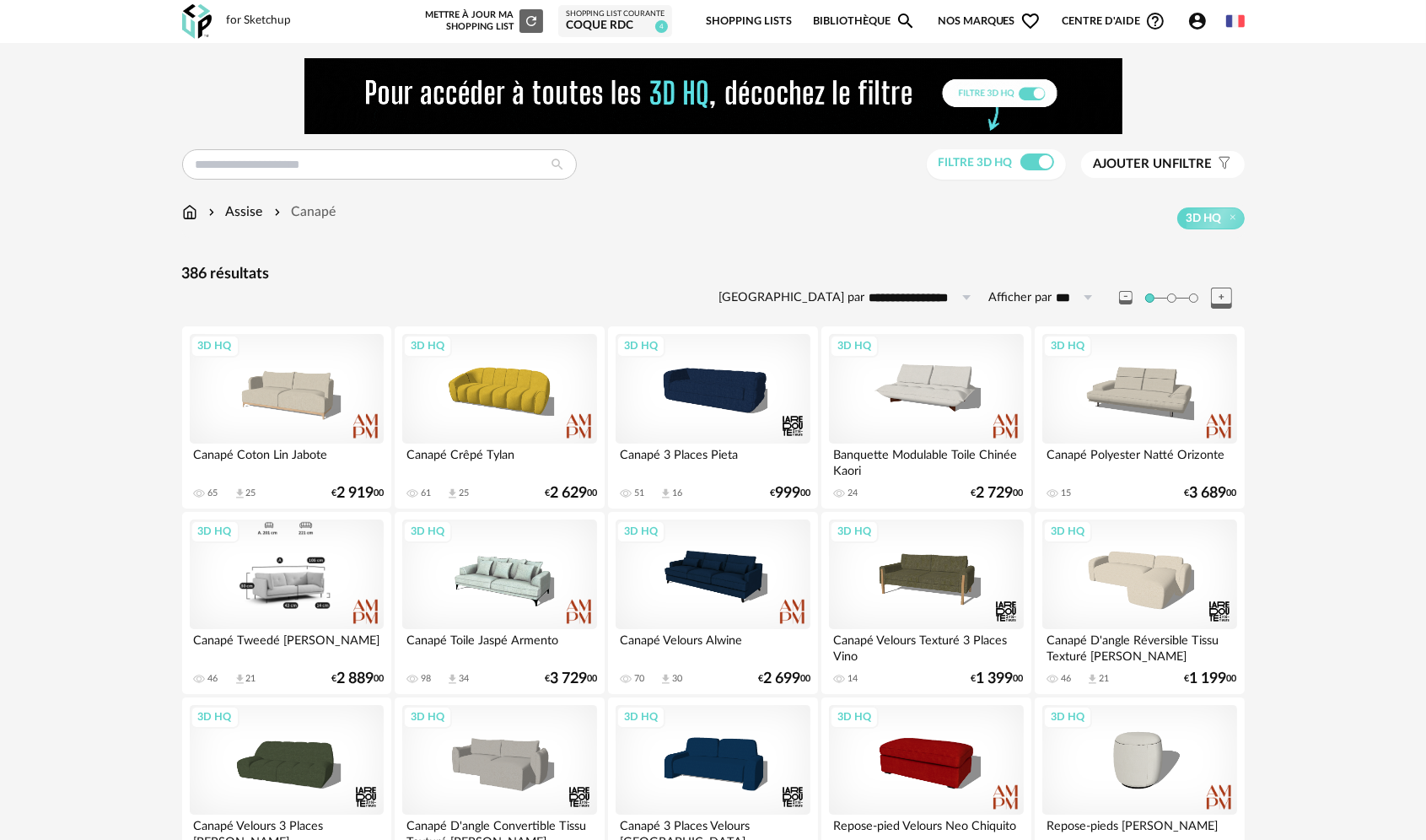
click at [352, 585] on div "3D HQ" at bounding box center [287, 574] width 194 height 109
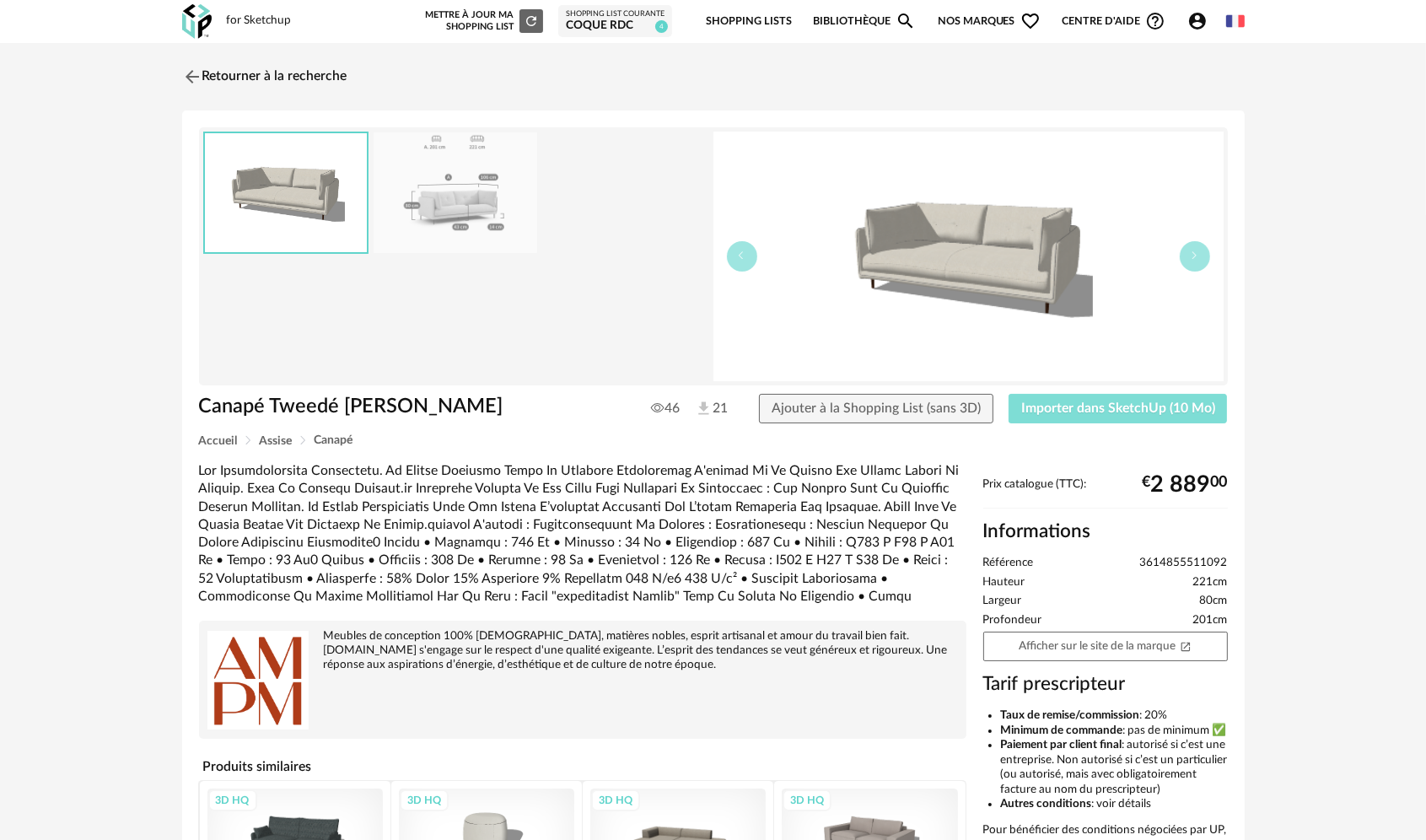
click at [1123, 407] on span "Importer dans SketchUp (10 Mo)" at bounding box center [1118, 408] width 194 height 13
click at [179, 73] on img at bounding box center [191, 77] width 25 height 25
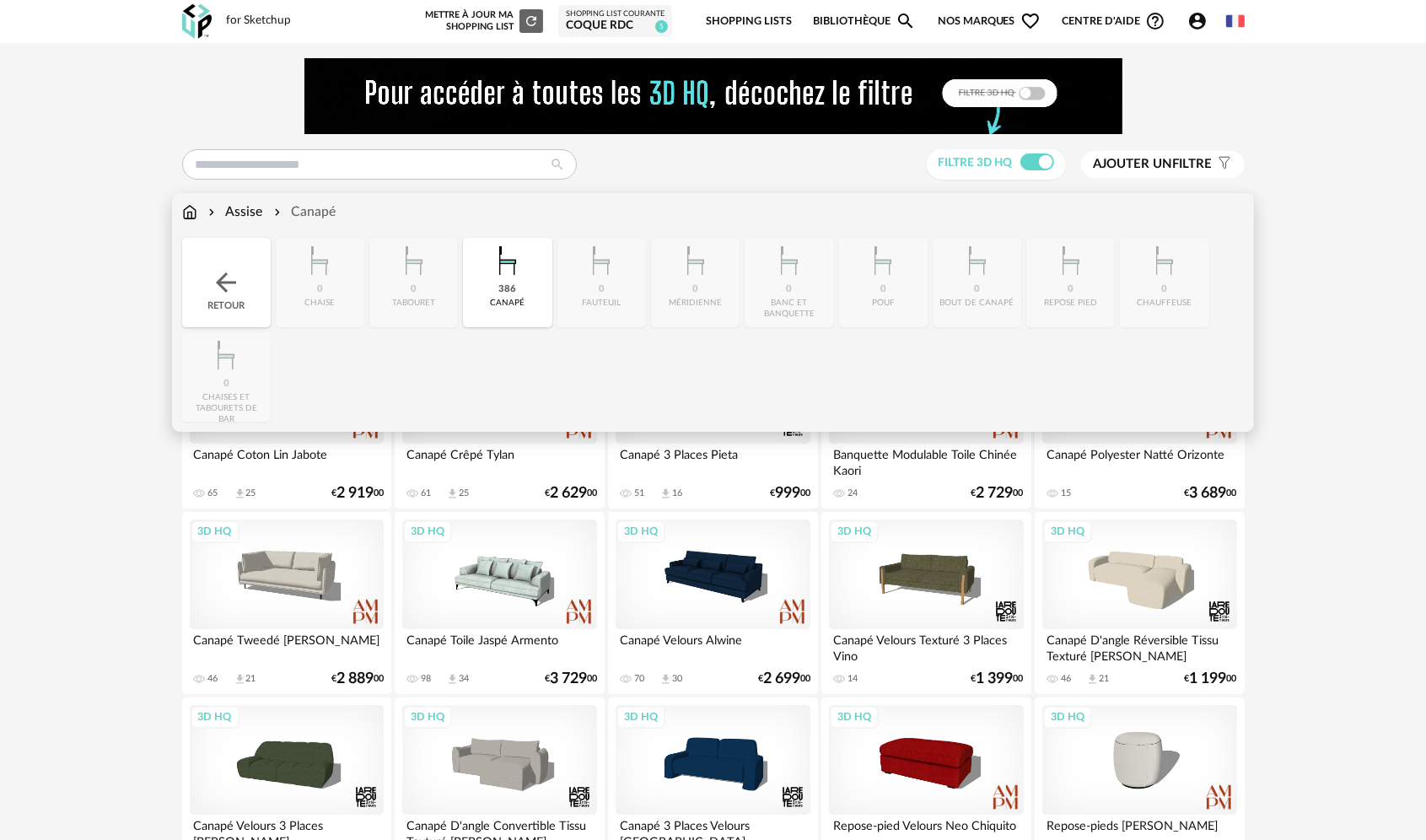
click at [203, 251] on div "Retour" at bounding box center [226, 281] width 88 height 89
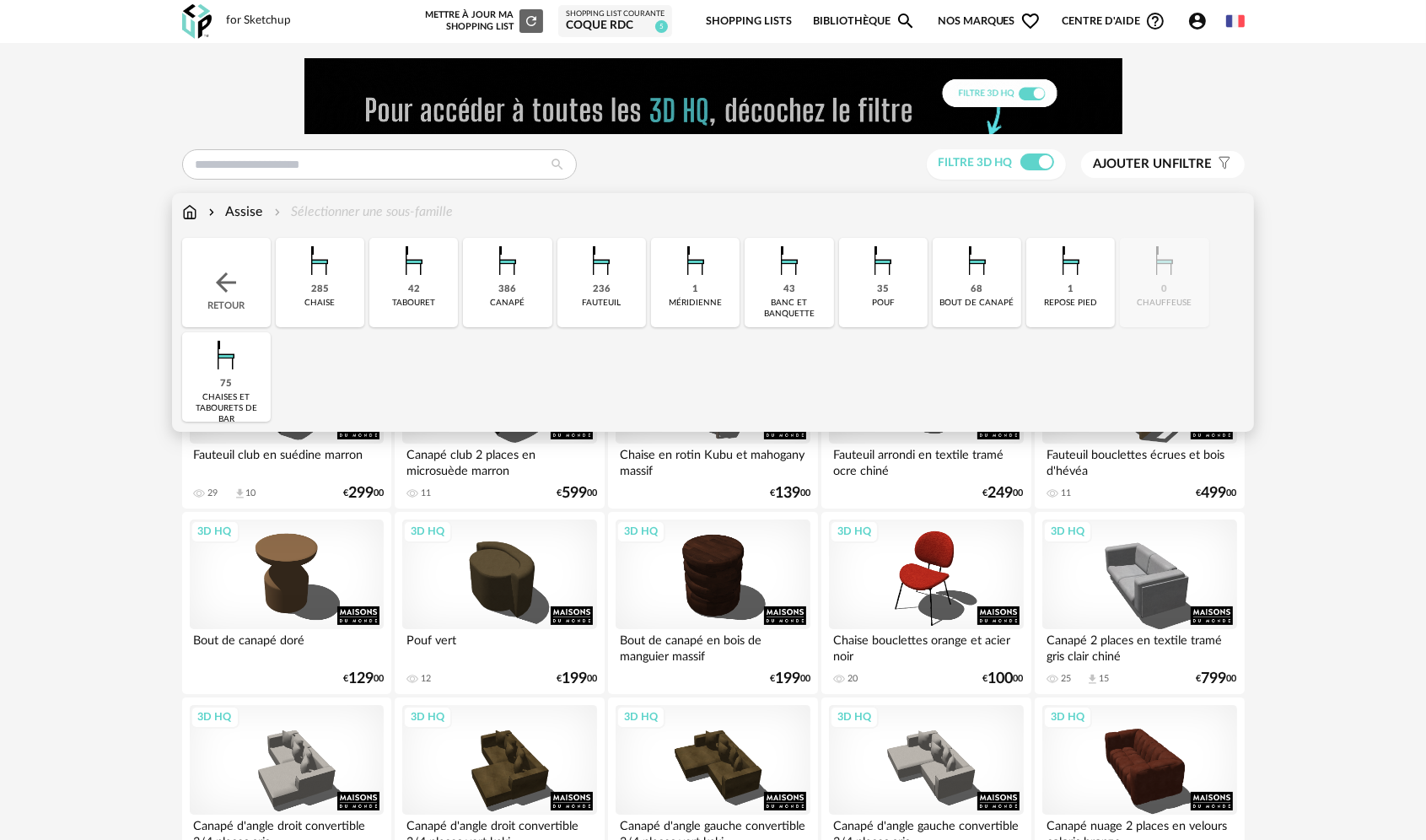
click at [206, 286] on div "Retour" at bounding box center [226, 281] width 88 height 89
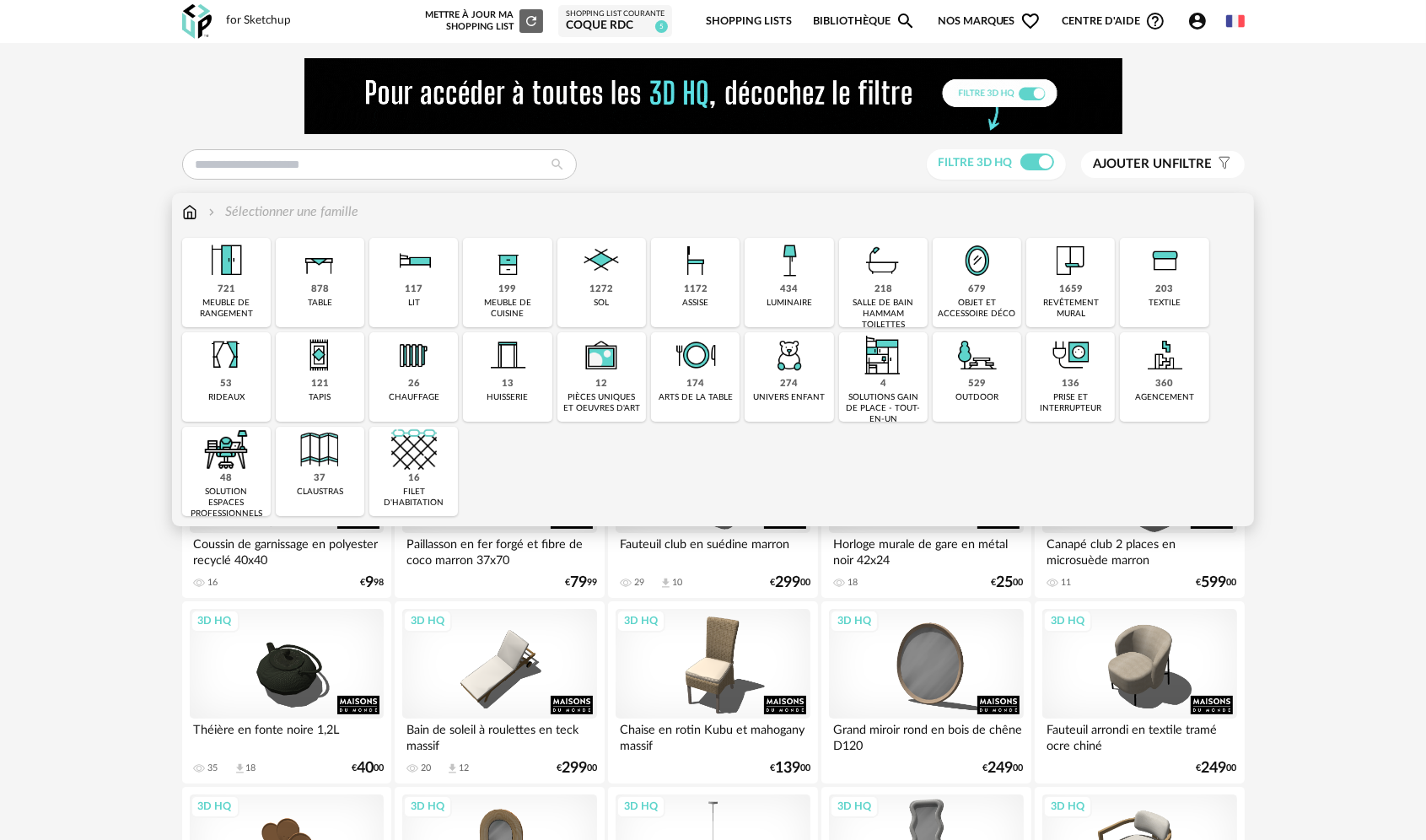
click at [329, 284] on div "878 table" at bounding box center [319, 281] width 88 height 89
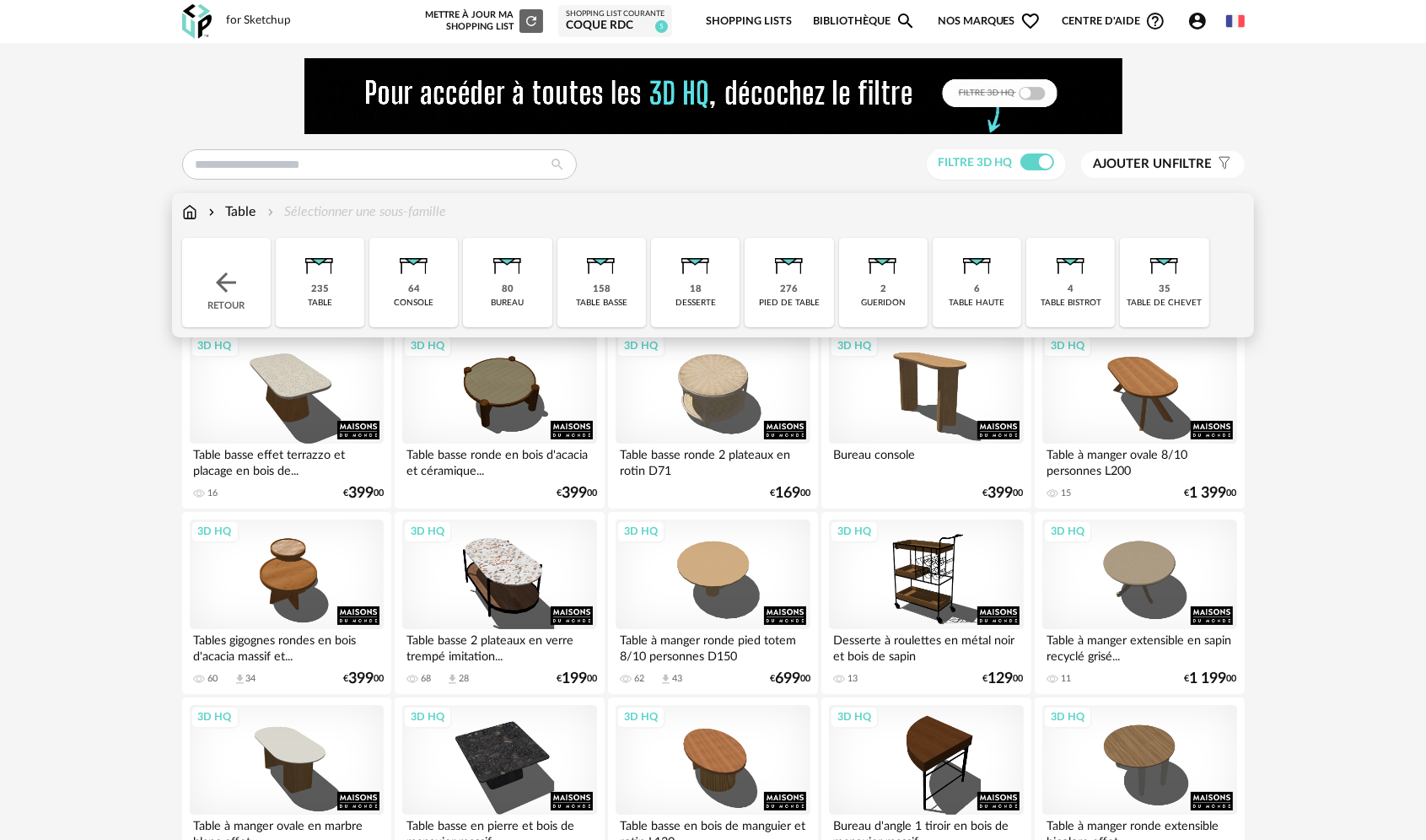
click at [624, 290] on div "158 table basse" at bounding box center [602, 281] width 88 height 89
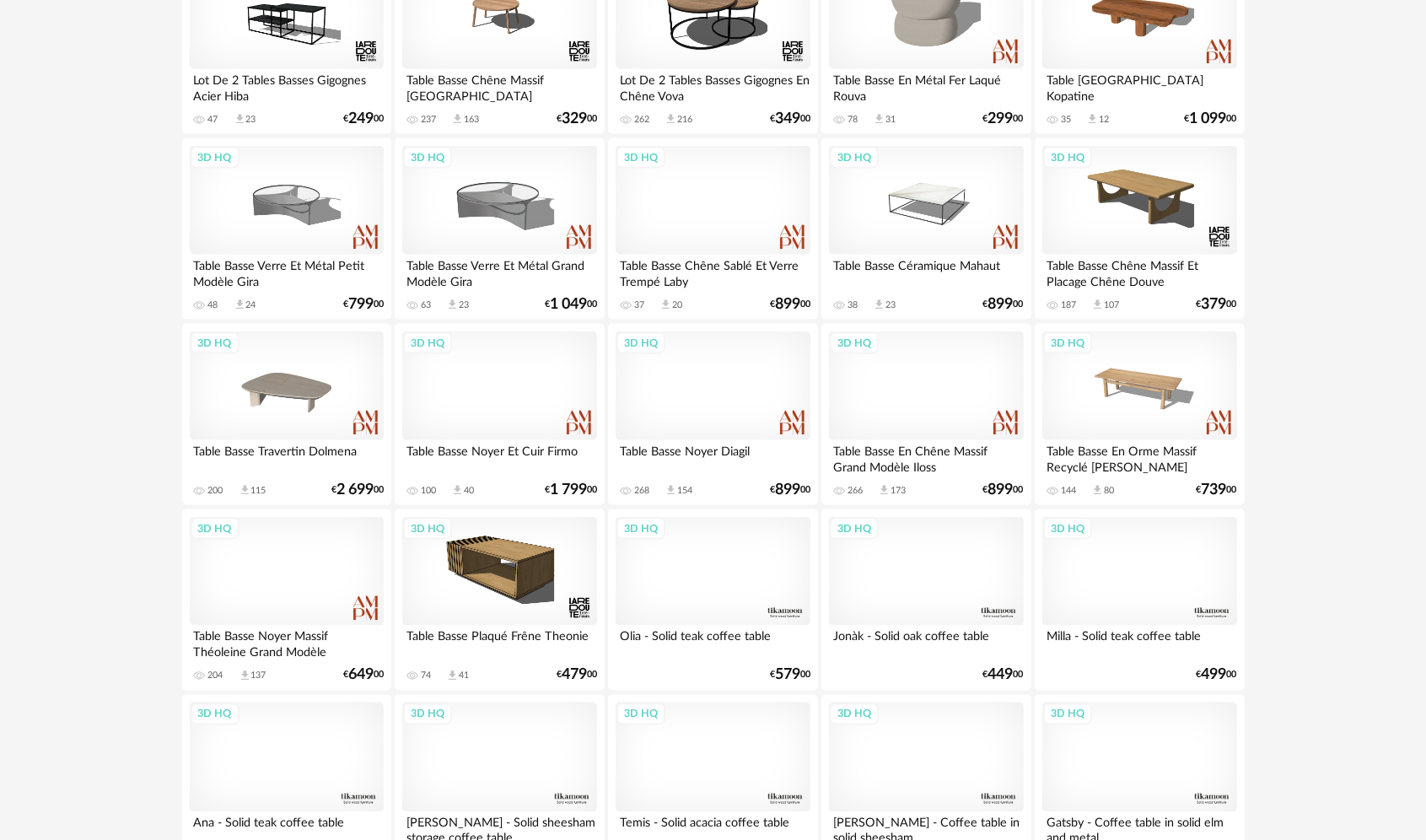
scroll to position [3035, 0]
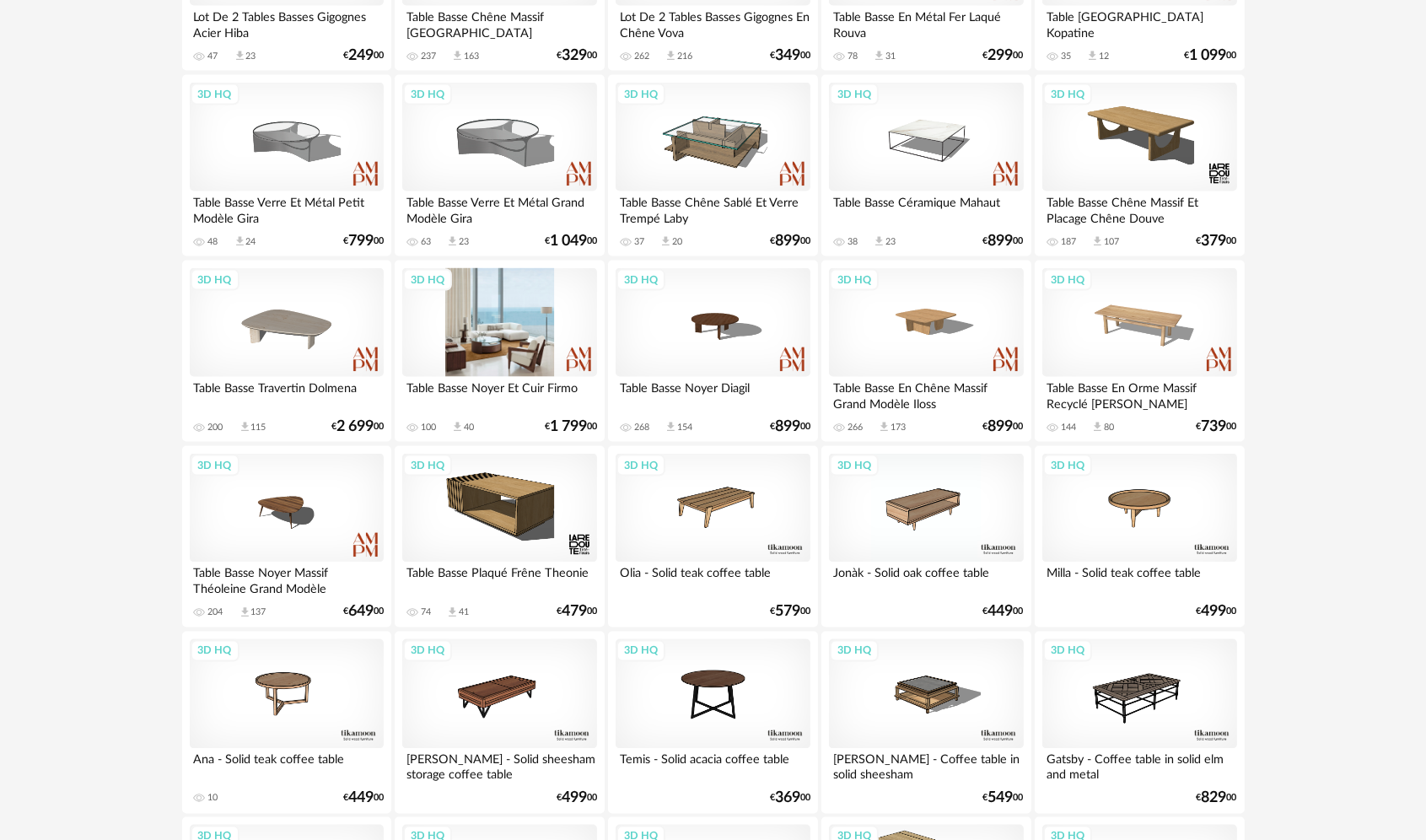
click at [541, 374] on div "3D HQ" at bounding box center [499, 323] width 194 height 109
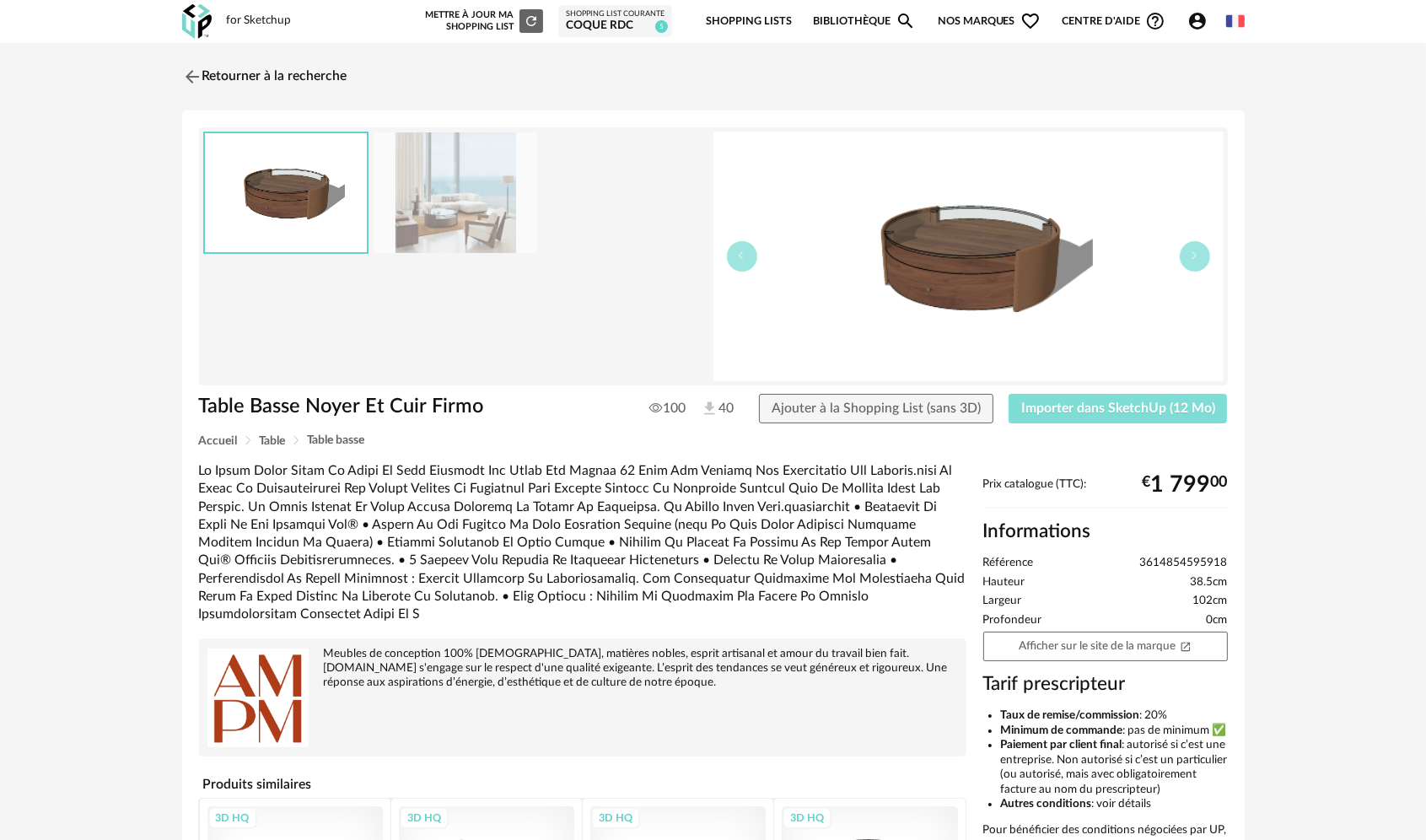
click at [1139, 409] on span "Importer dans SketchUp (12 Mo)" at bounding box center [1118, 408] width 194 height 13
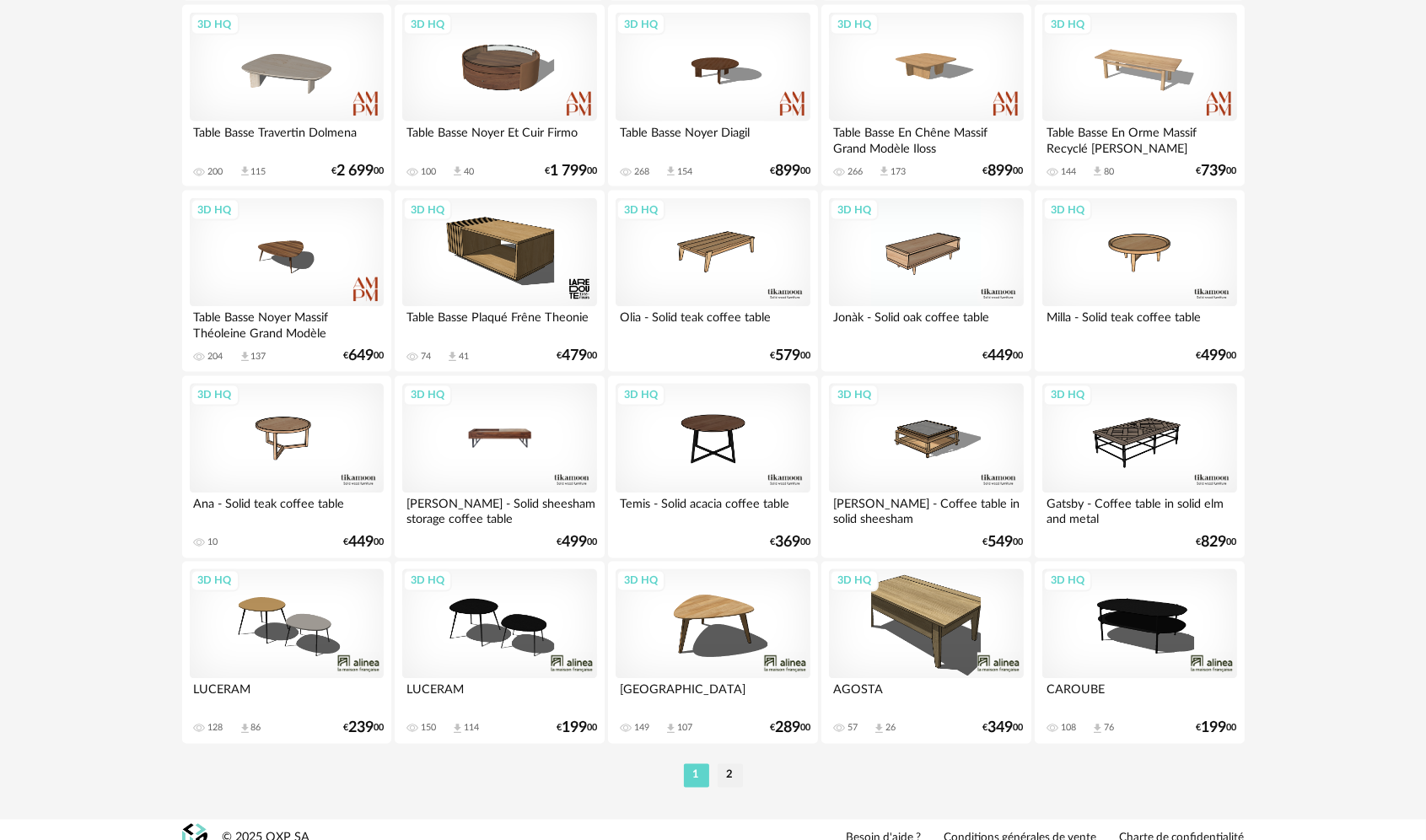
scroll to position [3309, 0]
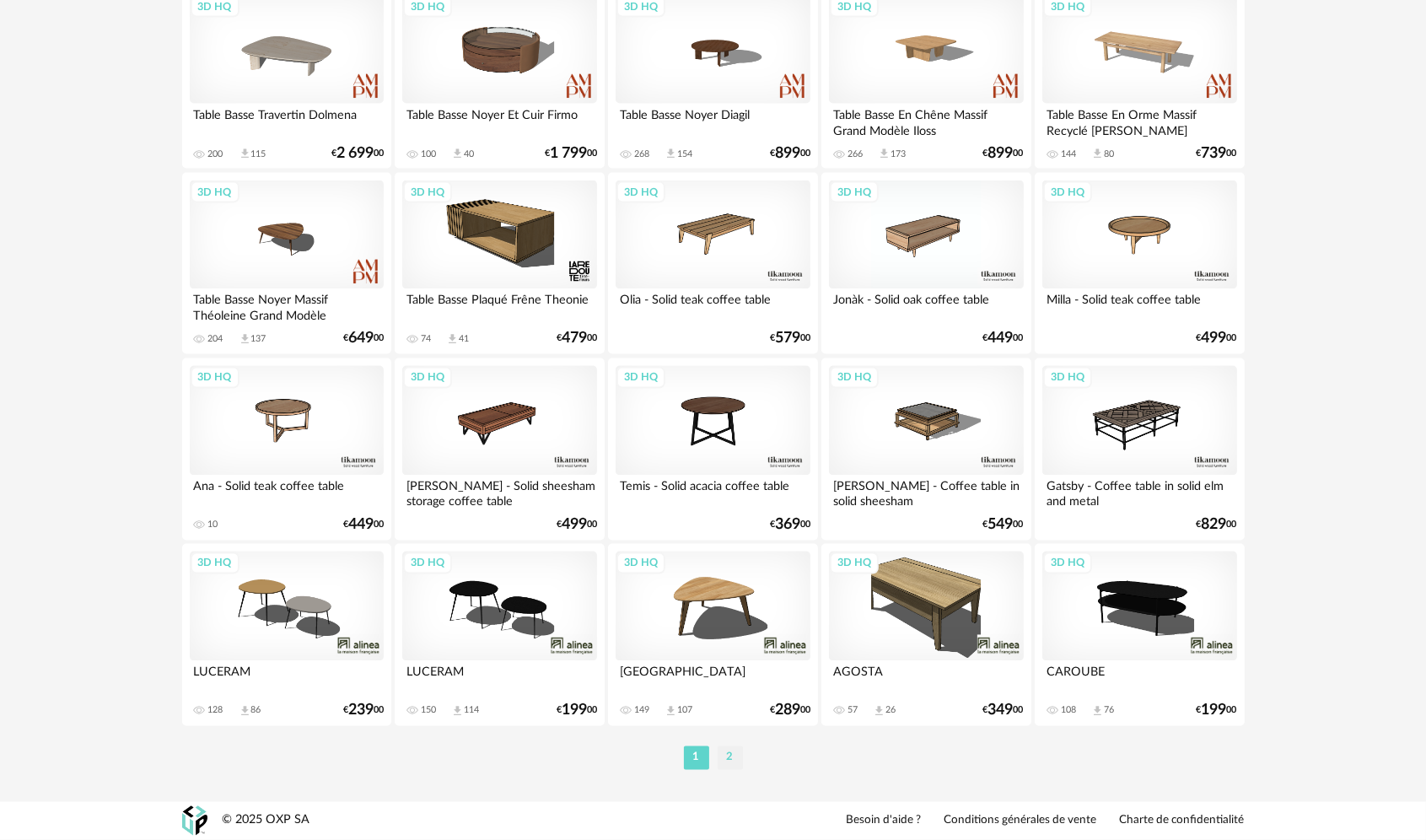
click at [732, 752] on li "2" at bounding box center [730, 758] width 26 height 24
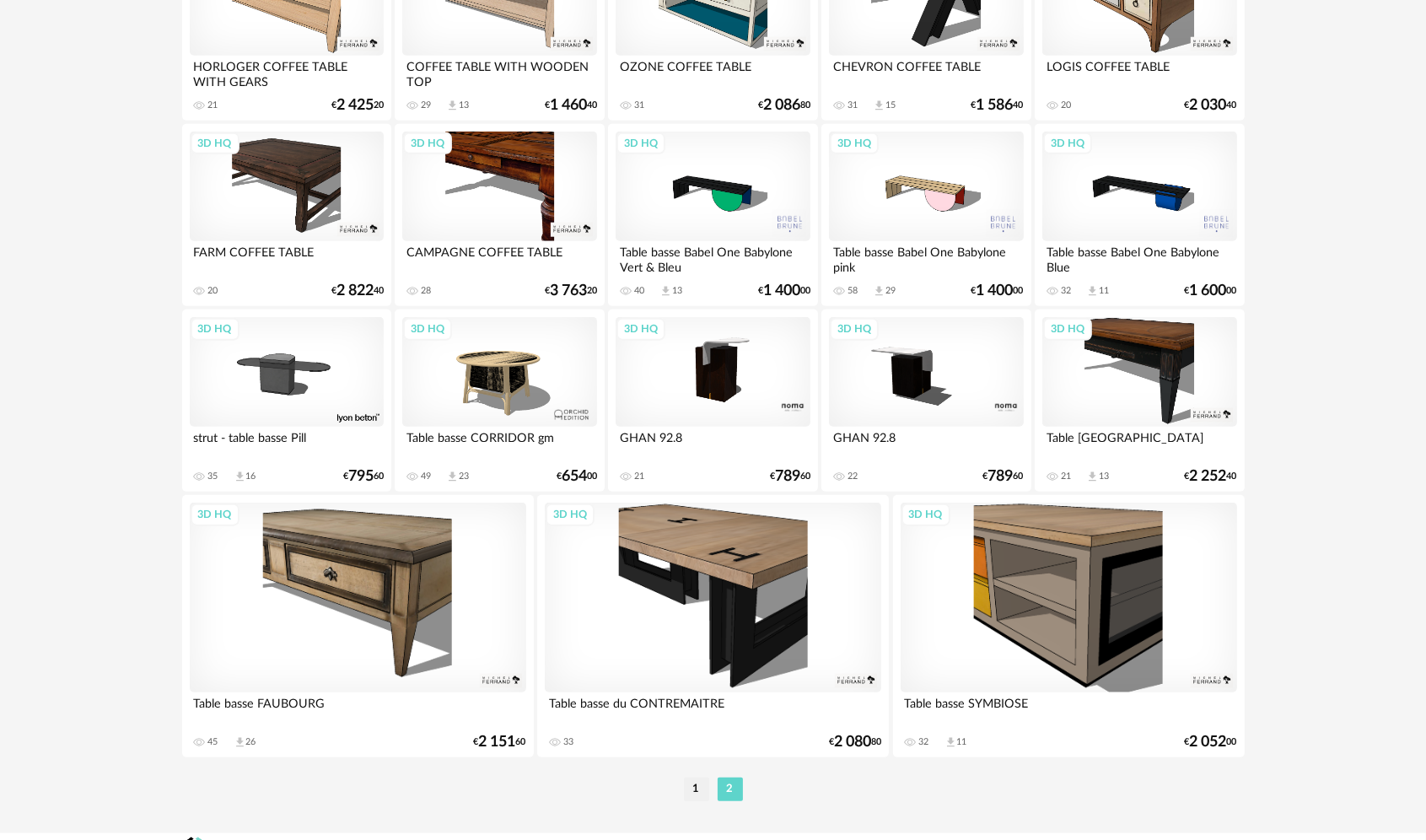
scroll to position [1904, 0]
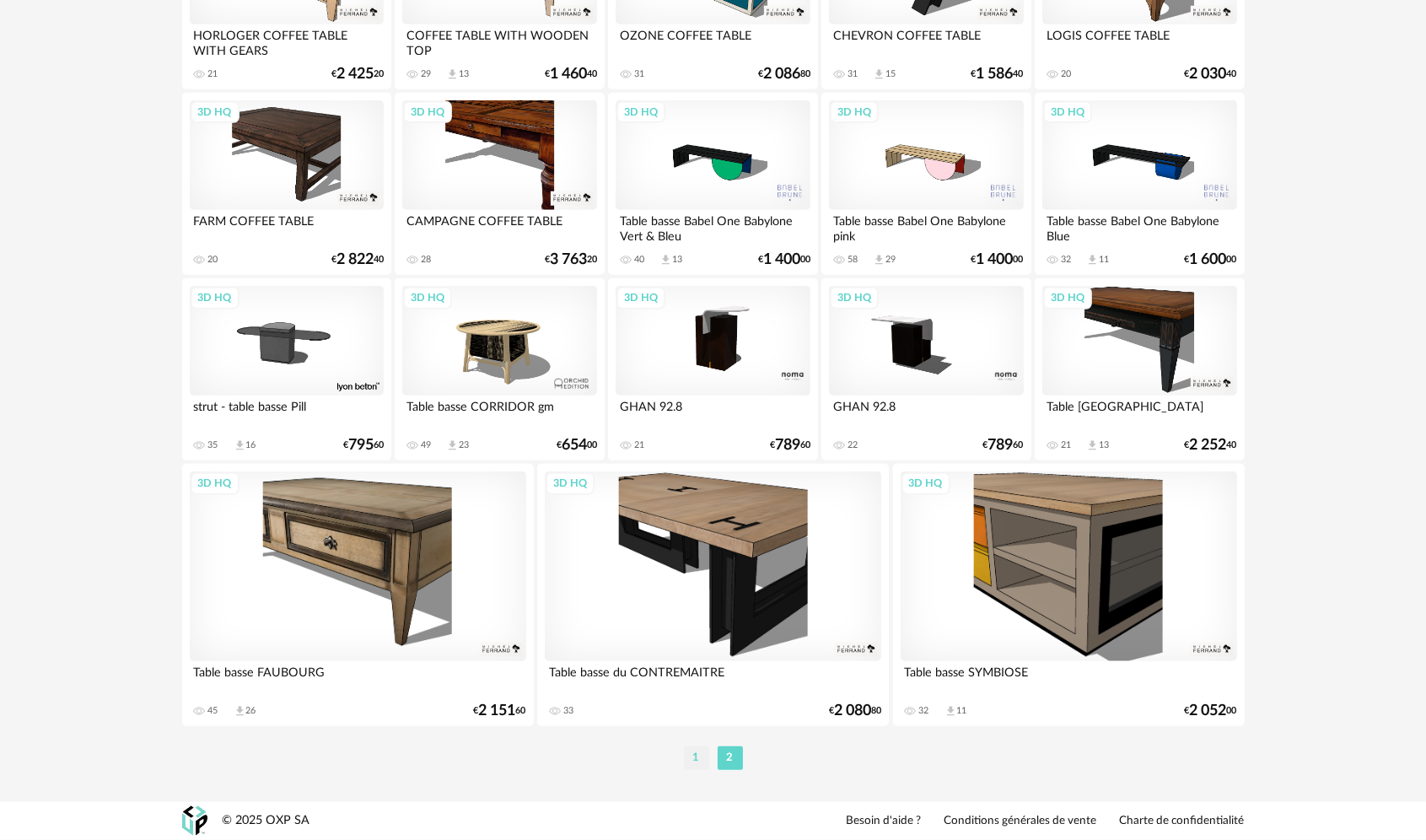
click at [694, 751] on li "1" at bounding box center [696, 758] width 26 height 24
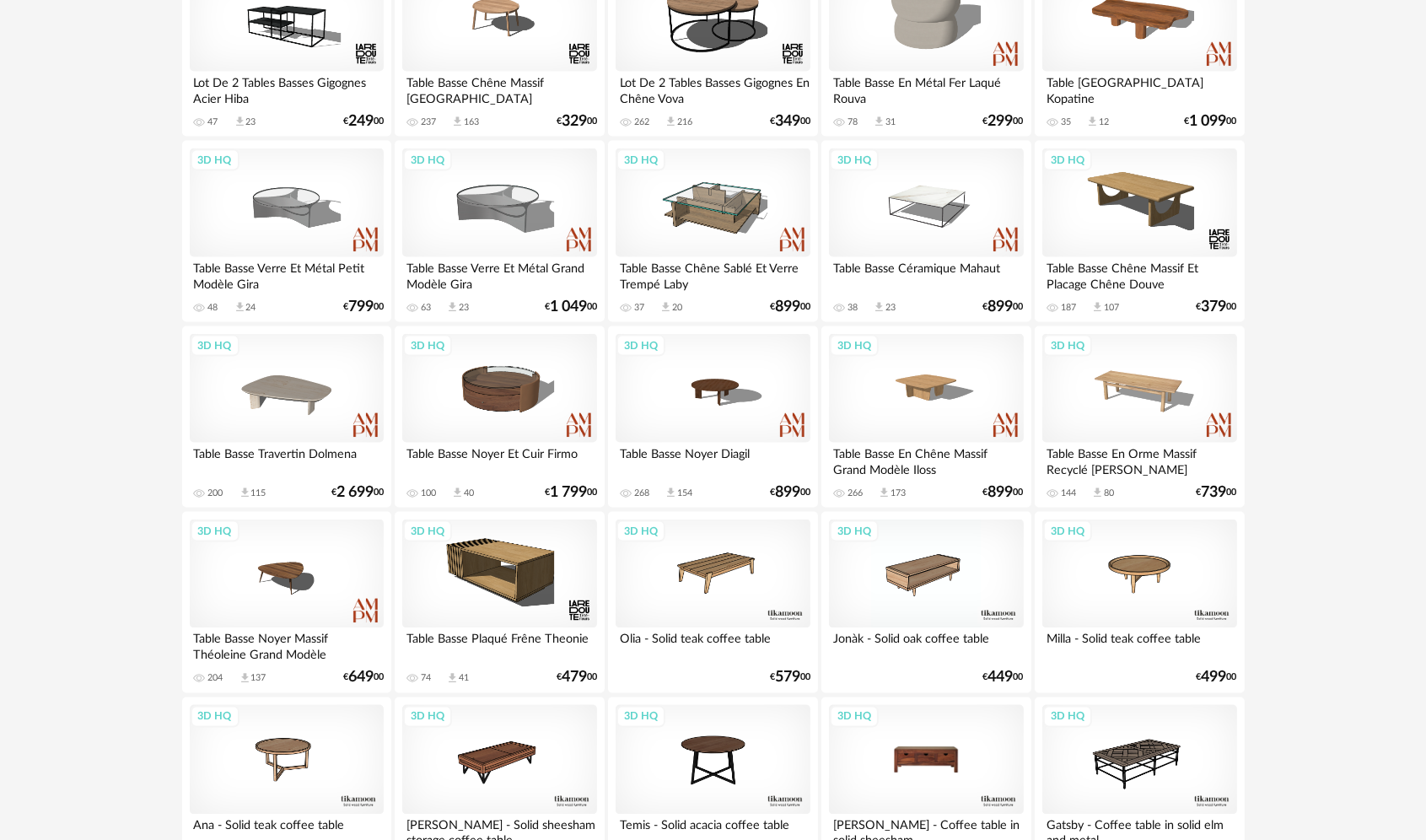
scroll to position [2951, 0]
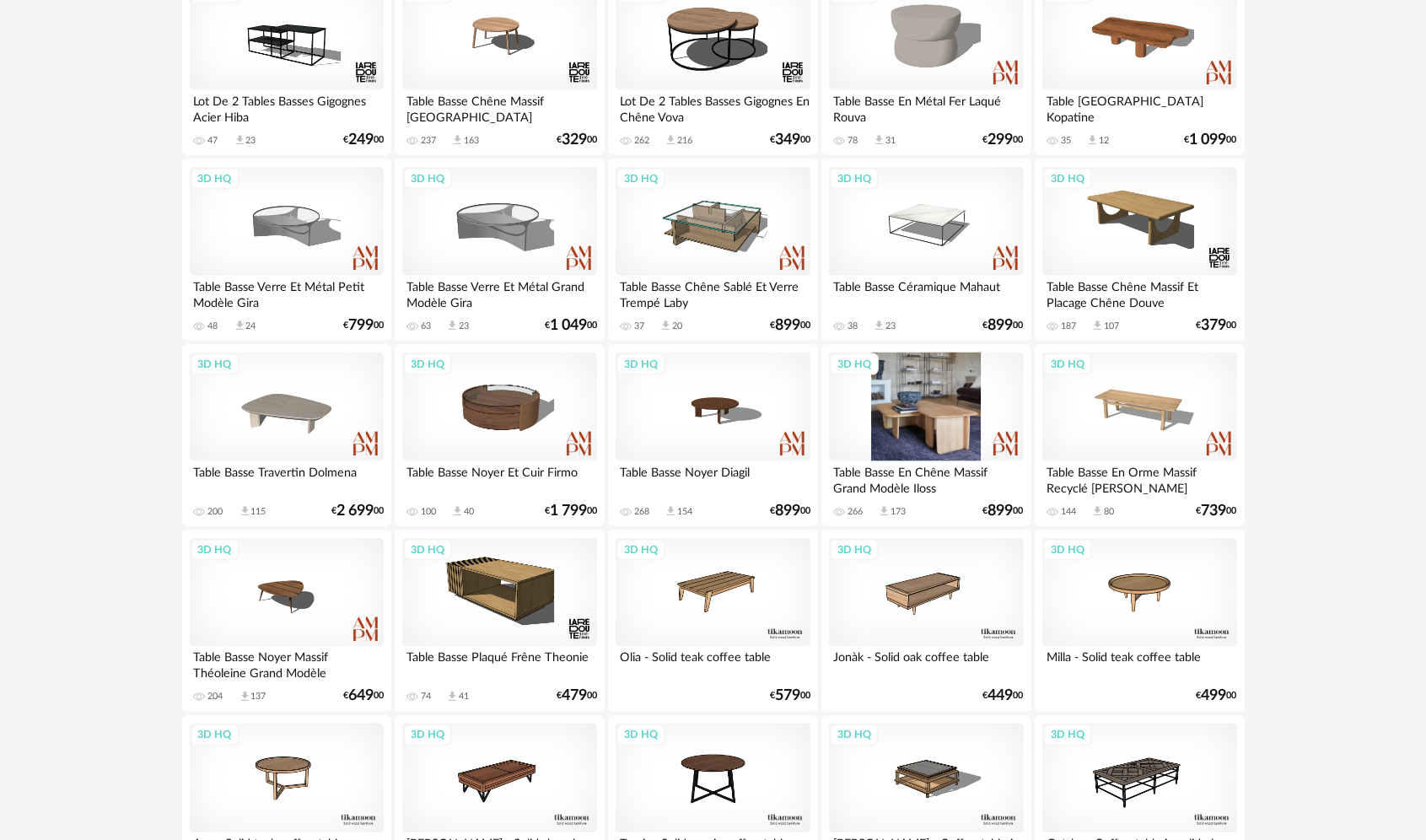
click at [951, 427] on div "3D HQ" at bounding box center [926, 407] width 194 height 109
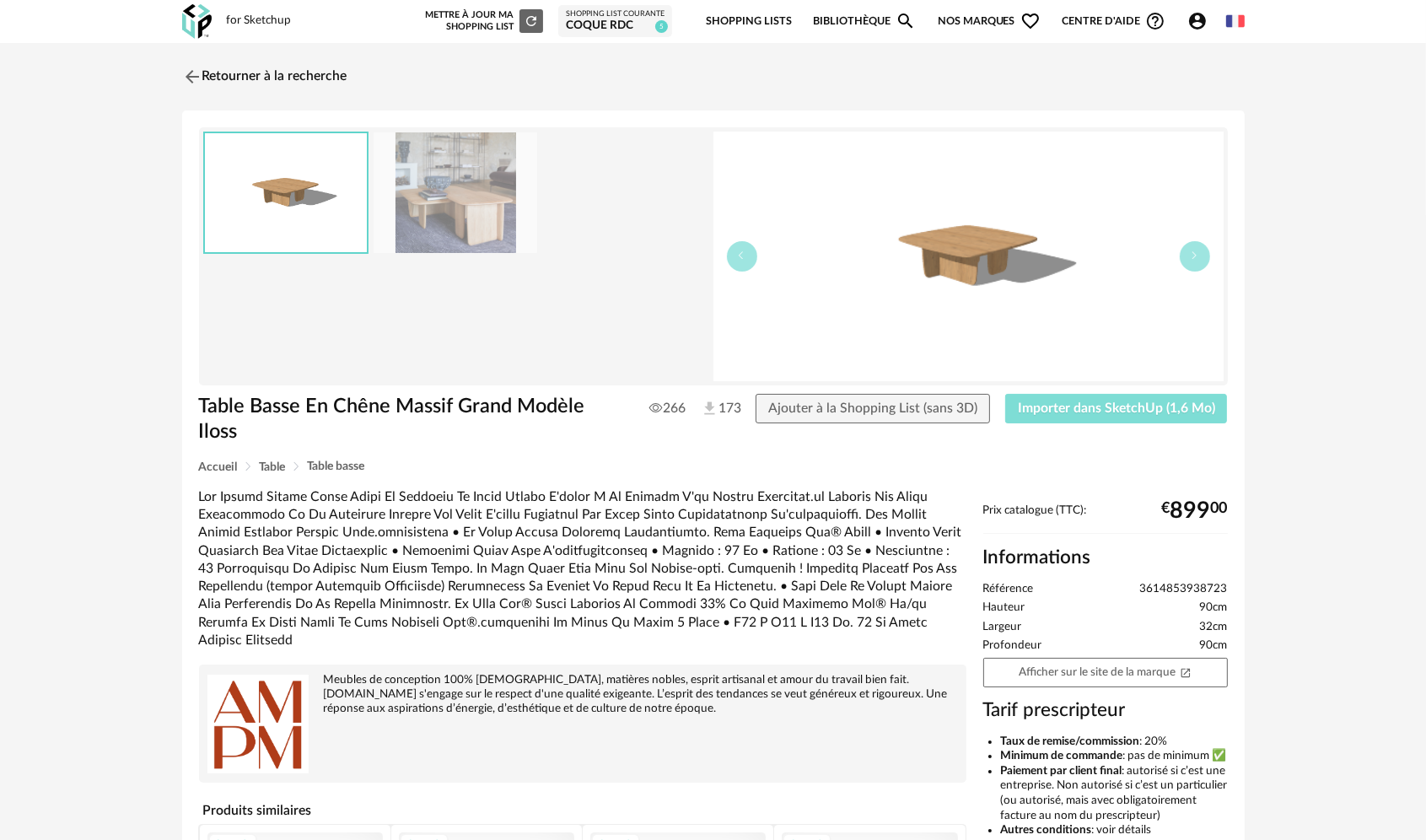
click at [1093, 399] on button "Importer dans SketchUp (1,6 Mo)" at bounding box center [1116, 409] width 222 height 30
click at [199, 75] on img at bounding box center [191, 77] width 25 height 25
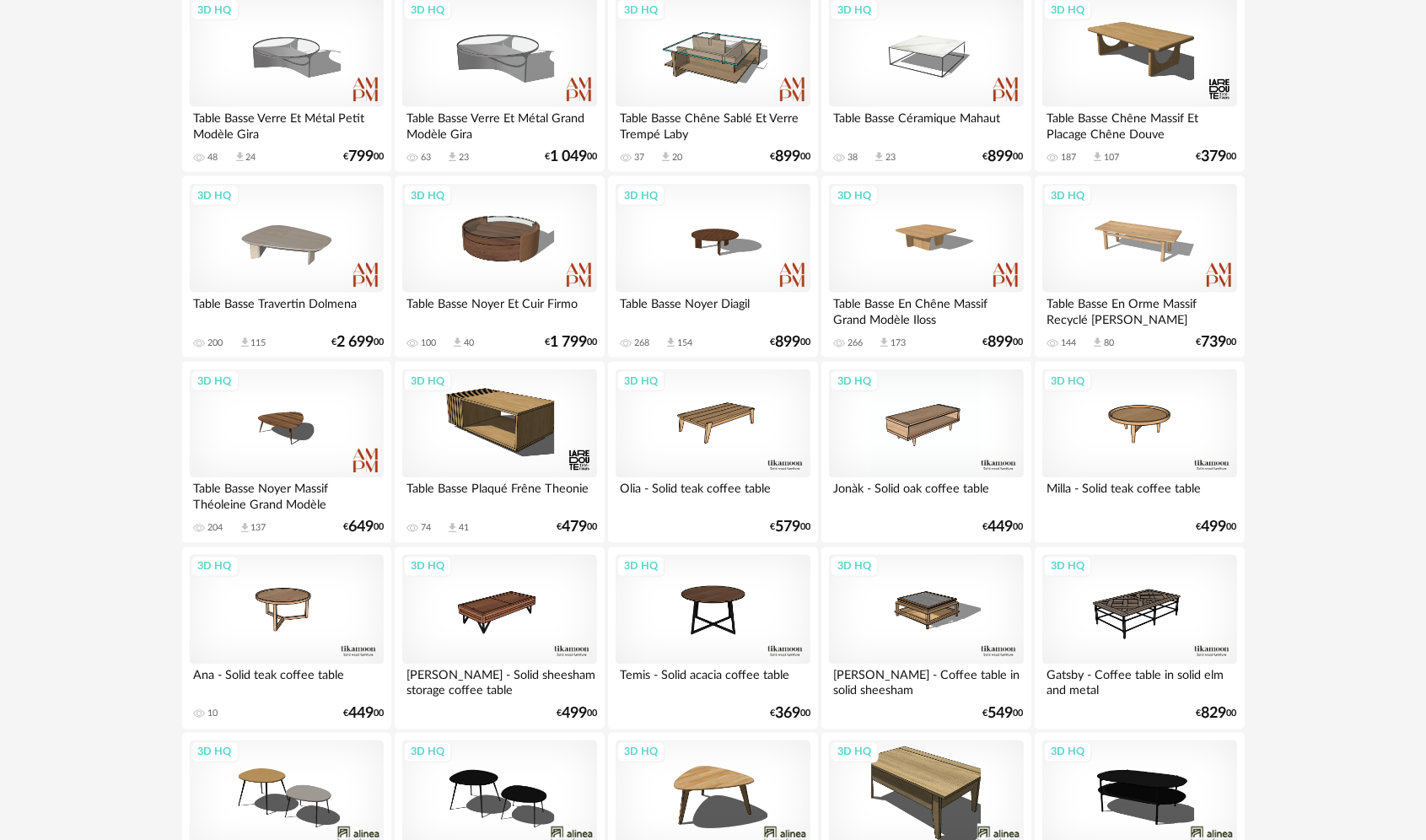
scroll to position [2867, 0]
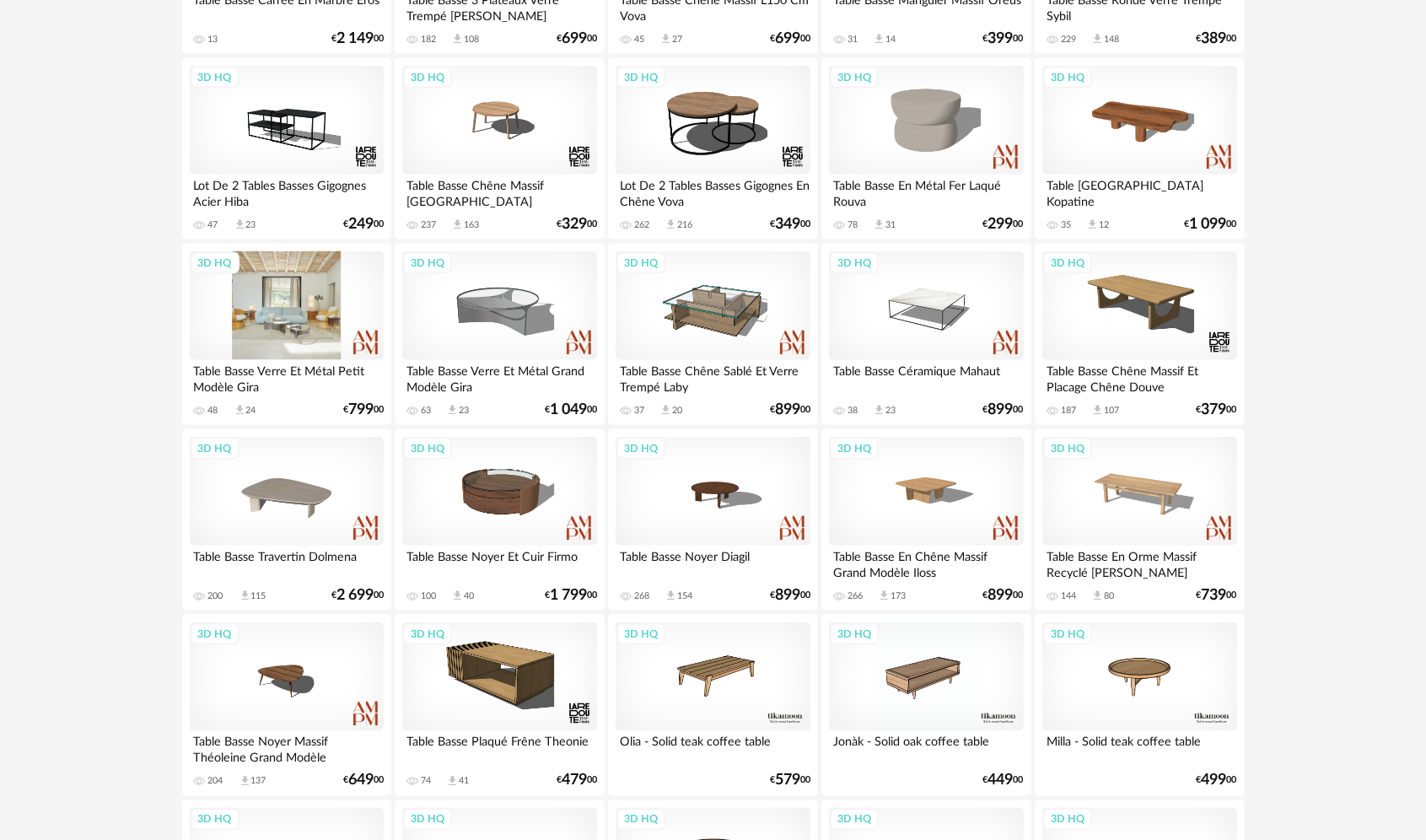
click at [303, 304] on div "3D HQ" at bounding box center [287, 306] width 194 height 109
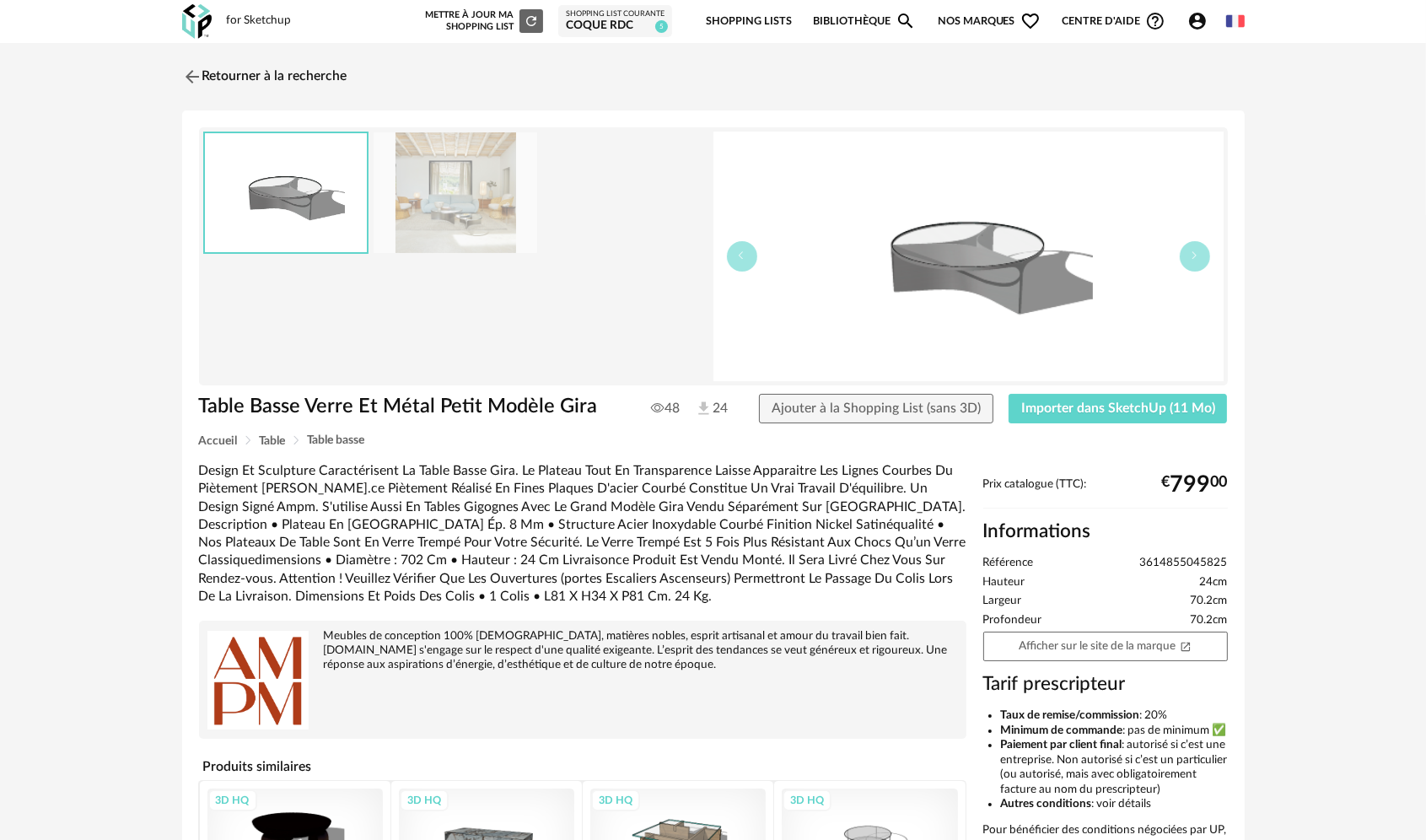
click at [434, 229] on img at bounding box center [454, 192] width 163 height 121
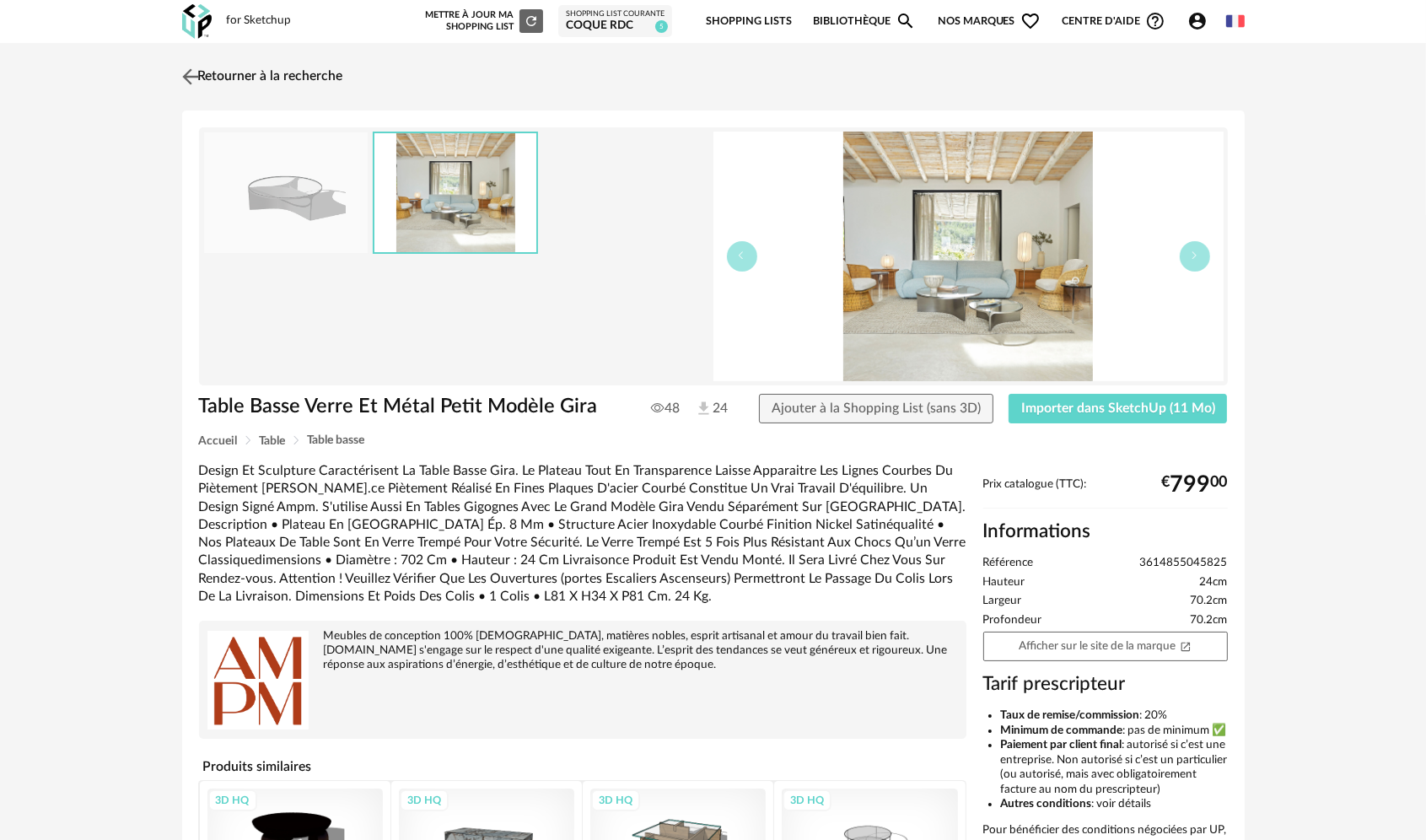
click at [194, 72] on img at bounding box center [191, 77] width 25 height 25
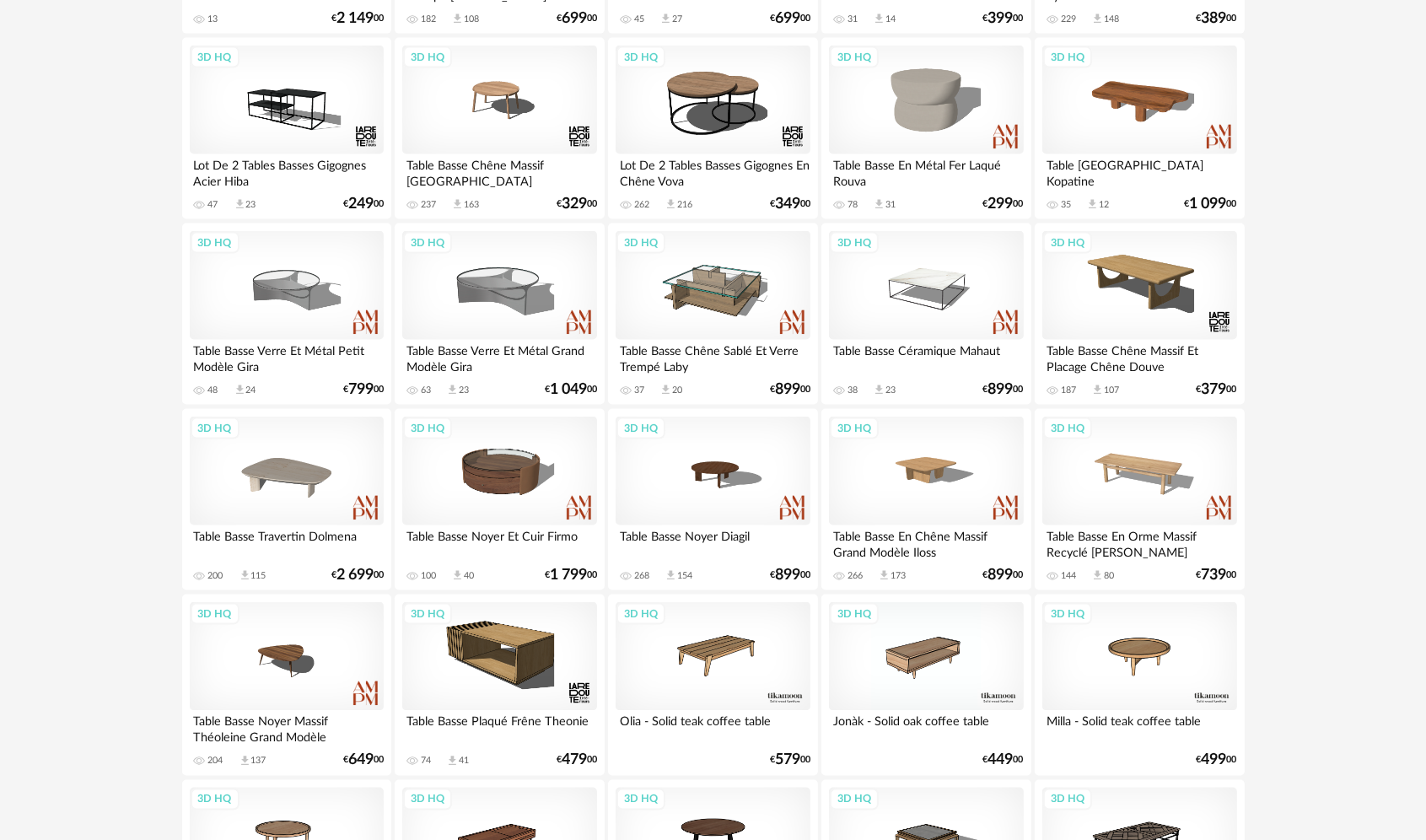
scroll to position [2887, 0]
click at [732, 484] on div "3D HQ" at bounding box center [713, 471] width 194 height 109
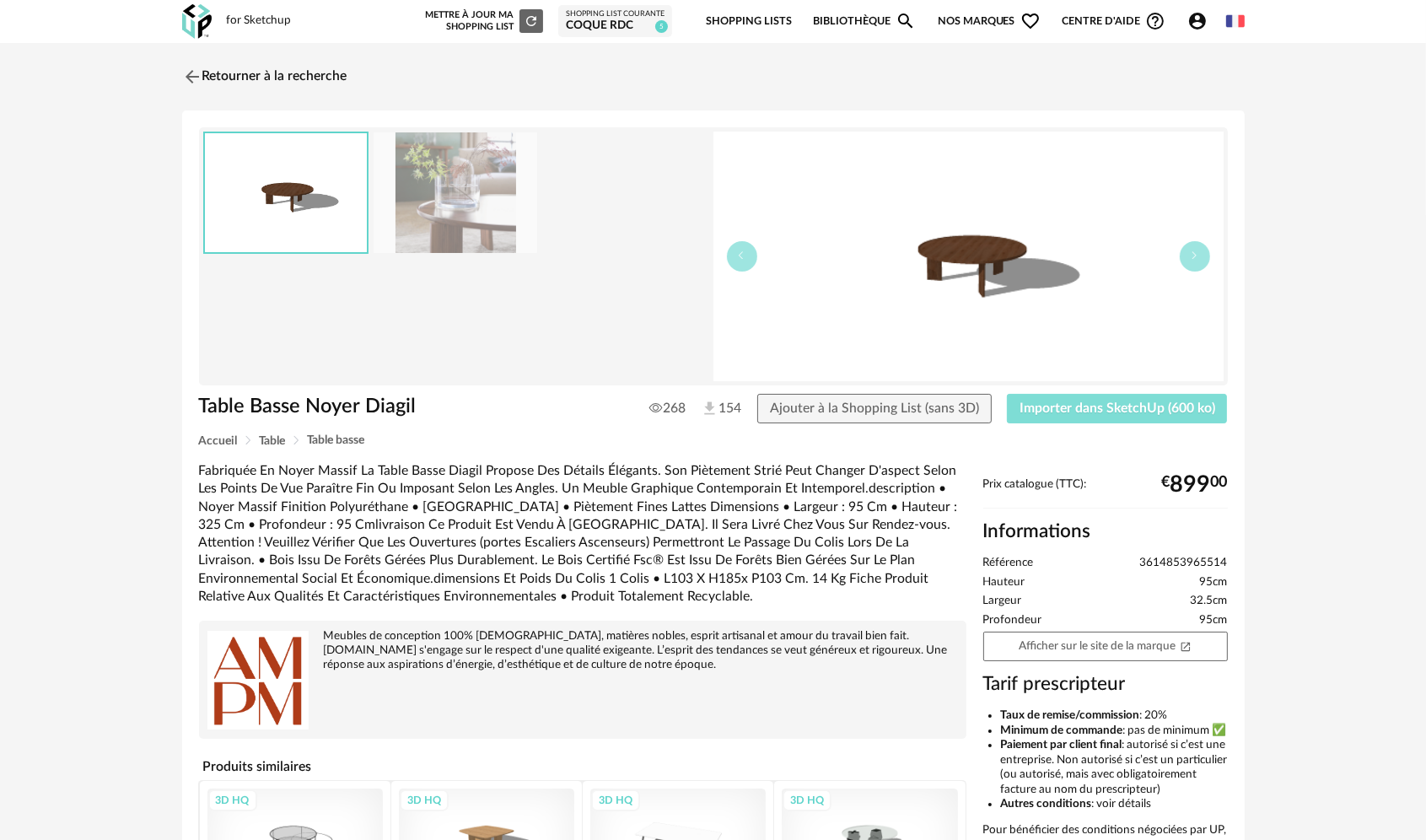
click at [1043, 401] on span "Importer dans SketchUp (600 ko)" at bounding box center [1117, 408] width 196 height 13
click at [191, 74] on img at bounding box center [191, 77] width 25 height 25
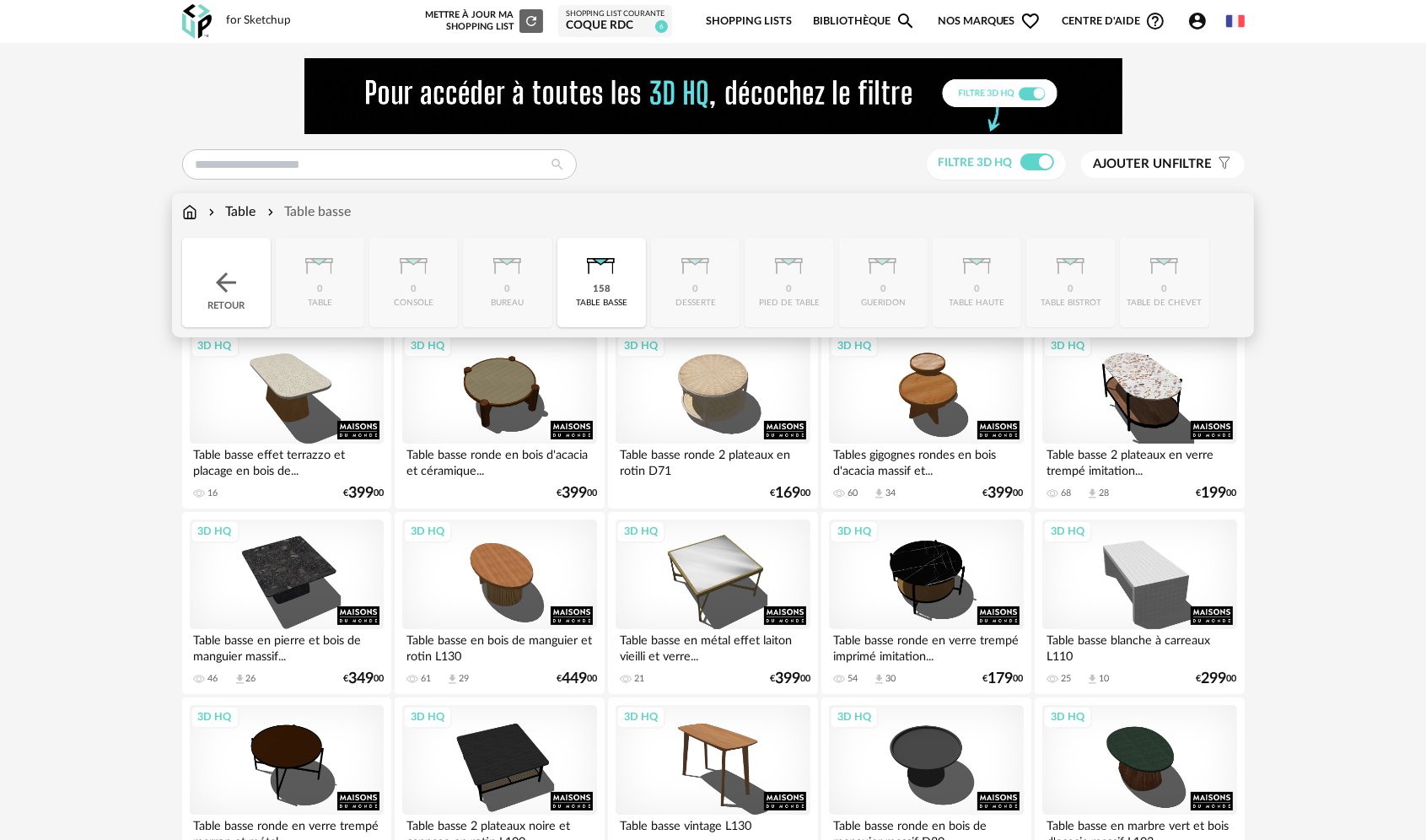
click at [219, 277] on img at bounding box center [226, 282] width 30 height 30
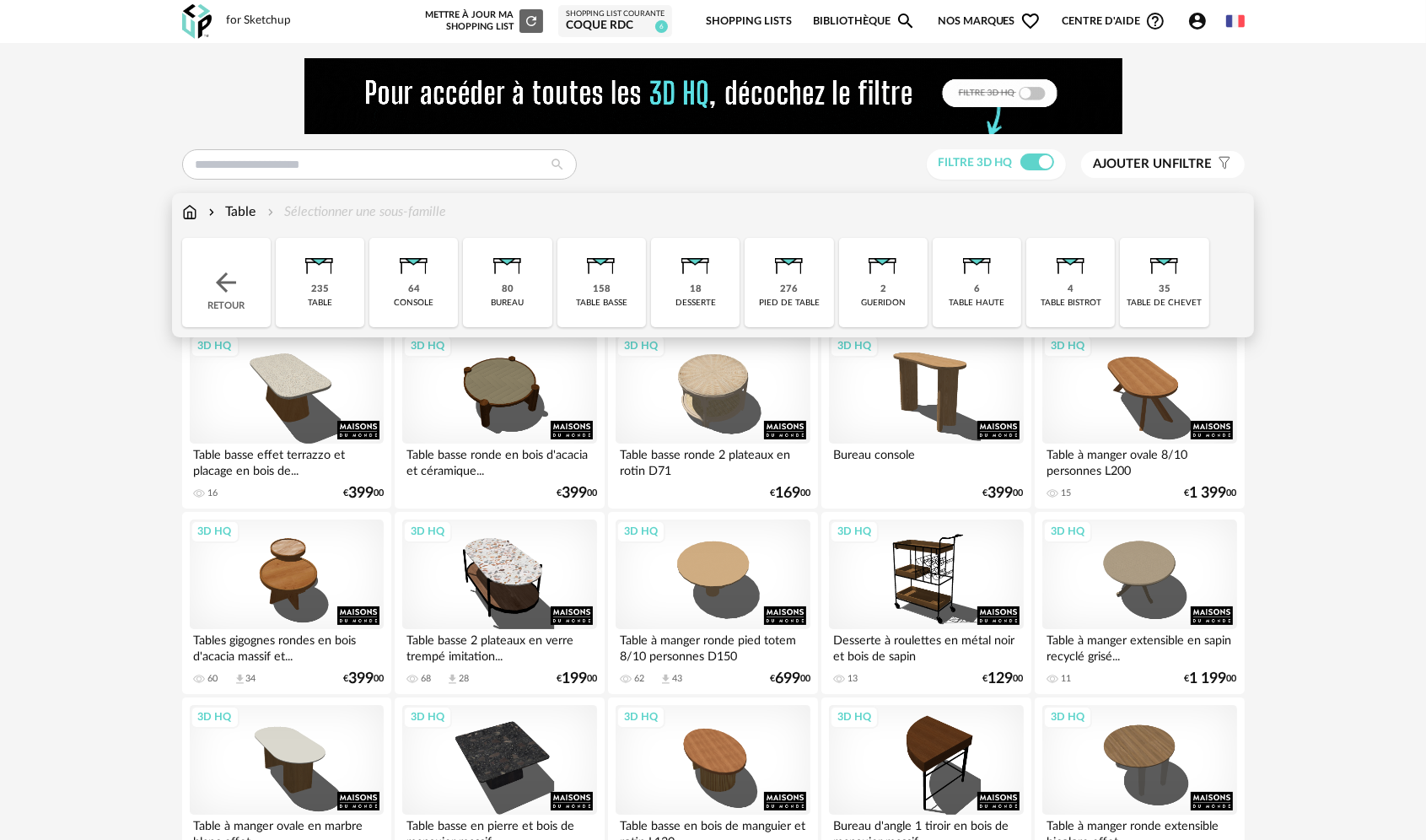
click at [236, 263] on div "Retour" at bounding box center [226, 281] width 88 height 89
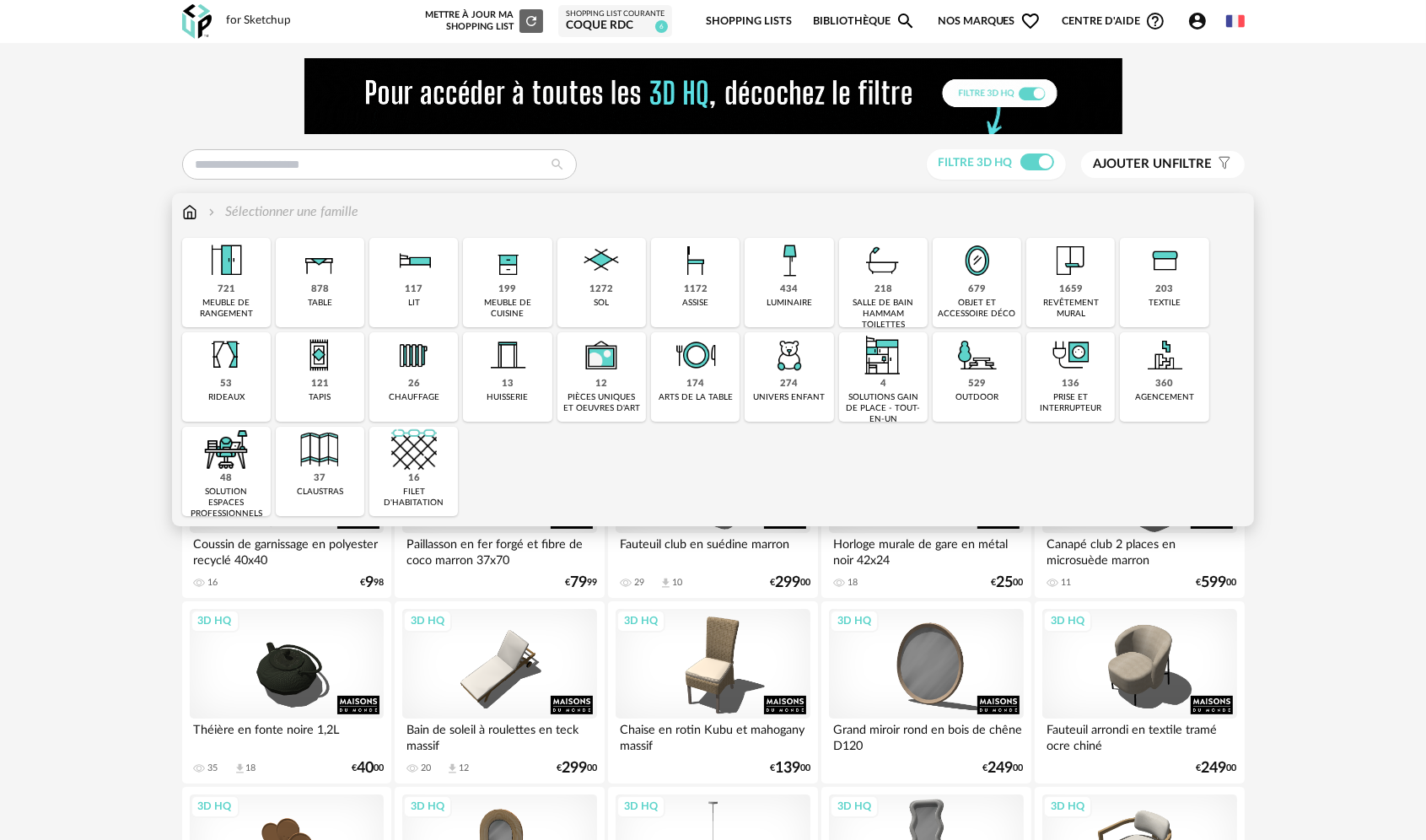
click at [675, 295] on div "1172 assise" at bounding box center [695, 281] width 88 height 89
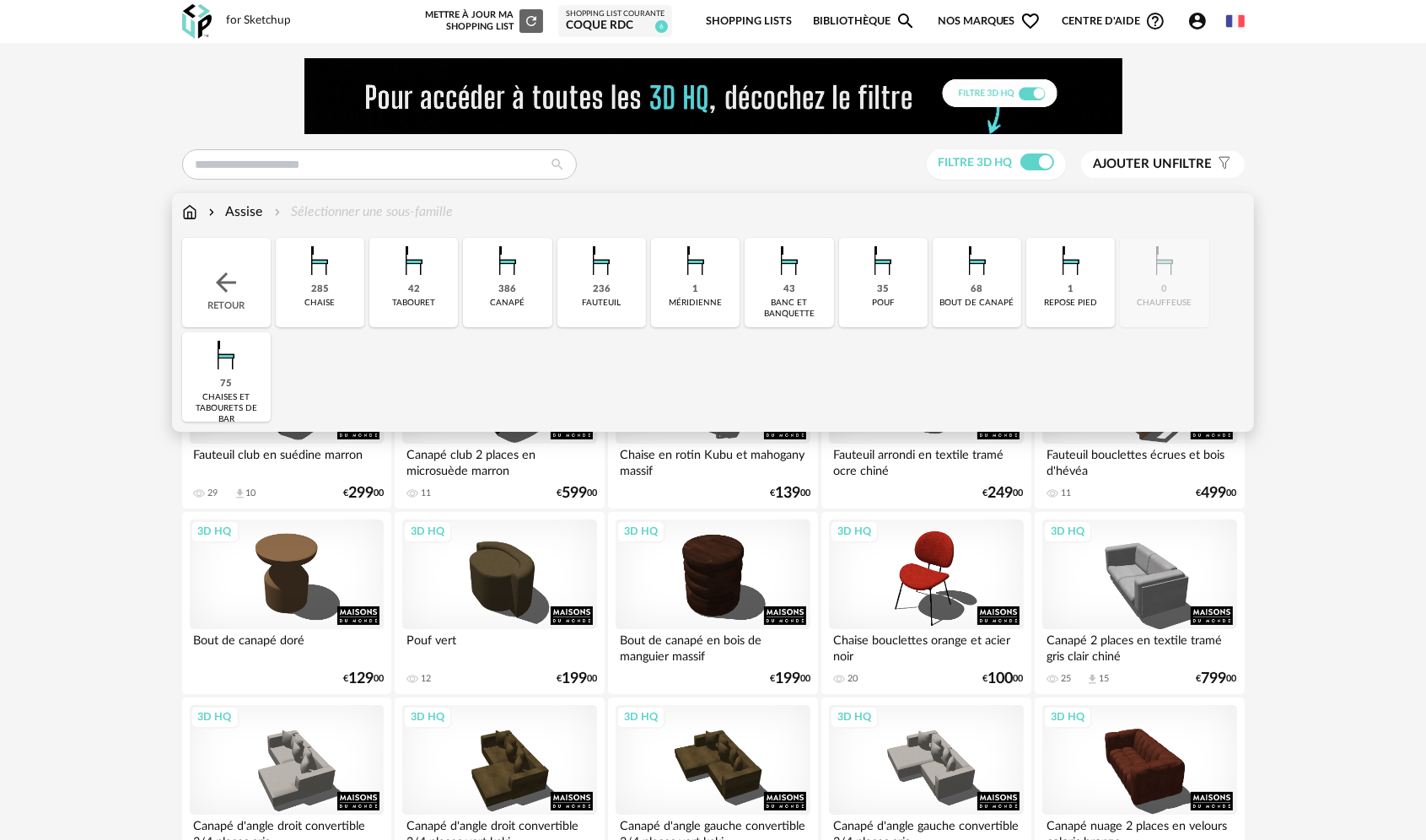
click at [583, 294] on div "236 fauteuil" at bounding box center [602, 281] width 88 height 89
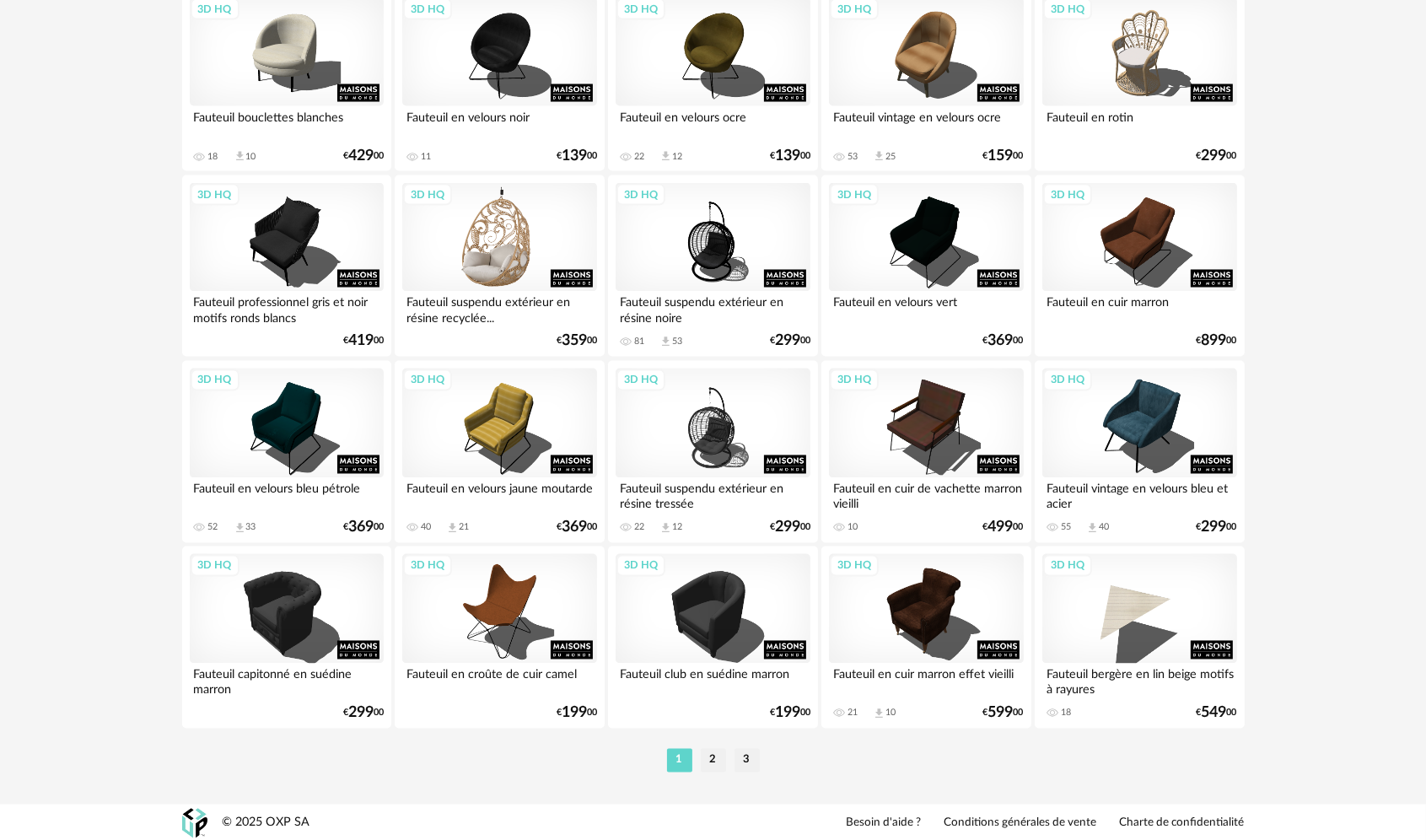
scroll to position [3309, 0]
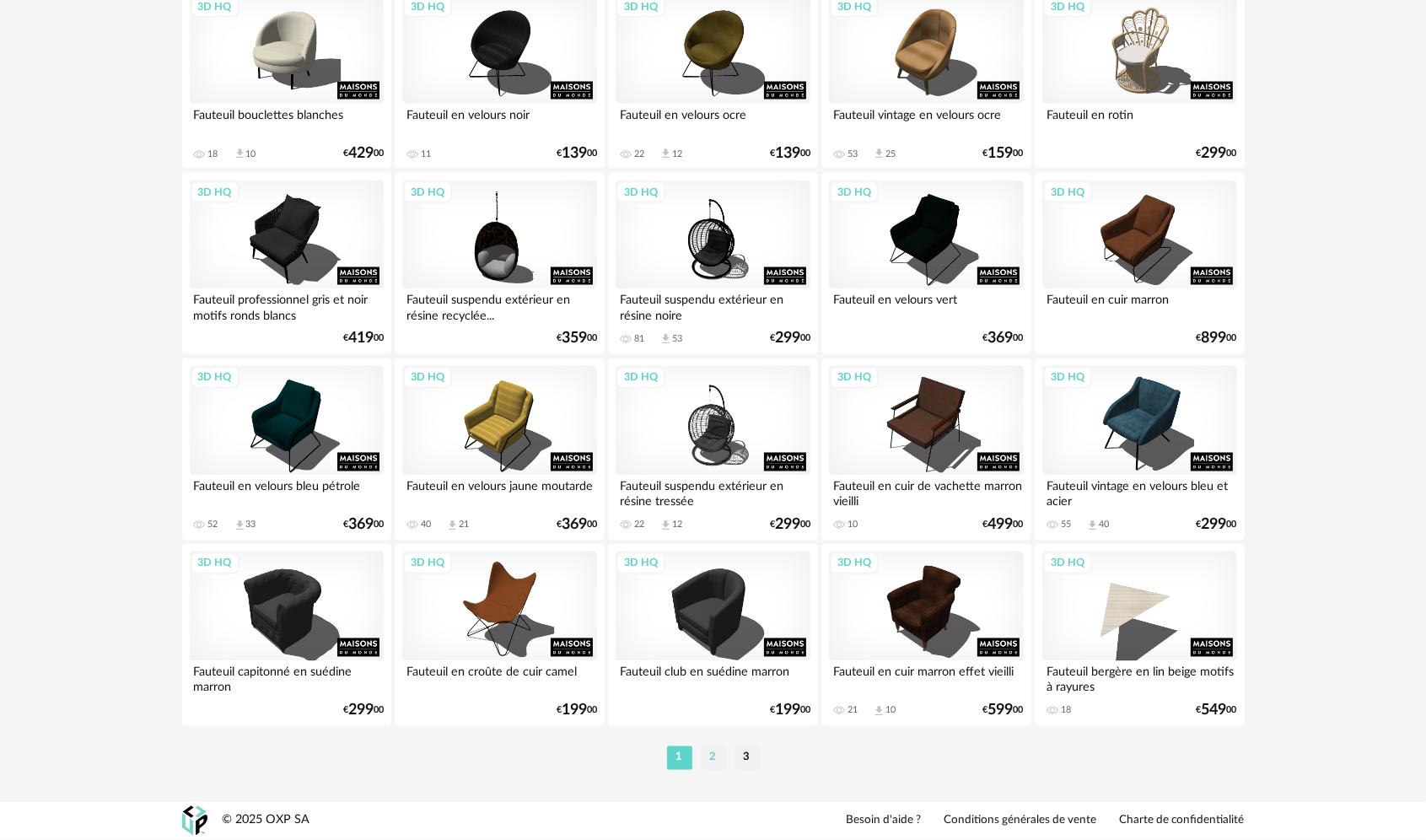
click at [715, 759] on li "2" at bounding box center [713, 758] width 26 height 24
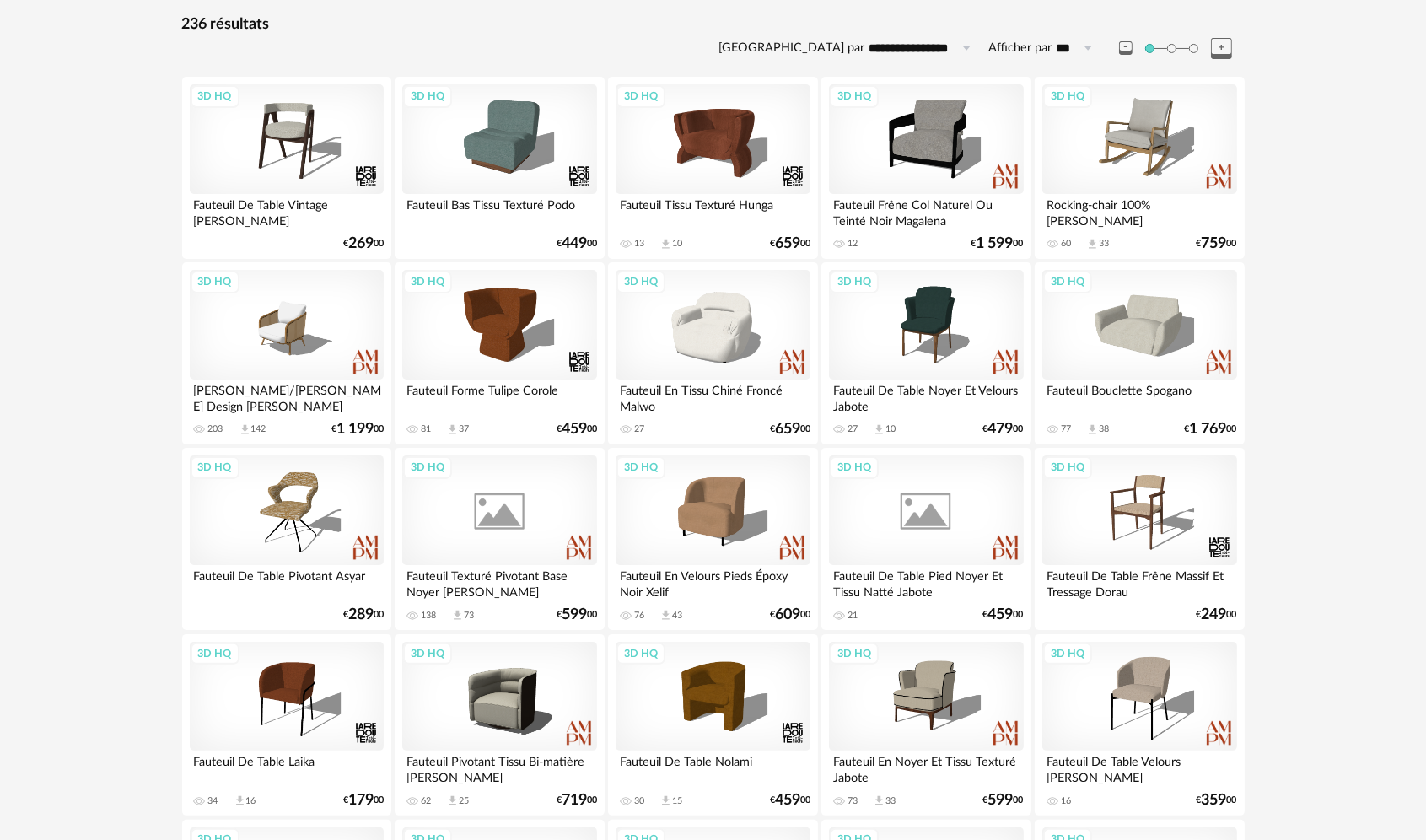
scroll to position [253, 0]
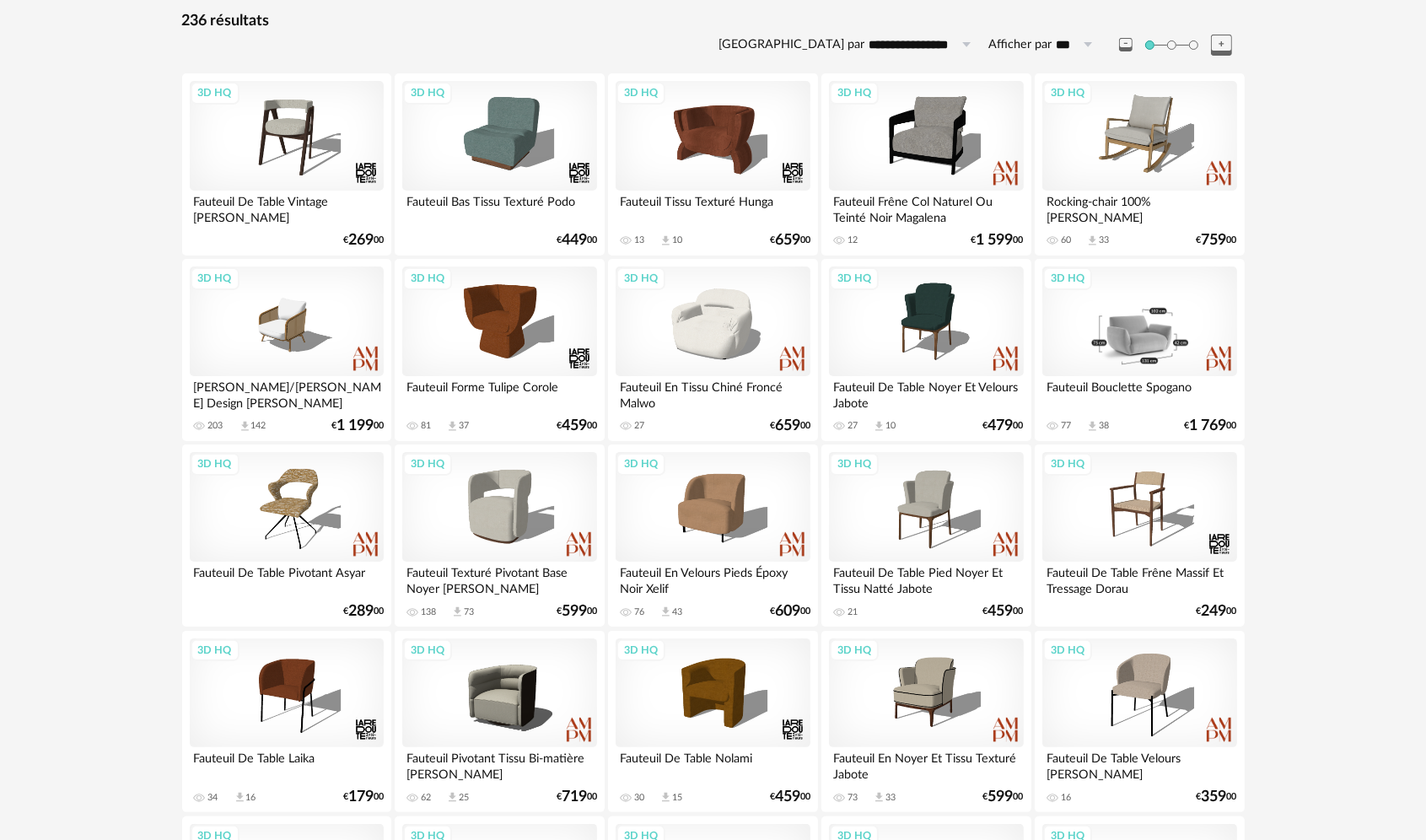
click at [1153, 361] on div "3D HQ" at bounding box center [1139, 321] width 194 height 109
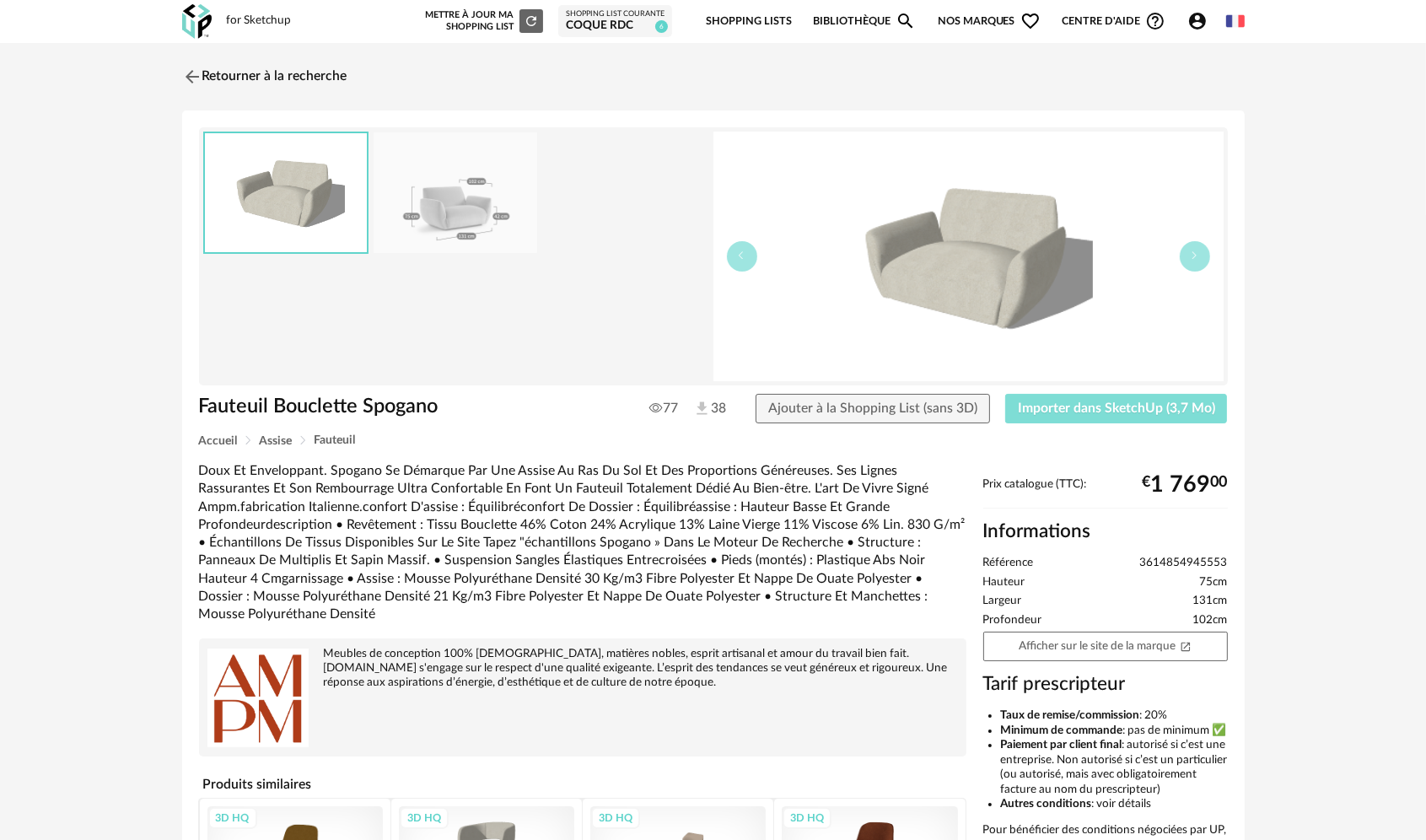
click at [1125, 420] on button "Importer dans SketchUp (3,7 Mo)" at bounding box center [1116, 409] width 222 height 30
click at [189, 71] on img at bounding box center [191, 77] width 25 height 25
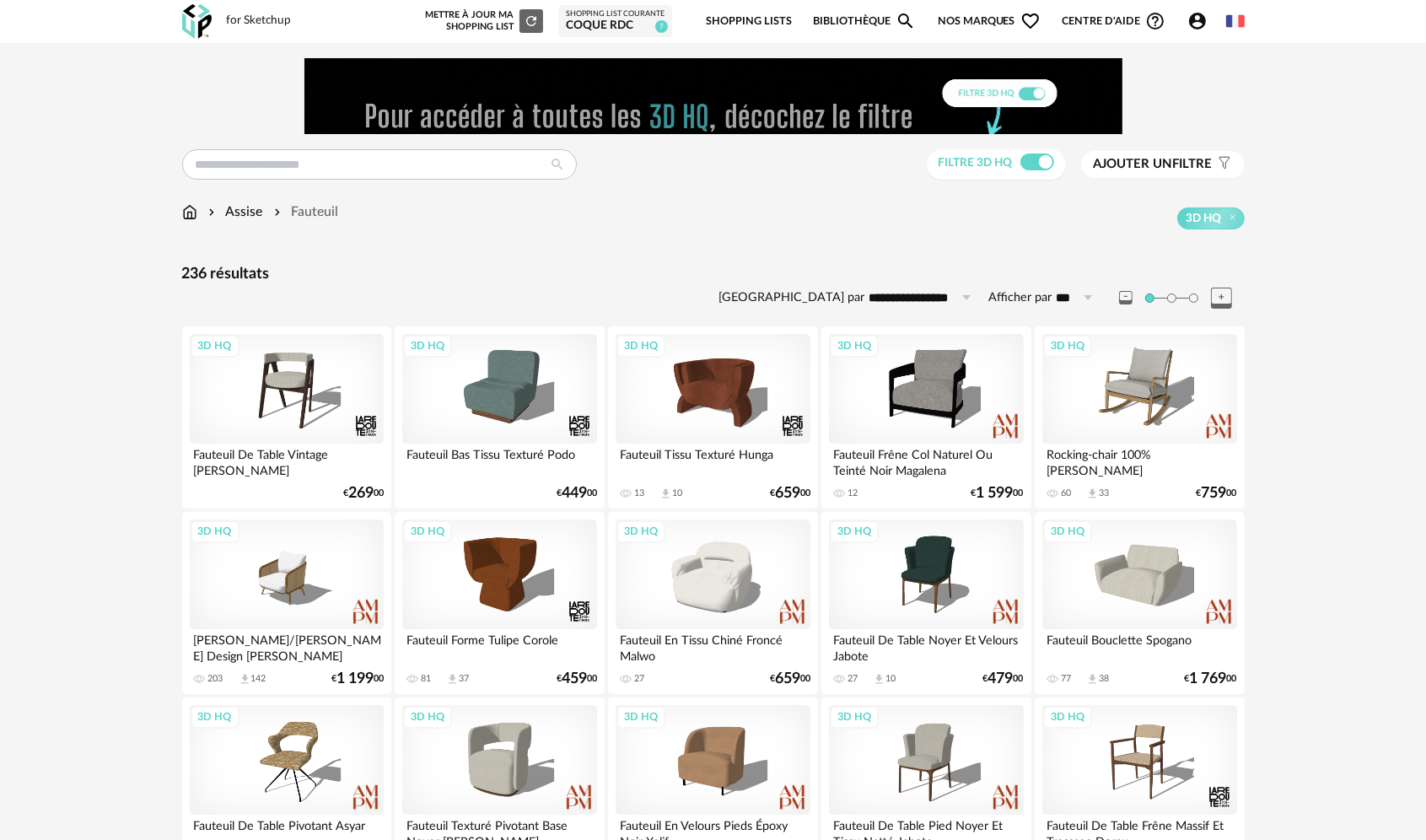
click at [187, 215] on img at bounding box center [189, 212] width 15 height 19
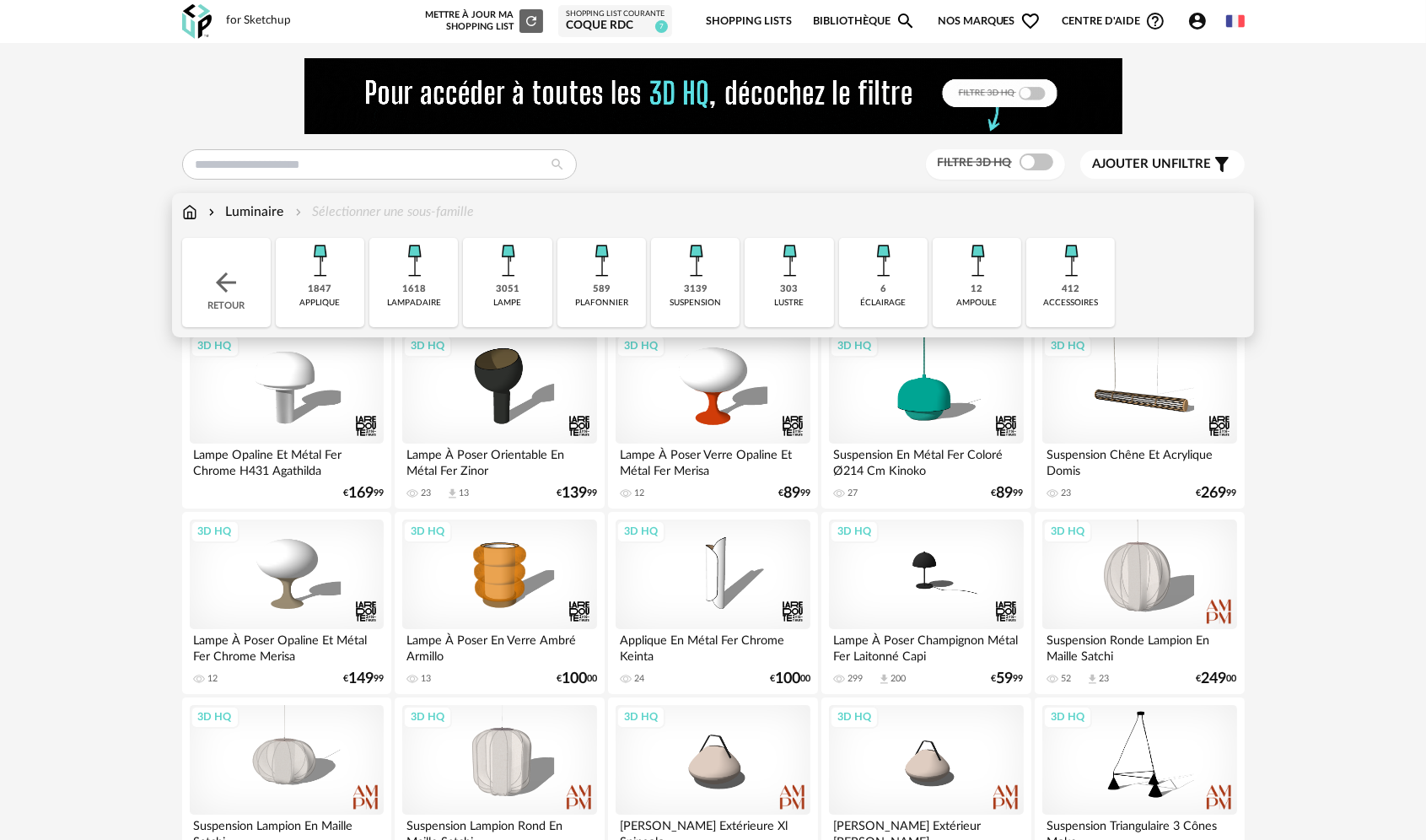
click at [411, 274] on img at bounding box center [414, 260] width 46 height 46
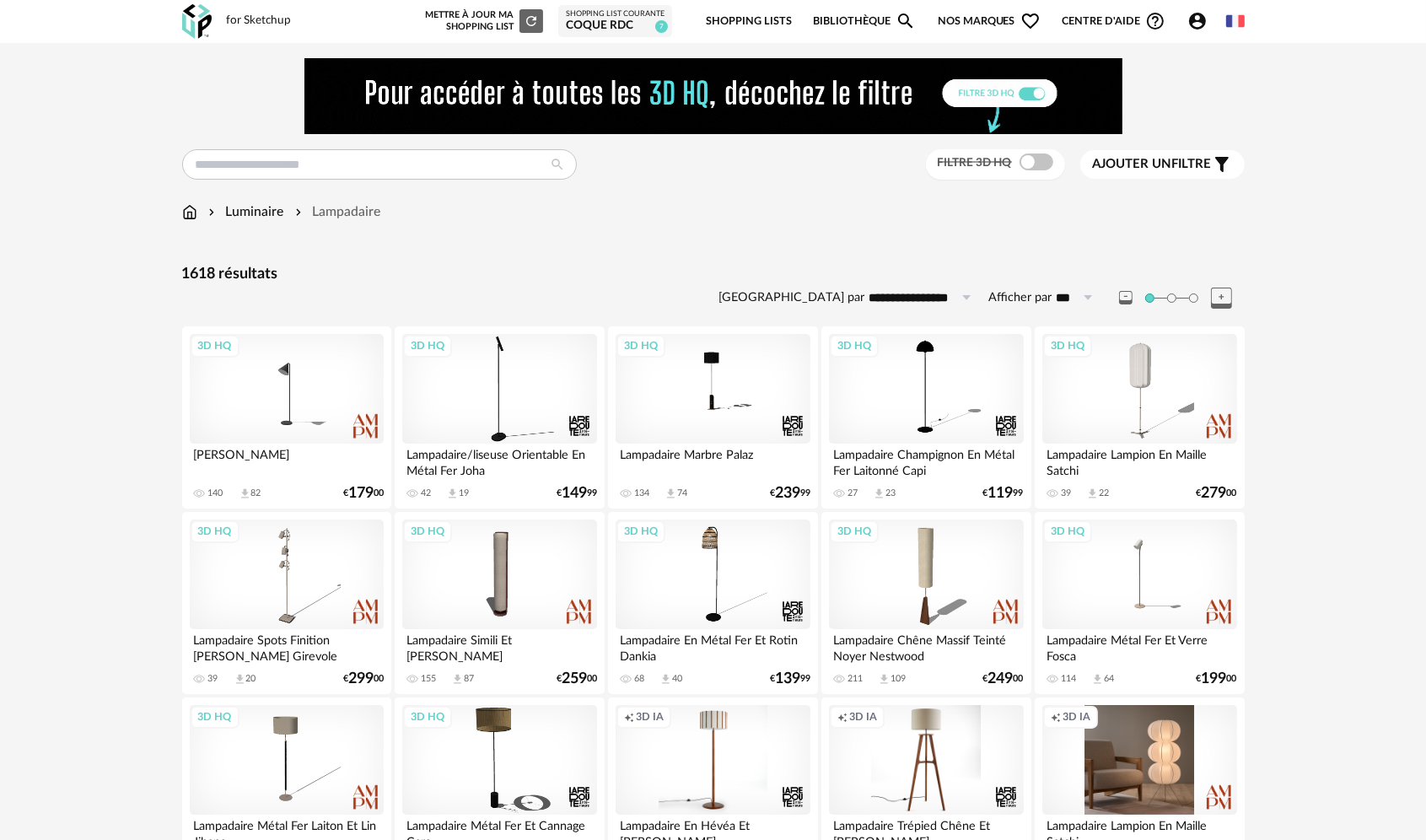
click at [1017, 172] on div "Filtre 3D HQ" at bounding box center [995, 164] width 139 height 31
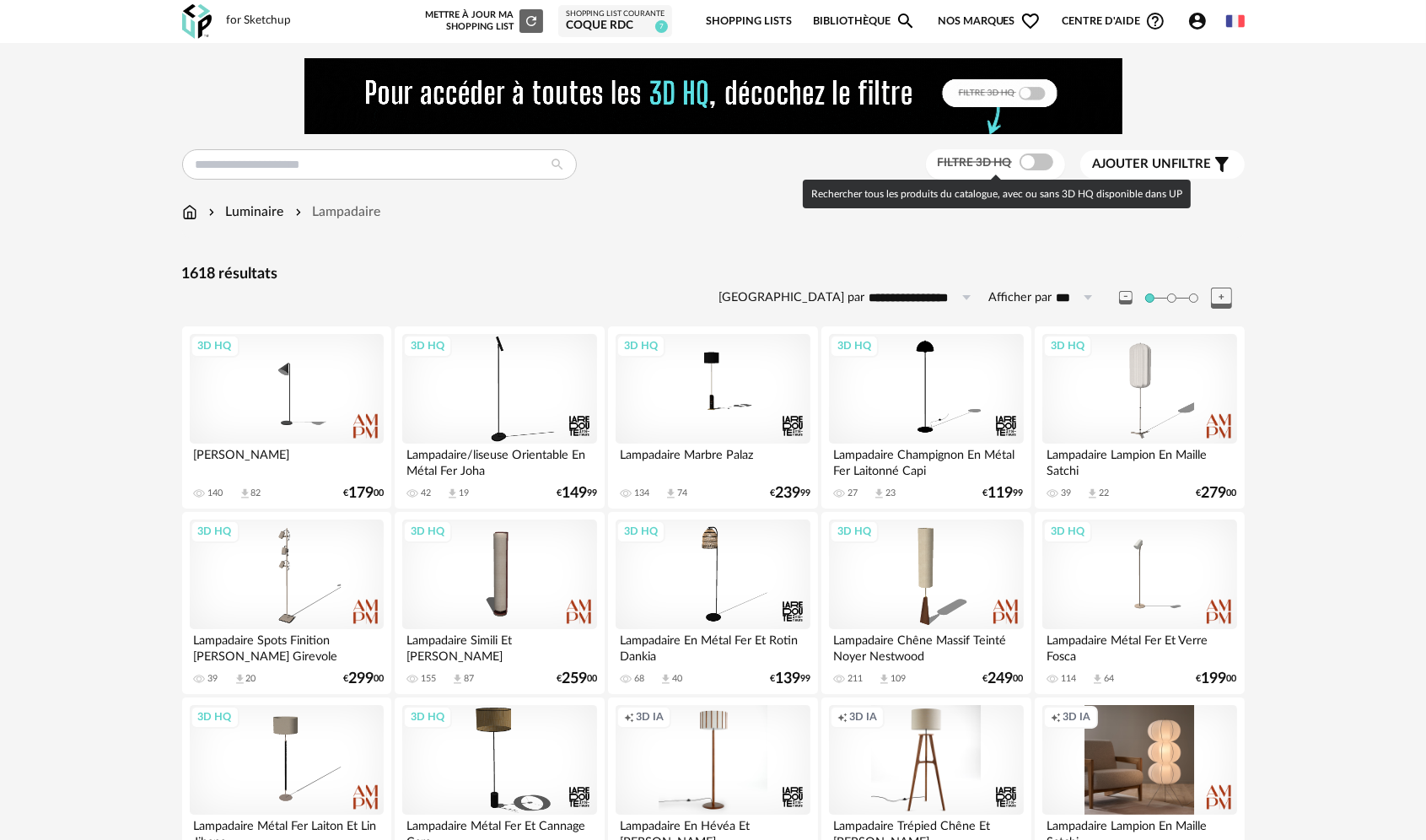
click at [1019, 169] on div at bounding box center [1036, 161] width 34 height 17
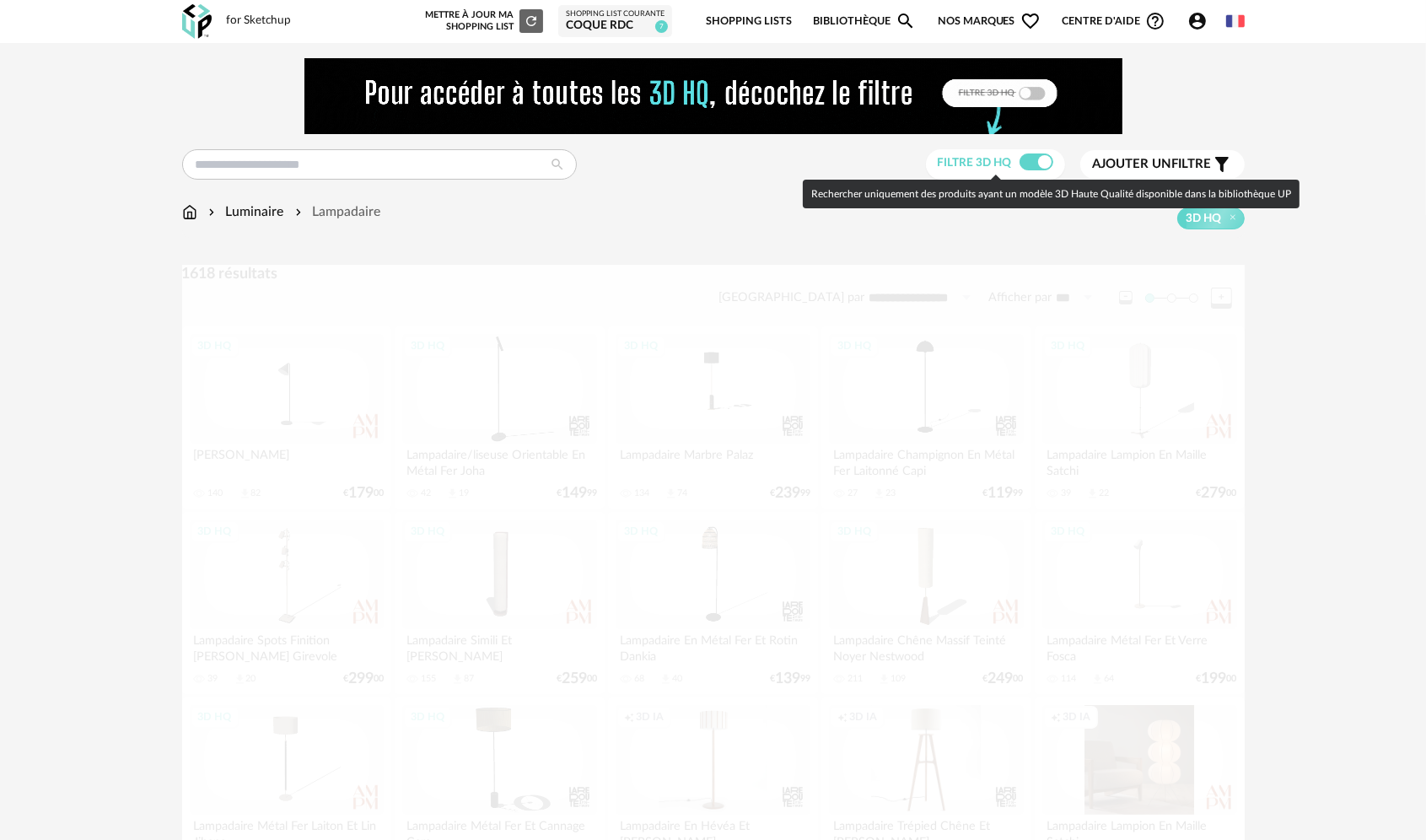
click at [1030, 159] on span at bounding box center [1036, 161] width 34 height 17
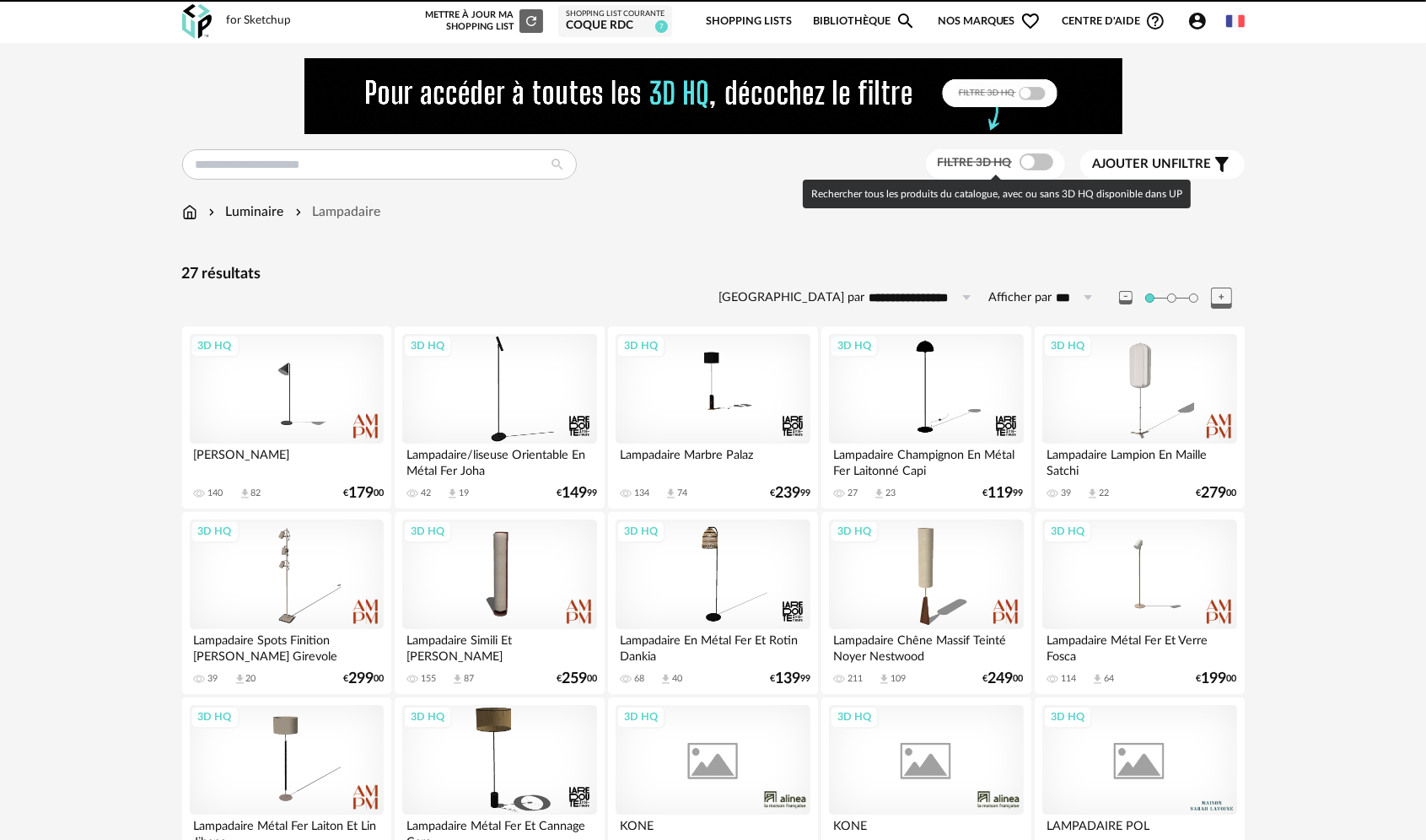
click at [1031, 160] on span at bounding box center [1036, 161] width 34 height 17
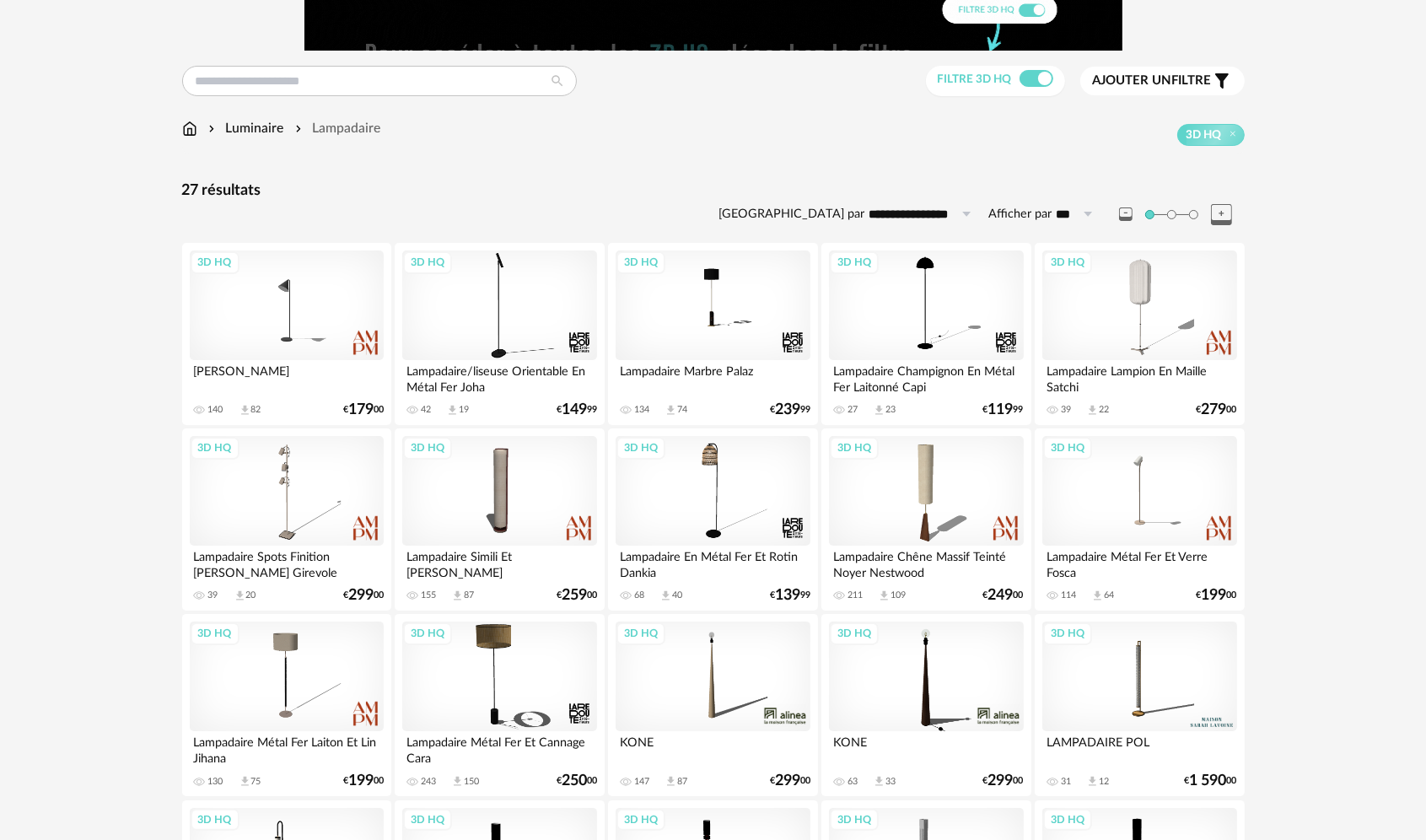
scroll to position [64, 0]
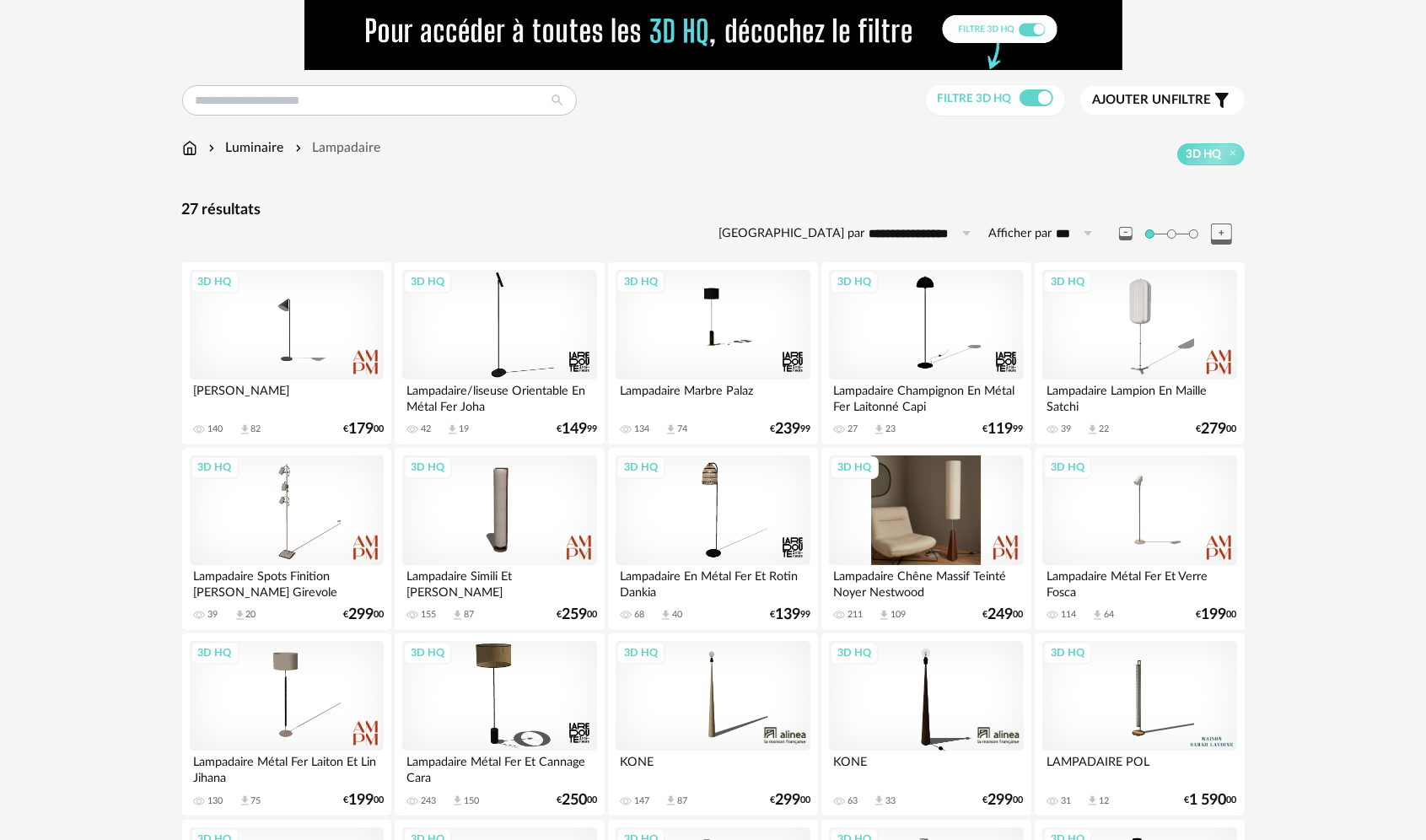
click at [961, 503] on div "3D HQ" at bounding box center [926, 510] width 194 height 109
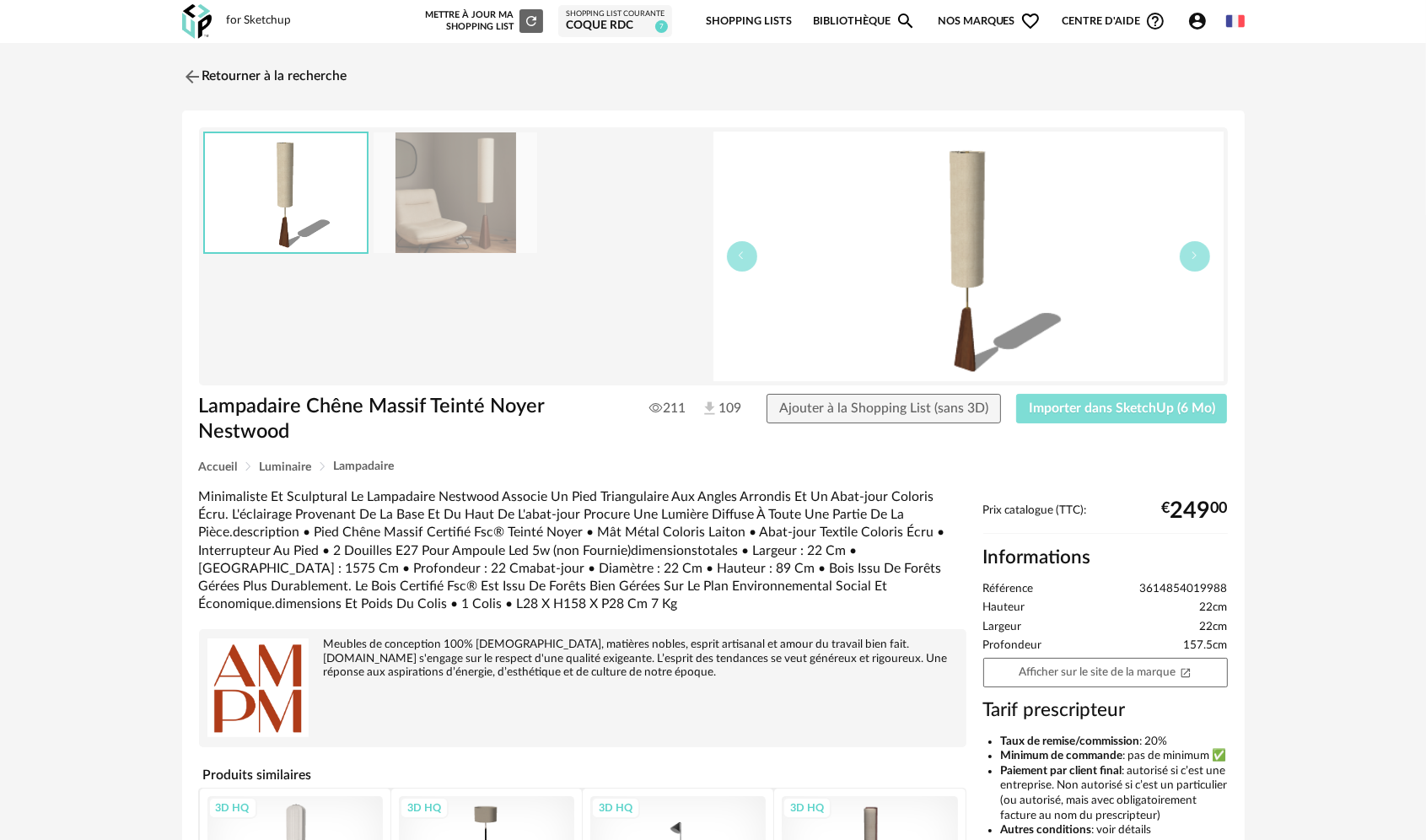
click at [1116, 406] on span "Importer dans SketchUp (6 Mo)" at bounding box center [1122, 408] width 186 height 13
